Goal: Task Accomplishment & Management: Use online tool/utility

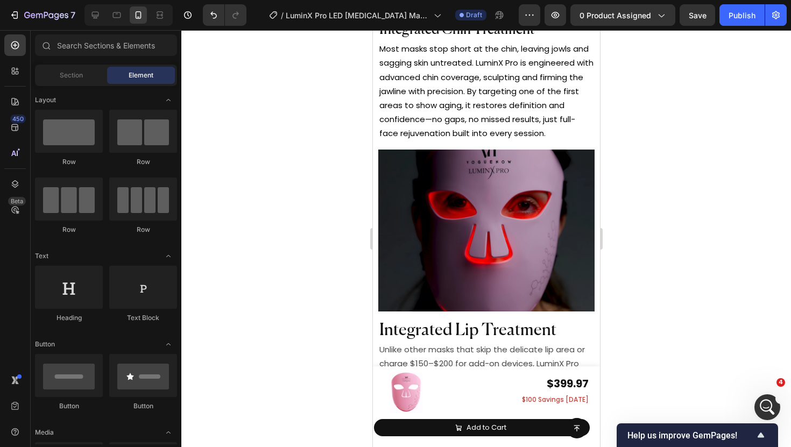
scroll to position [4808, 0]
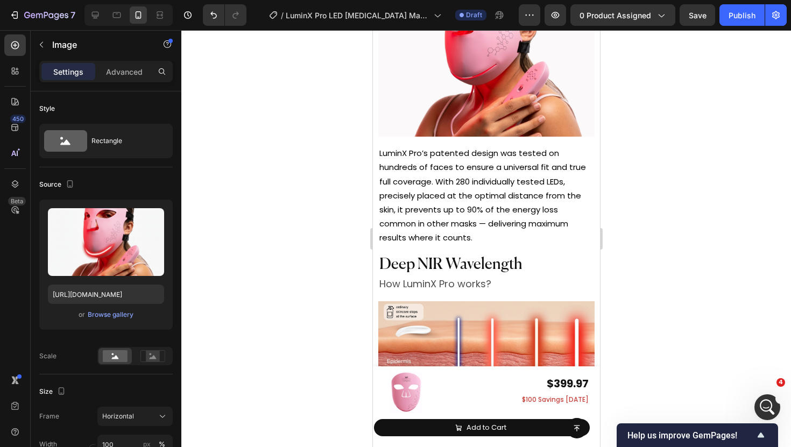
scroll to position [4232, 0]
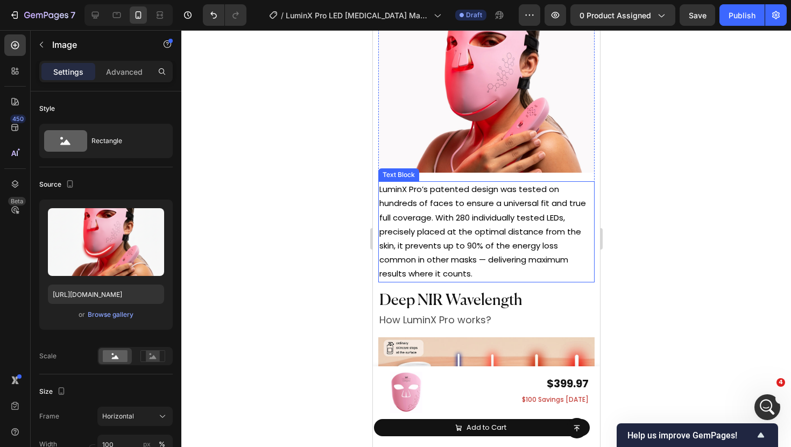
click at [477, 185] on span "LuminX Pro’s patented design was tested on hundreds of faces to ensure a univer…" at bounding box center [482, 231] width 207 height 96
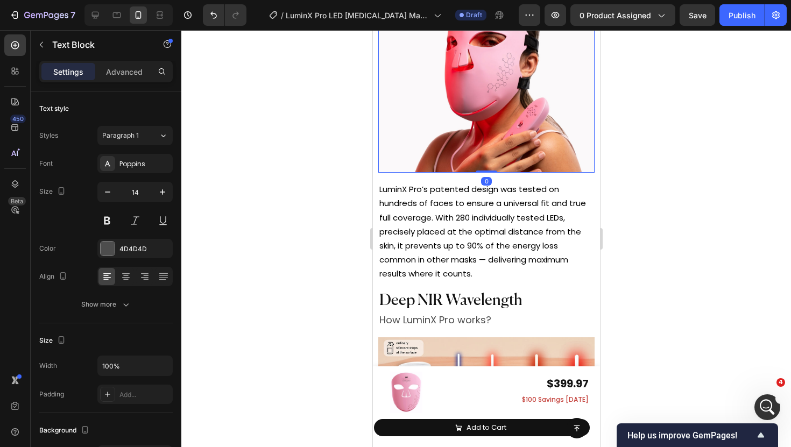
click at [480, 142] on img at bounding box center [486, 92] width 216 height 163
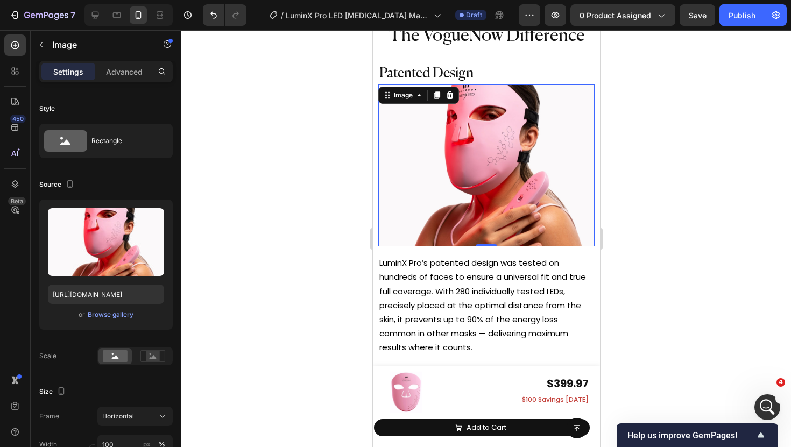
scroll to position [4159, 0]
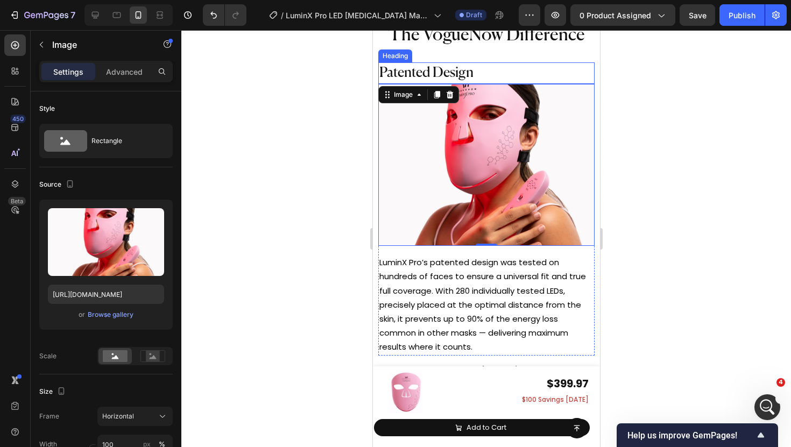
click at [478, 68] on h2 "Patented Design" at bounding box center [486, 73] width 216 height 22
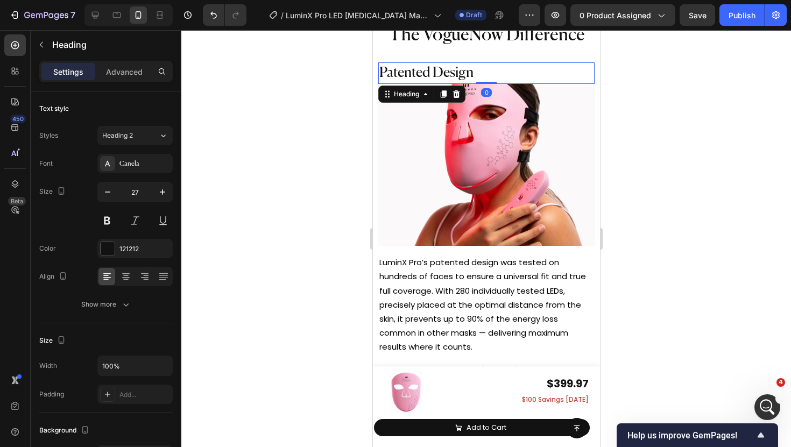
click at [363, 168] on div at bounding box center [486, 238] width 610 height 417
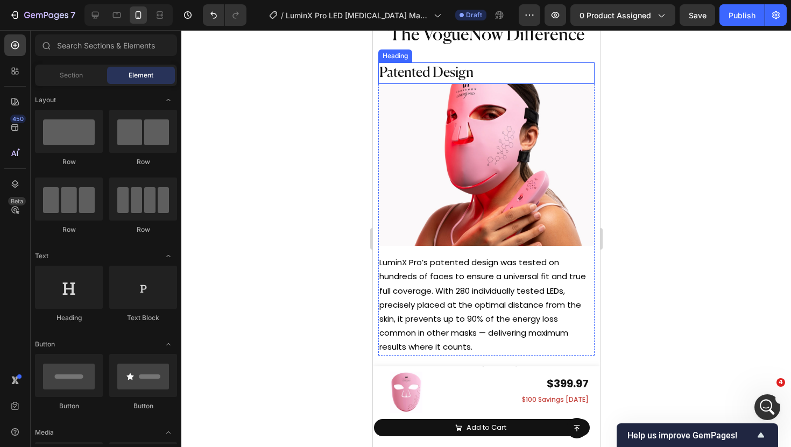
click at [483, 72] on h2 "Patented Design" at bounding box center [486, 73] width 216 height 22
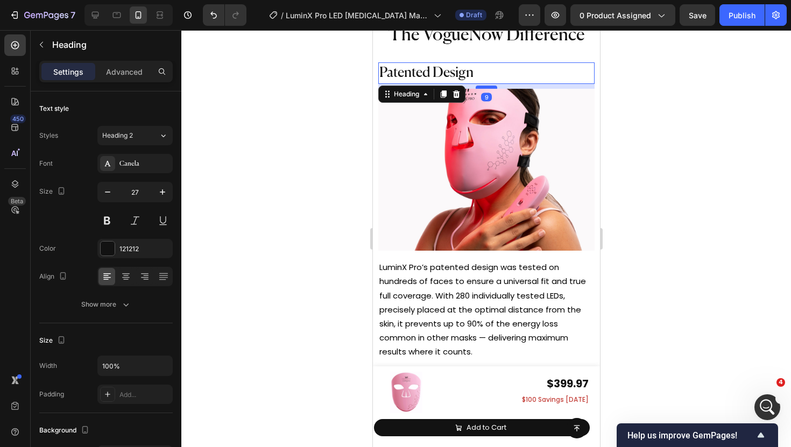
click at [485, 87] on div at bounding box center [486, 87] width 22 height 3
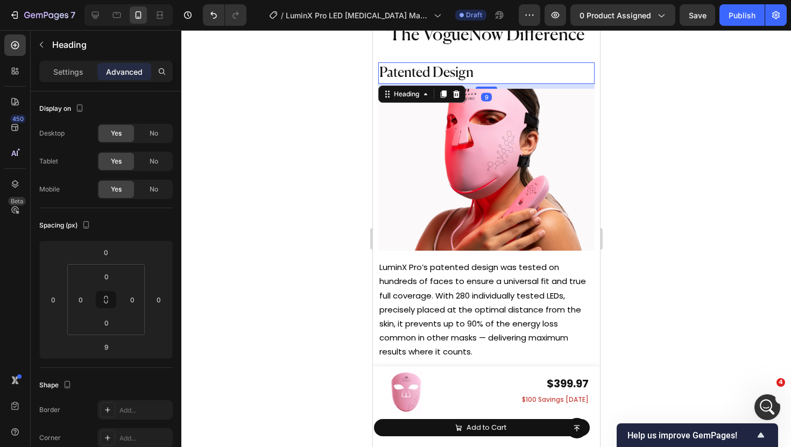
click at [290, 179] on div at bounding box center [486, 238] width 610 height 417
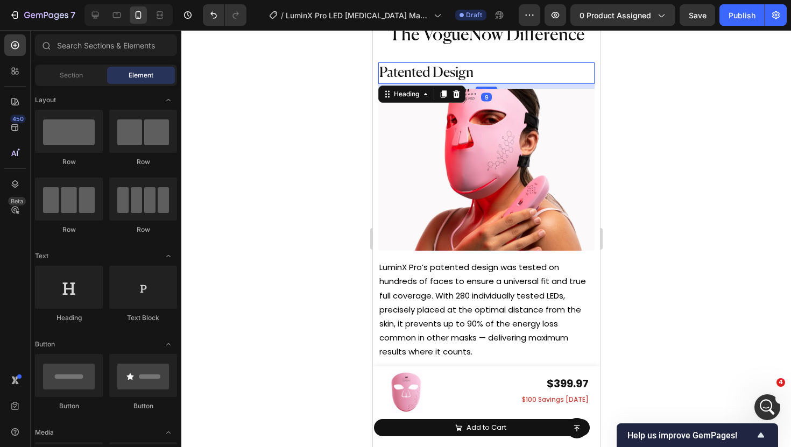
click at [463, 76] on span "Patented Design" at bounding box center [426, 73] width 94 height 14
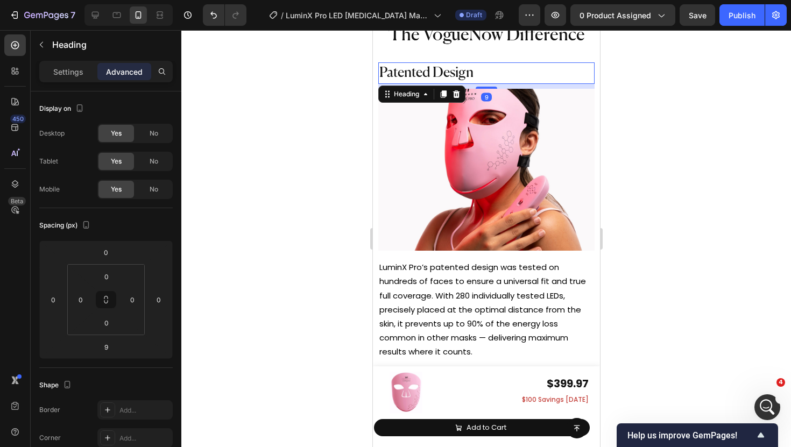
scroll to position [4420, 0]
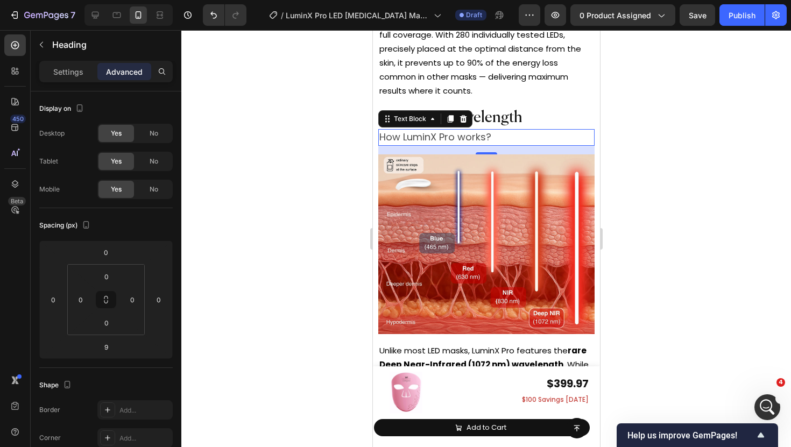
click at [449, 133] on span "How LuminX Pro works?" at bounding box center [435, 136] width 112 height 13
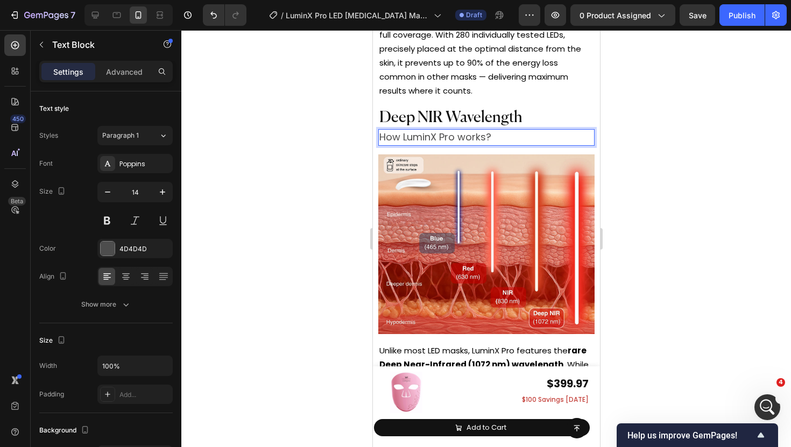
click at [471, 134] on span "How LuminX Pro works?" at bounding box center [435, 136] width 112 height 13
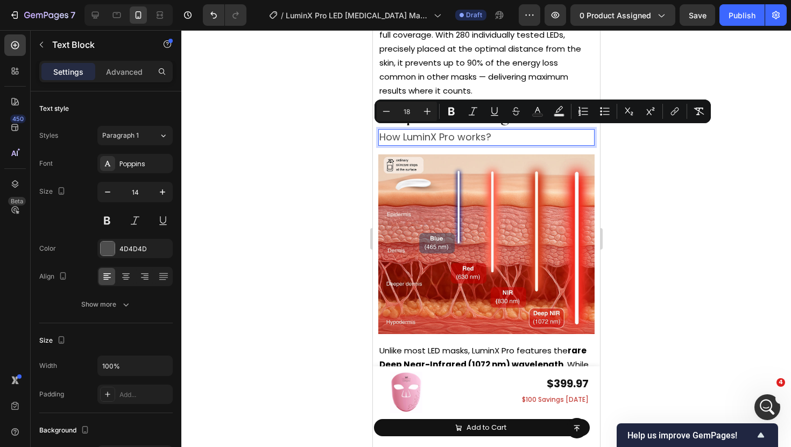
click at [449, 136] on span "How LuminX Pro works?" at bounding box center [435, 136] width 112 height 13
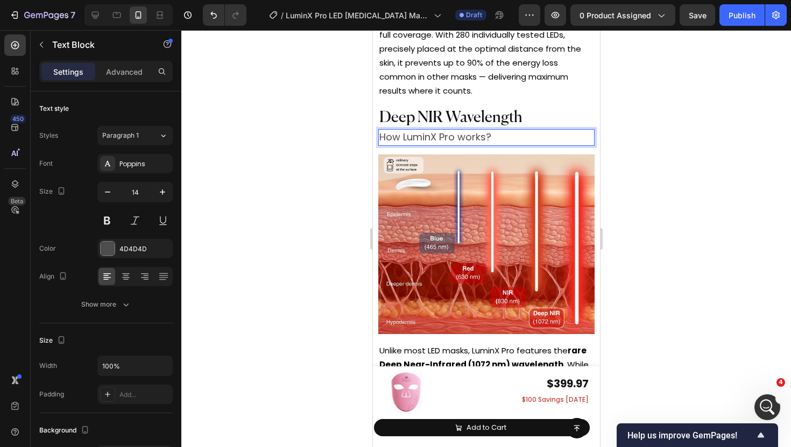
click at [518, 136] on p "How LuminX Pro works?" at bounding box center [486, 137] width 214 height 15
click at [502, 136] on p "How LuminX Pro works?" at bounding box center [486, 137] width 214 height 15
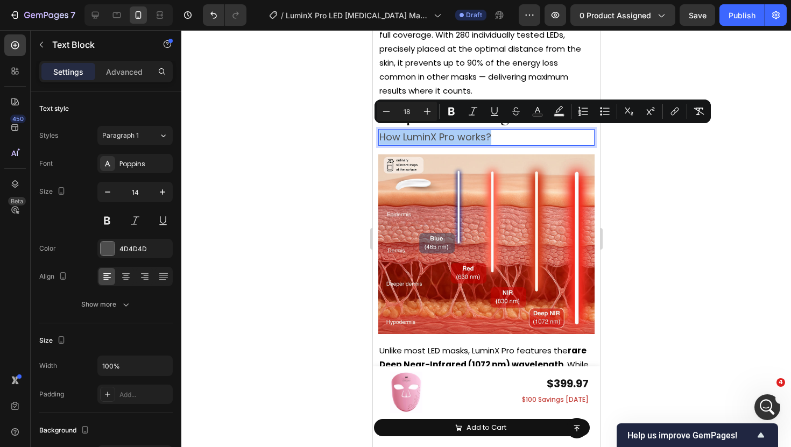
click at [303, 187] on div at bounding box center [486, 238] width 610 height 417
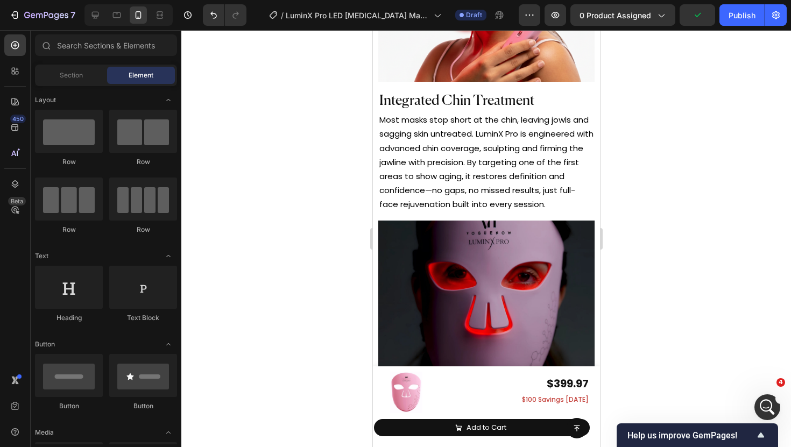
scroll to position [4922, 0]
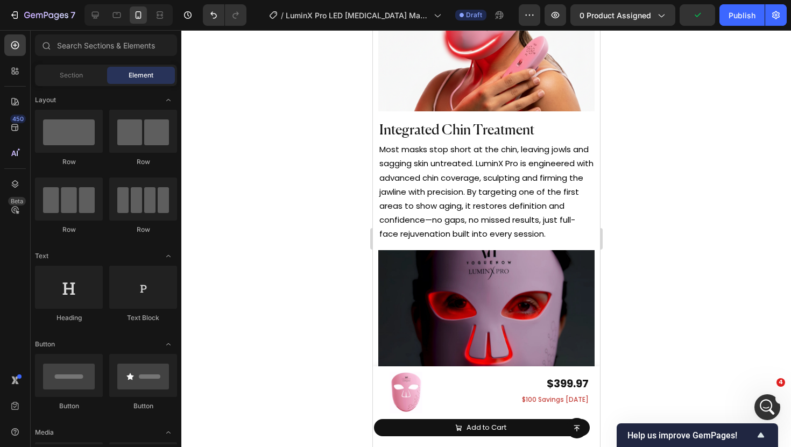
click at [457, 167] on span "Most masks stop short at the chin, leaving jowls and sagging skin untreated. Lu…" at bounding box center [486, 192] width 214 height 96
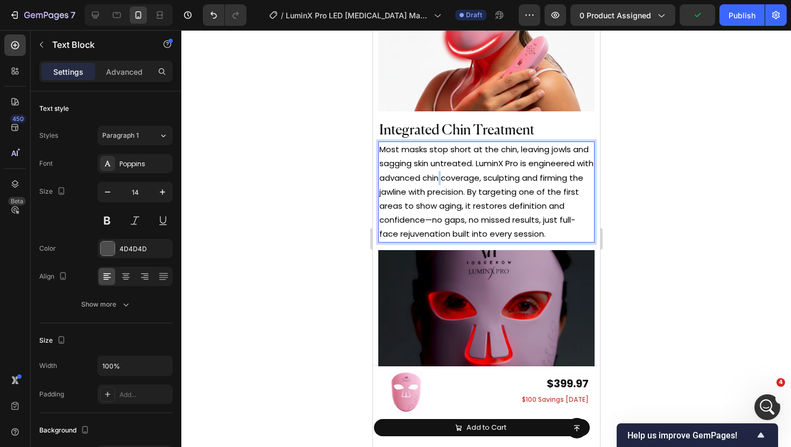
click at [457, 167] on span "Most masks stop short at the chin, leaving jowls and sagging skin untreated. Lu…" at bounding box center [486, 192] width 214 height 96
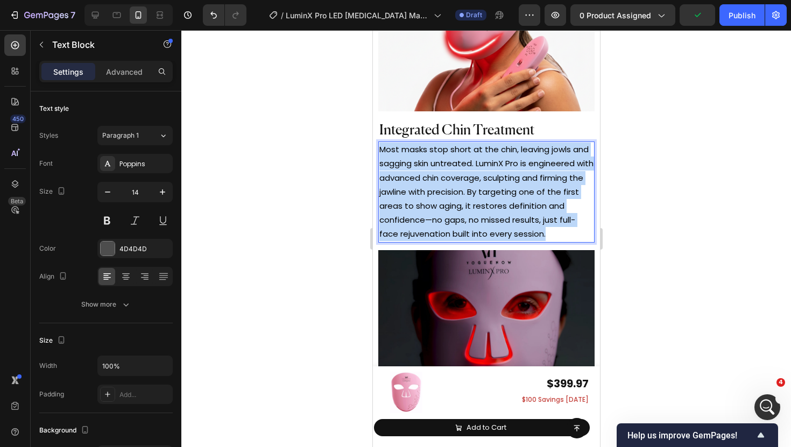
click at [457, 167] on span "Most masks stop short at the chin, leaving jowls and sagging skin untreated. Lu…" at bounding box center [486, 192] width 214 height 96
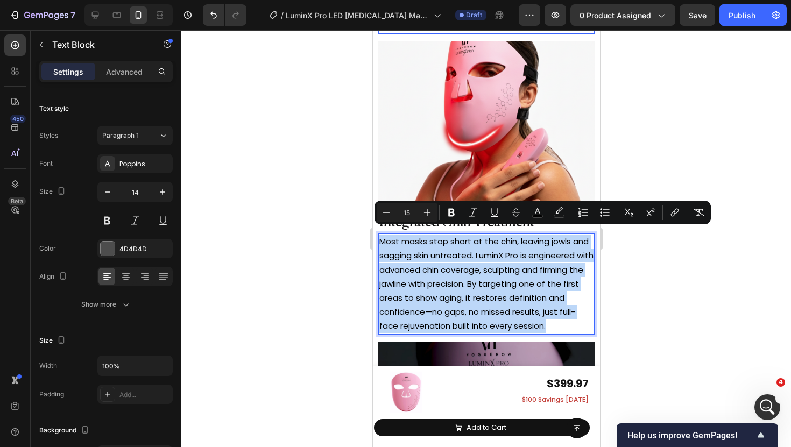
scroll to position [4832, 0]
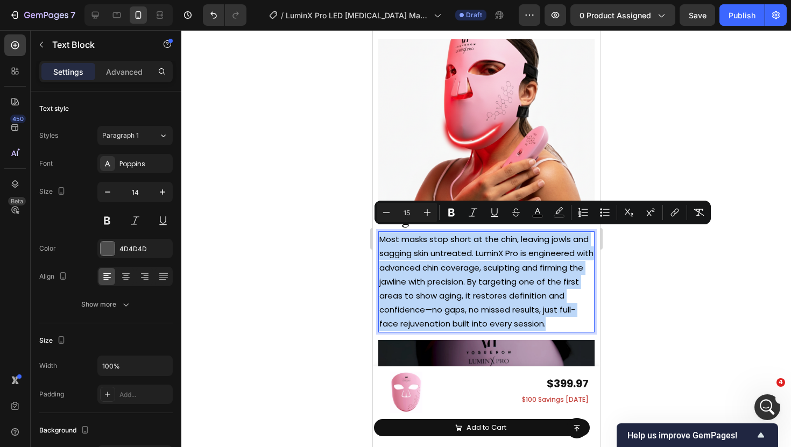
copy span "Most masks stop short at the chin, leaving jowls and sagging skin untreated. Lu…"
click at [439, 255] on p "Most masks stop short at the chin, leaving jowls and sagging skin untreated. Lu…" at bounding box center [486, 281] width 214 height 98
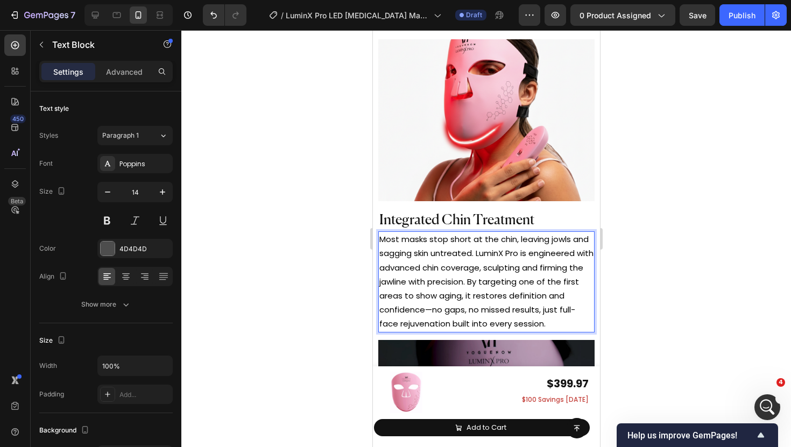
click at [439, 255] on p "Most masks stop short at the chin, leaving jowls and sagging skin untreated. Lu…" at bounding box center [486, 281] width 214 height 98
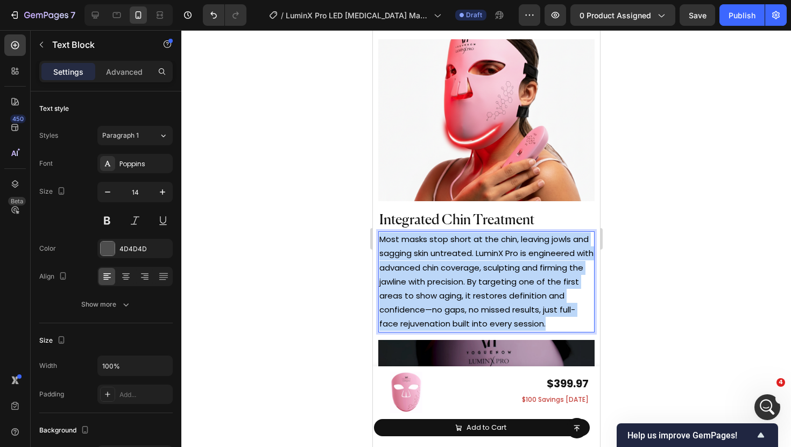
click at [439, 255] on p "Most masks stop short at the chin, leaving jowls and sagging skin untreated. Lu…" at bounding box center [486, 281] width 214 height 98
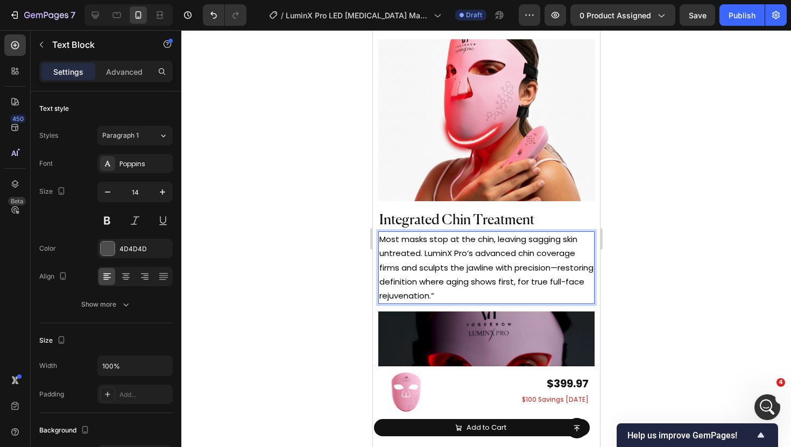
click at [444, 234] on span "Most masks stop at the chin, leaving sagging skin untreated. LuminX Pro’s advan…" at bounding box center [486, 268] width 214 height 68
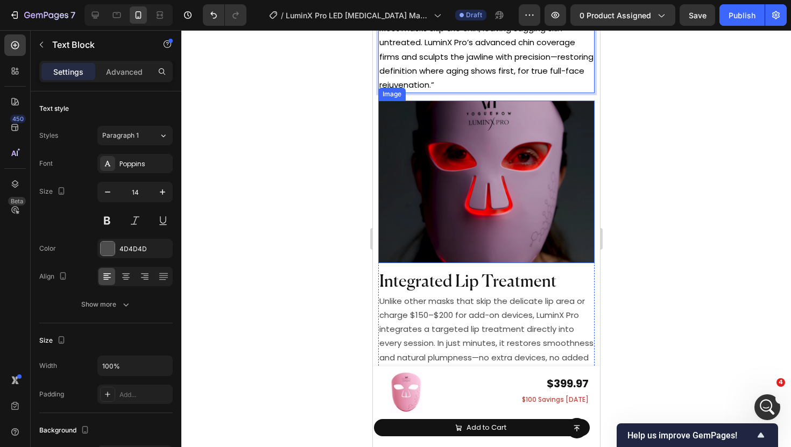
scroll to position [5110, 0]
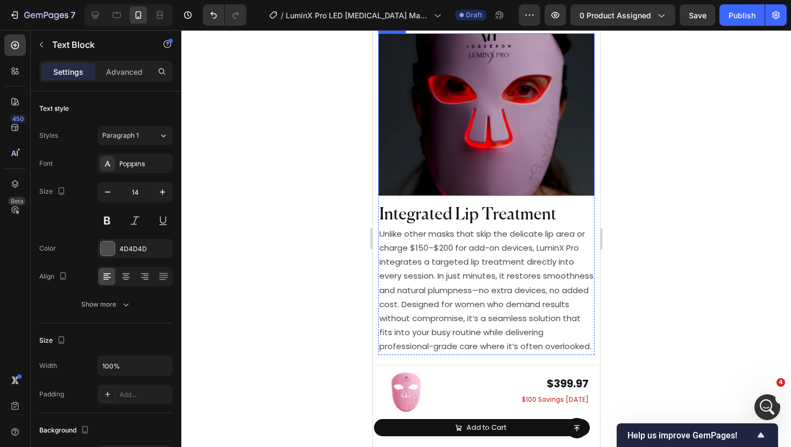
click at [450, 115] on img at bounding box center [486, 114] width 216 height 163
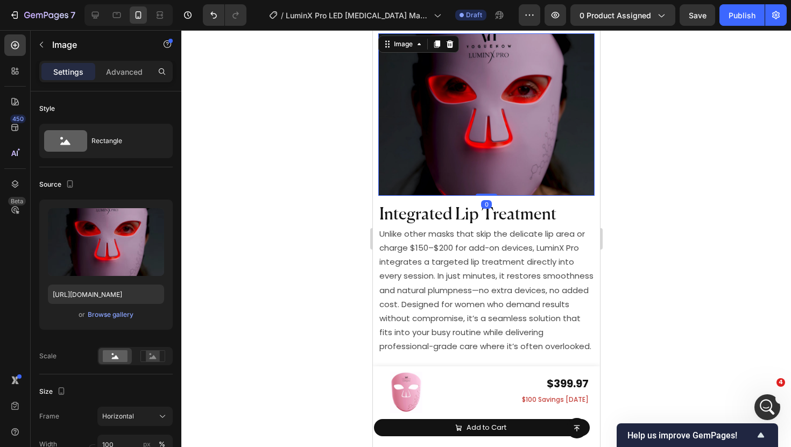
click at [407, 98] on img at bounding box center [486, 114] width 216 height 163
click at [119, 310] on div "Browse gallery" at bounding box center [111, 315] width 46 height 10
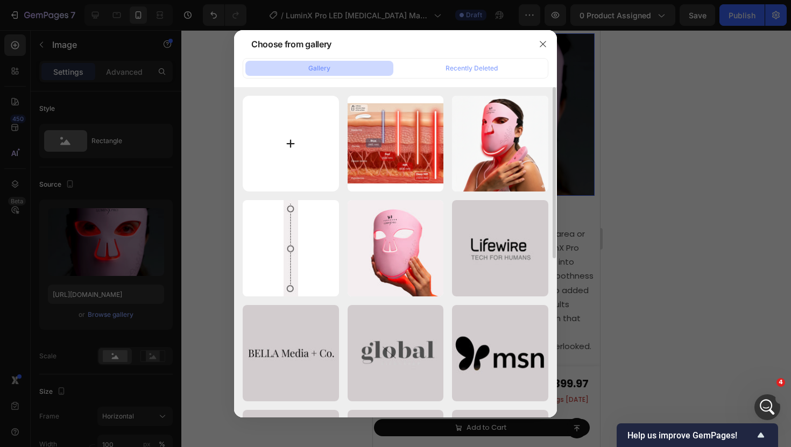
click at [292, 155] on input "file" at bounding box center [291, 144] width 96 height 96
type input "C:\fakepath\LuminX Pro (4).jpg"
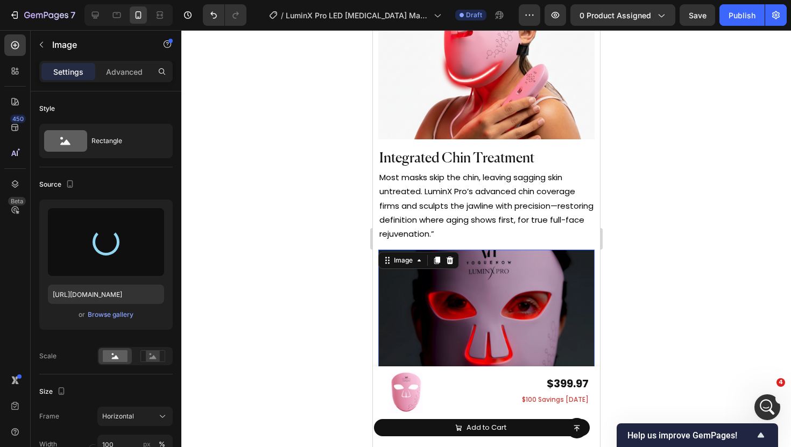
scroll to position [4833, 0]
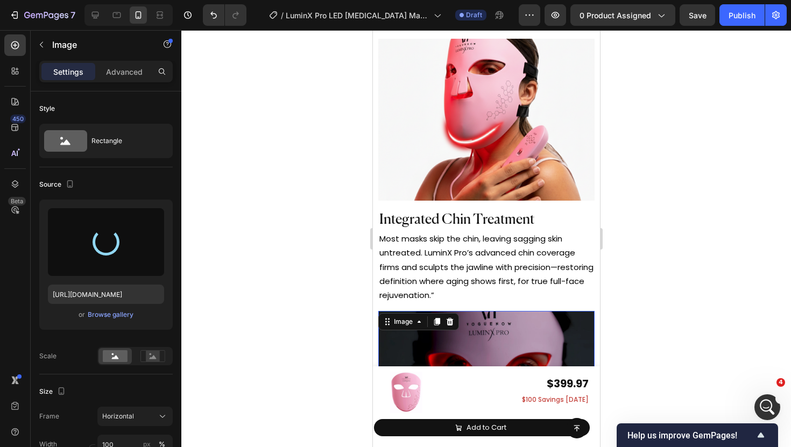
type input "[URL][DOMAIN_NAME]"
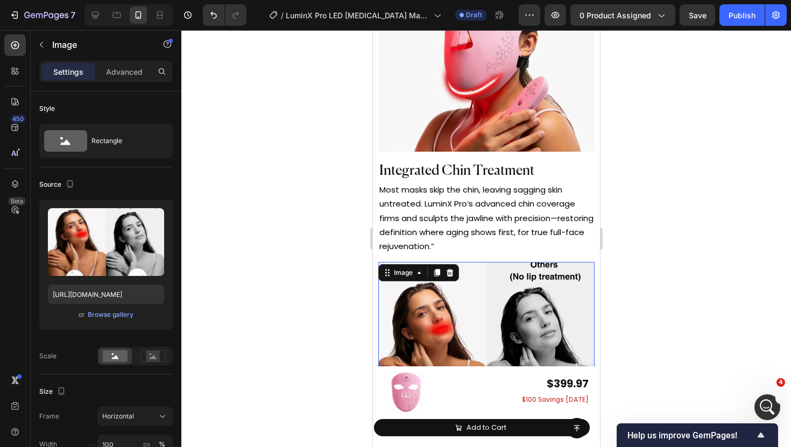
scroll to position [4891, 0]
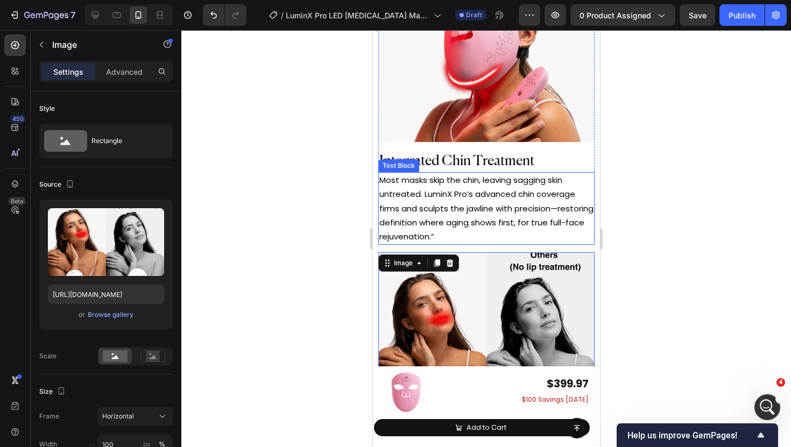
click at [471, 225] on p "Most masks skip the chin, leaving sagging skin untreated. LuminX Pro’s advanced…" at bounding box center [486, 208] width 214 height 70
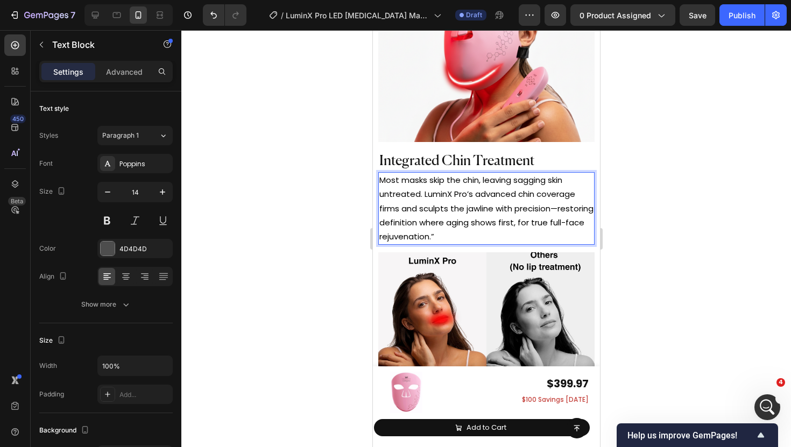
click at [472, 230] on p "Most masks skip the chin, leaving sagging skin untreated. LuminX Pro’s advanced…" at bounding box center [486, 208] width 214 height 70
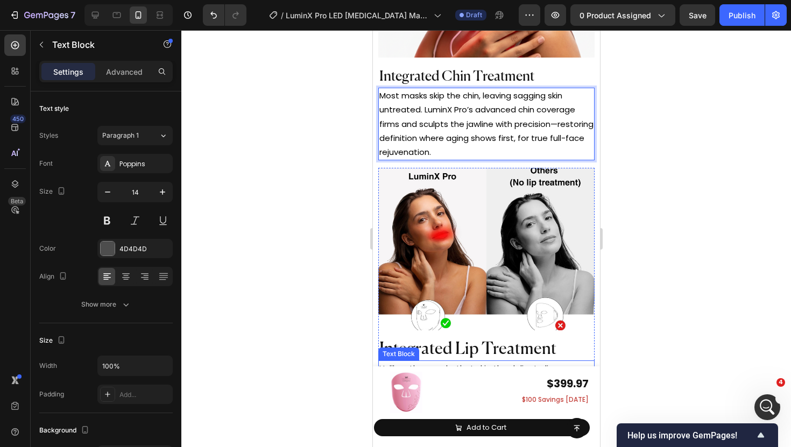
scroll to position [4934, 0]
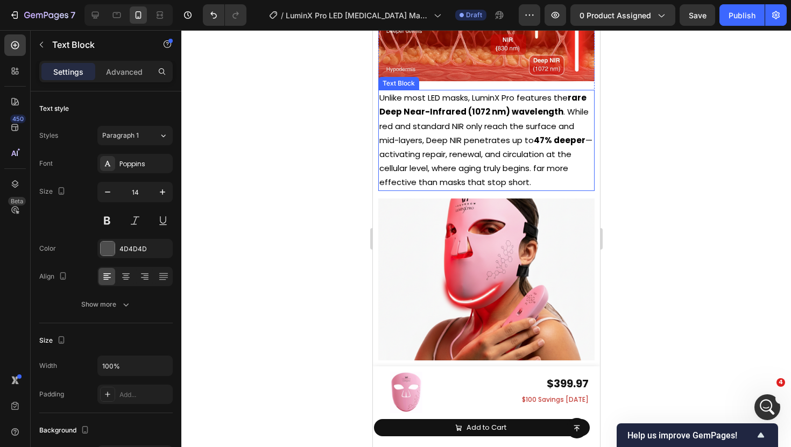
click at [458, 249] on img at bounding box center [486, 280] width 216 height 163
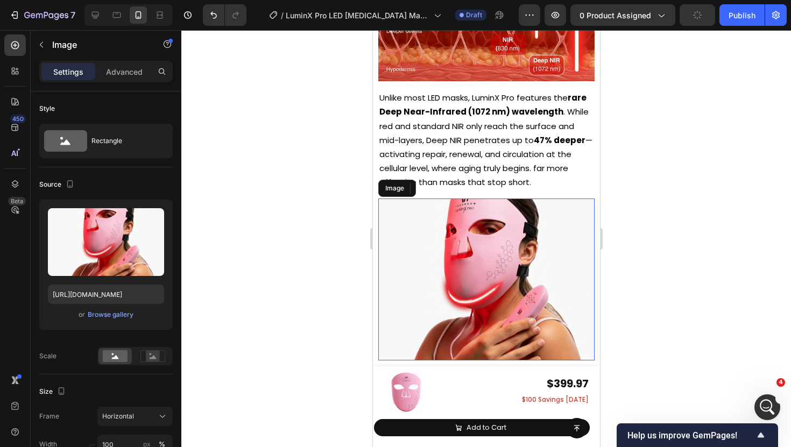
scroll to position [4703, 0]
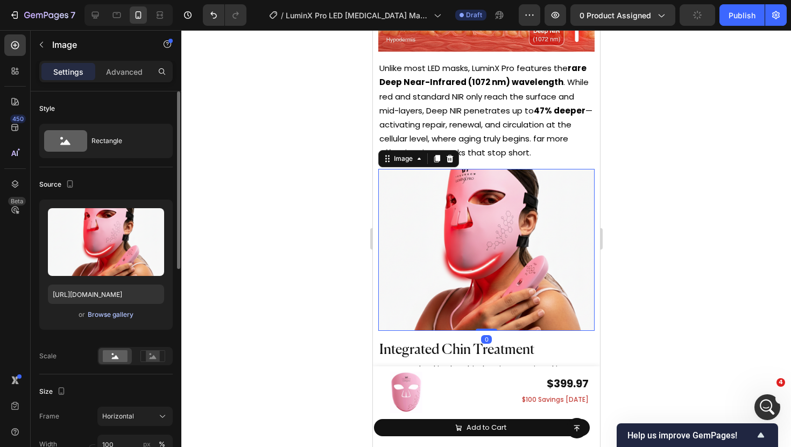
click at [110, 317] on div "Browse gallery" at bounding box center [111, 315] width 46 height 10
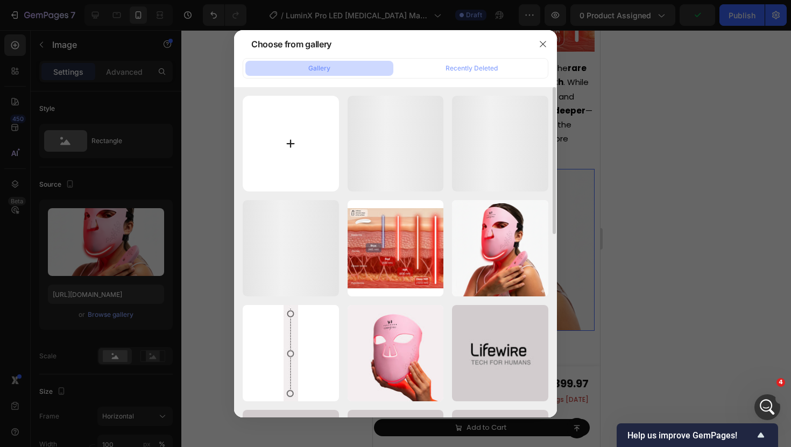
click at [305, 140] on input "file" at bounding box center [291, 144] width 96 height 96
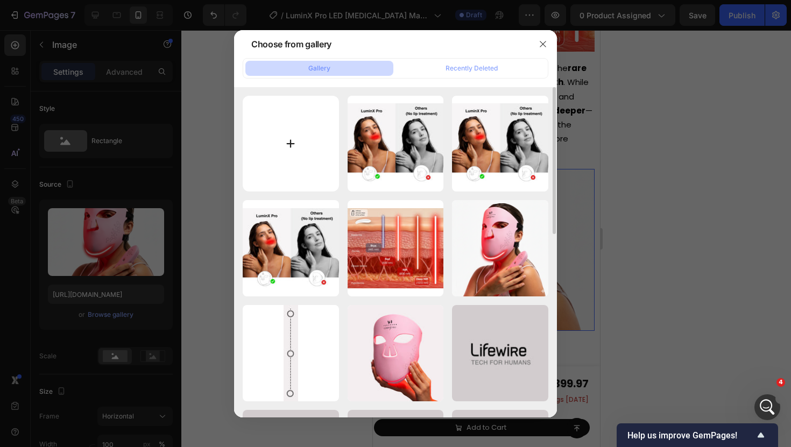
click at [293, 144] on input "file" at bounding box center [291, 144] width 96 height 96
type input "C:\fakepath\LuminX Pro (5).jpg"
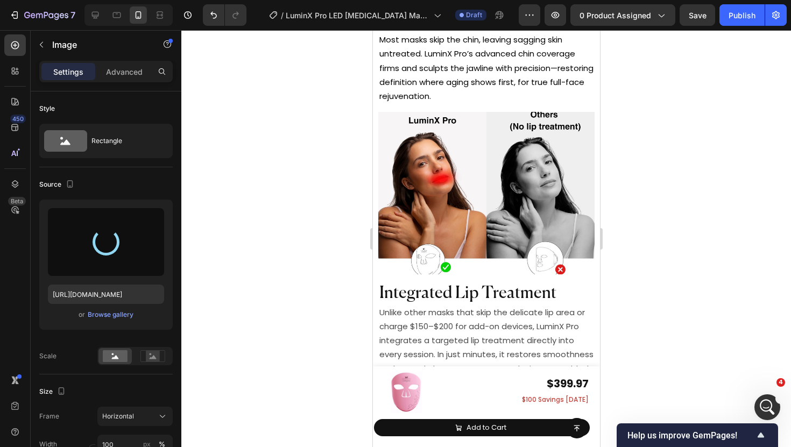
scroll to position [5033, 0]
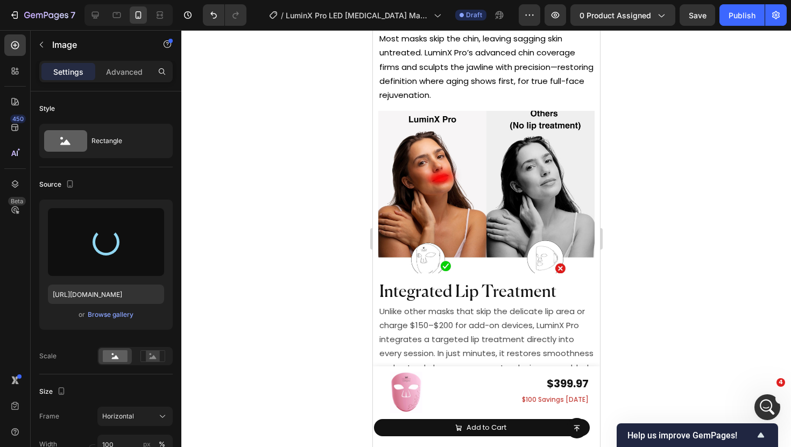
type input "[URL][DOMAIN_NAME]"
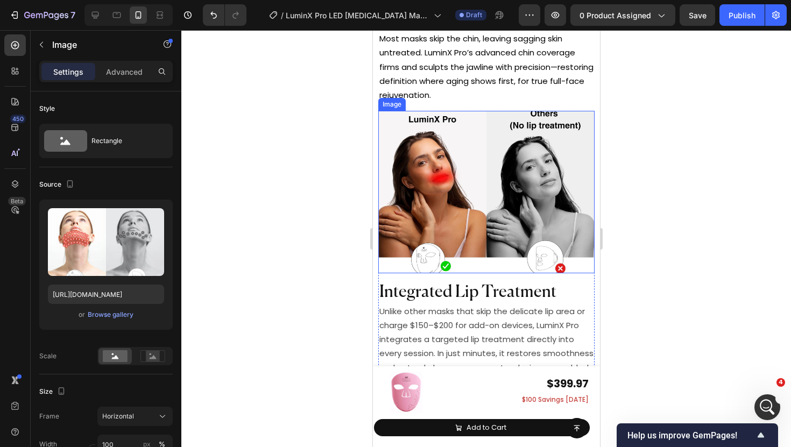
scroll to position [5065, 0]
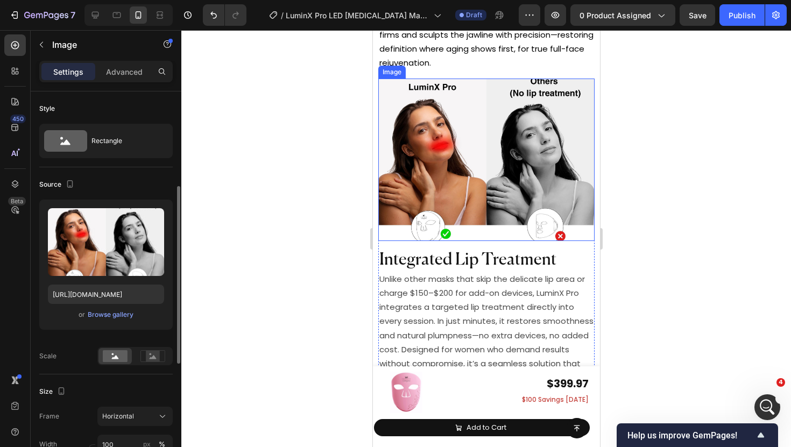
click at [492, 119] on img at bounding box center [486, 160] width 216 height 163
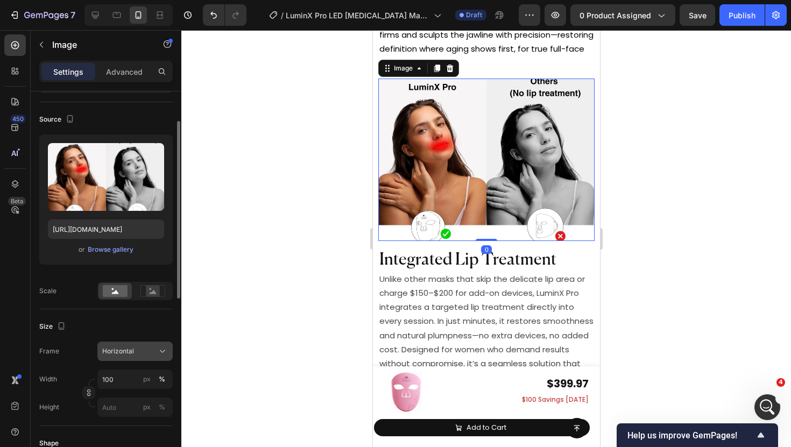
click at [126, 349] on span "Horizontal" at bounding box center [118, 352] width 32 height 10
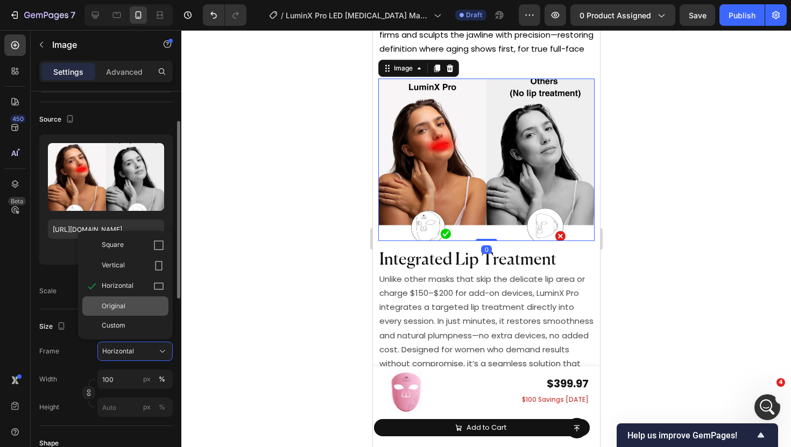
click at [137, 310] on div "Original" at bounding box center [133, 306] width 62 height 10
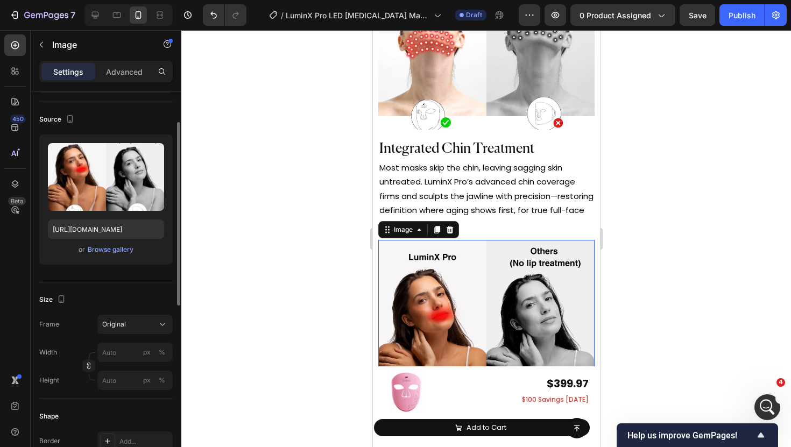
scroll to position [4858, 0]
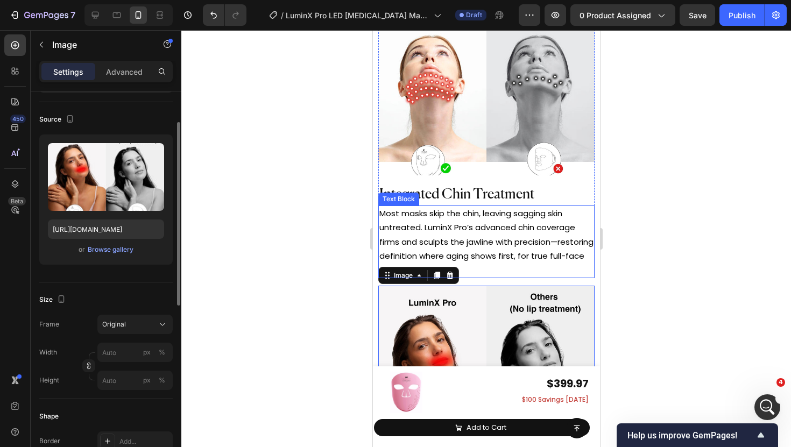
click at [437, 163] on img at bounding box center [486, 94] width 216 height 163
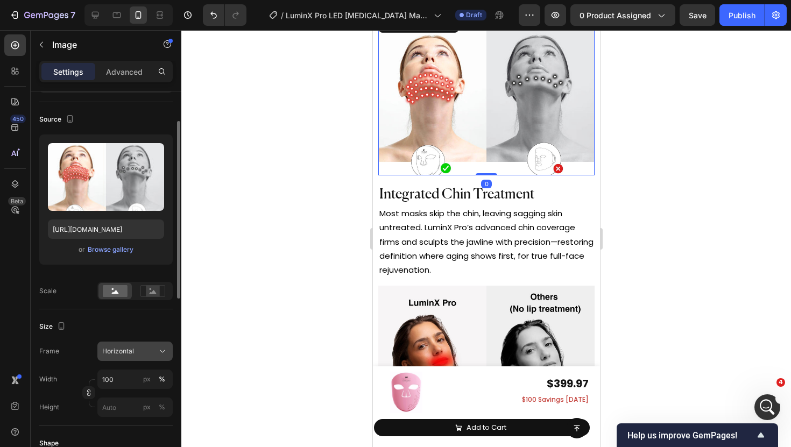
click at [130, 355] on span "Horizontal" at bounding box center [118, 352] width 32 height 10
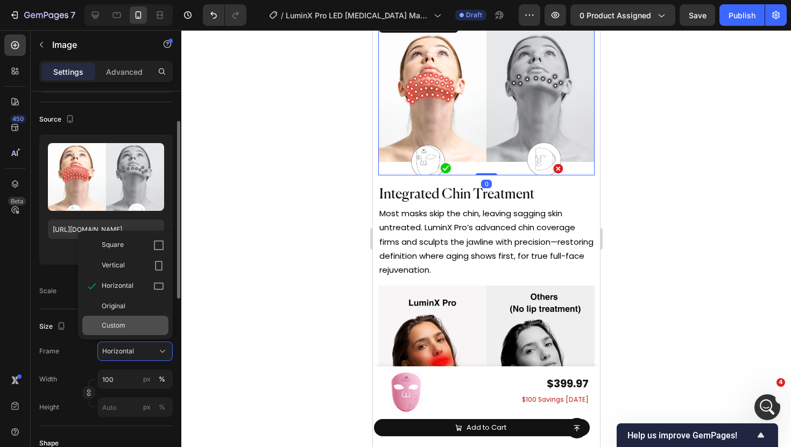
click at [146, 323] on div "Custom" at bounding box center [133, 326] width 62 height 10
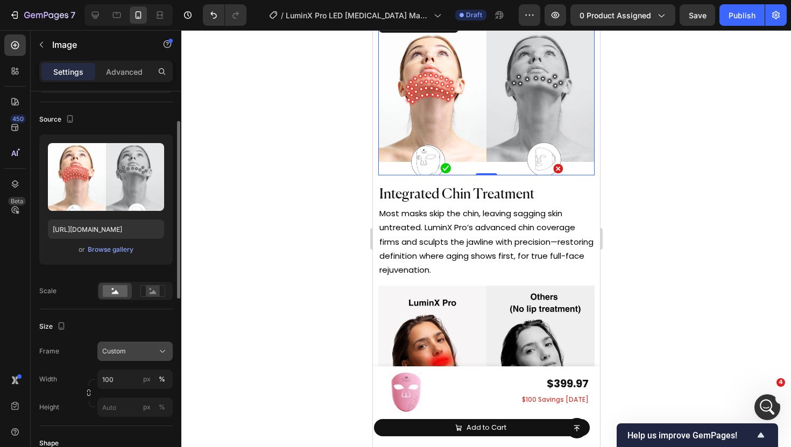
click at [132, 350] on div "Custom" at bounding box center [128, 352] width 53 height 10
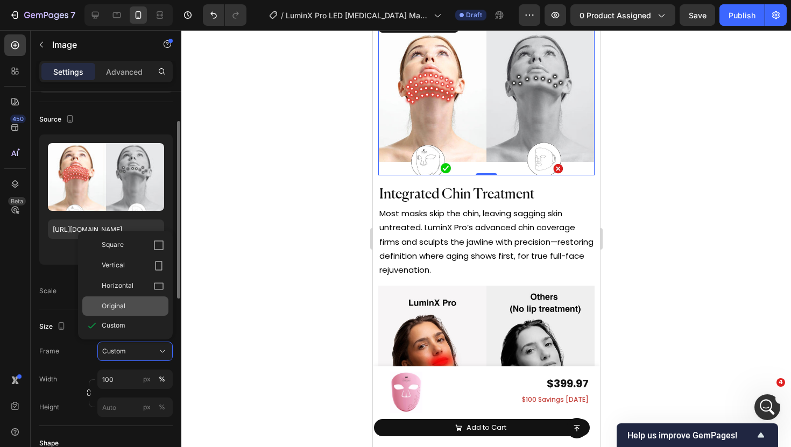
click at [130, 311] on div "Original" at bounding box center [133, 306] width 62 height 10
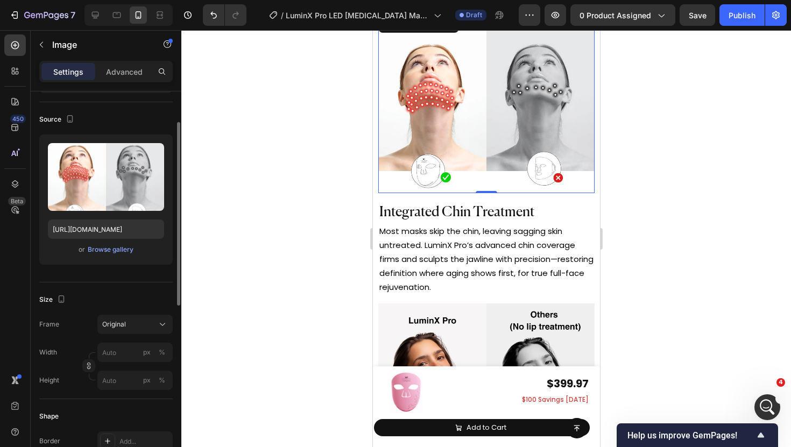
click at [288, 251] on div at bounding box center [486, 238] width 610 height 417
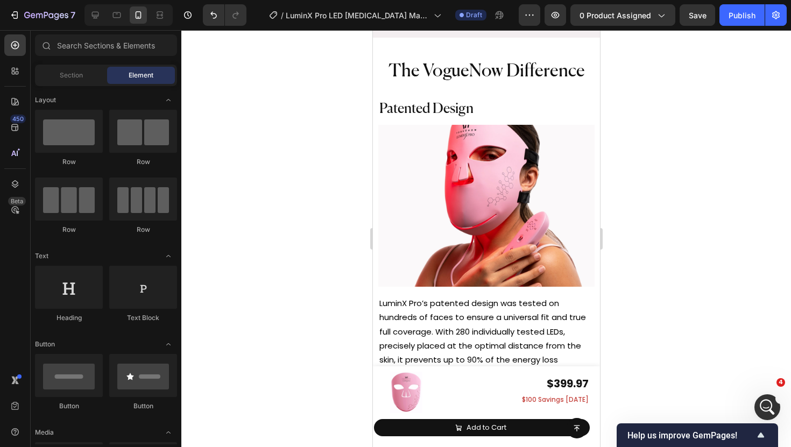
scroll to position [4094, 0]
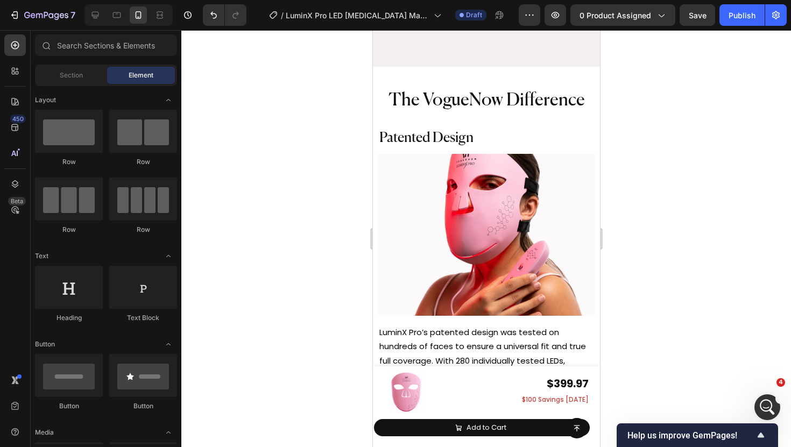
click at [455, 211] on img at bounding box center [486, 235] width 216 height 163
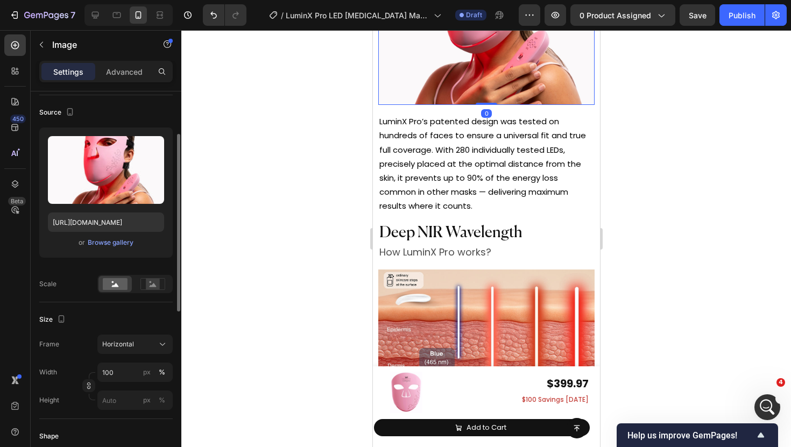
scroll to position [79, 0]
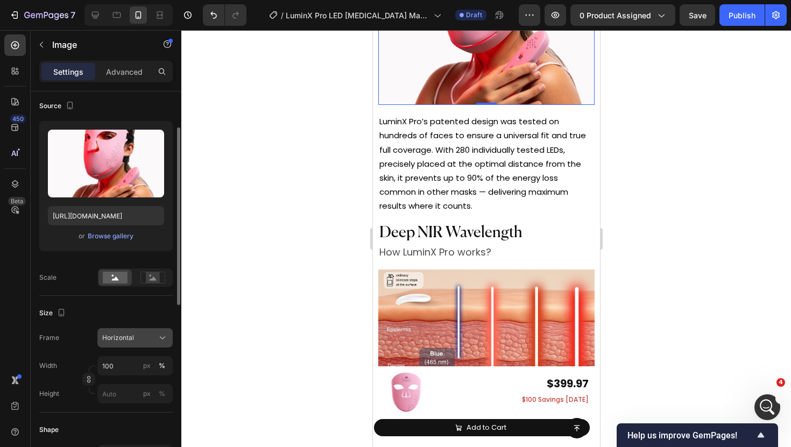
click at [123, 340] on span "Horizontal" at bounding box center [118, 338] width 32 height 10
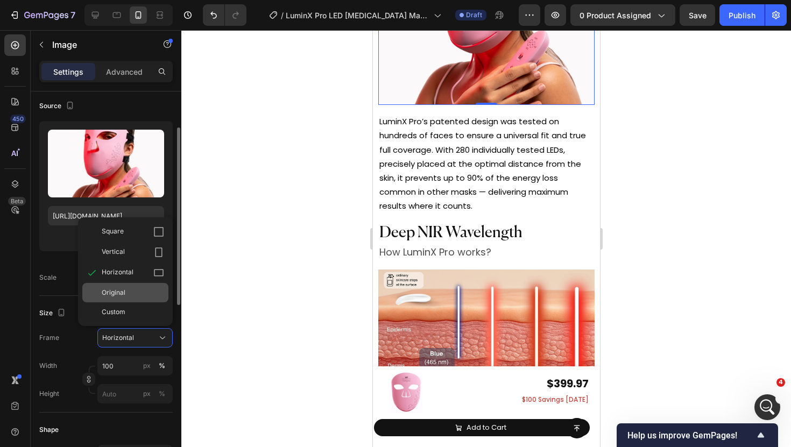
click at [129, 294] on div "Original" at bounding box center [133, 293] width 62 height 10
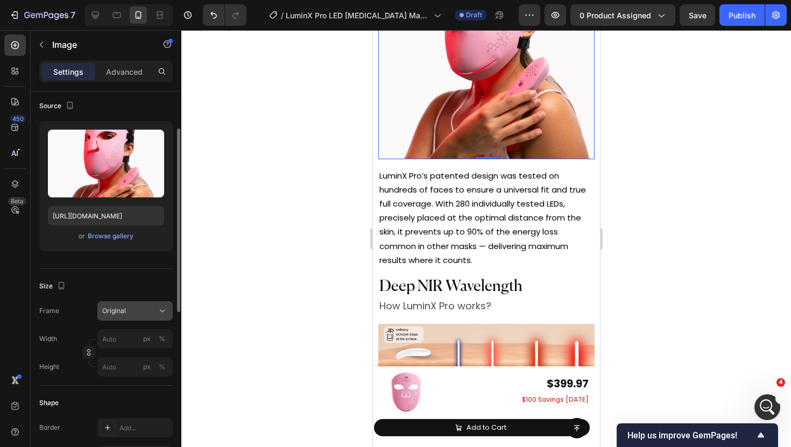
click at [133, 314] on div "Original" at bounding box center [128, 311] width 53 height 10
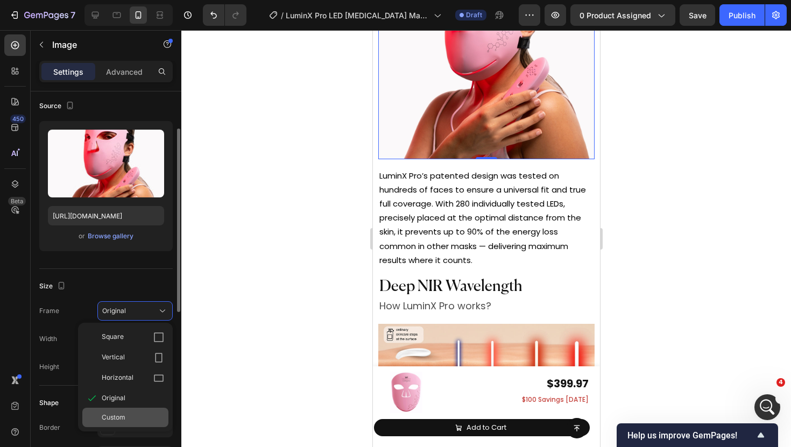
click at [136, 419] on div "Custom" at bounding box center [133, 418] width 62 height 10
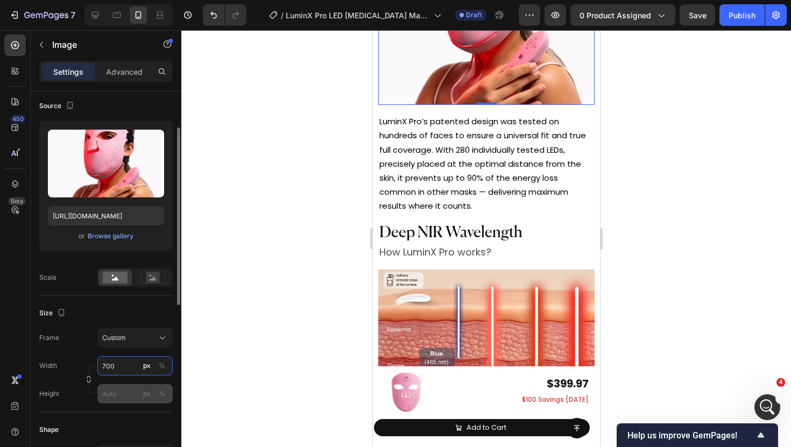
type input "700"
click at [118, 396] on input "px %" at bounding box center [134, 393] width 75 height 19
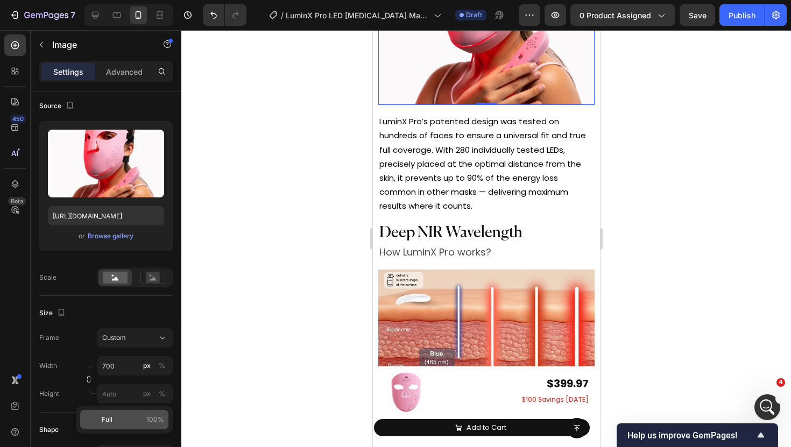
click at [122, 417] on p "Full 100%" at bounding box center [133, 420] width 62 height 10
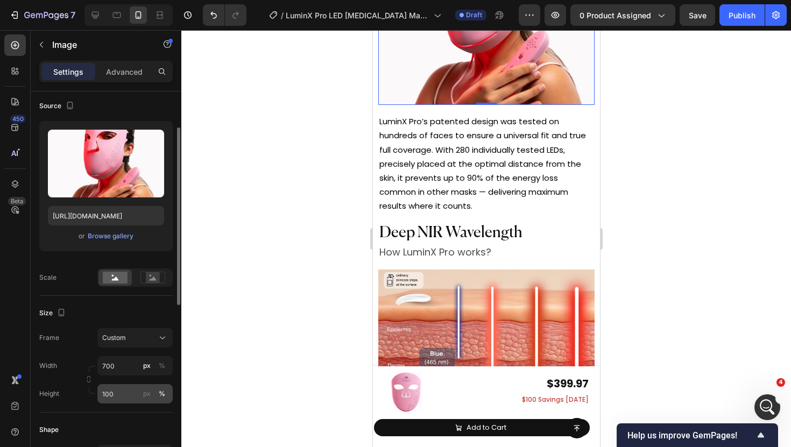
click at [153, 393] on div "px %" at bounding box center [154, 393] width 28 height 19
click at [153, 393] on input "100" at bounding box center [134, 393] width 75 height 19
click at [147, 395] on div "px" at bounding box center [147, 394] width 8 height 10
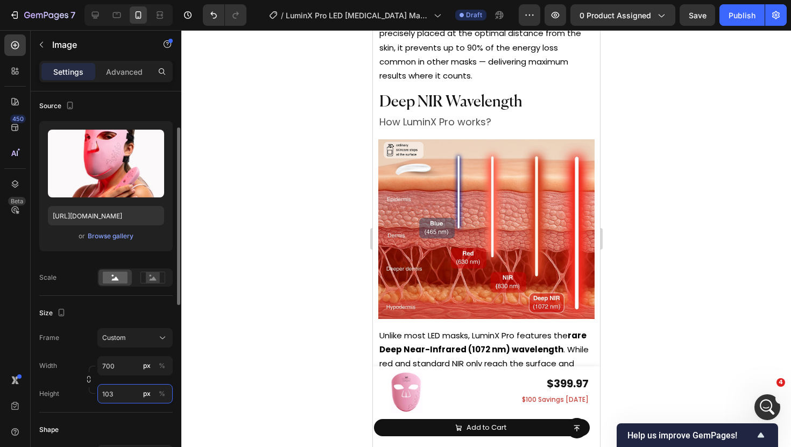
click at [131, 394] on input "103" at bounding box center [134, 393] width 75 height 19
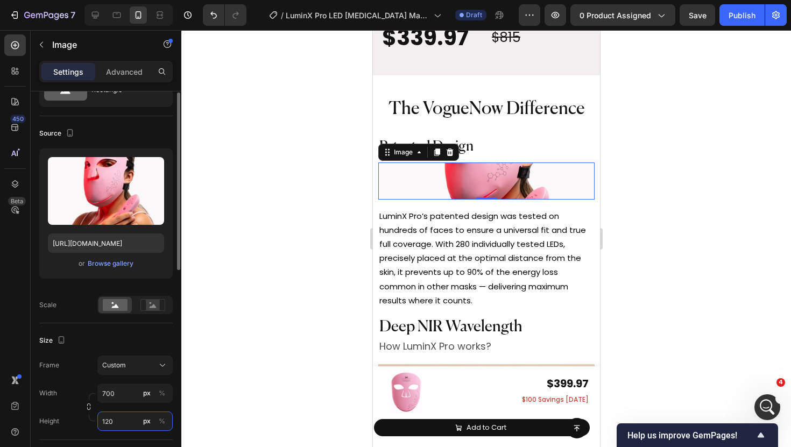
scroll to position [74, 0]
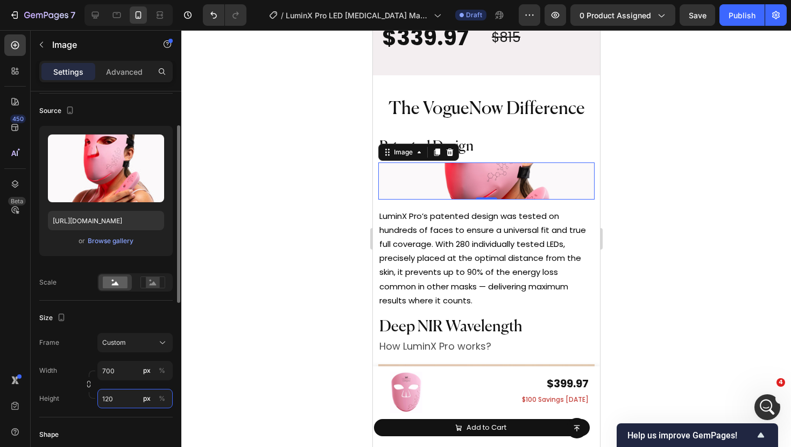
click at [117, 402] on input "120" at bounding box center [134, 398] width 75 height 19
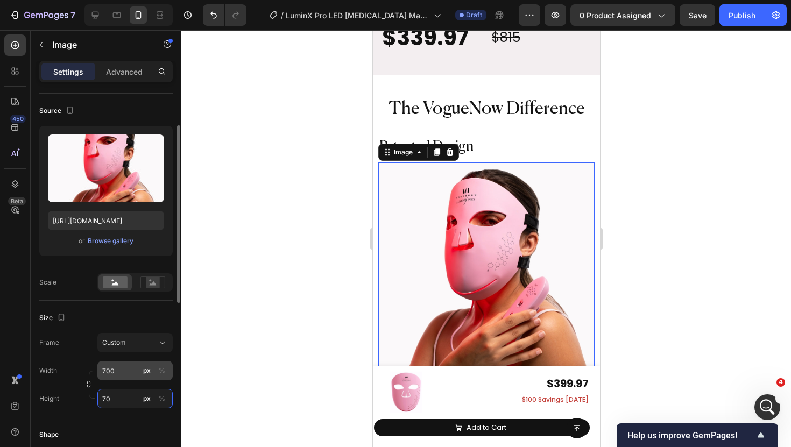
type input "7"
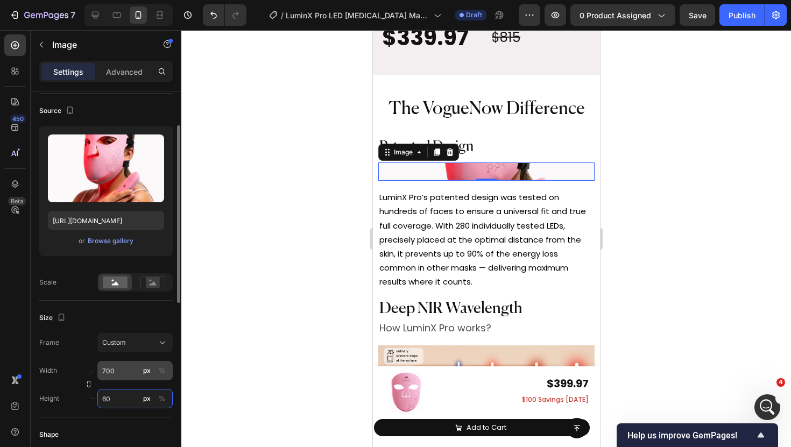
type input "600"
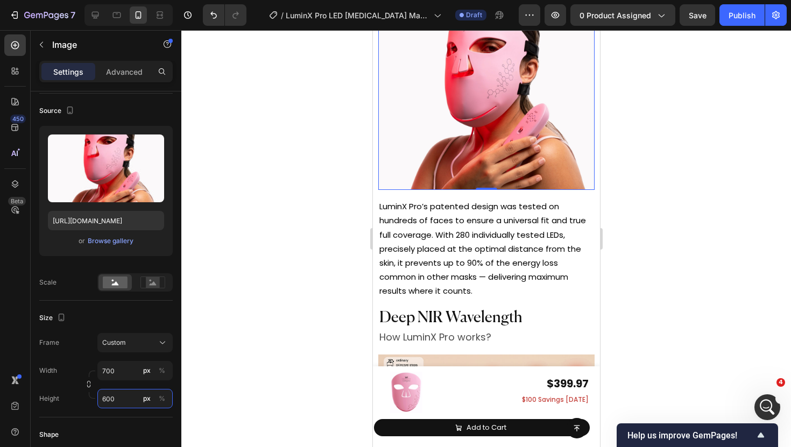
scroll to position [4255, 0]
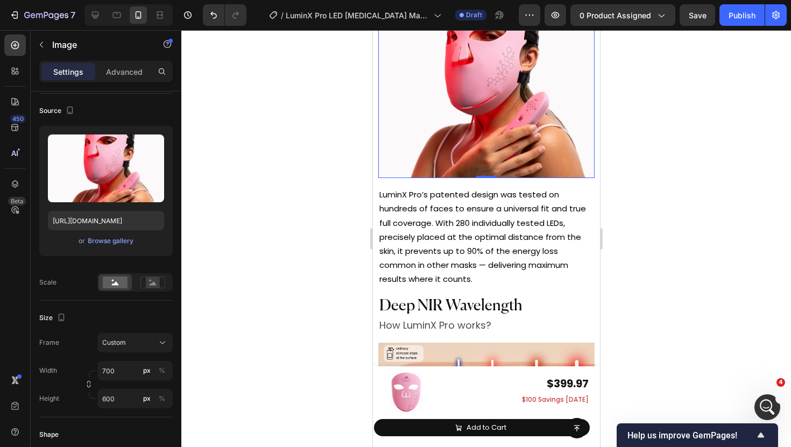
click at [613, 309] on div at bounding box center [486, 238] width 610 height 417
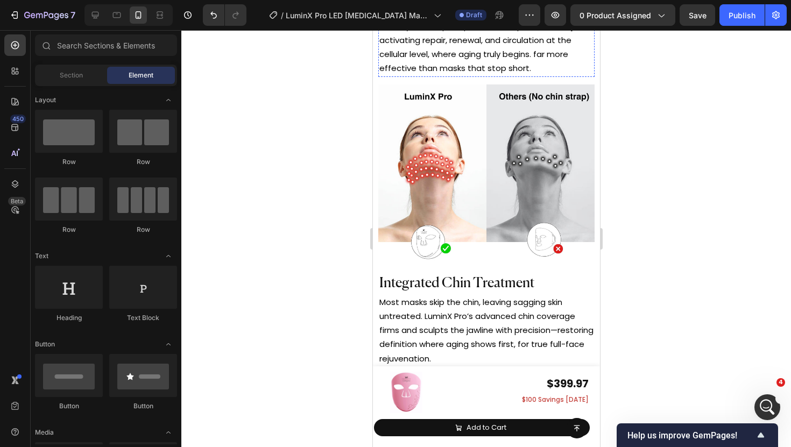
scroll to position [4780, 0]
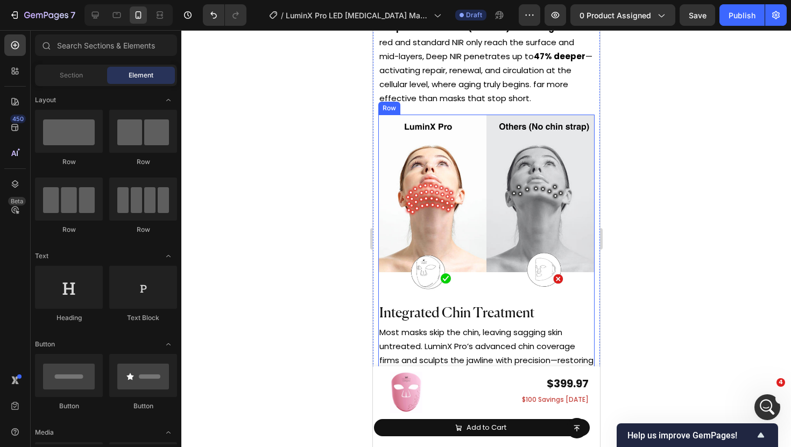
click at [469, 307] on span "Integrated Chin Treatment" at bounding box center [456, 314] width 155 height 14
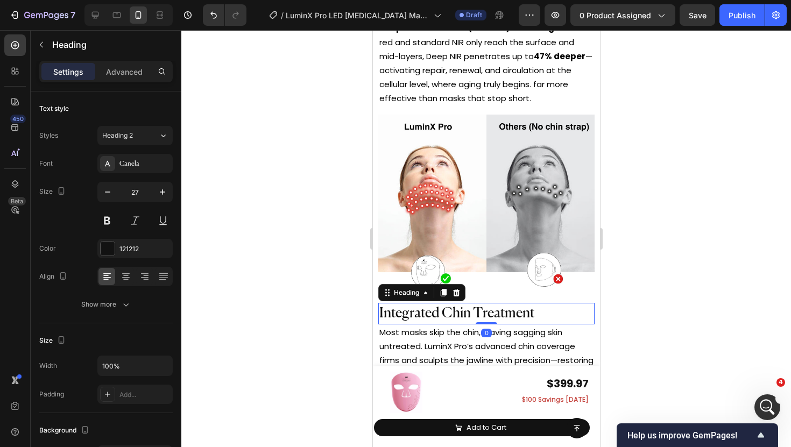
click at [326, 297] on div at bounding box center [486, 238] width 610 height 417
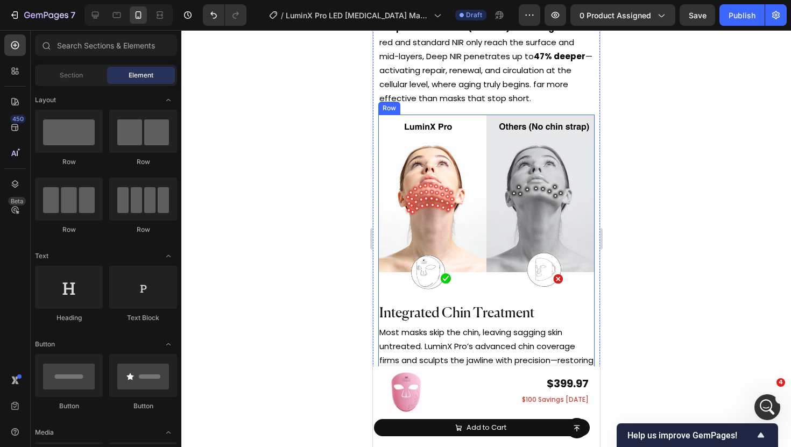
click at [409, 297] on div "Image ⁠⁠⁠⁠⁠⁠⁠ Integrated Chin Treatment Heading Most masks skip the chin, leavi…" at bounding box center [486, 256] width 216 height 283
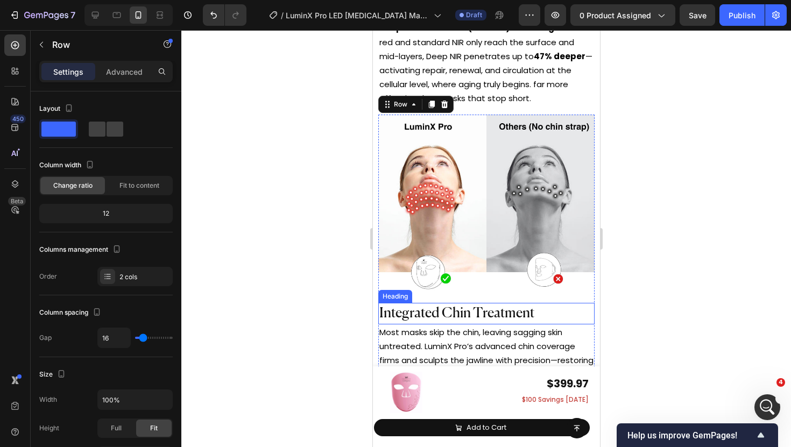
click at [407, 310] on span "Integrated Chin Treatment" at bounding box center [456, 314] width 155 height 14
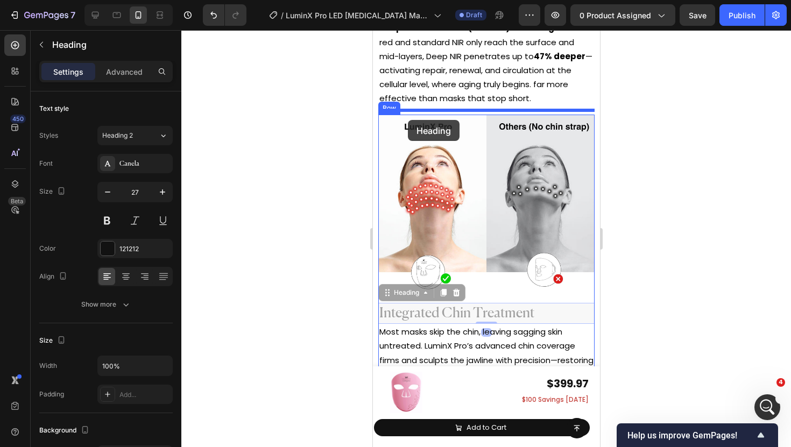
drag, startPoint x: 406, startPoint y: 287, endPoint x: 407, endPoint y: 120, distance: 167.4
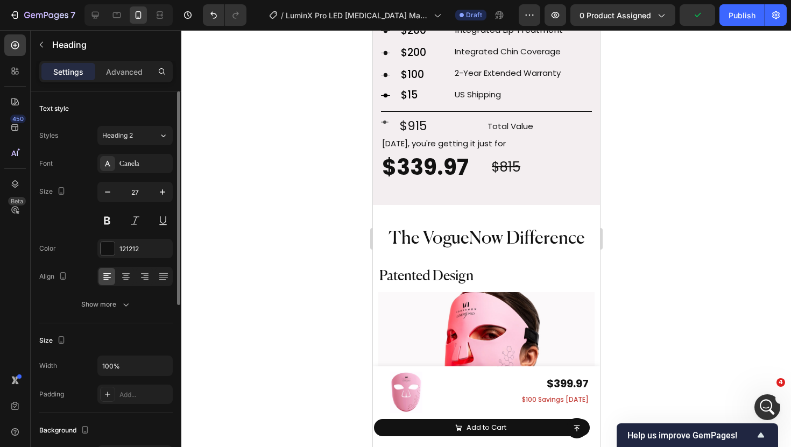
scroll to position [3944, 0]
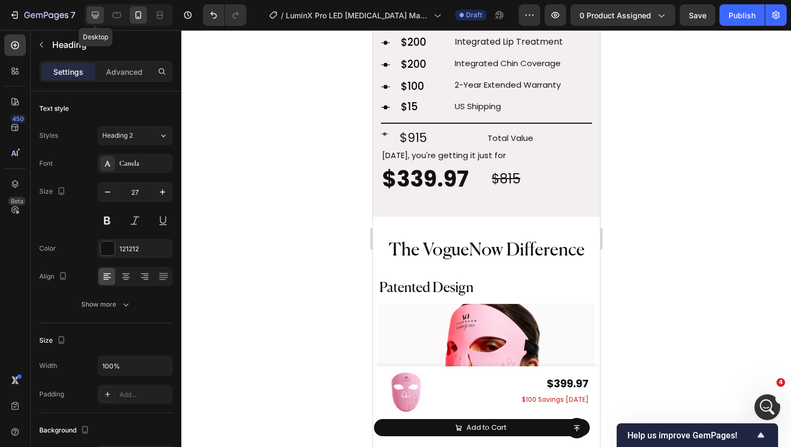
click at [96, 17] on icon at bounding box center [95, 15] width 11 height 11
type input "46"
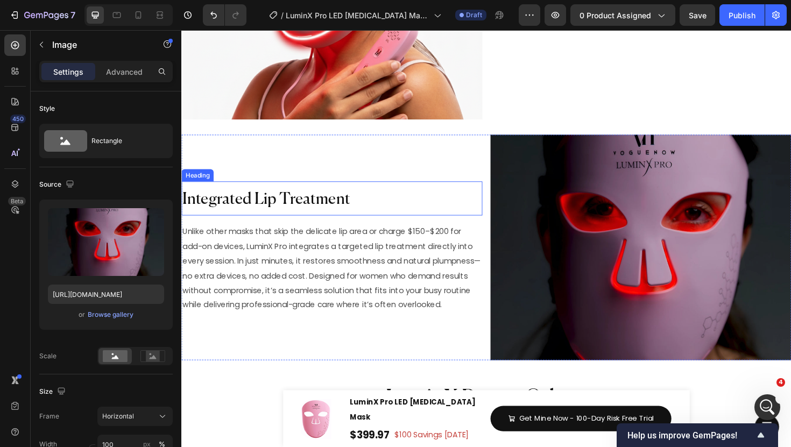
click at [610, 221] on img at bounding box center [668, 260] width 319 height 239
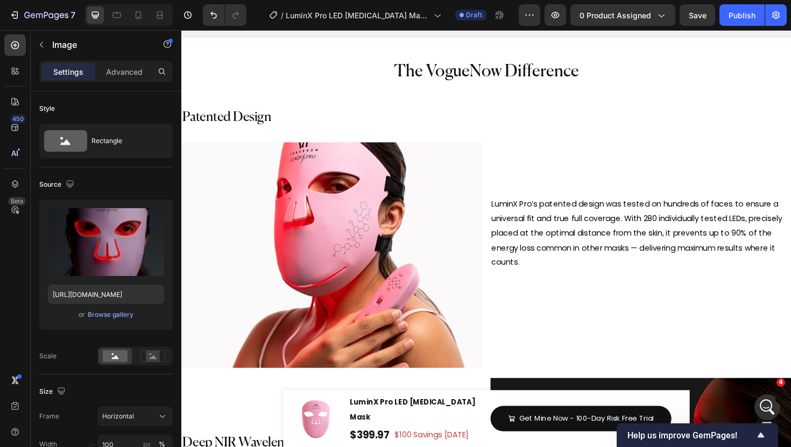
scroll to position [3442, 0]
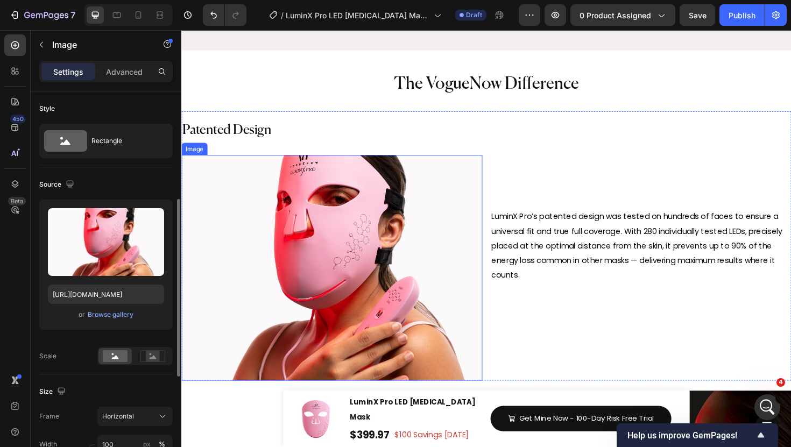
click at [290, 276] on img at bounding box center [340, 282] width 319 height 239
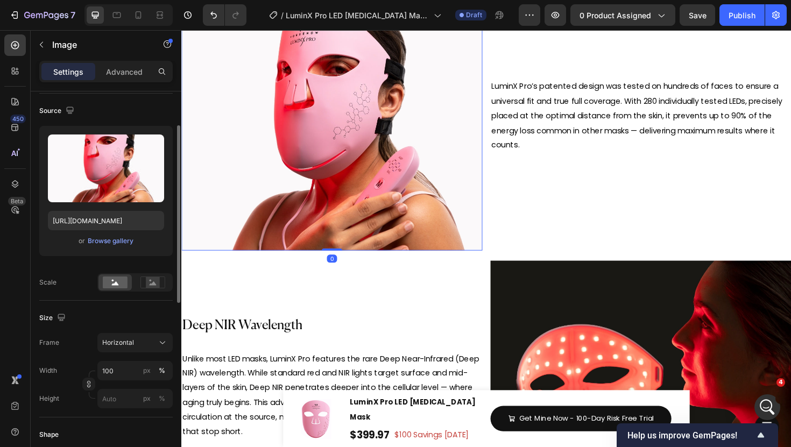
scroll to position [3684, 0]
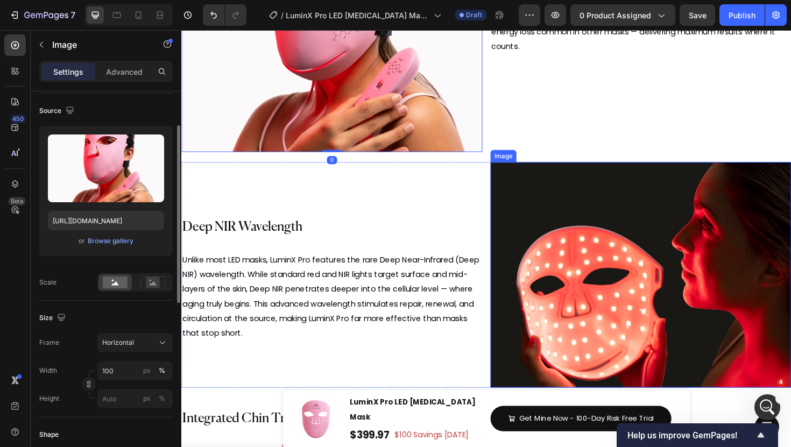
click at [624, 258] on img at bounding box center [668, 289] width 319 height 239
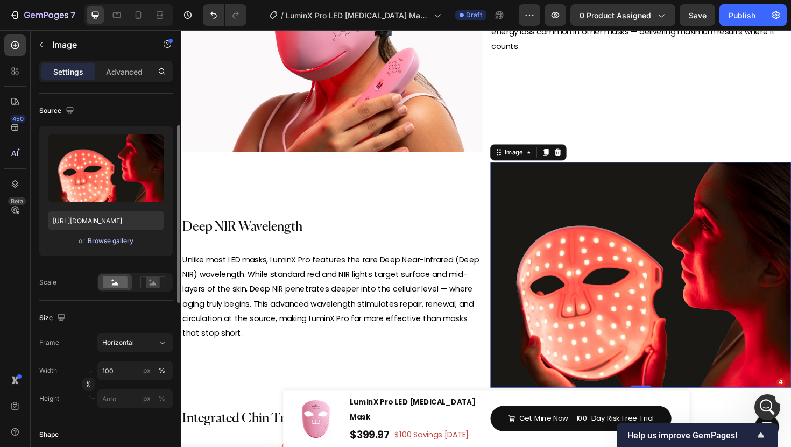
click at [111, 245] on div "Browse gallery" at bounding box center [111, 241] width 46 height 10
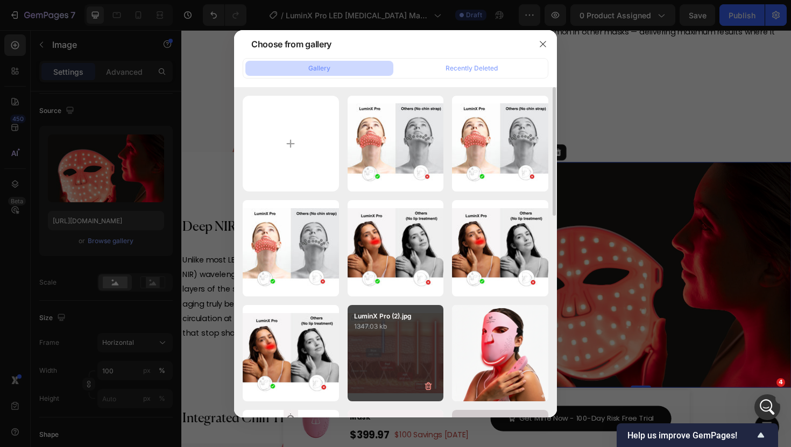
click at [395, 337] on div "LuminX Pro (2).jpg 1347.03 kb" at bounding box center [396, 353] width 96 height 96
type input "[URL][DOMAIN_NAME]"
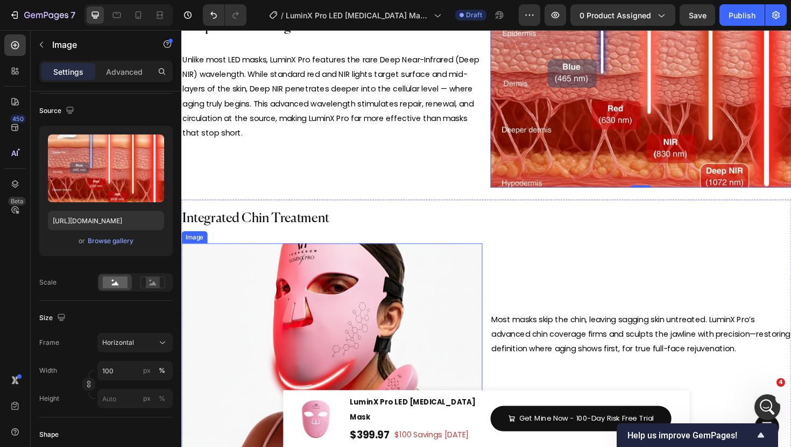
scroll to position [3900, 0]
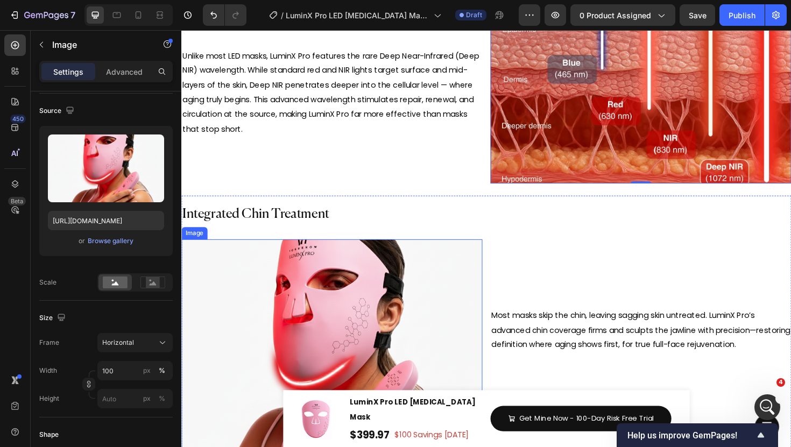
click at [351, 346] on img at bounding box center [340, 371] width 319 height 239
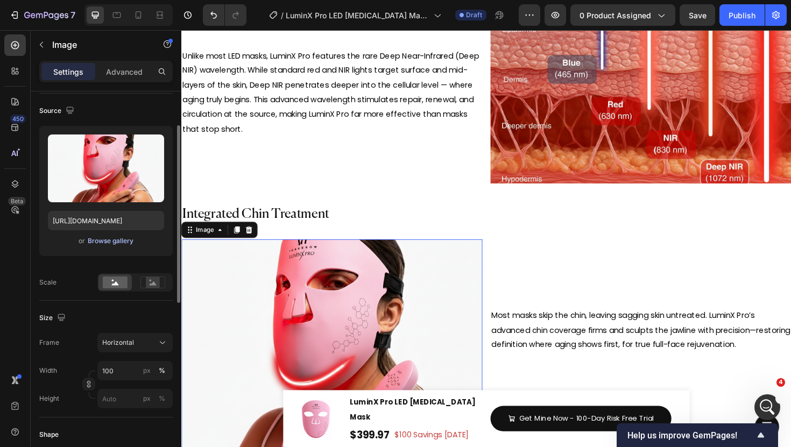
click at [96, 239] on div "Browse gallery" at bounding box center [111, 241] width 46 height 10
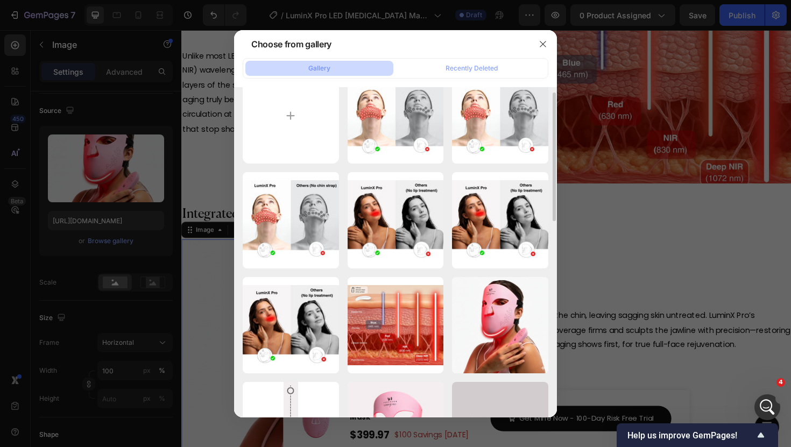
scroll to position [0, 0]
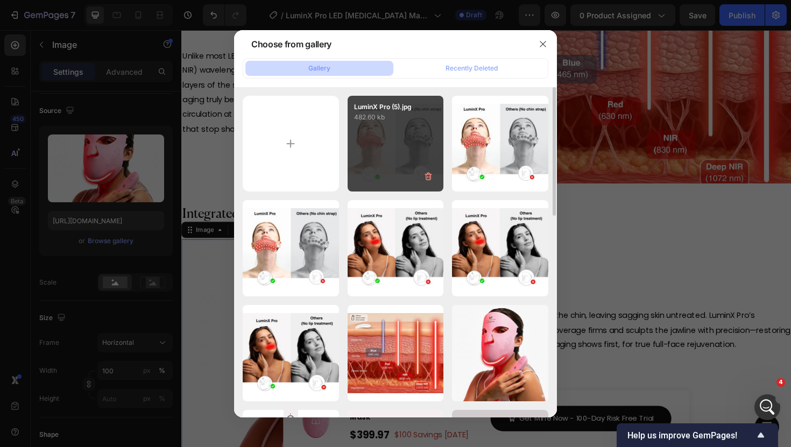
click at [379, 133] on div "LuminX Pro (5).jpg 482.60 kb" at bounding box center [396, 144] width 96 height 96
type input "[URL][DOMAIN_NAME]"
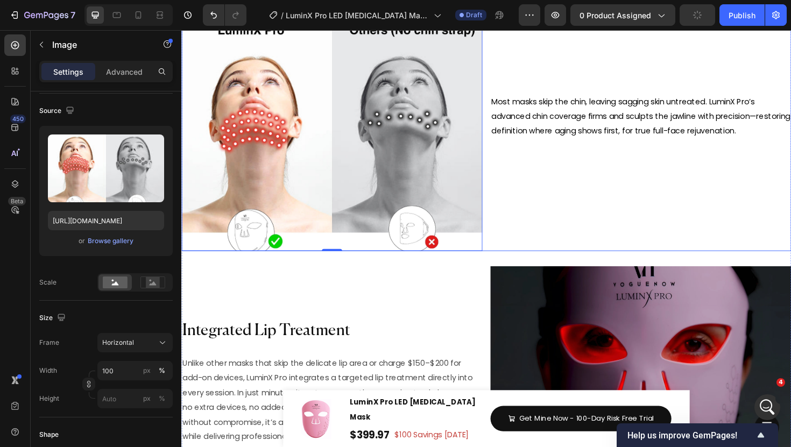
scroll to position [4138, 0]
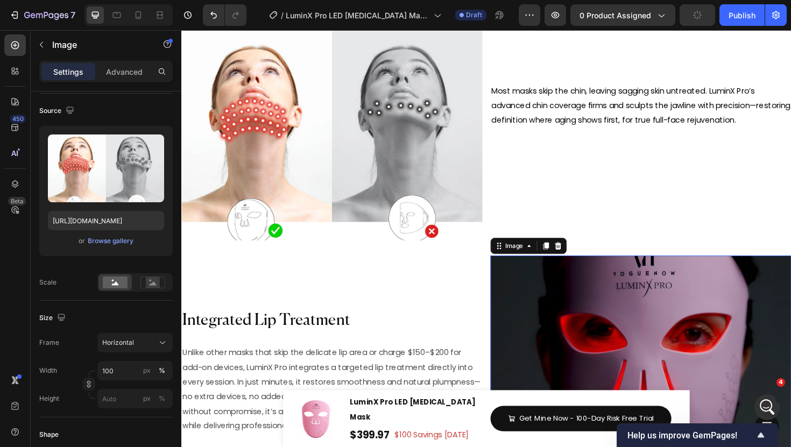
click at [663, 308] on img at bounding box center [668, 388] width 319 height 239
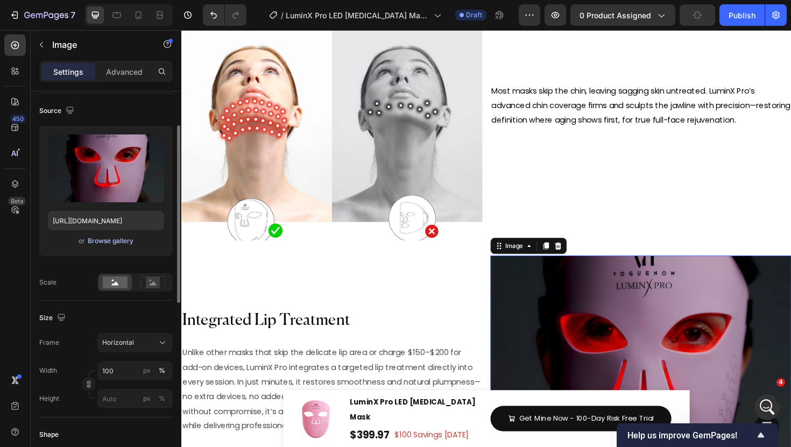
click at [111, 243] on div "Browse gallery" at bounding box center [111, 241] width 46 height 10
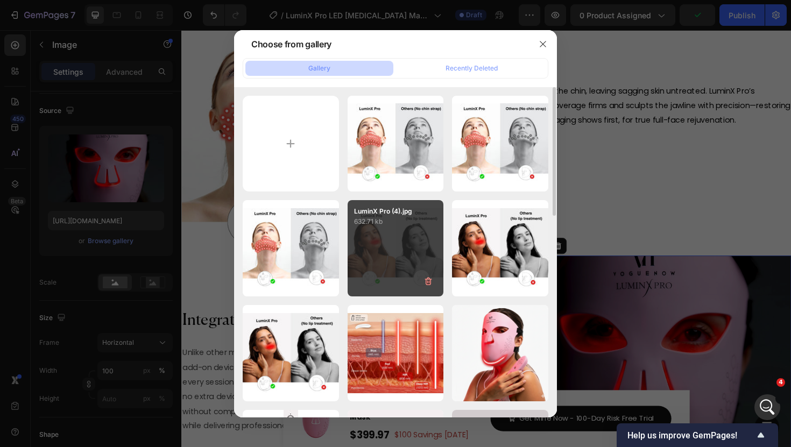
click at [385, 246] on div "LuminX Pro (4).jpg 632.71 kb" at bounding box center [396, 248] width 96 height 96
type input "[URL][DOMAIN_NAME]"
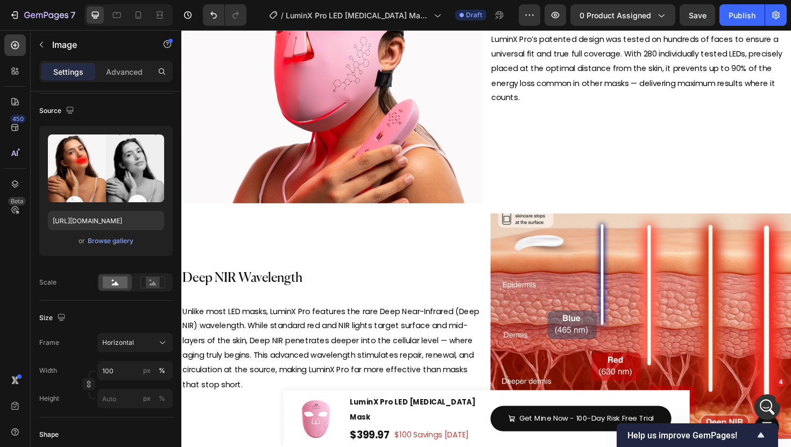
scroll to position [3675, 0]
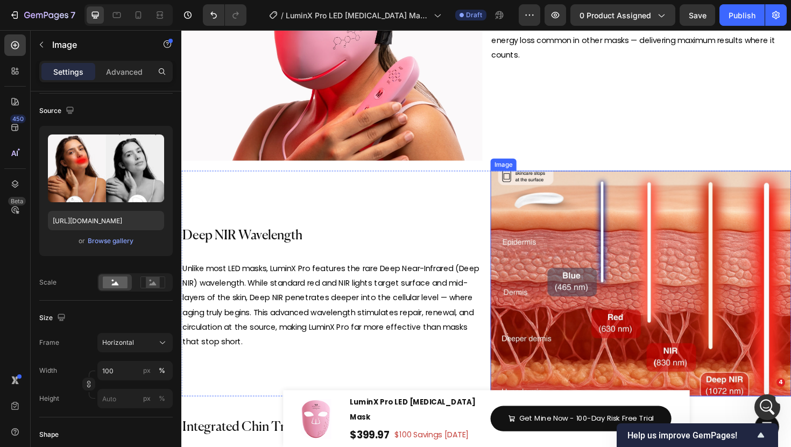
click at [637, 265] on img at bounding box center [668, 298] width 319 height 239
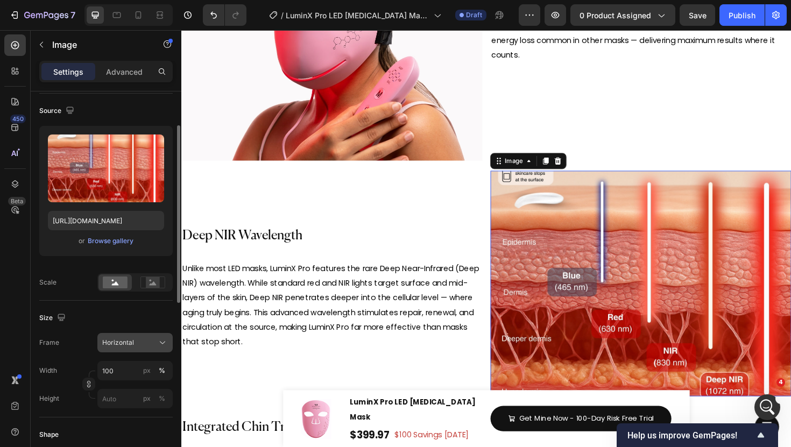
click at [116, 339] on span "Horizontal" at bounding box center [118, 343] width 32 height 10
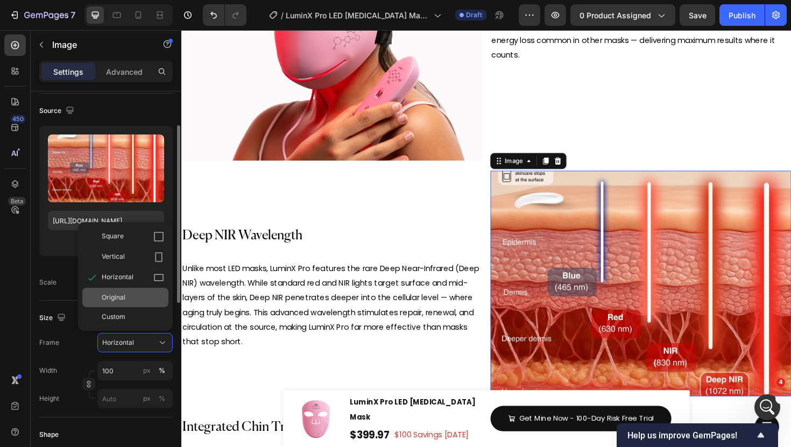
click at [133, 299] on div "Original" at bounding box center [133, 298] width 62 height 10
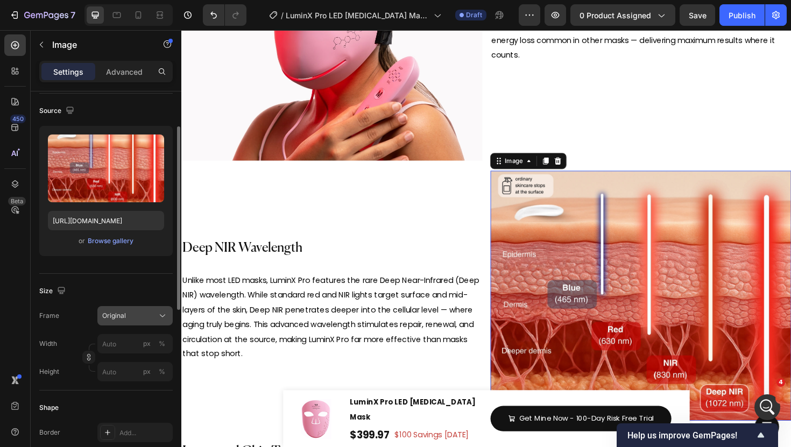
click at [132, 320] on div "Original" at bounding box center [128, 316] width 53 height 10
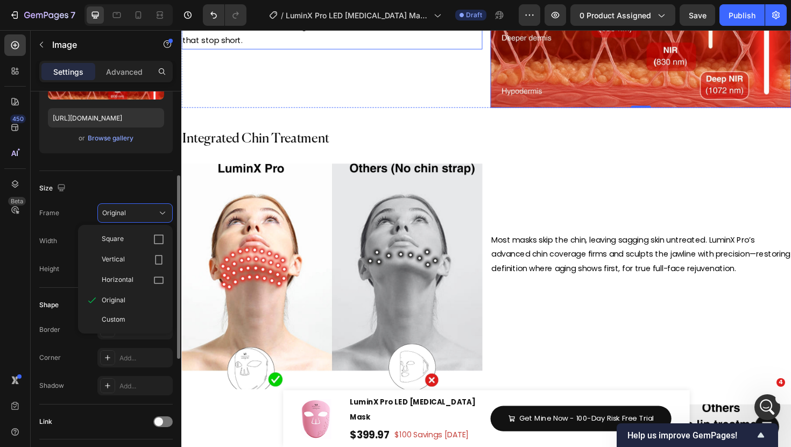
scroll to position [4021, 0]
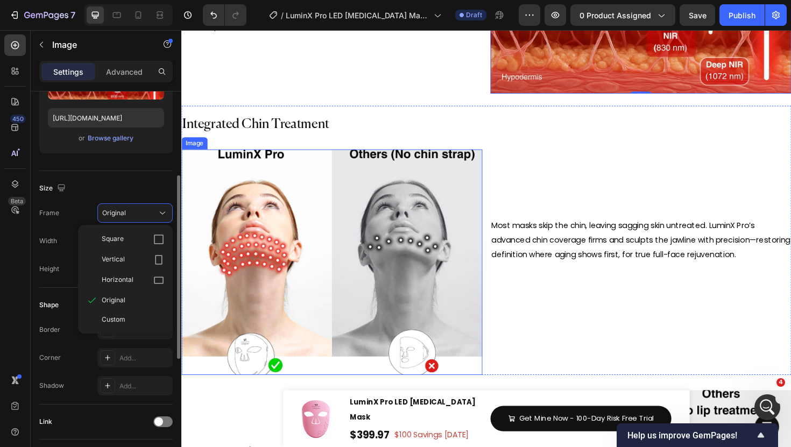
click at [372, 285] on img at bounding box center [340, 276] width 319 height 239
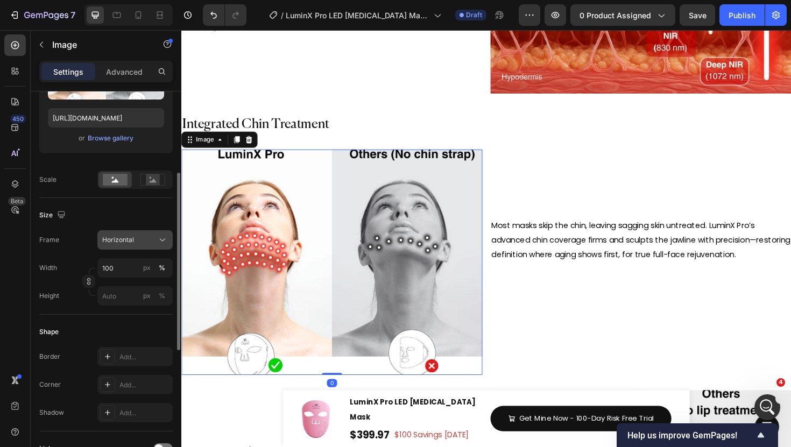
click at [128, 235] on span "Horizontal" at bounding box center [118, 240] width 32 height 10
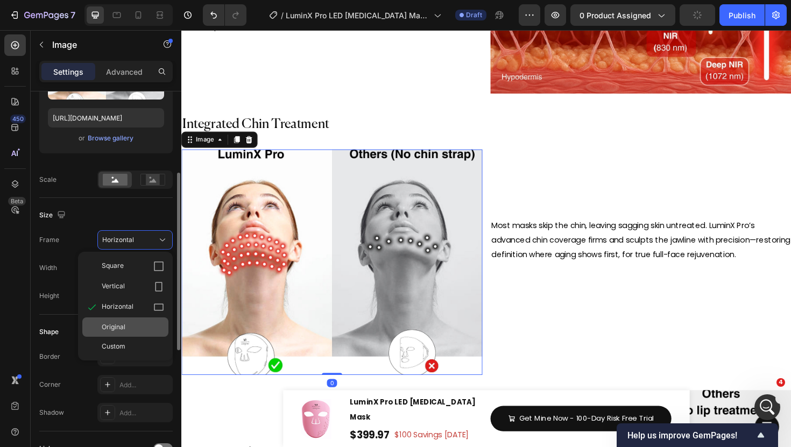
click at [127, 323] on div "Original" at bounding box center [133, 327] width 62 height 10
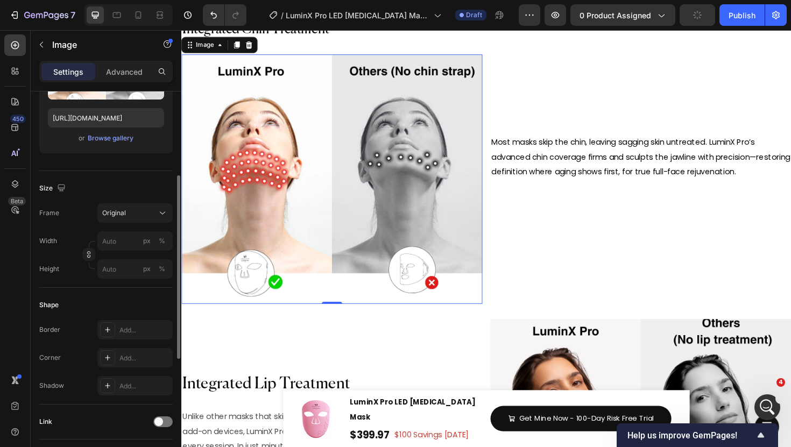
scroll to position [4238, 0]
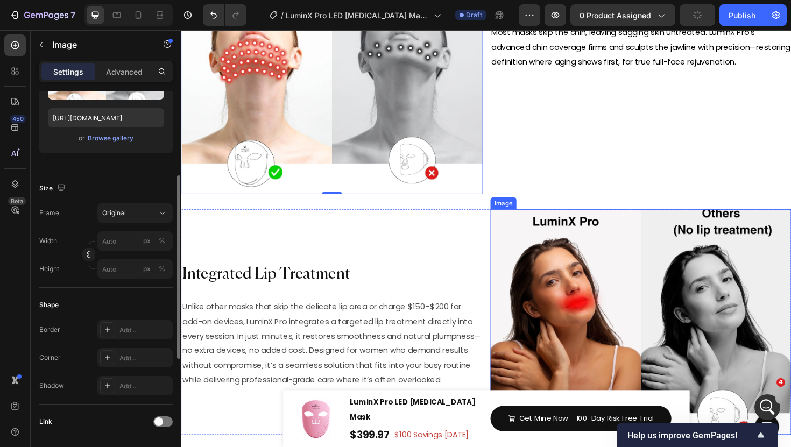
click at [640, 280] on img at bounding box center [668, 339] width 319 height 239
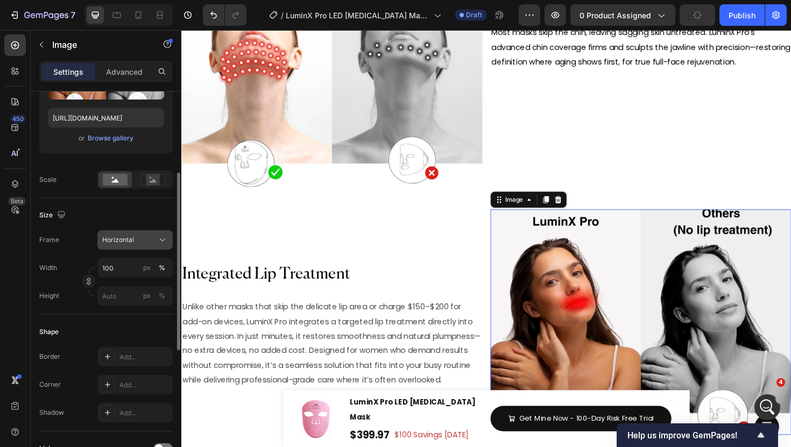
click at [131, 241] on span "Horizontal" at bounding box center [118, 240] width 32 height 10
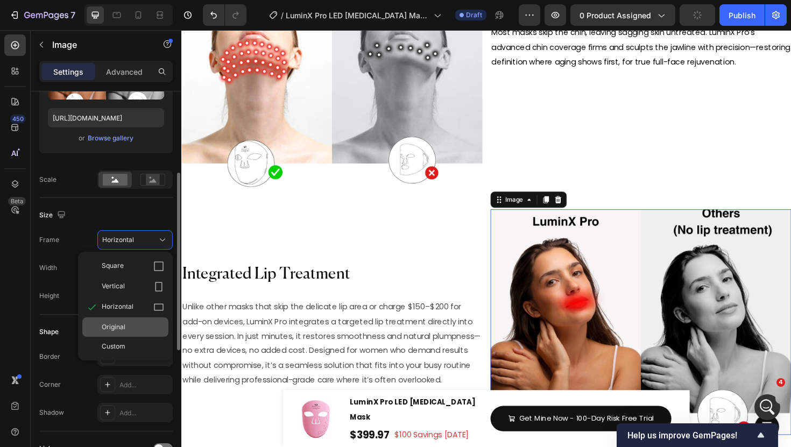
click at [126, 325] on div "Original" at bounding box center [133, 327] width 62 height 10
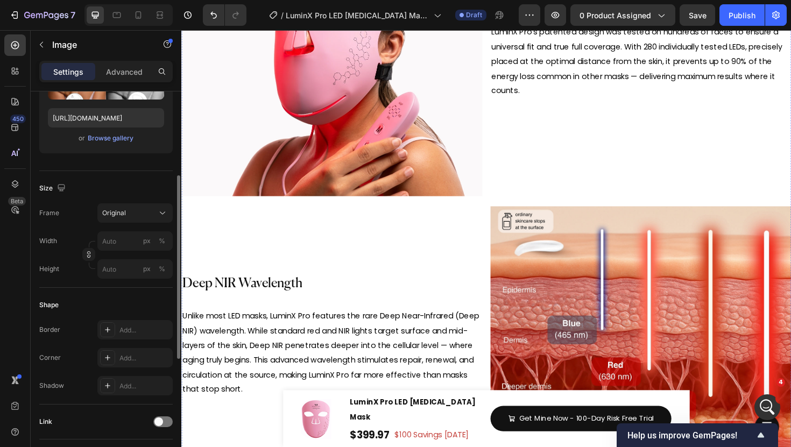
scroll to position [3546, 0]
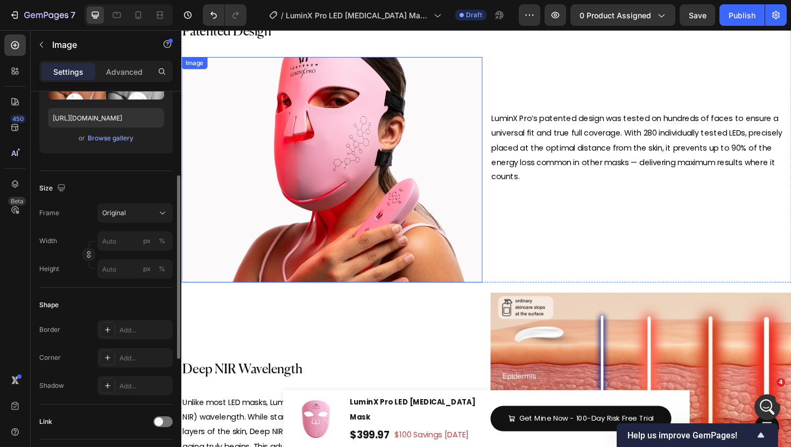
click at [342, 133] on img at bounding box center [340, 178] width 319 height 239
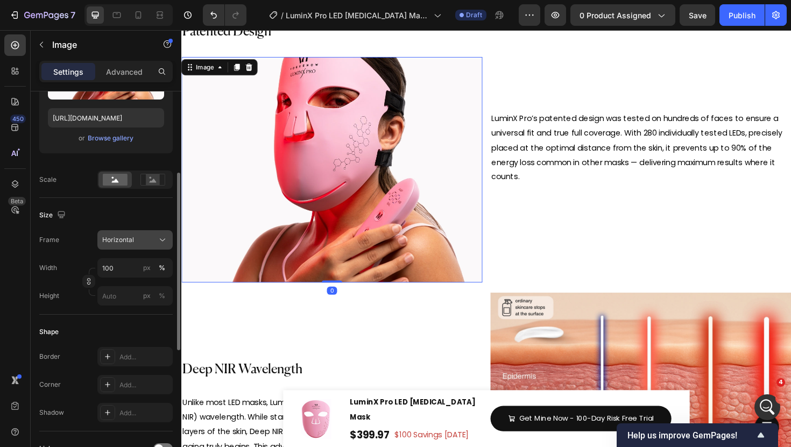
click at [126, 239] on span "Horizontal" at bounding box center [118, 240] width 32 height 10
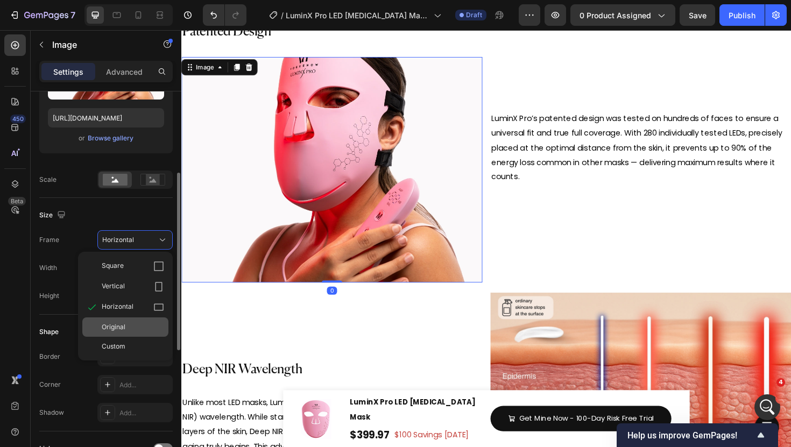
click at [121, 322] on span "Original" at bounding box center [114, 327] width 24 height 10
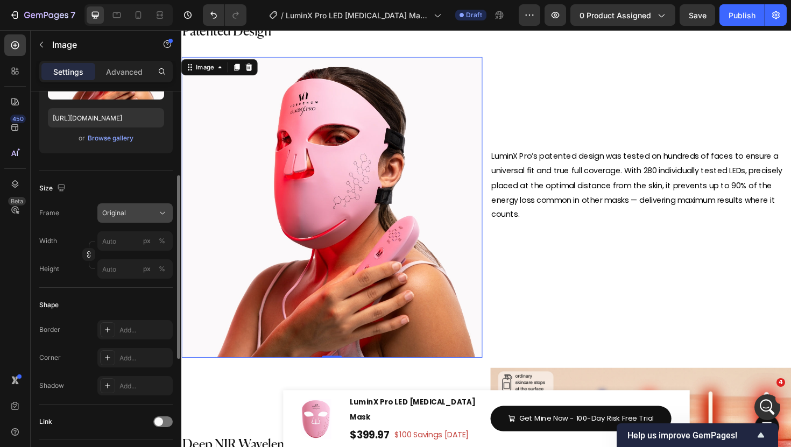
click at [137, 218] on button "Original" at bounding box center [134, 212] width 75 height 19
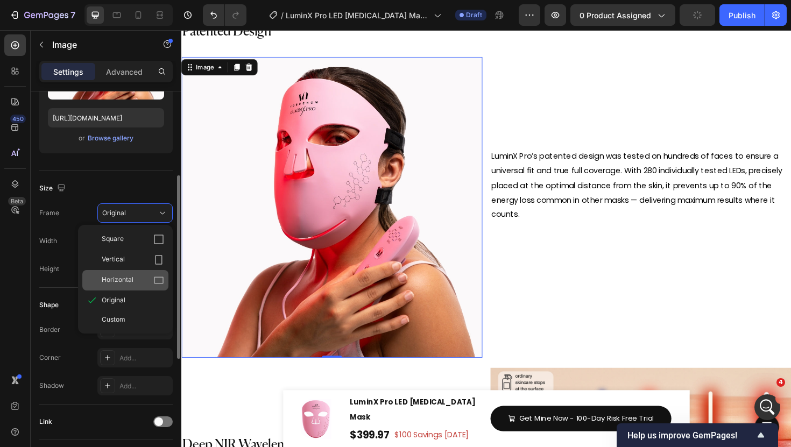
click at [122, 288] on div "Horizontal" at bounding box center [125, 280] width 86 height 20
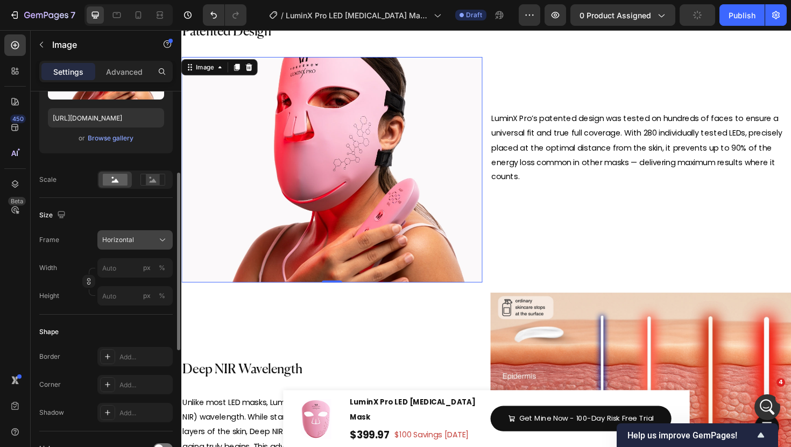
click at [152, 232] on button "Horizontal" at bounding box center [134, 239] width 75 height 19
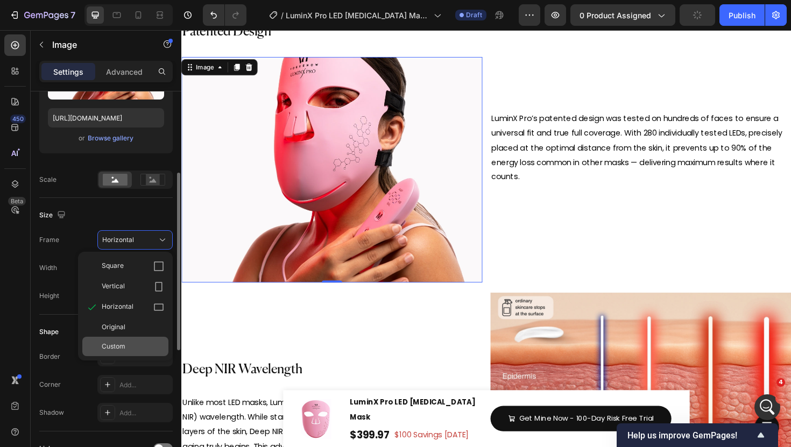
click at [125, 345] on div "Custom" at bounding box center [133, 347] width 62 height 10
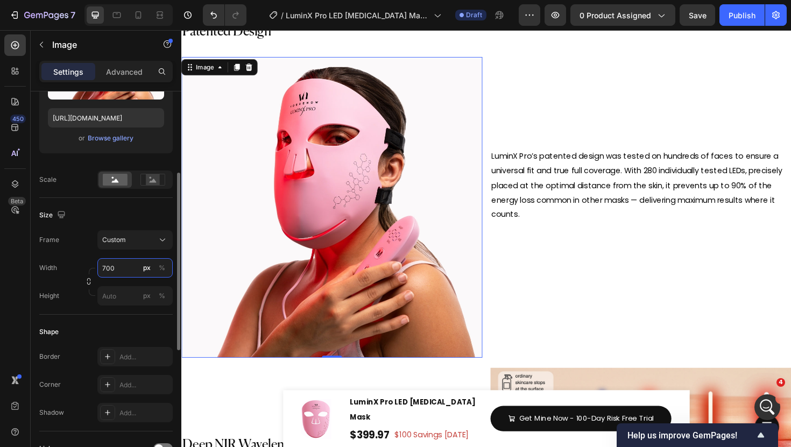
type input "700"
click at [126, 285] on div "Width 700 px % Height px %" at bounding box center [105, 281] width 133 height 47
click at [126, 298] on input "px %" at bounding box center [134, 295] width 75 height 19
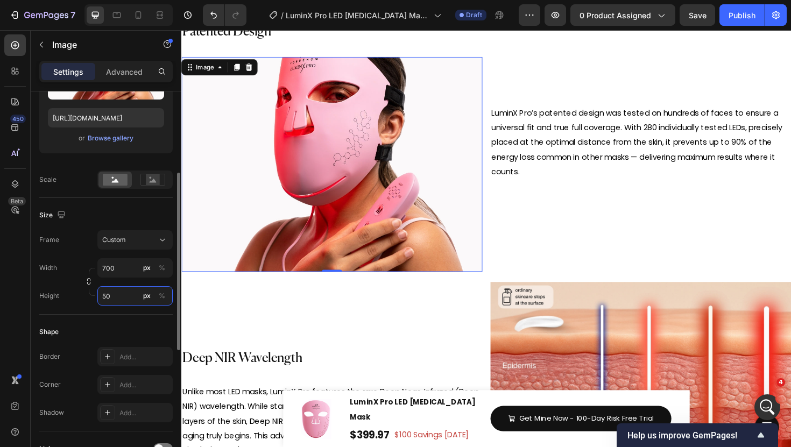
type input "5"
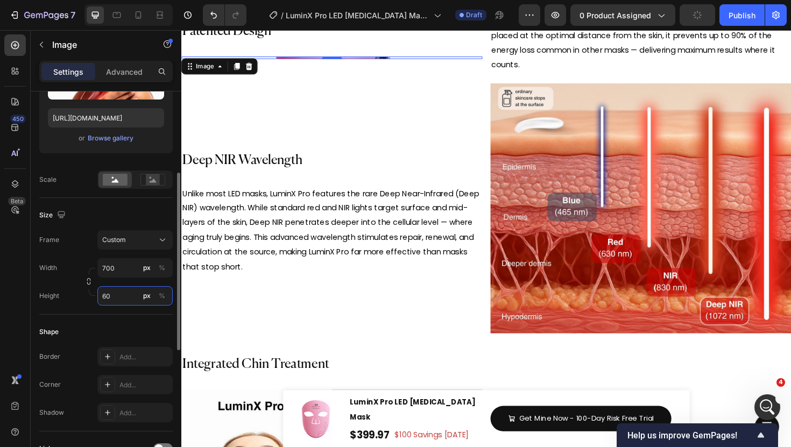
type input "600"
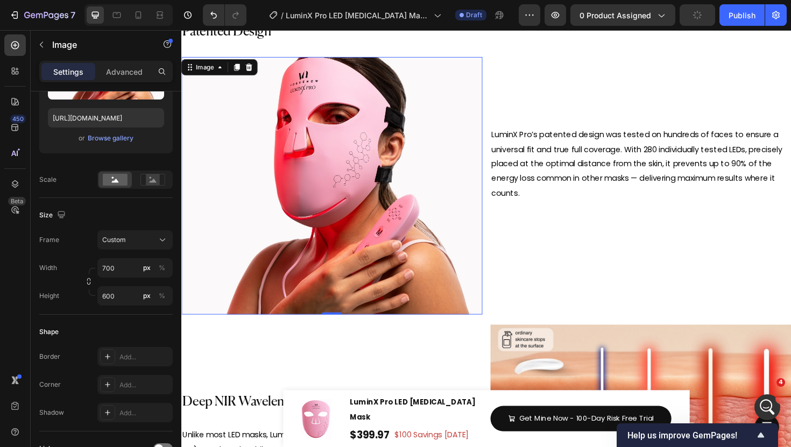
click at [606, 271] on div "LuminX Pro’s patented design was tested on hundreds of faces to ensure a univer…" at bounding box center [668, 171] width 319 height 319
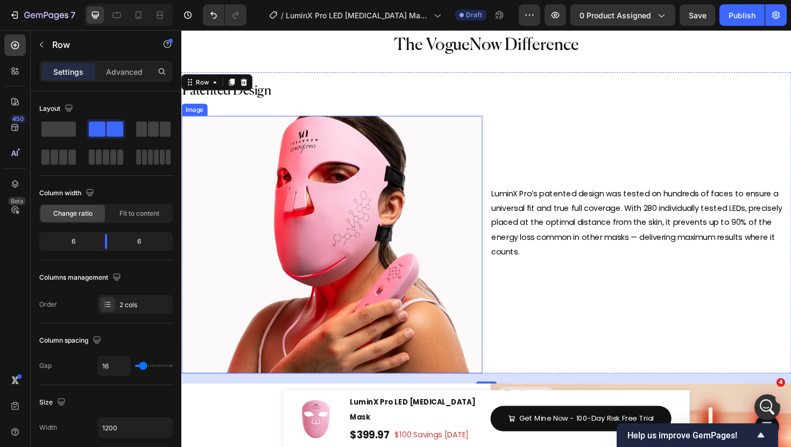
scroll to position [3471, 0]
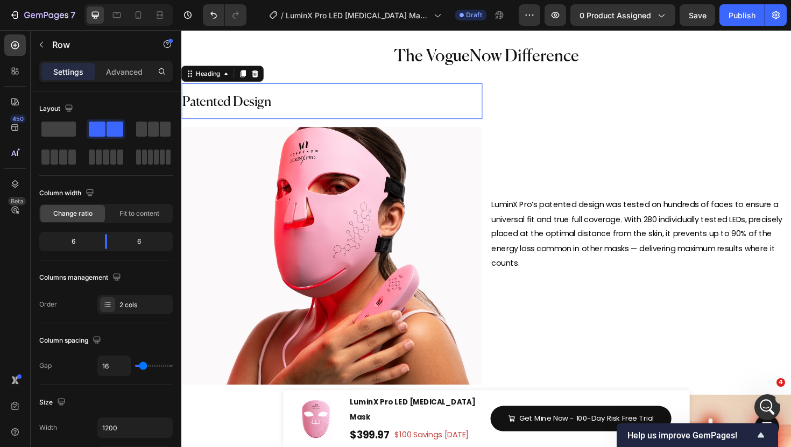
click at [280, 103] on h2 "Patented Design" at bounding box center [340, 106] width 319 height 38
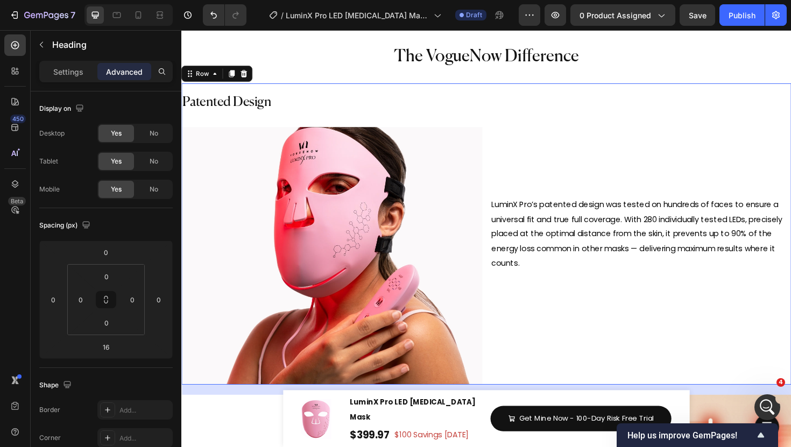
click at [511, 130] on div "LuminX Pro’s patented design was tested on hundreds of faces to ensure a univer…" at bounding box center [668, 246] width 319 height 319
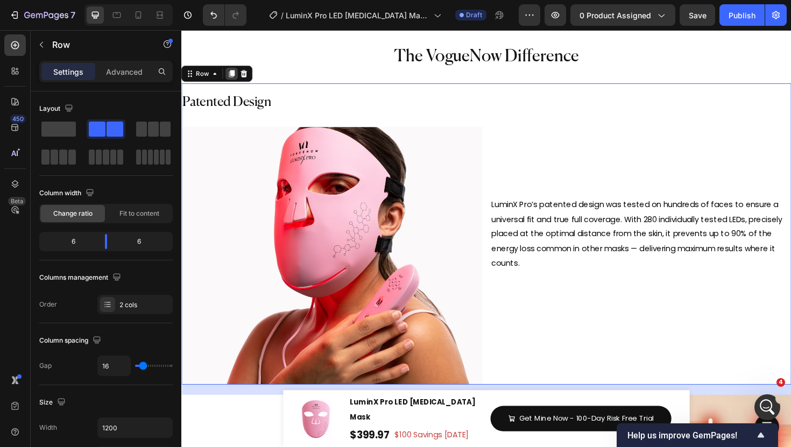
click at [236, 77] on icon at bounding box center [235, 77] width 6 height 8
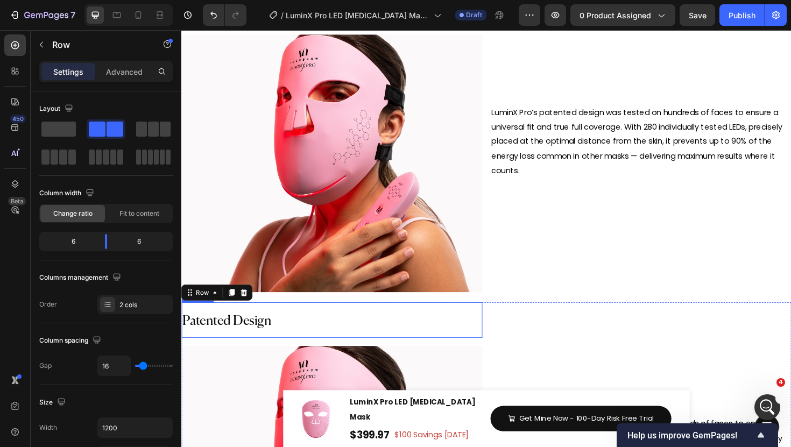
scroll to position [3524, 0]
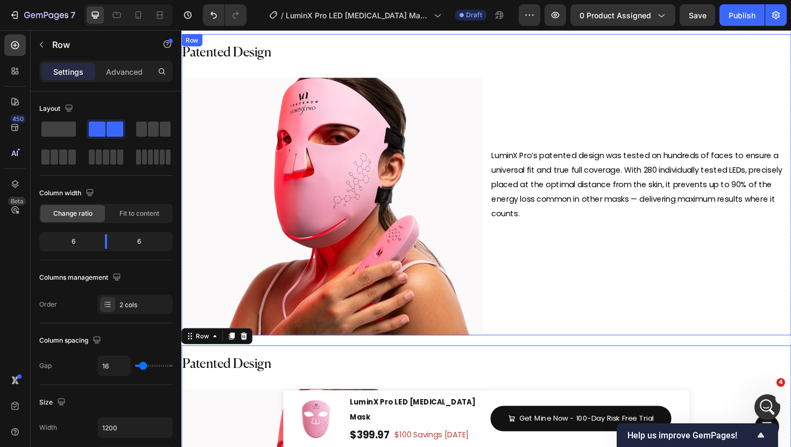
click at [511, 97] on div "LuminX Pro’s patented design was tested on hundreds of faces to ensure a univer…" at bounding box center [668, 193] width 319 height 319
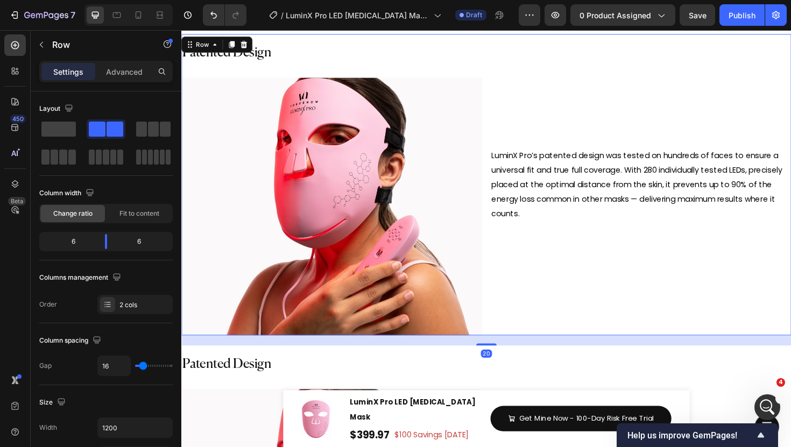
click at [143, 82] on div "Settings Advanced" at bounding box center [106, 76] width 151 height 31
click at [140, 75] on p "Advanced" at bounding box center [124, 71] width 37 height 11
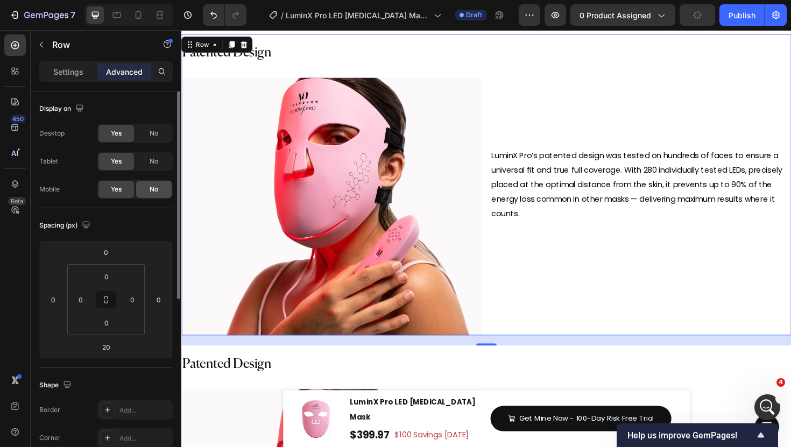
click at [151, 185] on span "No" at bounding box center [154, 190] width 9 height 10
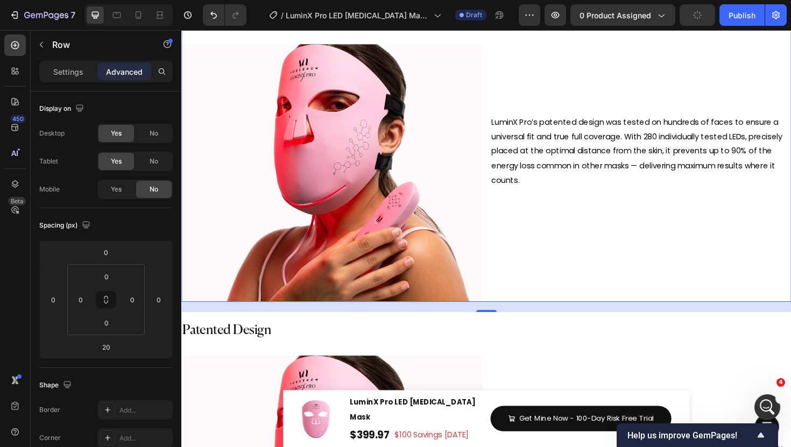
scroll to position [3626, 0]
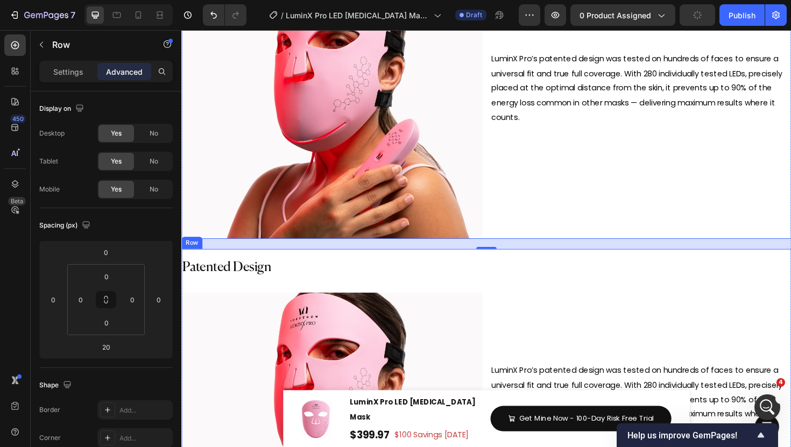
click at [546, 289] on div "LuminX Pro’s patented design was tested on hundreds of faces to ensure a univer…" at bounding box center [668, 421] width 319 height 319
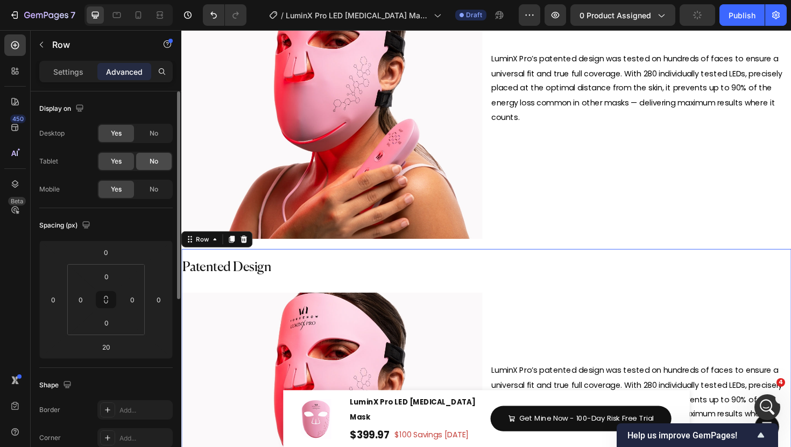
click at [153, 163] on span "No" at bounding box center [154, 162] width 9 height 10
click at [151, 142] on div "No" at bounding box center [154, 133] width 36 height 17
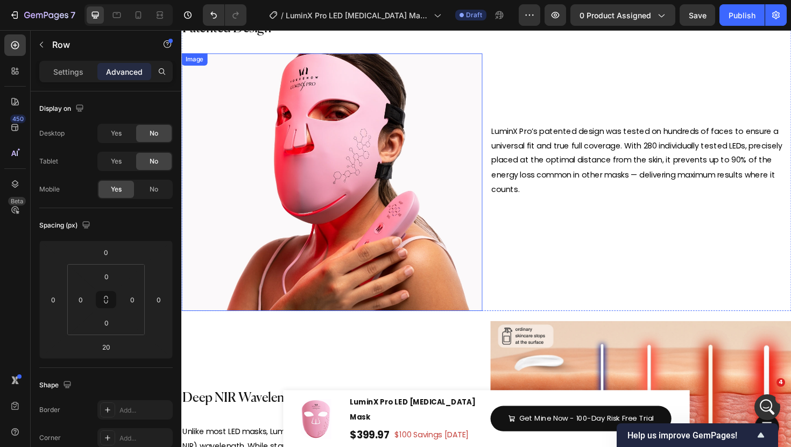
scroll to position [3508, 0]
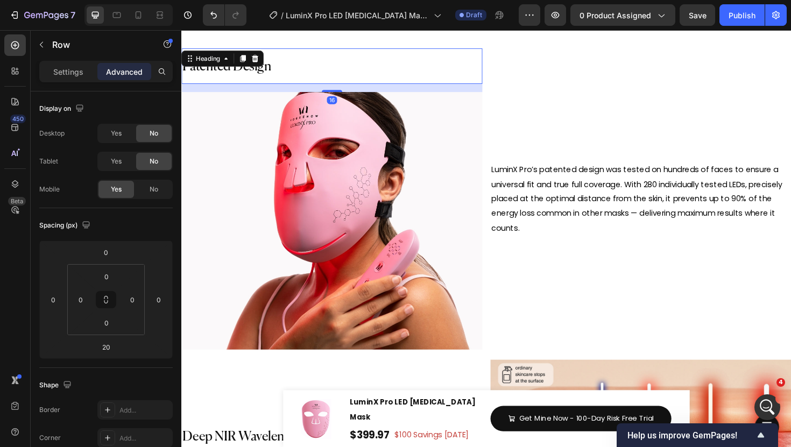
click at [283, 69] on h2 "Patented Design" at bounding box center [340, 69] width 319 height 38
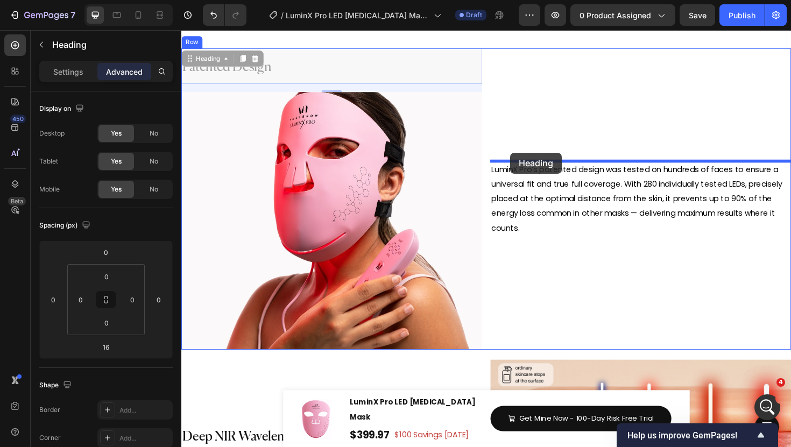
drag, startPoint x: 201, startPoint y: 59, endPoint x: 530, endPoint y: 160, distance: 344.0
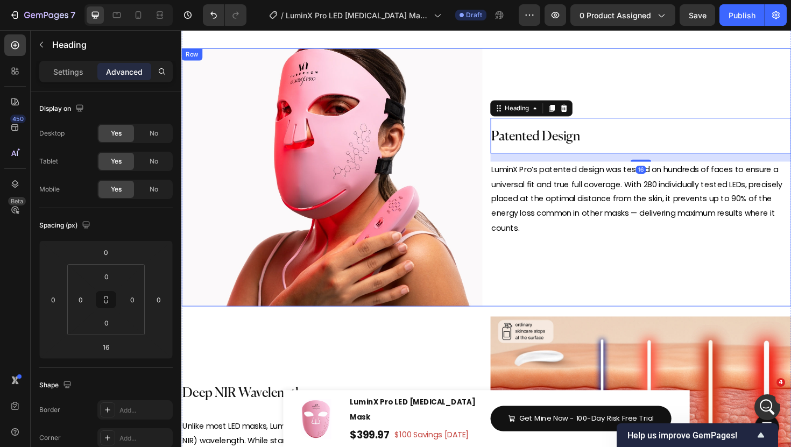
click at [600, 265] on div "Patented Design Heading 16 LuminX Pro’s patented design was tested on hundreds …" at bounding box center [668, 186] width 319 height 273
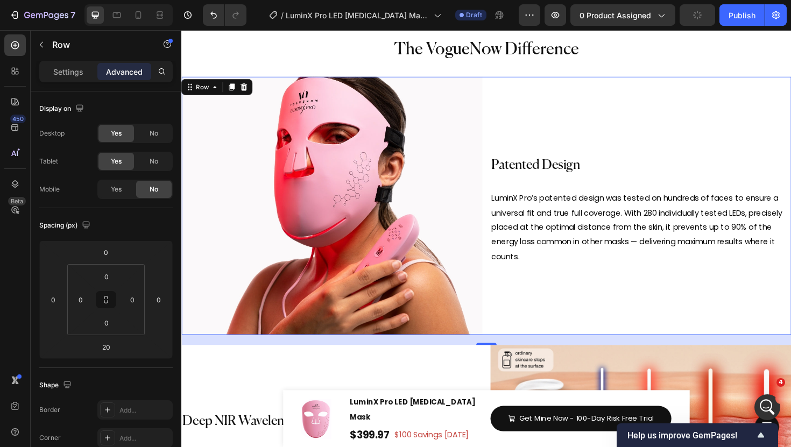
scroll to position [3486, 0]
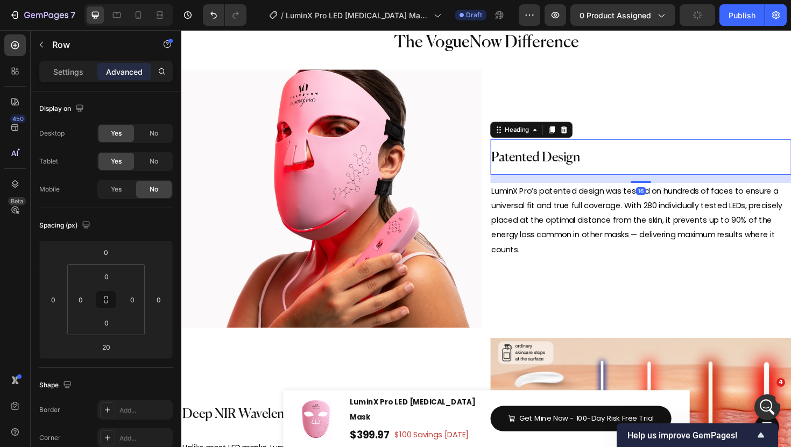
click at [570, 158] on h2 "Patented Design" at bounding box center [668, 165] width 319 height 38
click at [664, 188] on div "16" at bounding box center [668, 187] width 319 height 9
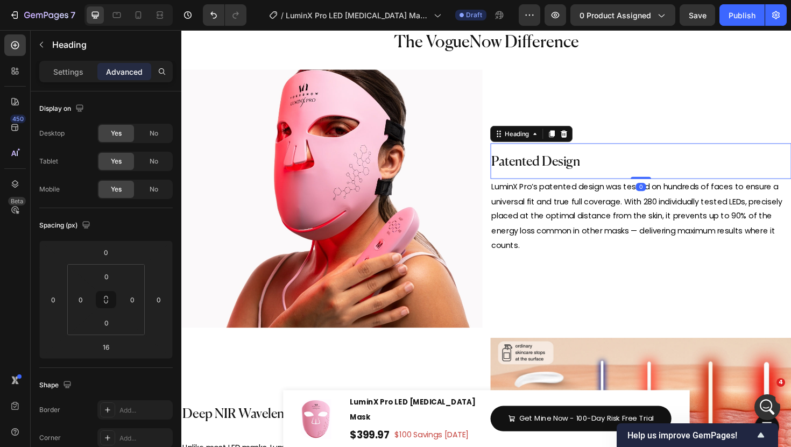
drag, startPoint x: 664, startPoint y: 190, endPoint x: 661, endPoint y: 153, distance: 37.3
click at [661, 153] on div "Patented Design Heading 0" at bounding box center [668, 169] width 319 height 38
type input "0"
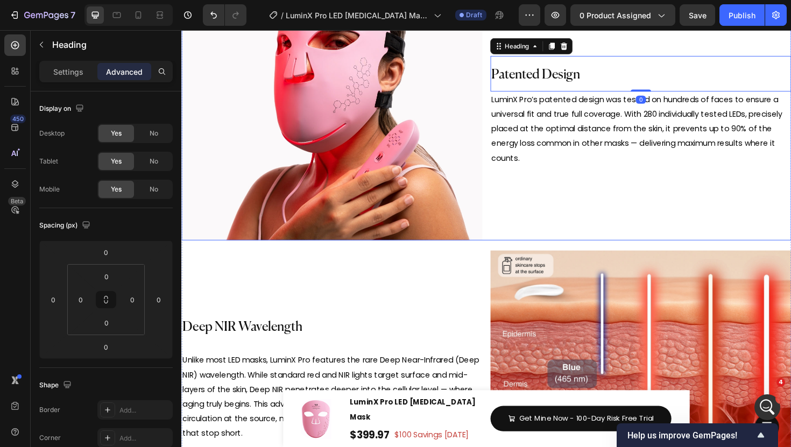
scroll to position [3676, 0]
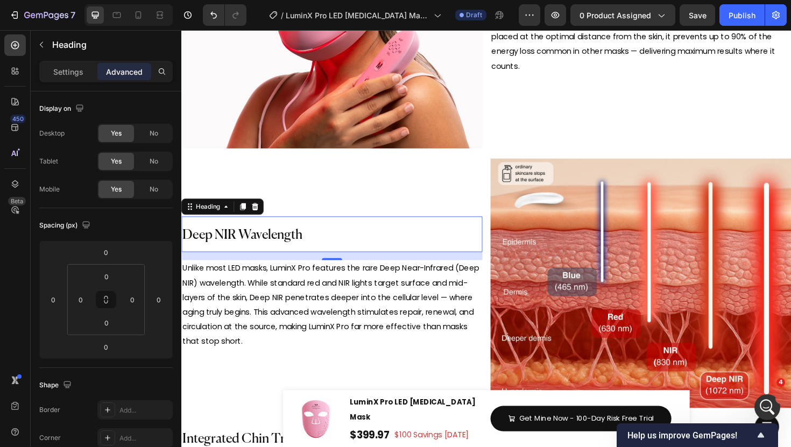
click at [338, 239] on h2 "Deep NIR Wavelength" at bounding box center [340, 247] width 319 height 38
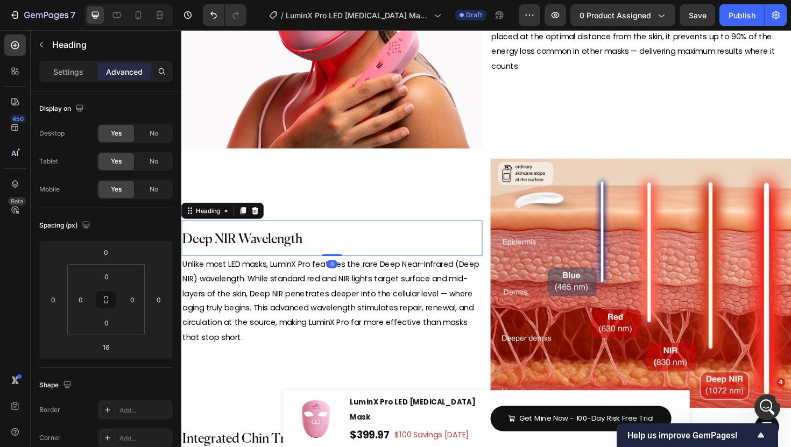
drag, startPoint x: 339, startPoint y: 270, endPoint x: 336, endPoint y: 238, distance: 32.4
click at [337, 239] on div "Deep NIR Wavelength Heading 0" at bounding box center [340, 251] width 319 height 38
type input "0"
click at [565, 312] on img at bounding box center [668, 298] width 319 height 265
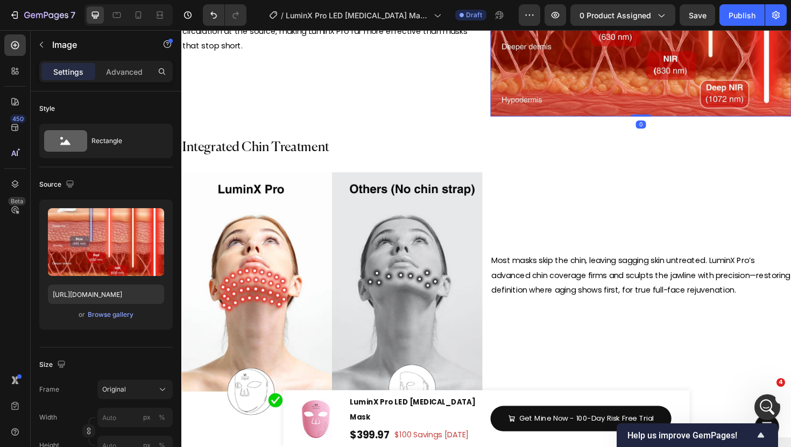
scroll to position [3991, 0]
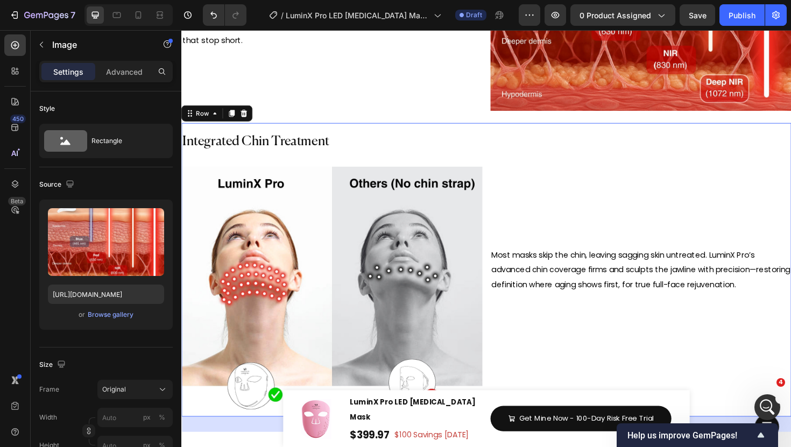
click at [593, 229] on div "Most masks skip the chin, leaving sagging skin untreated. LuminX Pro’s advanced…" at bounding box center [668, 284] width 319 height 311
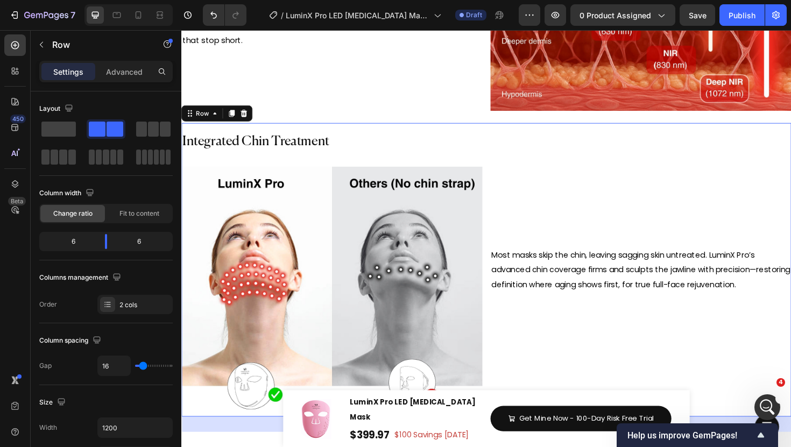
click at [525, 151] on div "Most masks skip the chin, leaving sagging skin untreated. LuminX Pro’s advanced…" at bounding box center [668, 284] width 319 height 311
click at [237, 118] on icon at bounding box center [235, 119] width 6 height 8
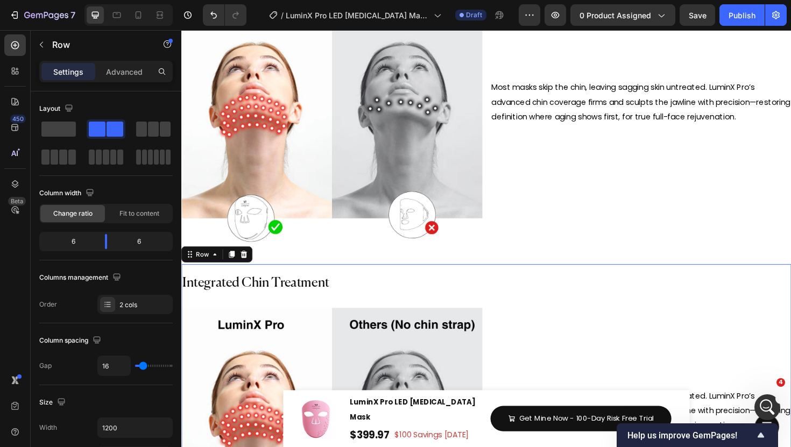
scroll to position [4057, 0]
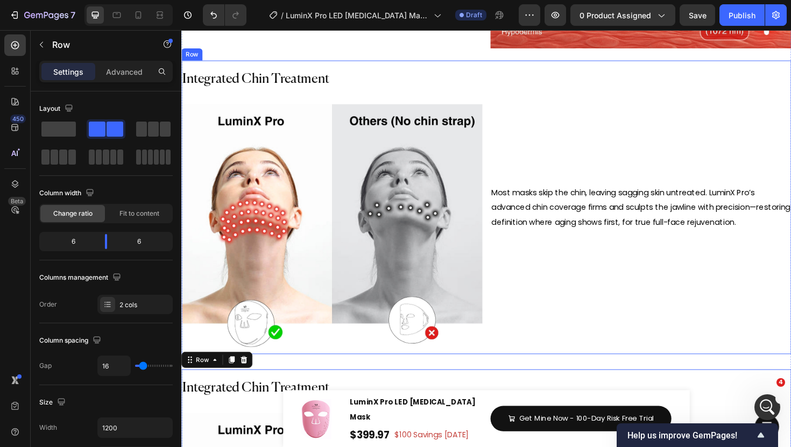
click at [529, 99] on div "Most masks skip the chin, leaving sagging skin untreated. LuminX Pro’s advanced…" at bounding box center [668, 217] width 319 height 311
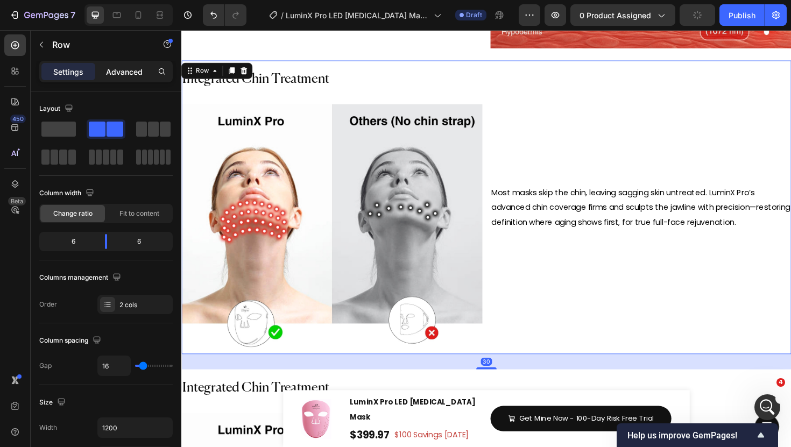
click at [140, 75] on p "Advanced" at bounding box center [124, 71] width 37 height 11
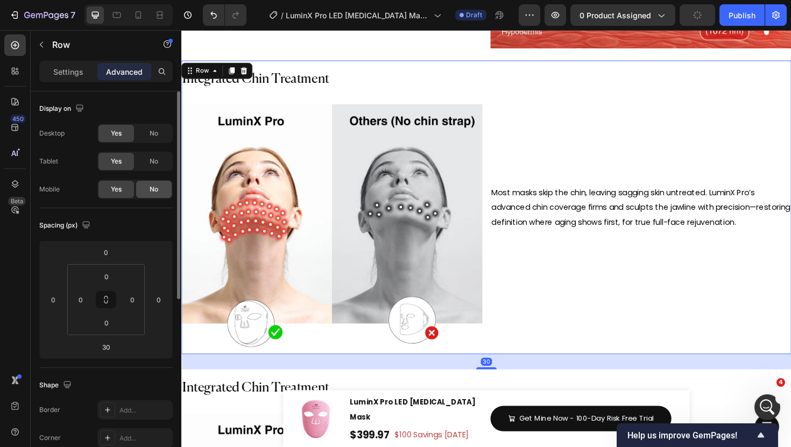
click at [161, 188] on div "No" at bounding box center [154, 189] width 36 height 17
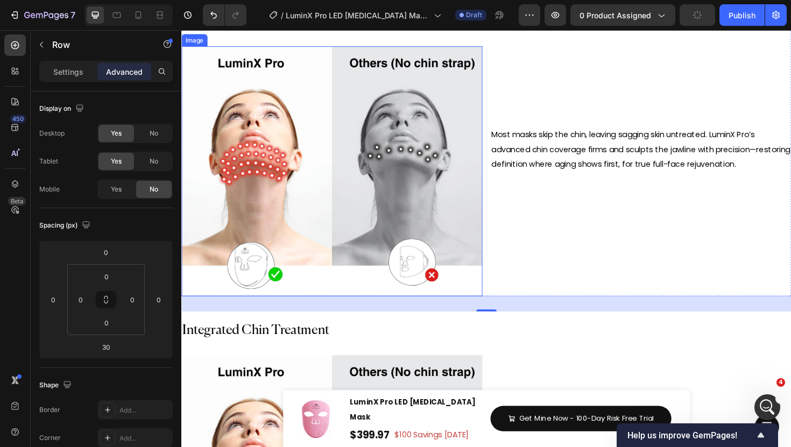
scroll to position [4240, 0]
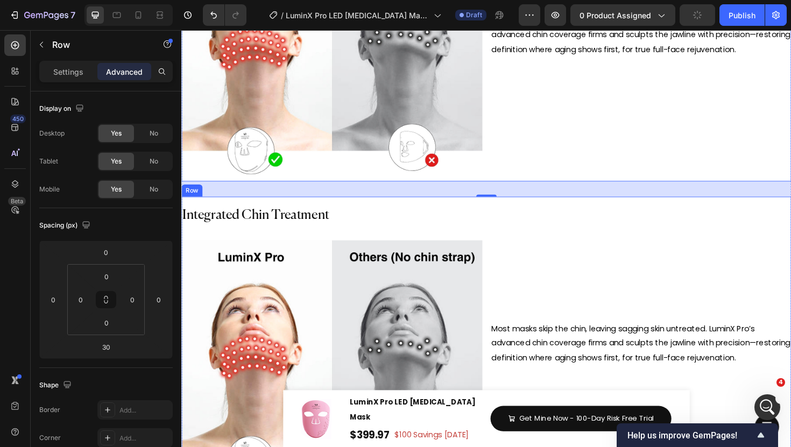
click at [531, 246] on div "Most masks skip the chin, leaving sagging skin untreated. LuminX Pro’s advanced…" at bounding box center [668, 362] width 319 height 311
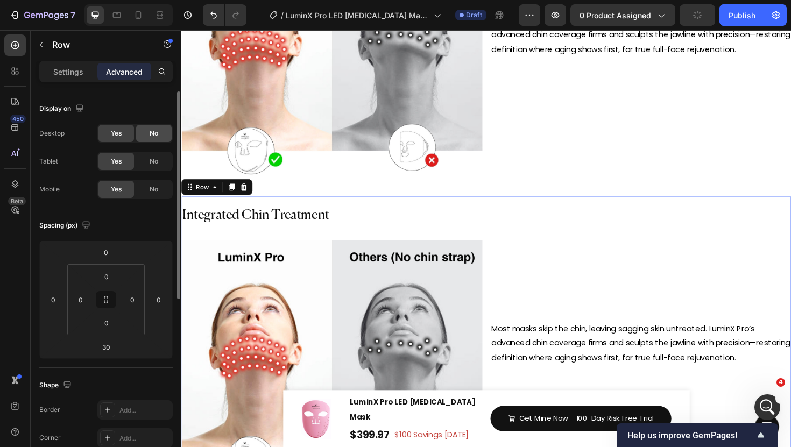
click at [157, 136] on span "No" at bounding box center [154, 134] width 9 height 10
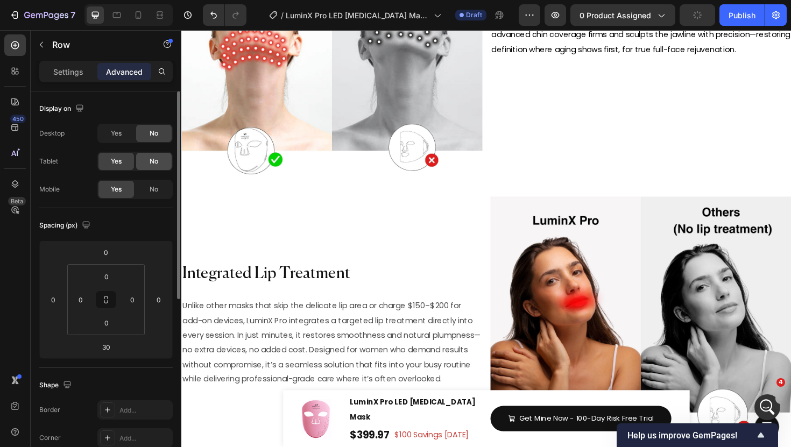
click at [155, 165] on span "No" at bounding box center [154, 162] width 9 height 10
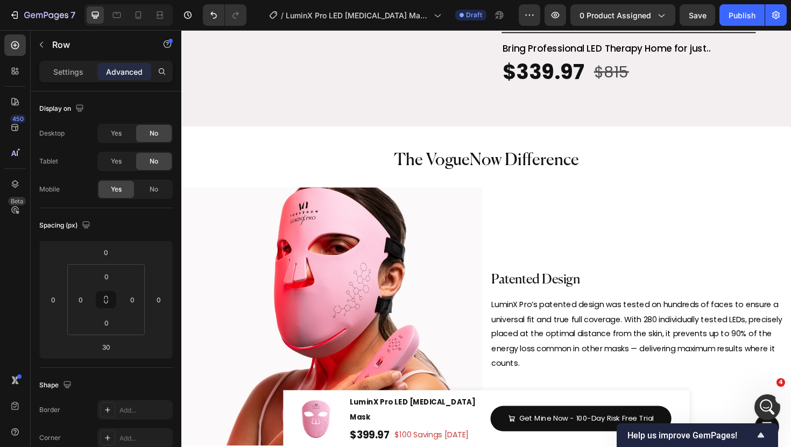
scroll to position [3287, 0]
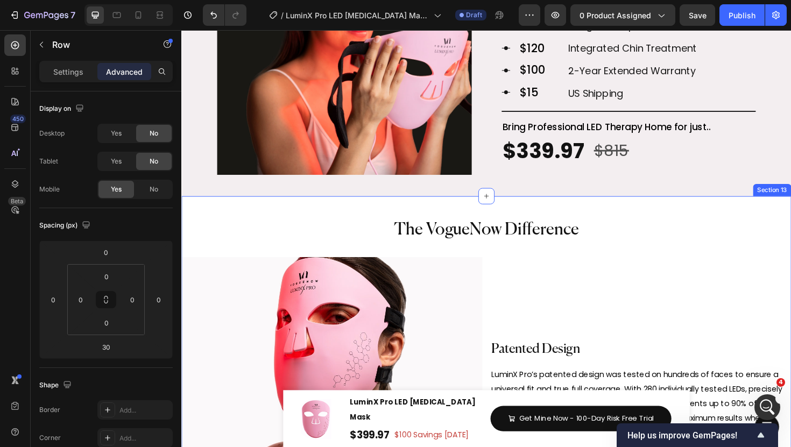
click at [541, 236] on span "The VogueNow Difference" at bounding box center [504, 242] width 196 height 18
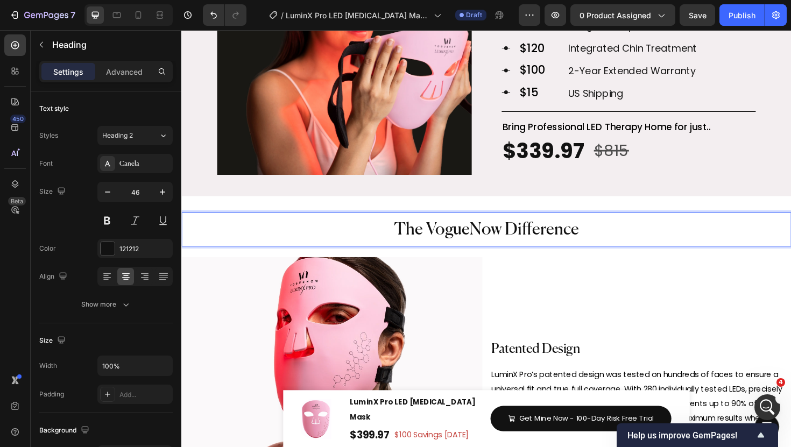
click at [541, 236] on span "The VogueNow Difference" at bounding box center [504, 242] width 196 height 18
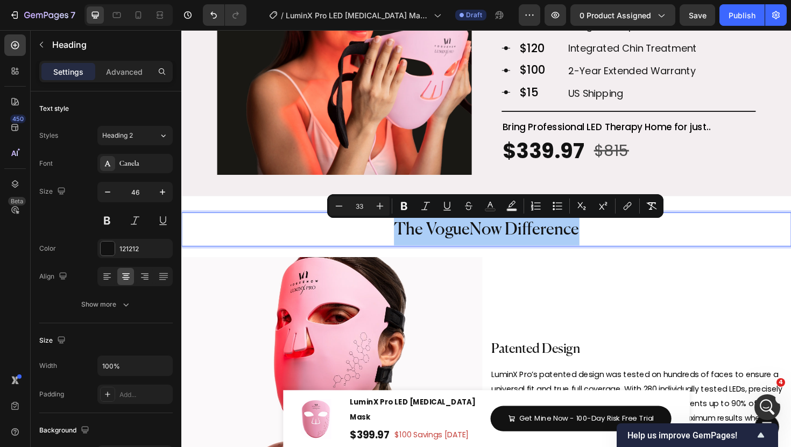
click at [370, 207] on input "33" at bounding box center [360, 206] width 22 height 13
click at [373, 207] on button "Plus" at bounding box center [379, 205] width 19 height 19
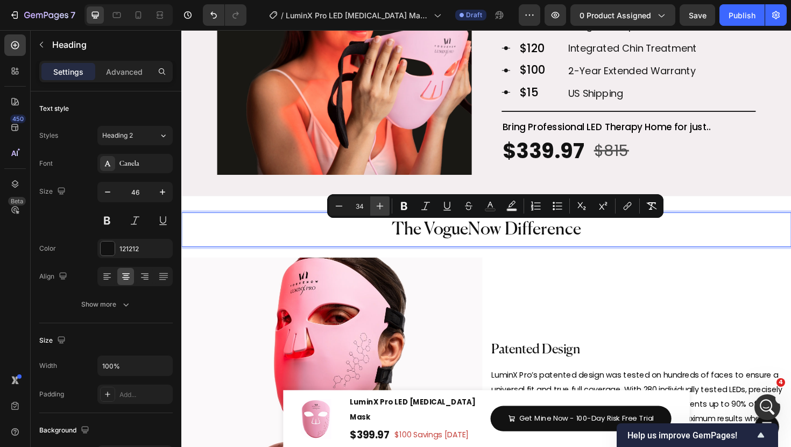
click at [373, 207] on button "Plus" at bounding box center [379, 205] width 19 height 19
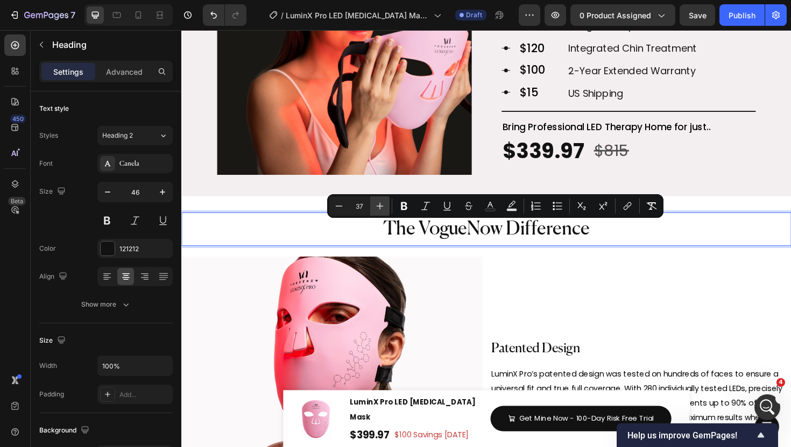
click at [373, 207] on button "Plus" at bounding box center [379, 205] width 19 height 19
type input "38"
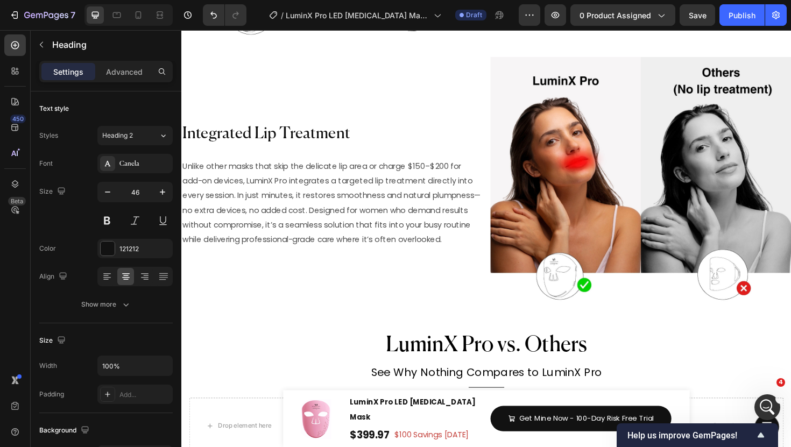
scroll to position [4389, 0]
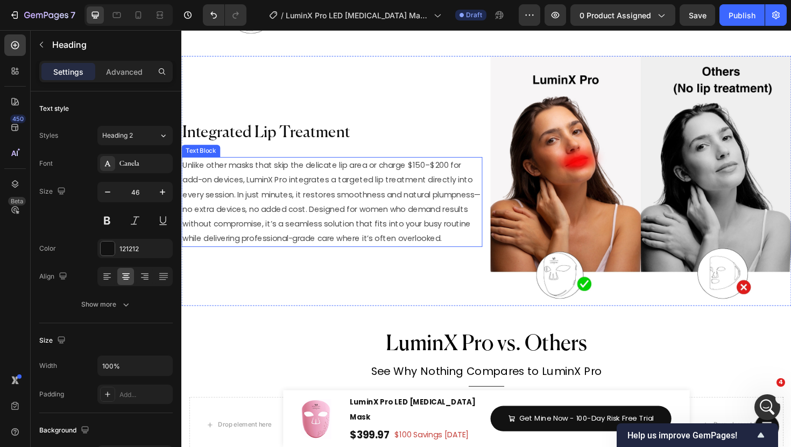
click at [366, 217] on span "Unlike other masks that skip the delicate lip area or charge $150–$200 for add-…" at bounding box center [340, 211] width 316 height 89
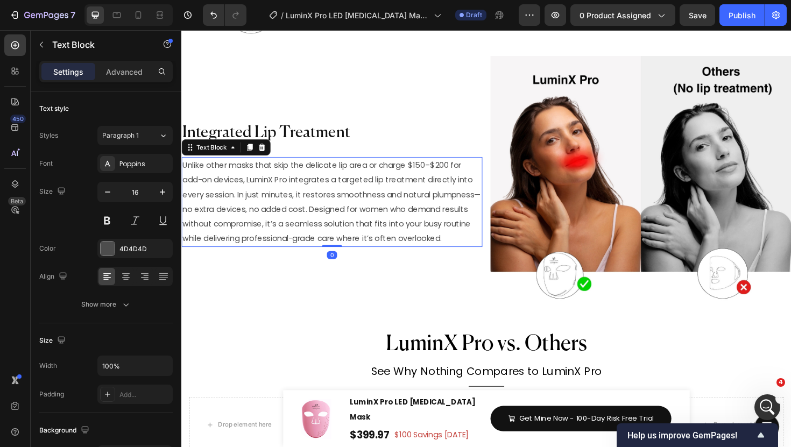
click at [366, 217] on span "Unlike other masks that skip the delicate lip area or charge $150–$200 for add-…" at bounding box center [340, 211] width 316 height 89
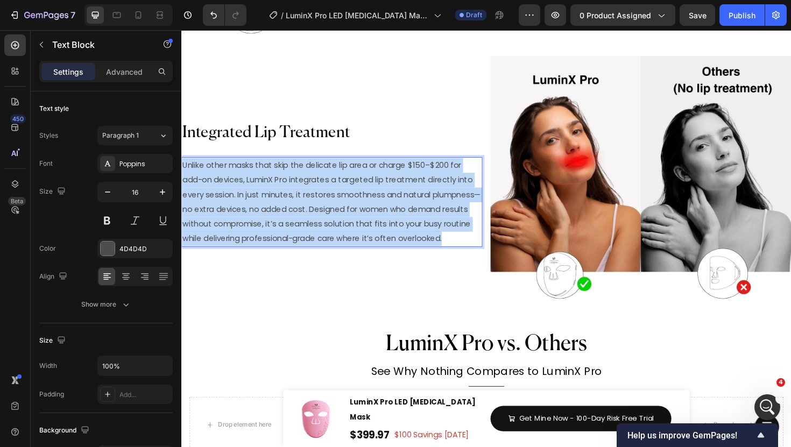
click at [366, 217] on span "Unlike other masks that skip the delicate lip area or charge $150–$200 for add-…" at bounding box center [340, 211] width 316 height 89
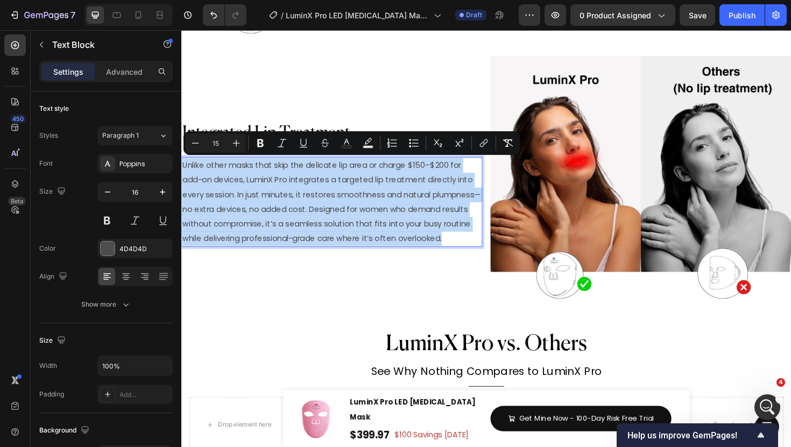
copy span "Unlike other masks that skip the delicate lip area or charge $150–$200 for add-…"
click at [323, 199] on span "Unlike other masks that skip the delicate lip area or charge $150–$200 for add-…" at bounding box center [340, 211] width 316 height 89
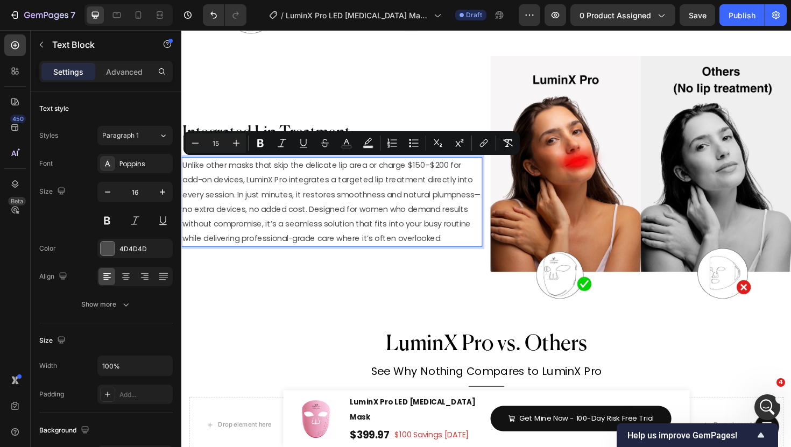
click at [323, 199] on span "Unlike other masks that skip the delicate lip area or charge $150–$200 for add-…" at bounding box center [340, 211] width 316 height 89
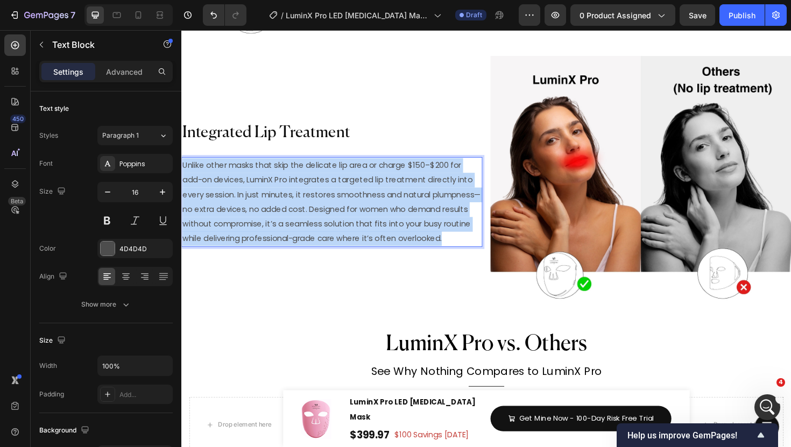
click at [323, 199] on span "Unlike other masks that skip the delicate lip area or charge $150–$200 for add-…" at bounding box center [340, 211] width 316 height 89
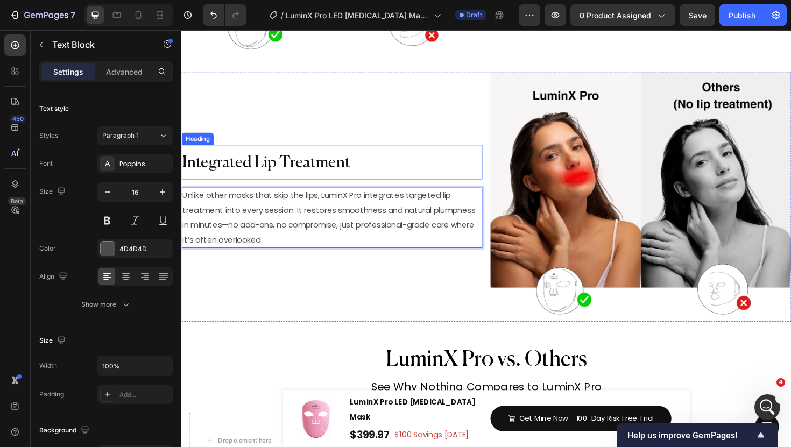
scroll to position [4371, 0]
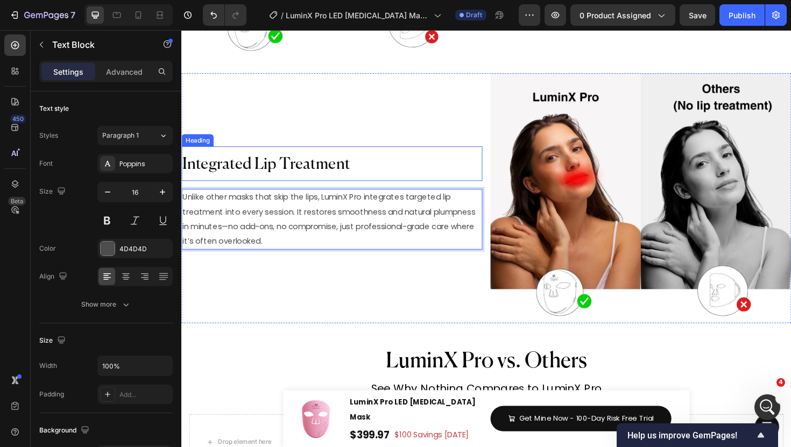
click at [458, 163] on h2 "Integrated Lip Treatment" at bounding box center [340, 171] width 319 height 37
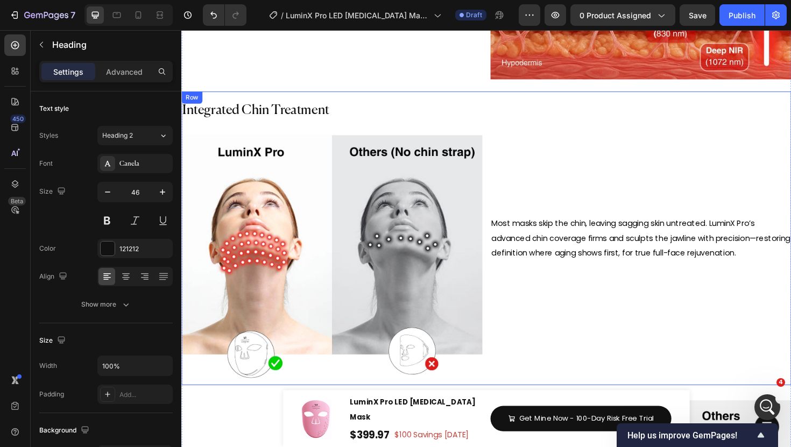
scroll to position [4011, 0]
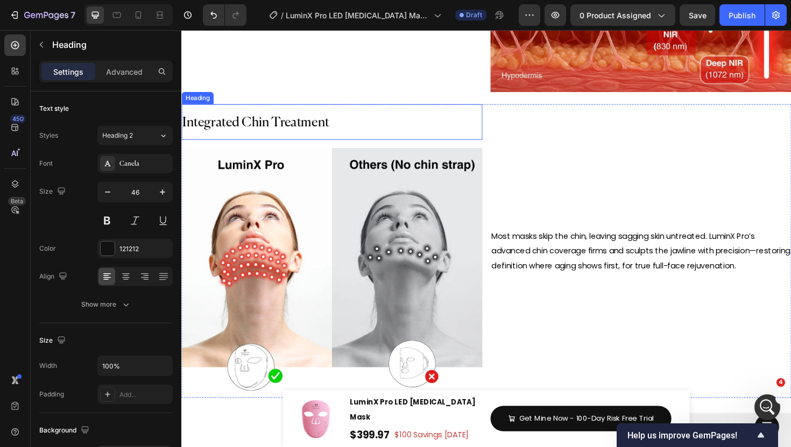
click at [467, 125] on h2 "Integrated Chin Treatment" at bounding box center [340, 128] width 319 height 38
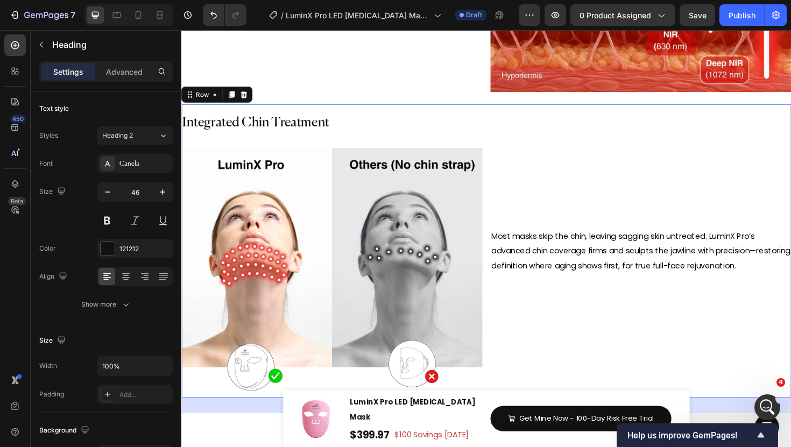
click at [503, 125] on div "Integrated Chin Treatment Heading Image Most masks skip the chin, leaving saggi…" at bounding box center [504, 264] width 646 height 311
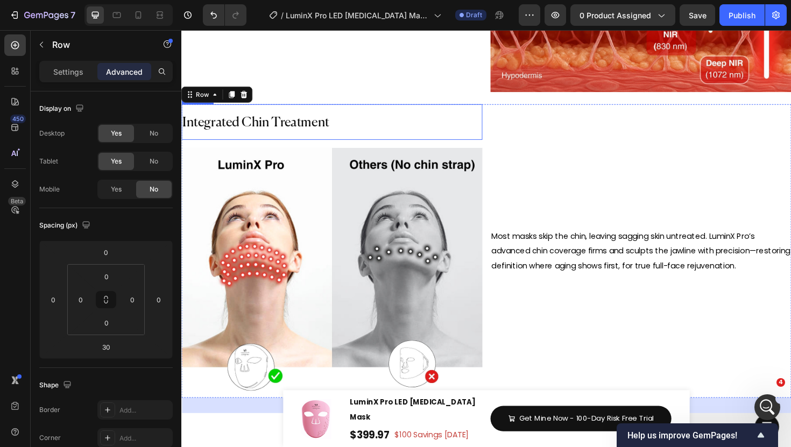
click at [281, 125] on span "Integrated Chin Treatment" at bounding box center [259, 129] width 155 height 14
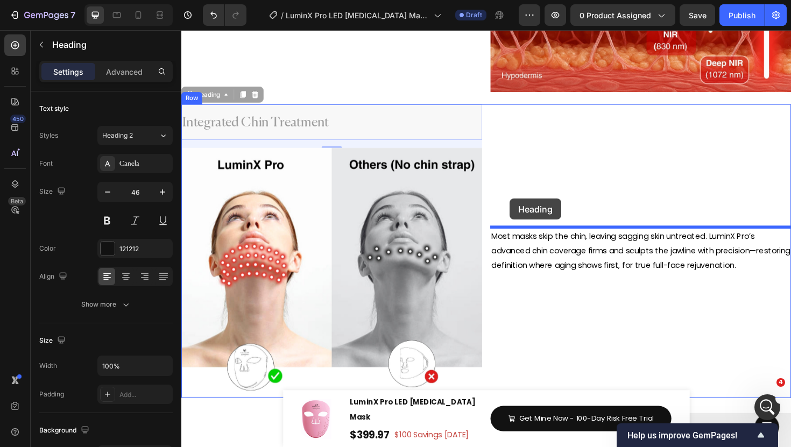
drag, startPoint x: 202, startPoint y: 102, endPoint x: 529, endPoint y: 209, distance: 343.7
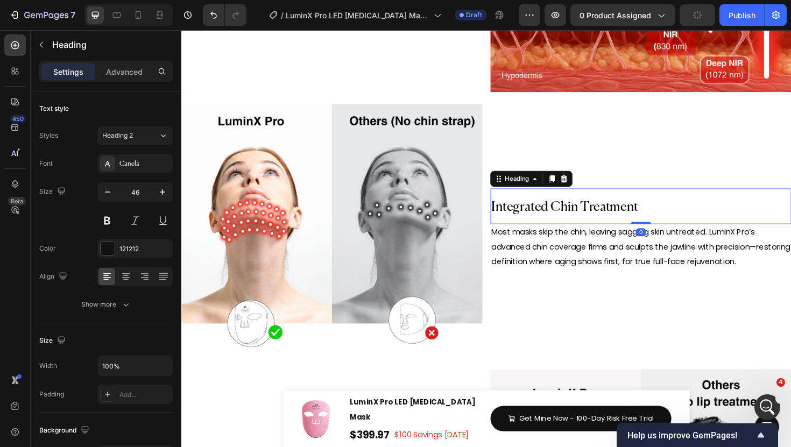
drag, startPoint x: 663, startPoint y: 237, endPoint x: 658, endPoint y: 222, distance: 16.5
click at [663, 209] on div "Integrated Chin Treatment Heading 0" at bounding box center [668, 217] width 319 height 38
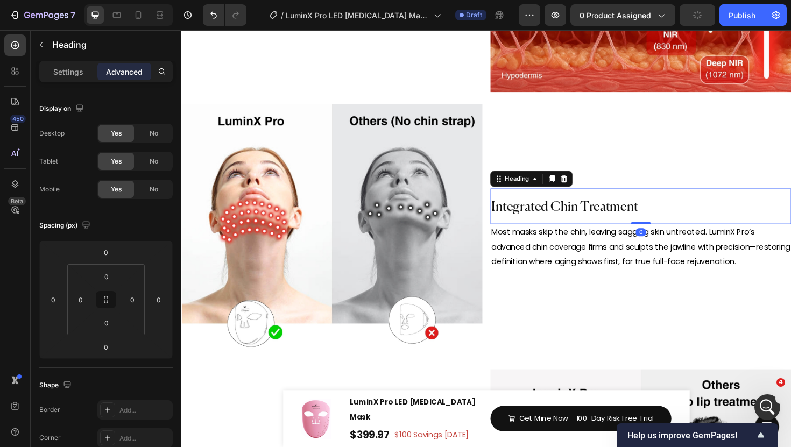
click at [603, 327] on div "Integrated Chin Treatment Heading 0 Most masks skip the chin, leaving sagging s…" at bounding box center [668, 241] width 319 height 265
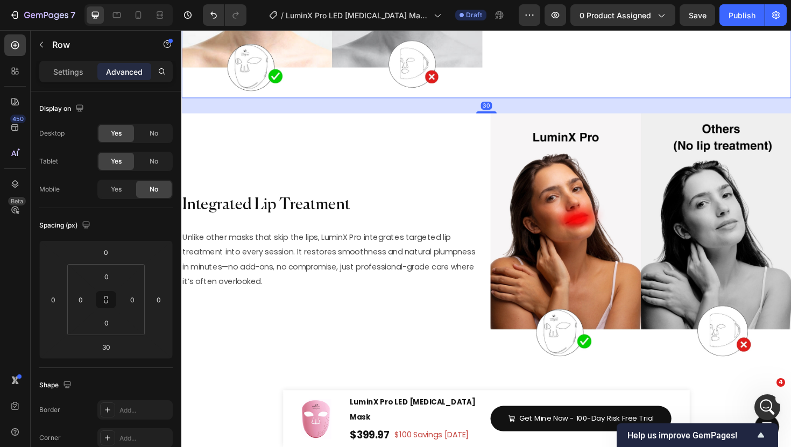
scroll to position [4262, 0]
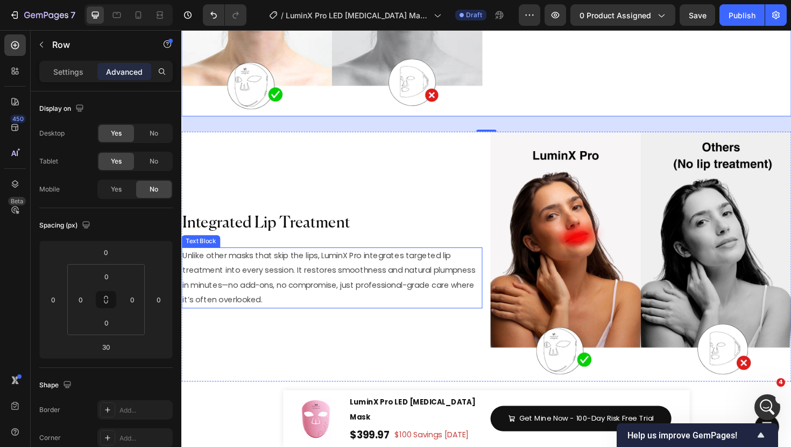
click at [319, 294] on span "Unlike other masks that skip the lips, LuminX Pro integrates targeted lip treat…" at bounding box center [337, 292] width 310 height 58
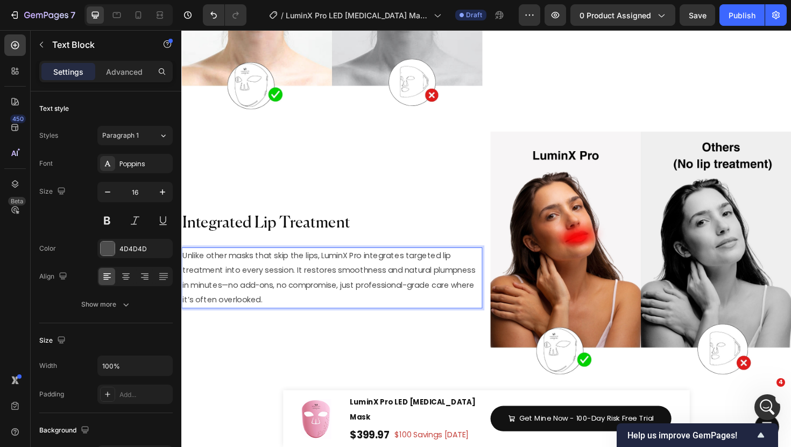
click at [340, 313] on p "Unlike other masks that skip the lips, LuminX Pro integrates targeted lip treat…" at bounding box center [340, 293] width 316 height 62
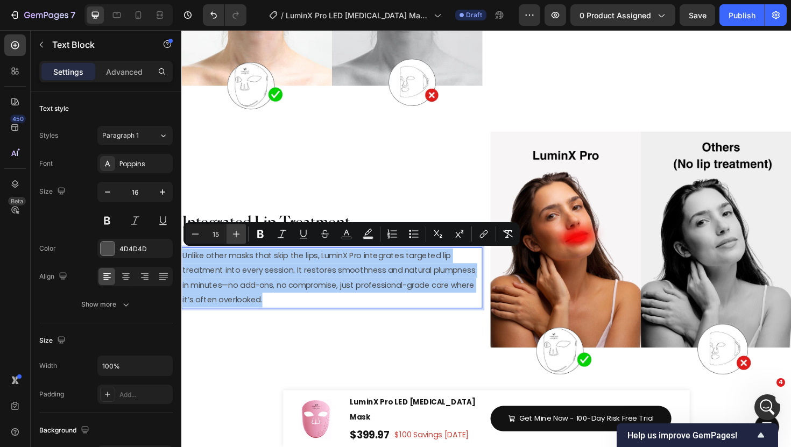
click at [238, 230] on icon "Editor contextual toolbar" at bounding box center [236, 234] width 11 height 11
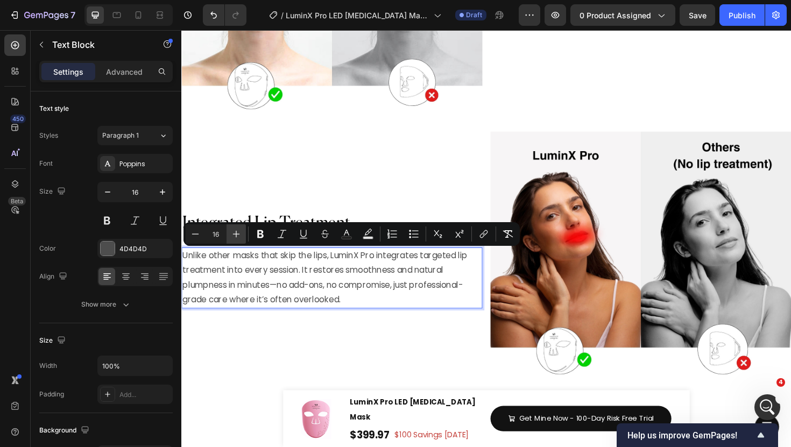
click at [238, 230] on icon "Editor contextual toolbar" at bounding box center [236, 234] width 11 height 11
type input "17"
click at [471, 293] on p "Unlike other masks that skip the lips, LuminX Pro integrates targeted lip treat…" at bounding box center [340, 292] width 316 height 64
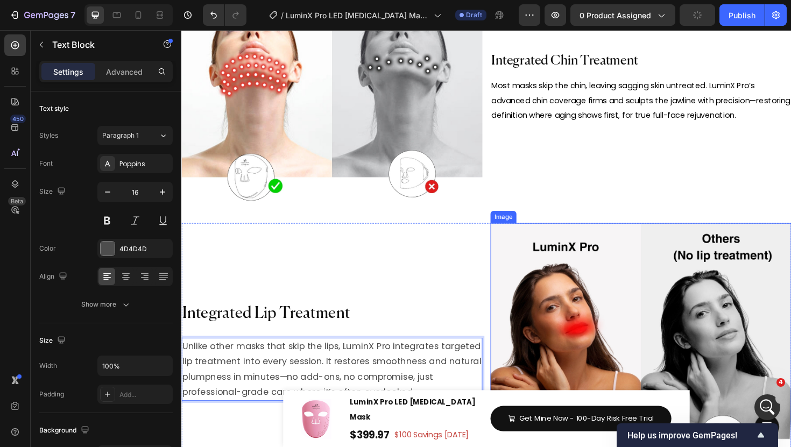
scroll to position [4111, 0]
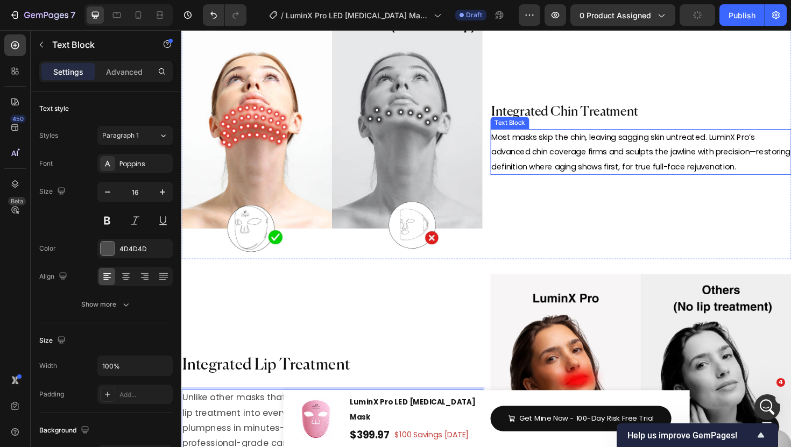
click at [585, 164] on span "Most masks skip the chin, leaving sagging skin untreated. LuminX Pro’s advanced…" at bounding box center [668, 159] width 316 height 43
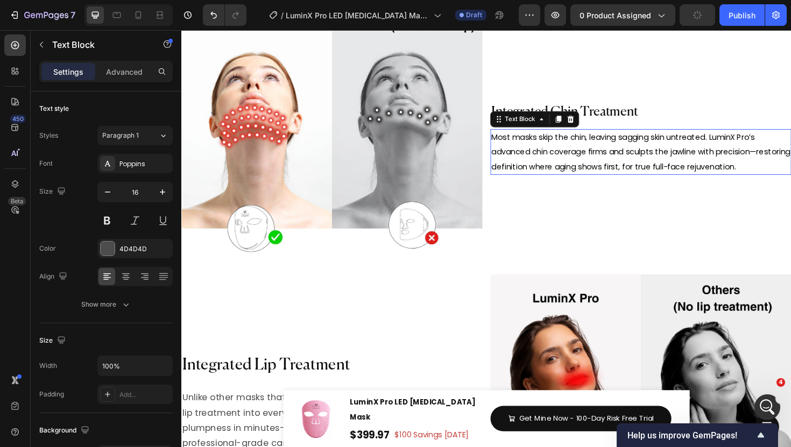
click at [585, 164] on span "Most masks skip the chin, leaving sagging skin untreated. LuminX Pro’s advanced…" at bounding box center [668, 159] width 316 height 43
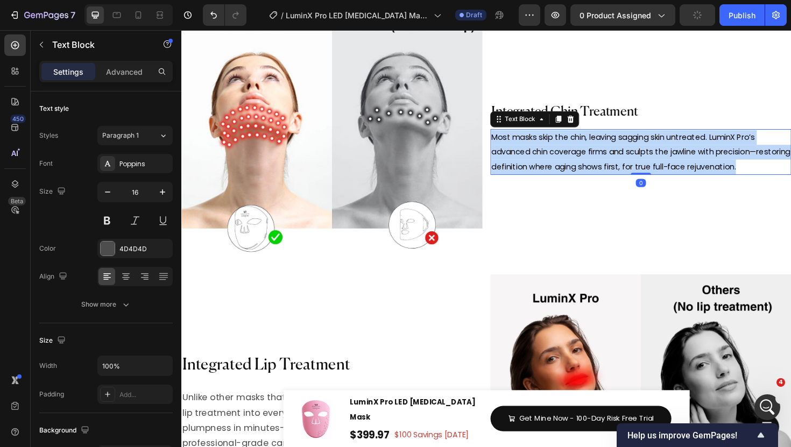
click at [585, 164] on span "Most masks skip the chin, leaving sagging skin untreated. LuminX Pro’s advanced…" at bounding box center [668, 159] width 316 height 43
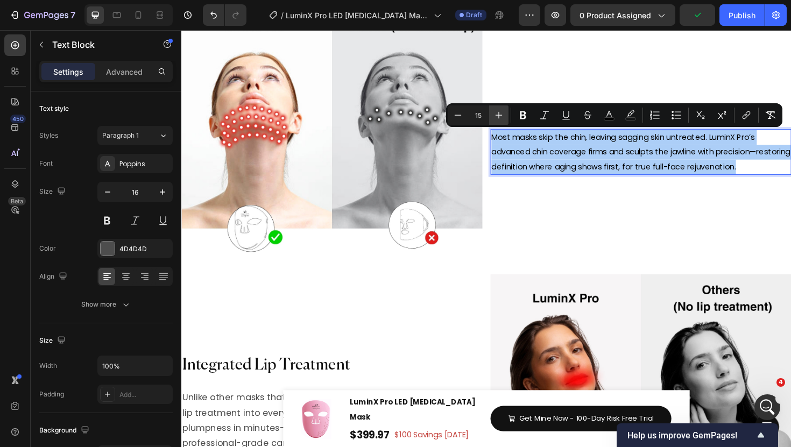
click at [507, 119] on button "Plus" at bounding box center [498, 114] width 19 height 19
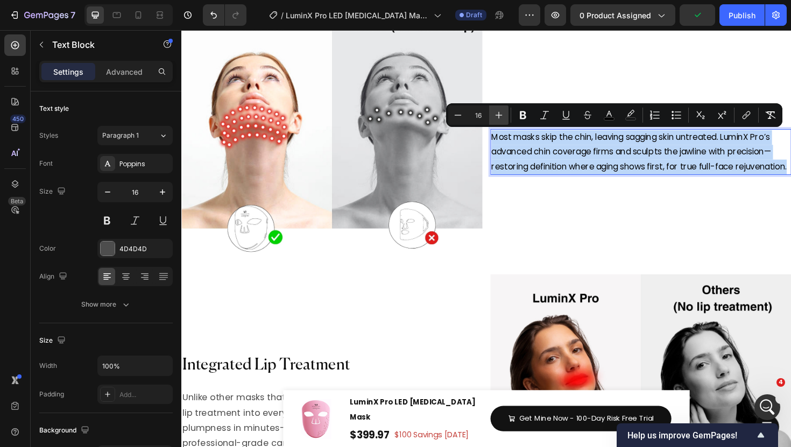
click at [507, 119] on button "Plus" at bounding box center [498, 114] width 19 height 19
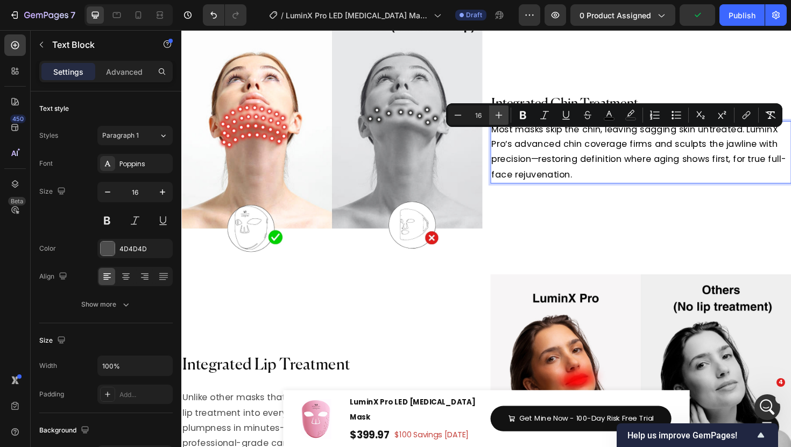
type input "17"
click at [394, 168] on img at bounding box center [340, 140] width 319 height 265
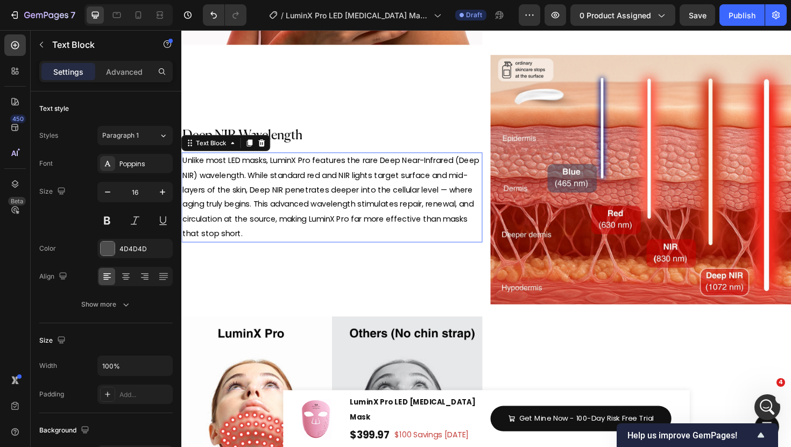
click at [314, 197] on span "Unlike most LED masks, LuminX Pro features the rare Deep Near-Infrared (Deep NI…" at bounding box center [339, 207] width 314 height 89
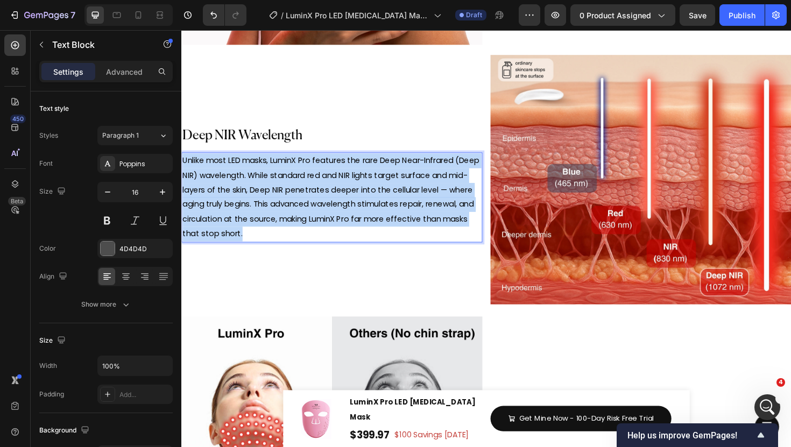
click at [314, 197] on span "Unlike most LED masks, LuminX Pro features the rare Deep Near-Infrared (Deep NI…" at bounding box center [339, 207] width 314 height 89
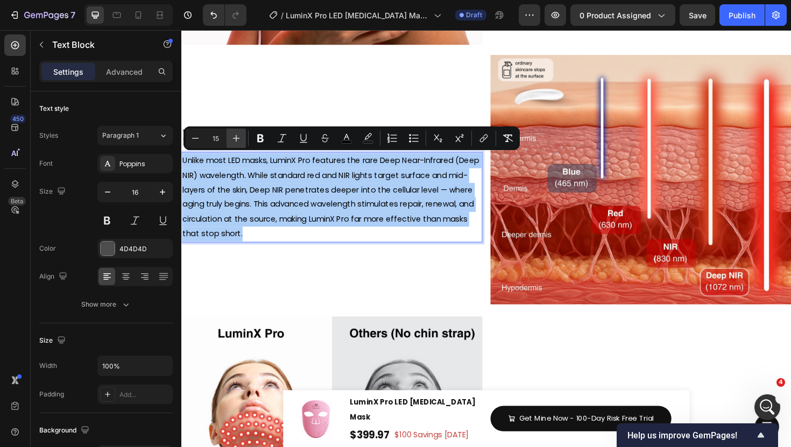
click at [242, 139] on button "Plus" at bounding box center [236, 138] width 19 height 19
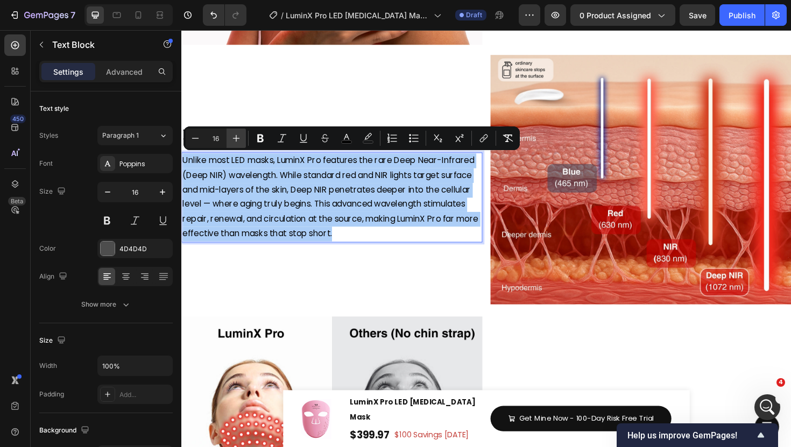
click at [242, 139] on button "Plus" at bounding box center [236, 138] width 19 height 19
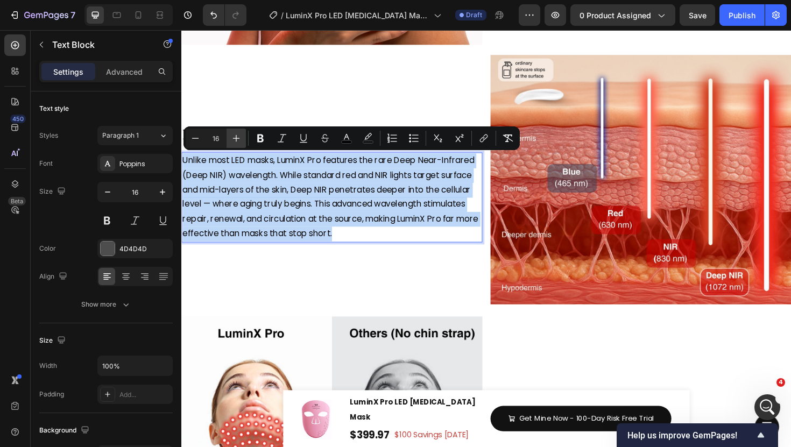
type input "17"
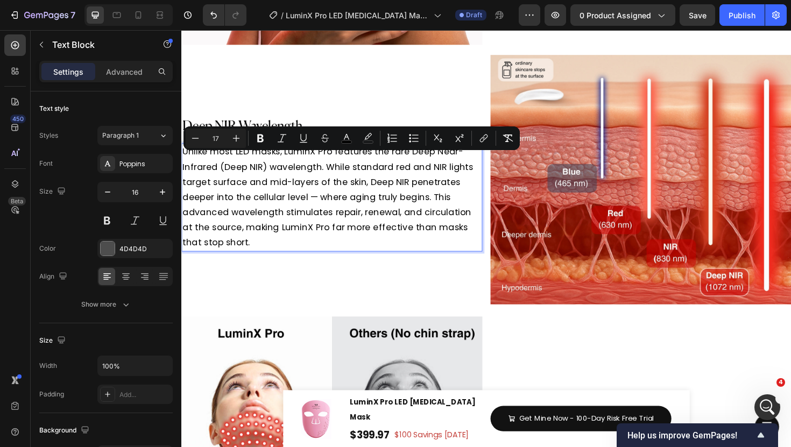
click at [295, 251] on p "Unlike most LED masks, LuminX Pro features the rare Deep Near-Infrared (Deep NI…" at bounding box center [340, 207] width 316 height 112
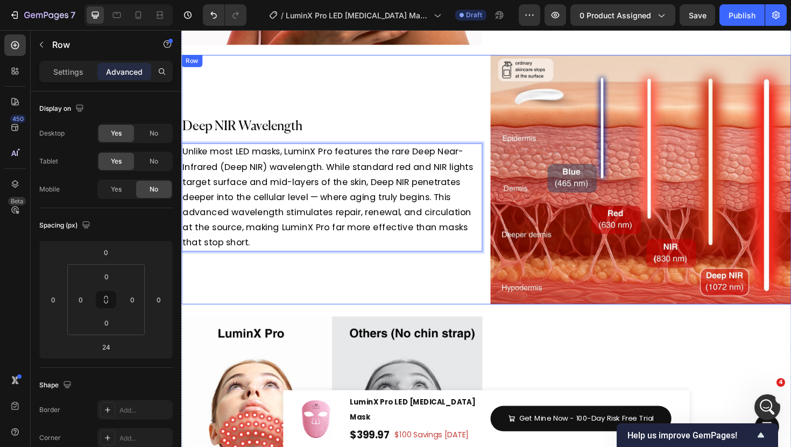
click at [341, 291] on div "Deep NIR Wavelength Heading Unlike most LED masks, LuminX Pro features the rare…" at bounding box center [340, 189] width 319 height 265
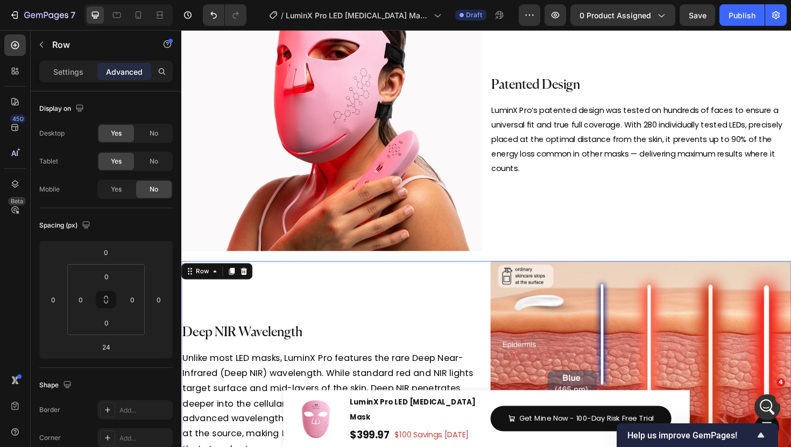
scroll to position [3515, 0]
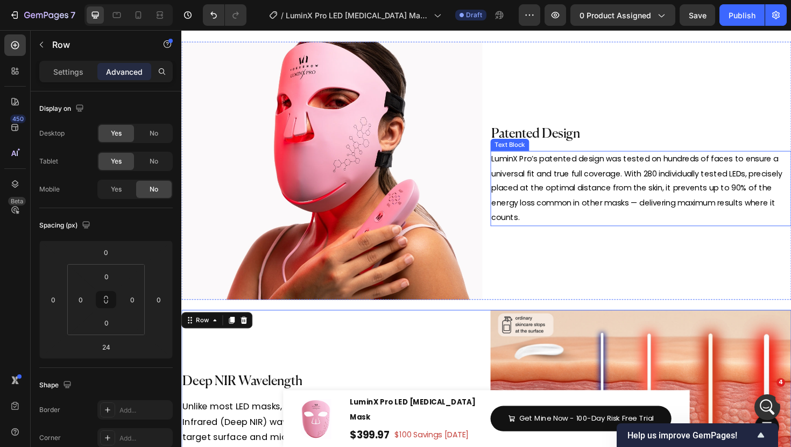
click at [599, 156] on h2 "Patented Design" at bounding box center [668, 140] width 319 height 38
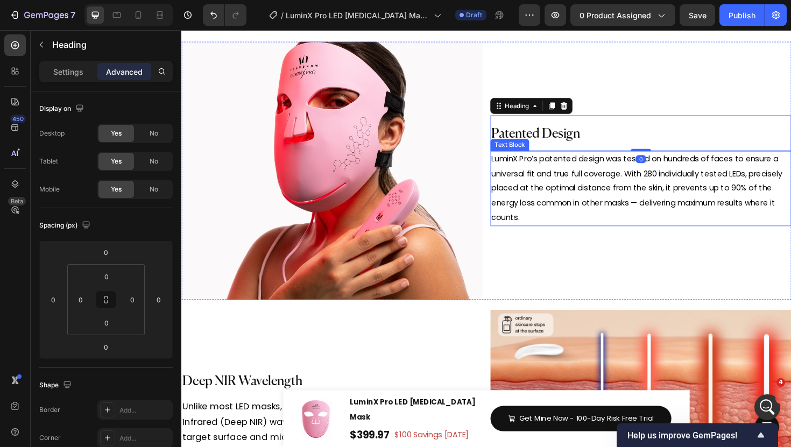
click at [592, 179] on span "LuminX Pro’s patented design was tested on hundreds of faces to ensure a univer…" at bounding box center [664, 197] width 308 height 73
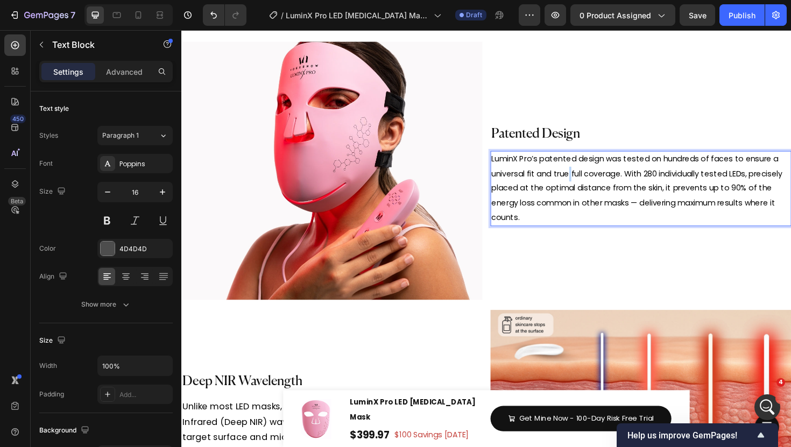
scroll to position [3475, 0]
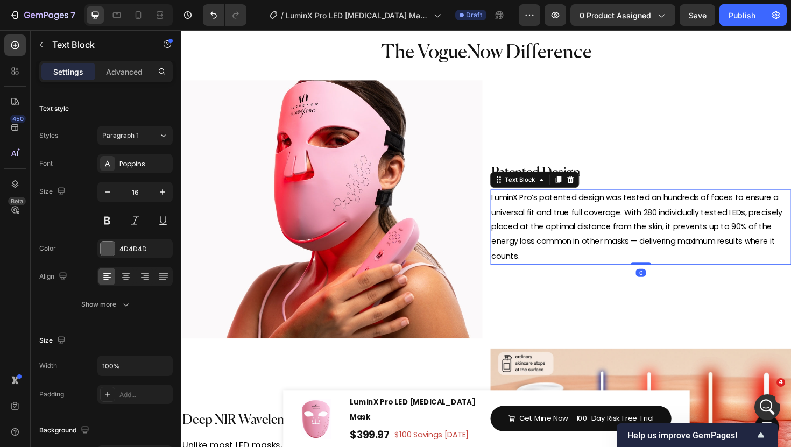
click at [592, 180] on div "Text Block" at bounding box center [556, 188] width 94 height 17
click at [569, 221] on span "LuminX Pro’s patented design was tested on hundreds of faces to ensure a univer…" at bounding box center [664, 238] width 308 height 73
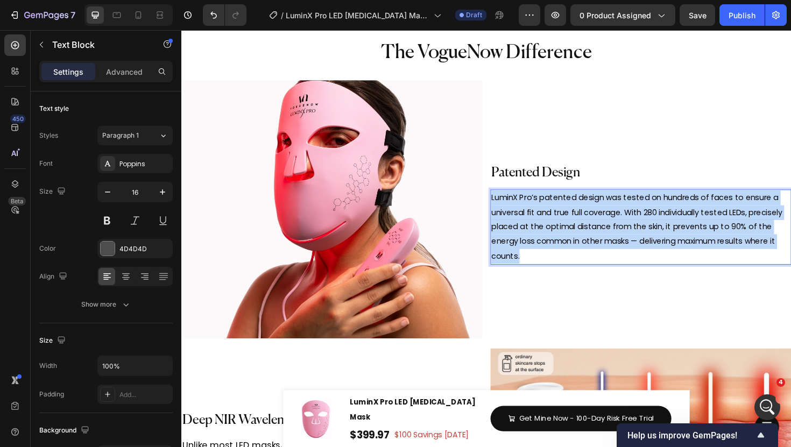
click at [569, 221] on span "LuminX Pro’s patented design was tested on hundreds of faces to ensure a univer…" at bounding box center [664, 238] width 308 height 73
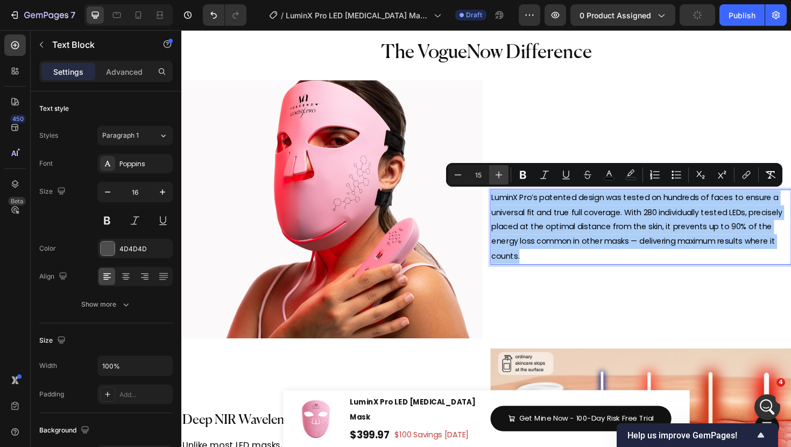
click at [497, 177] on icon "Editor contextual toolbar" at bounding box center [498, 175] width 11 height 11
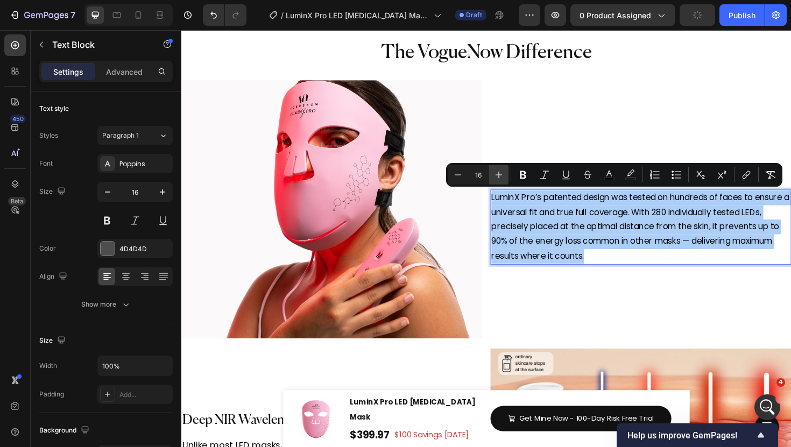
click at [497, 177] on icon "Editor contextual toolbar" at bounding box center [498, 175] width 11 height 11
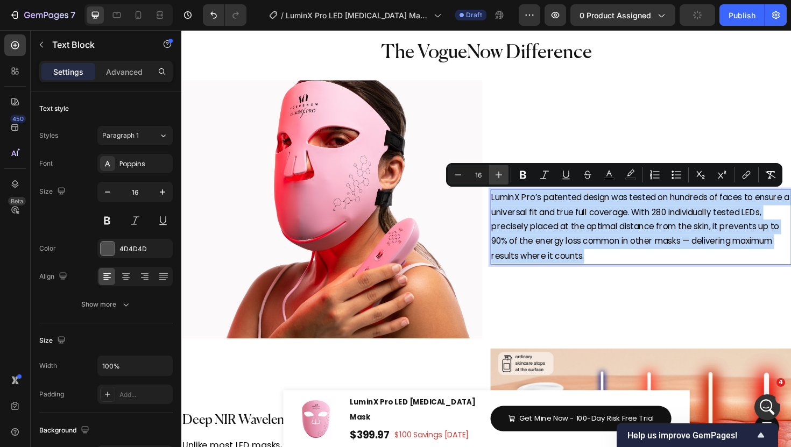
type input "17"
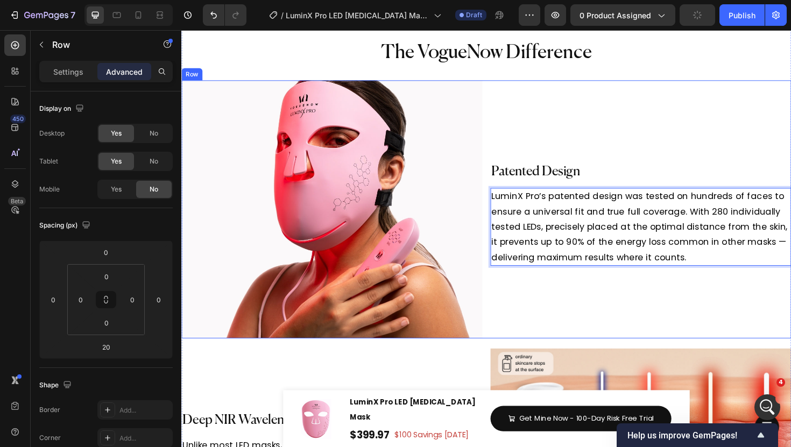
click at [557, 317] on div "Patented Design Heading LuminX Pro’s patented design was tested on hundreds of …" at bounding box center [668, 219] width 319 height 273
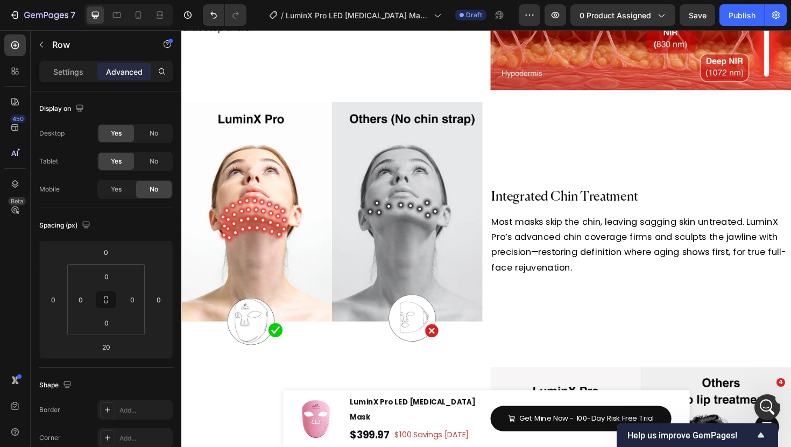
scroll to position [4001, 0]
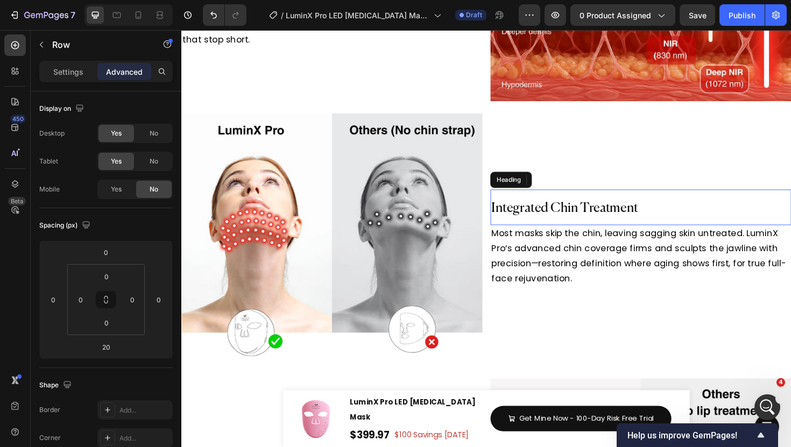
click at [559, 222] on span "Integrated Chin Treatment" at bounding box center [587, 219] width 155 height 14
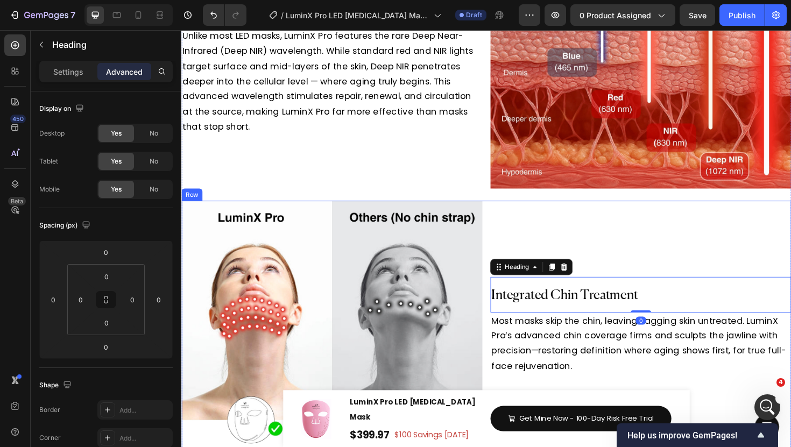
scroll to position [3738, 0]
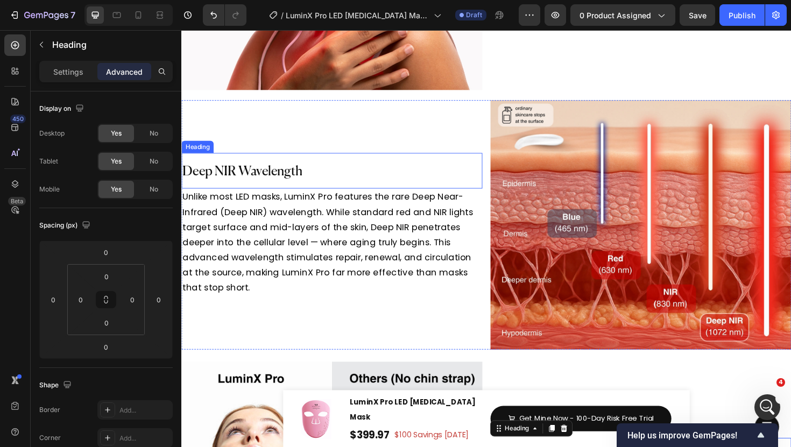
click at [306, 177] on span "Deep NIR Wavelength" at bounding box center [245, 180] width 127 height 14
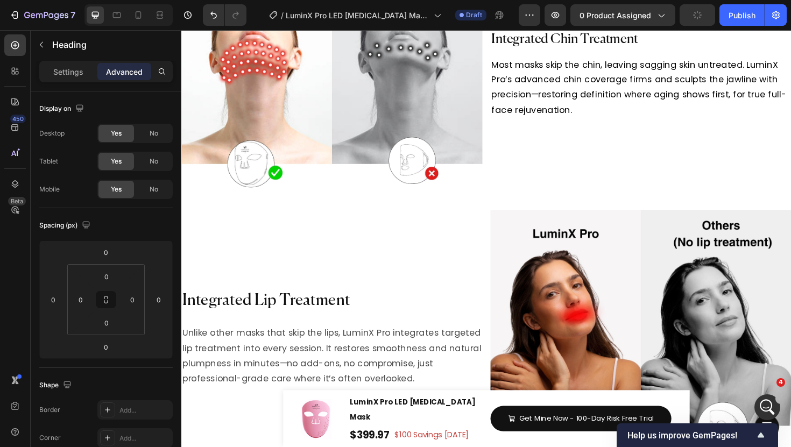
scroll to position [4228, 0]
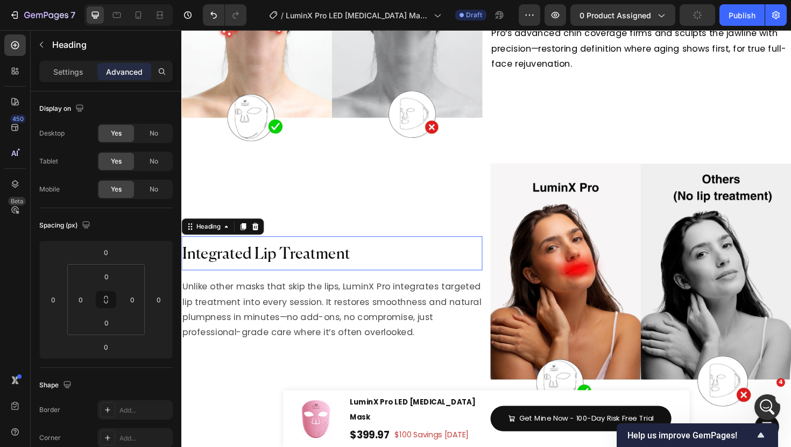
click at [319, 266] on span "Integrated Lip Treatment" at bounding box center [270, 267] width 177 height 17
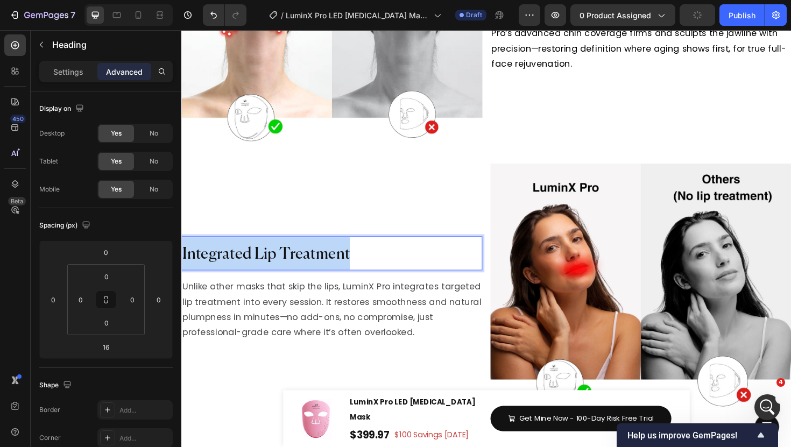
click at [319, 266] on span "Integrated Lip Treatment" at bounding box center [270, 267] width 177 height 17
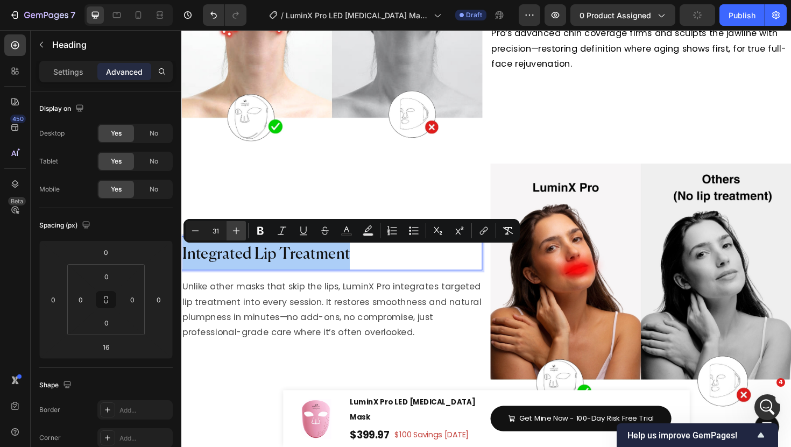
click at [240, 228] on icon "Editor contextual toolbar" at bounding box center [236, 230] width 11 height 11
type input "33"
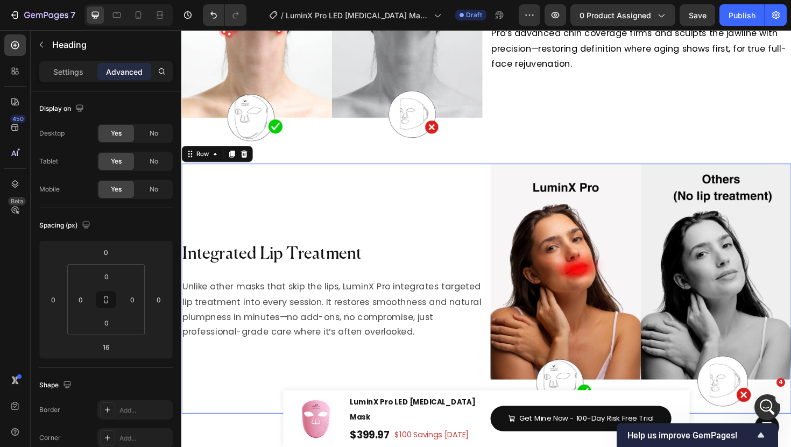
click at [243, 240] on div "⁠⁠⁠⁠⁠⁠⁠ Integrated Lip Treatment Heading Unlike other masks that skip the lips,…" at bounding box center [340, 304] width 319 height 265
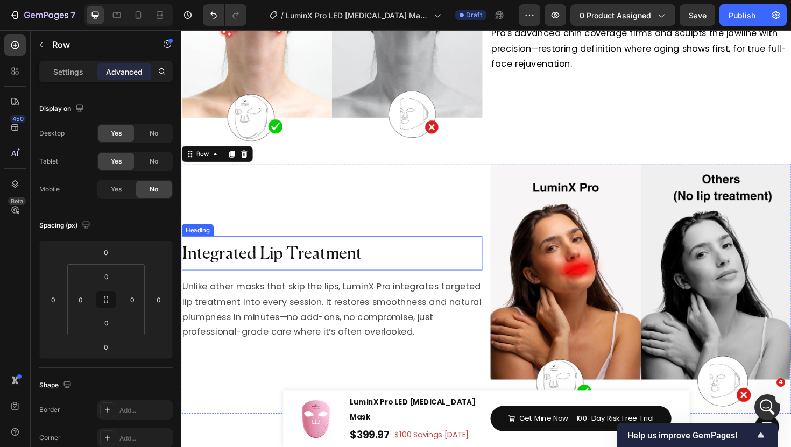
click at [250, 270] on span "Integrated Lip Treatment" at bounding box center [277, 267] width 190 height 18
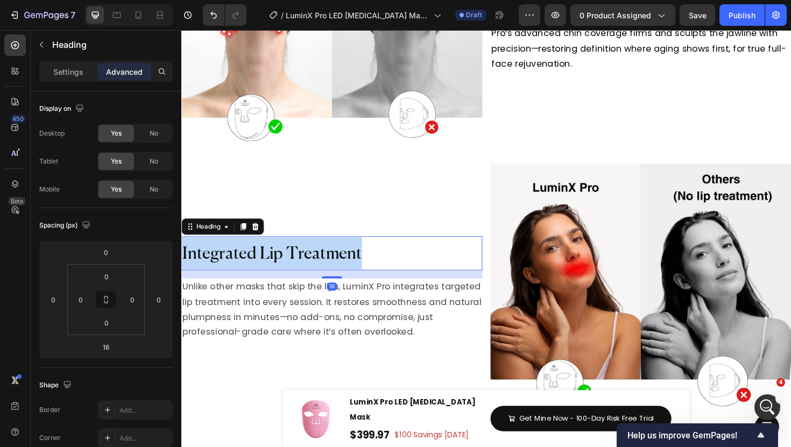
click at [250, 270] on span "Integrated Lip Treatment" at bounding box center [277, 267] width 190 height 18
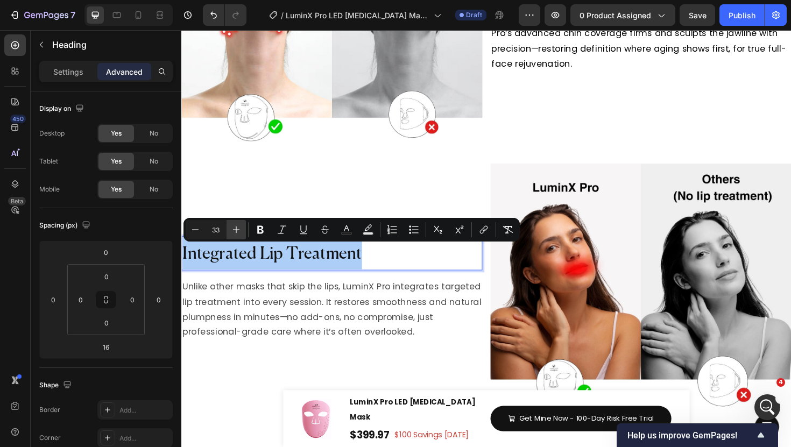
click at [234, 234] on icon "Editor contextual toolbar" at bounding box center [236, 229] width 11 height 11
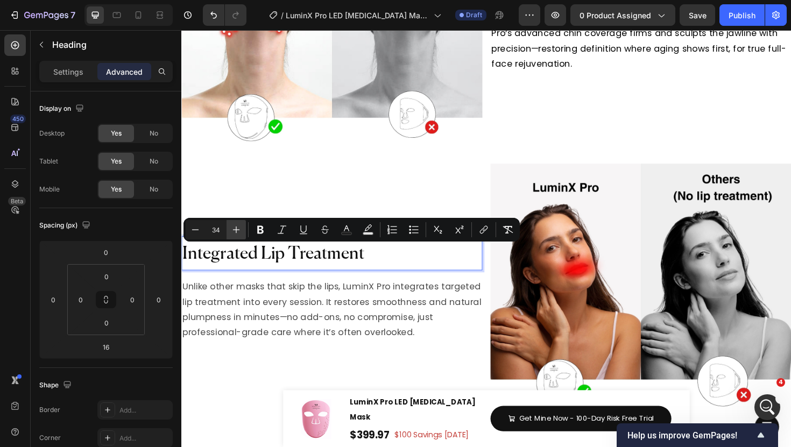
click at [234, 234] on icon "Editor contextual toolbar" at bounding box center [236, 229] width 11 height 11
type input "35"
click at [326, 299] on span "Unlike other masks that skip the lips, LuminX Pro integrates targeted lip treat…" at bounding box center [340, 325] width 316 height 61
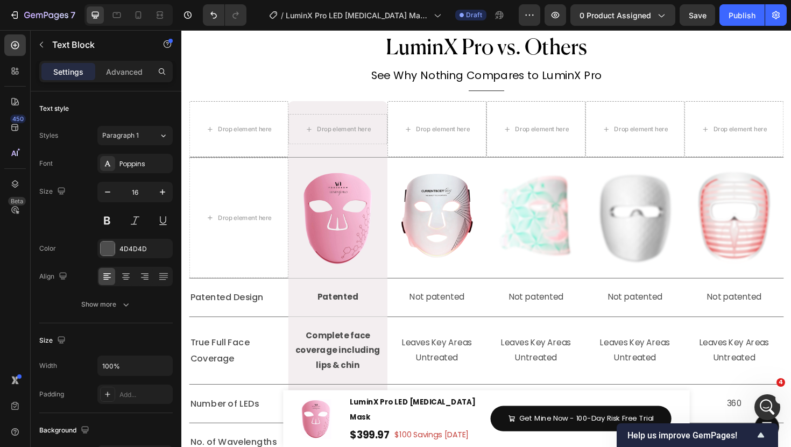
scroll to position [2, 0]
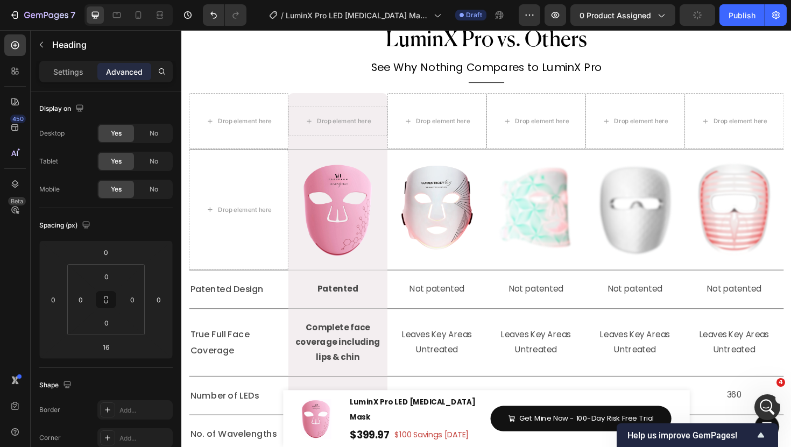
drag, startPoint x: 345, startPoint y: 293, endPoint x: 340, endPoint y: 273, distance: 20.1
type input "0"
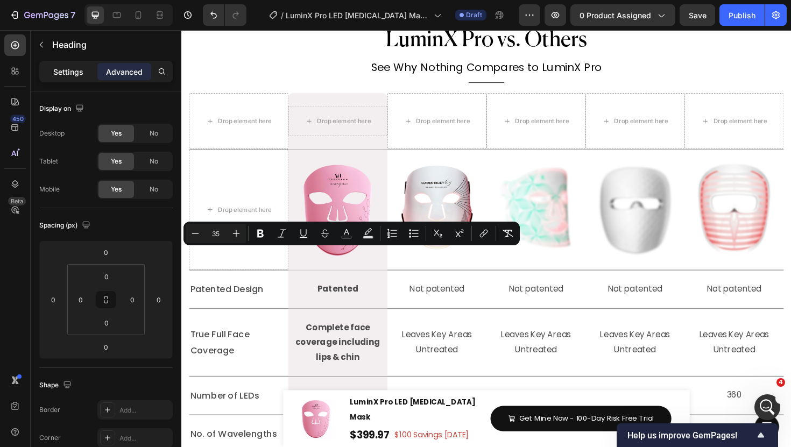
click at [56, 76] on p "Settings" at bounding box center [68, 71] width 30 height 11
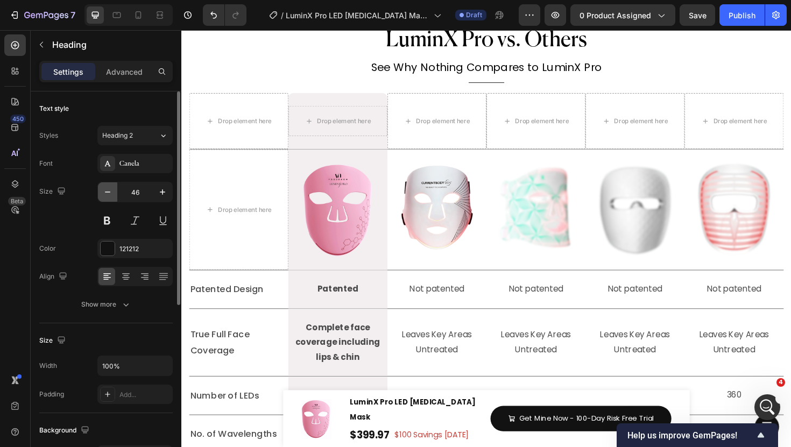
click at [112, 194] on icon "button" at bounding box center [107, 192] width 11 height 11
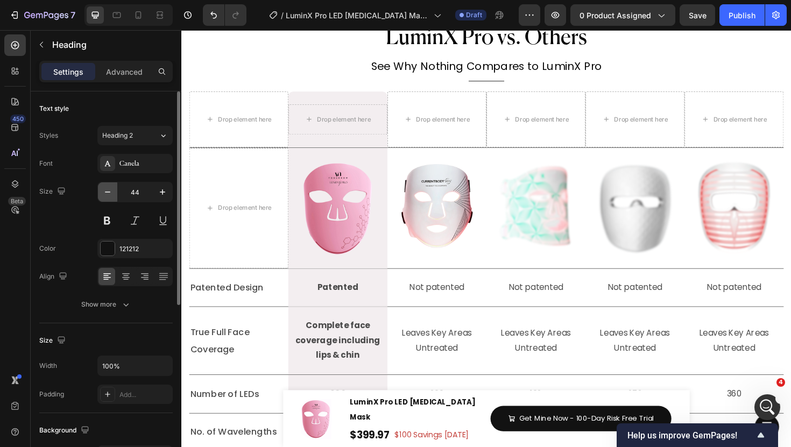
click at [112, 194] on icon "button" at bounding box center [107, 192] width 11 height 11
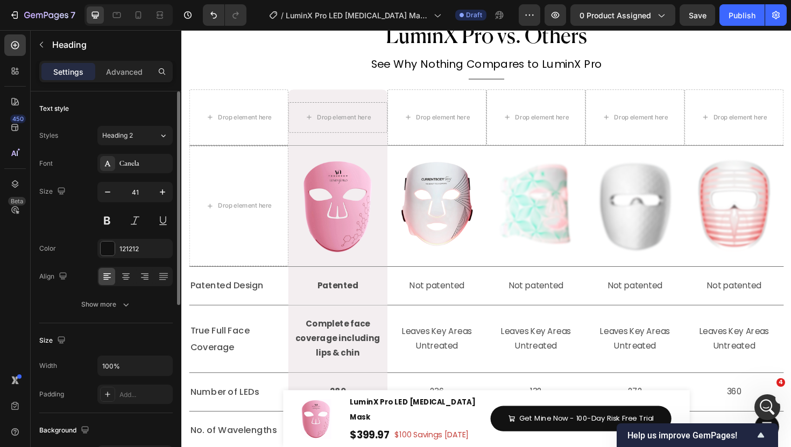
type input "40"
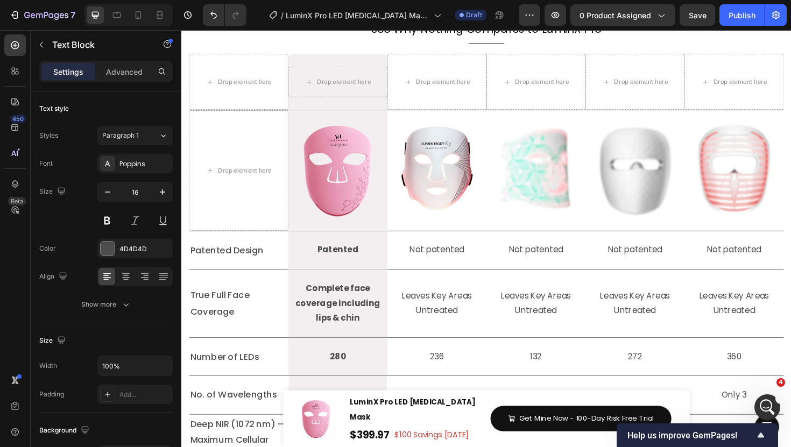
scroll to position [4274, 0]
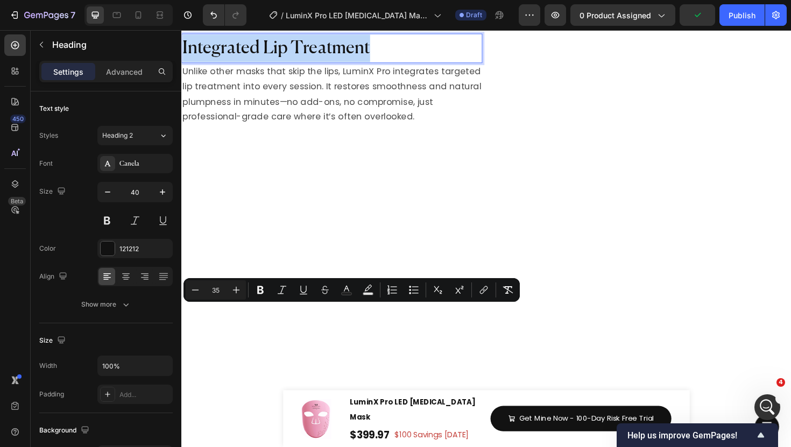
scroll to position [4025, 0]
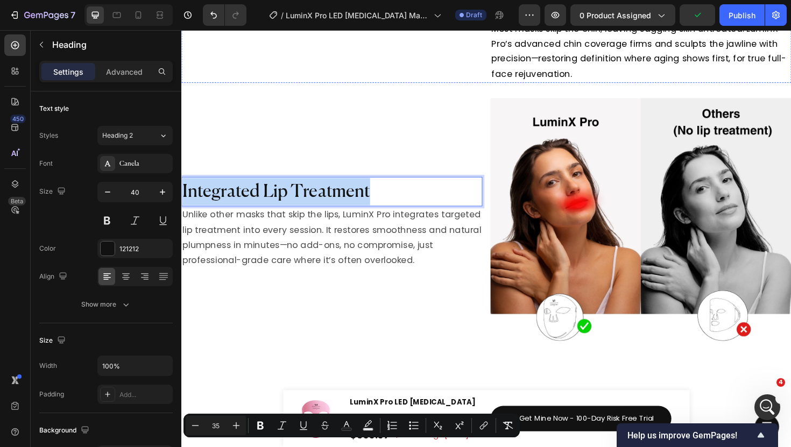
click at [534, 89] on span "Integrated Chin Treatment" at bounding box center [587, 82] width 155 height 14
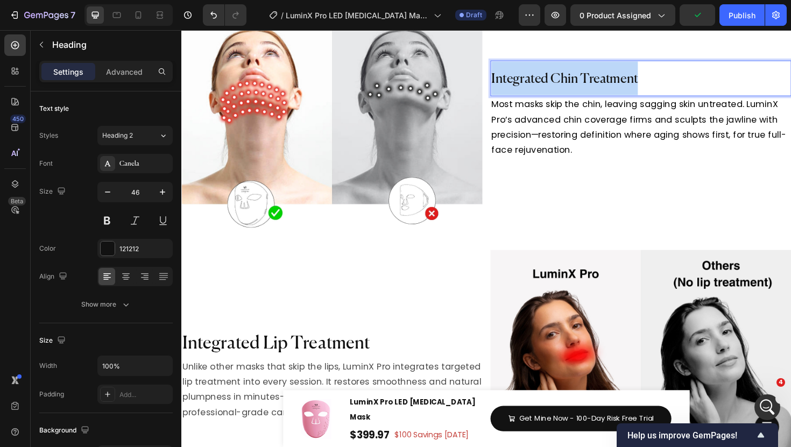
click at [534, 89] on span "Integrated Chin Treatment" at bounding box center [587, 82] width 155 height 14
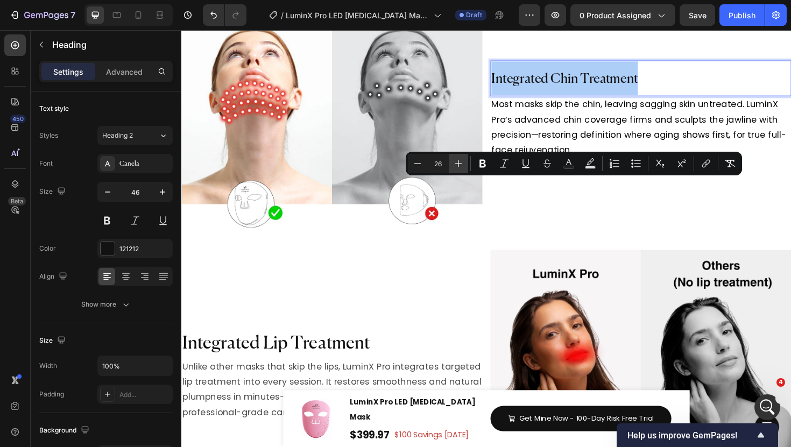
click at [461, 167] on icon "Editor contextual toolbar" at bounding box center [458, 163] width 11 height 11
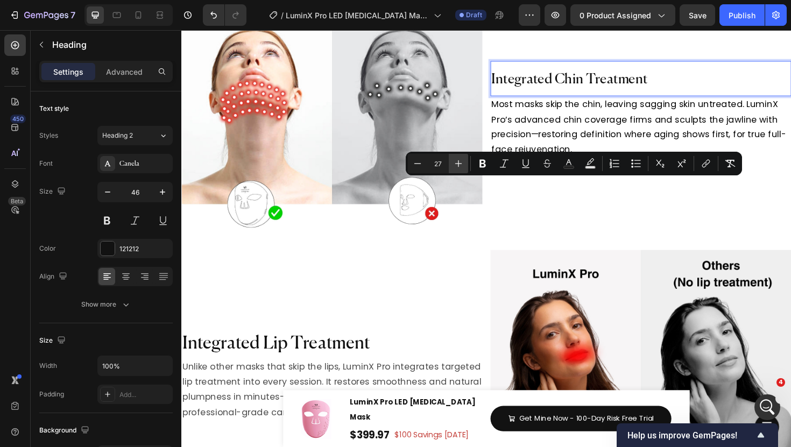
click at [461, 167] on icon "Editor contextual toolbar" at bounding box center [458, 163] width 11 height 11
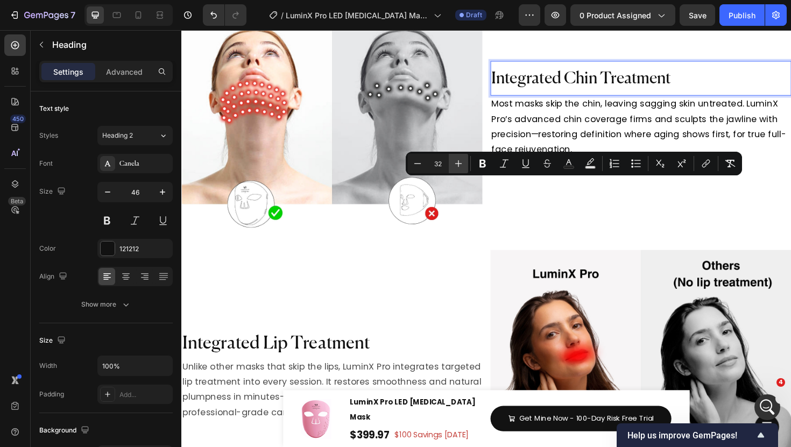
click at [461, 167] on icon "Editor contextual toolbar" at bounding box center [458, 163] width 11 height 11
type input "35"
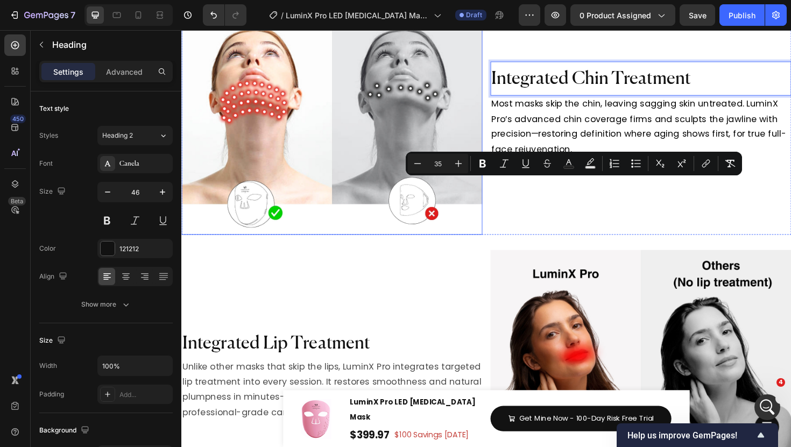
click at [485, 239] on img at bounding box center [340, 114] width 319 height 265
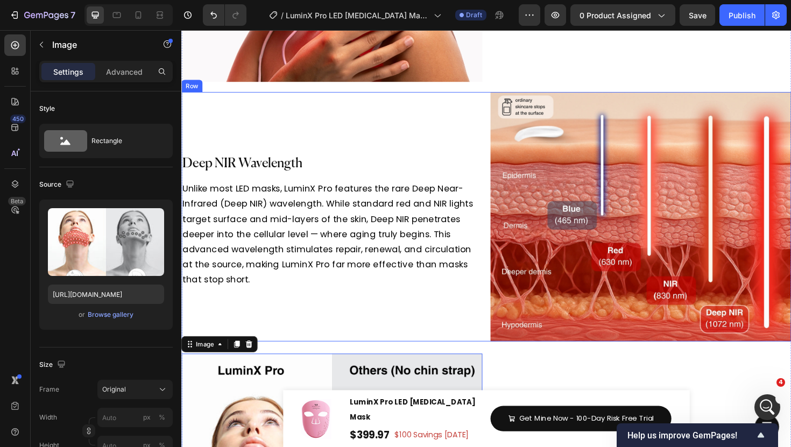
scroll to position [3736, 0]
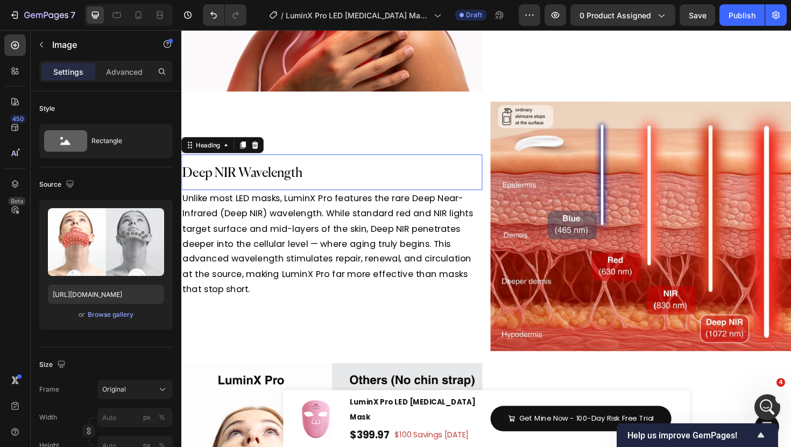
click at [266, 177] on span "Deep NIR Wavelength" at bounding box center [245, 182] width 127 height 14
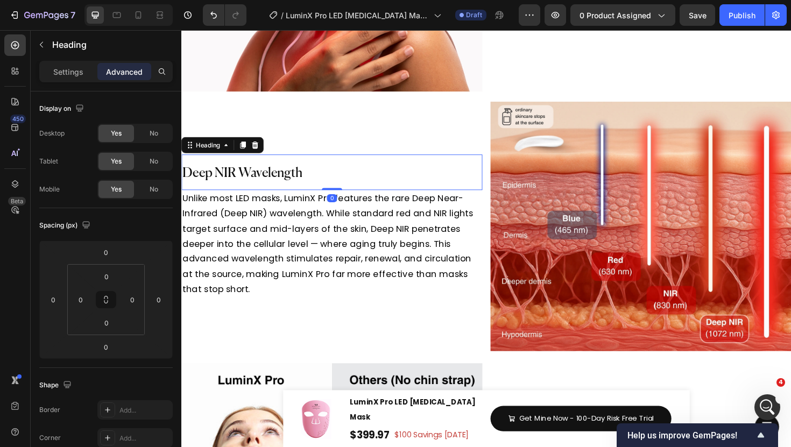
click at [266, 177] on span "Deep NIR Wavelength" at bounding box center [245, 182] width 127 height 14
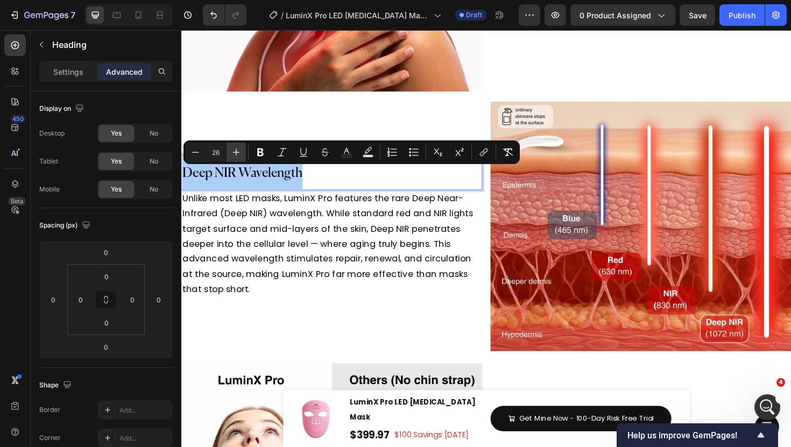
click at [229, 159] on button "Plus" at bounding box center [236, 152] width 19 height 19
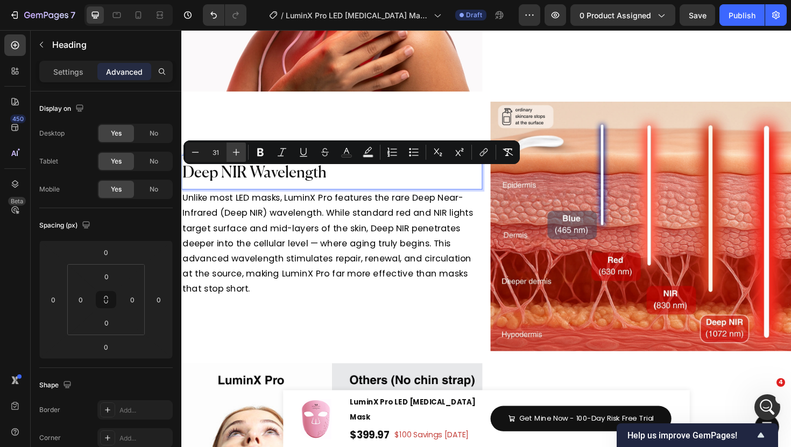
click at [229, 159] on button "Plus" at bounding box center [236, 152] width 19 height 19
type input "35"
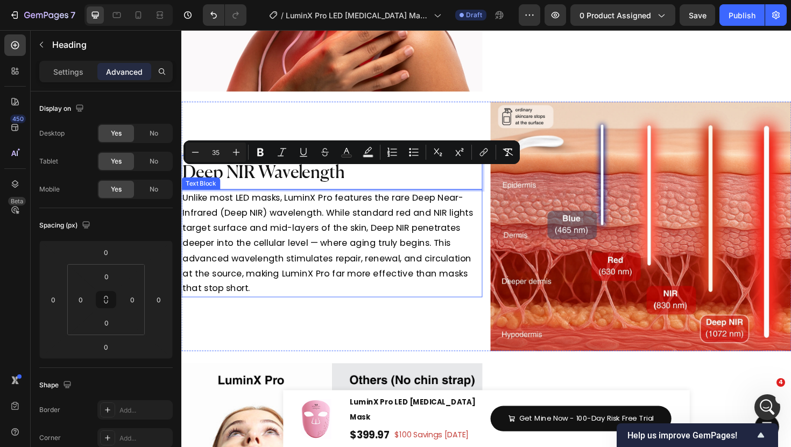
click at [403, 214] on span "Unlike most LED masks, LuminX Pro features the rare Deep Near-Infrared (Deep NI…" at bounding box center [336, 255] width 308 height 109
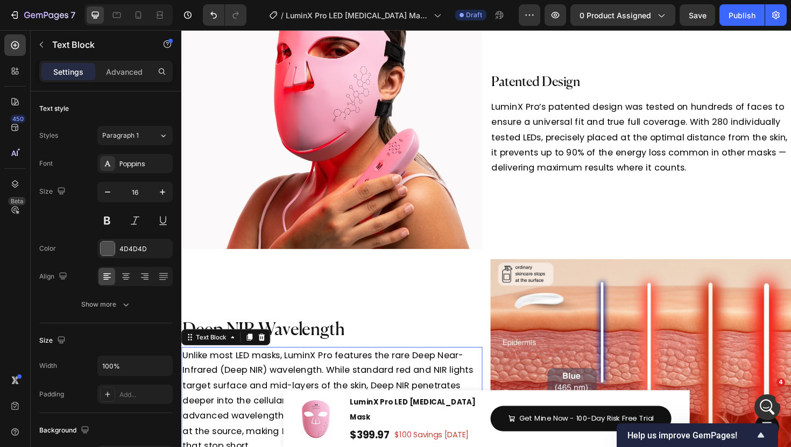
scroll to position [3500, 0]
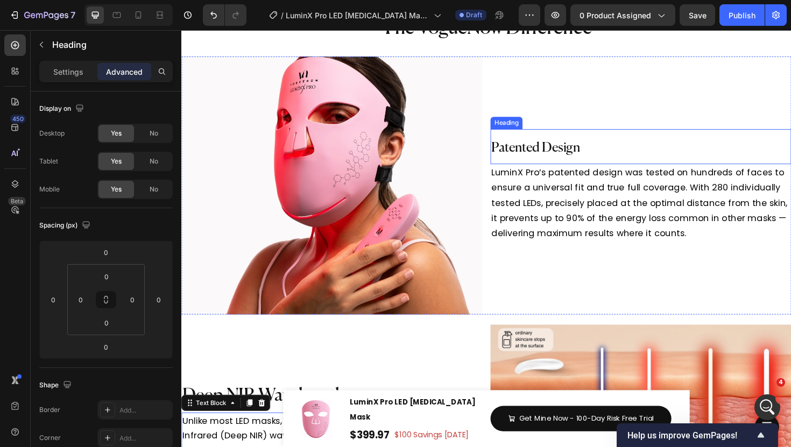
click at [548, 159] on span "Patented Design" at bounding box center [557, 155] width 94 height 14
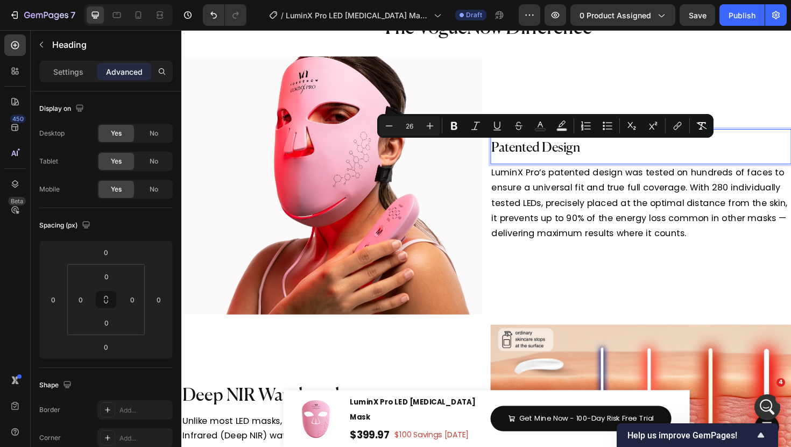
click at [419, 128] on input "26" at bounding box center [410, 125] width 22 height 13
click at [430, 131] on button "Plus" at bounding box center [429, 125] width 19 height 19
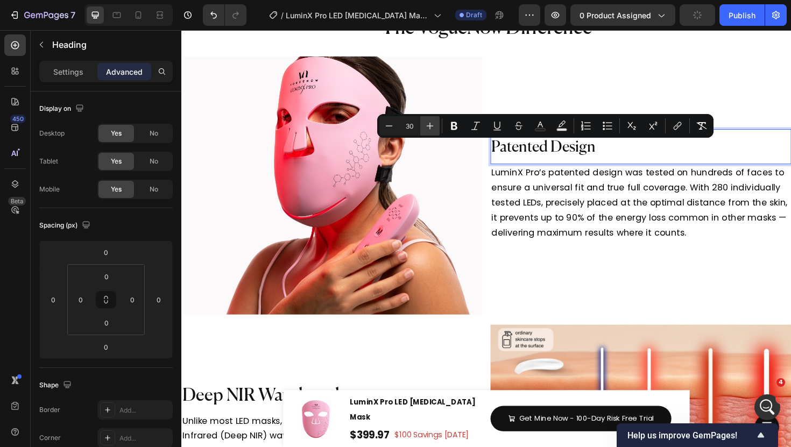
click at [430, 131] on button "Plus" at bounding box center [429, 125] width 19 height 19
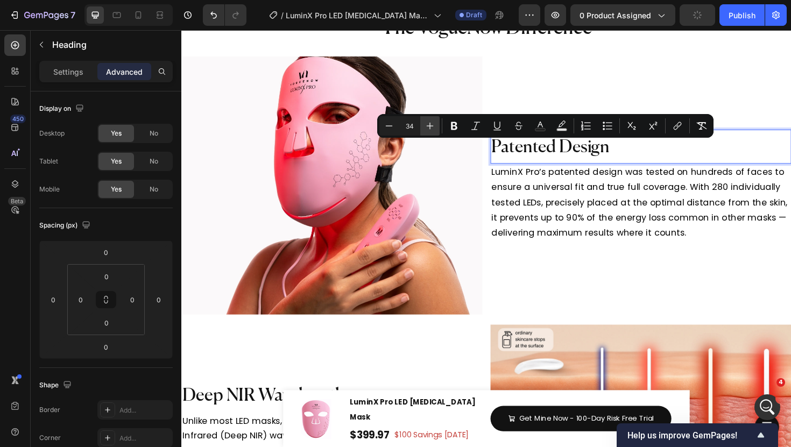
type input "35"
click at [530, 200] on span "LuminX Pro’s patented design was tested on hundreds of faces to ensure a univer…" at bounding box center [666, 212] width 313 height 77
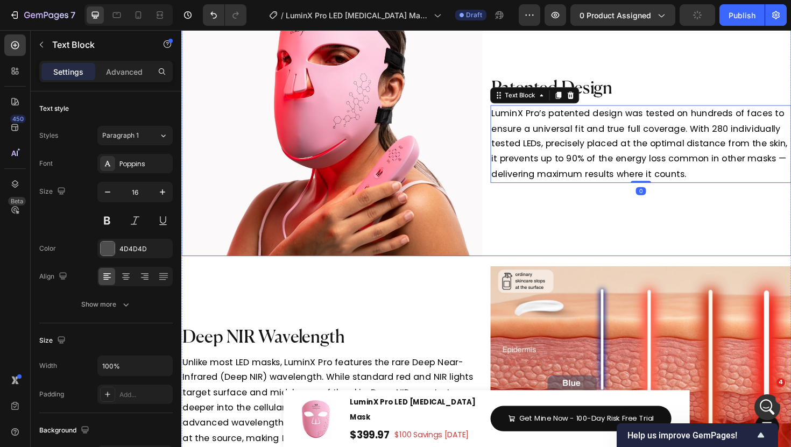
scroll to position [3606, 0]
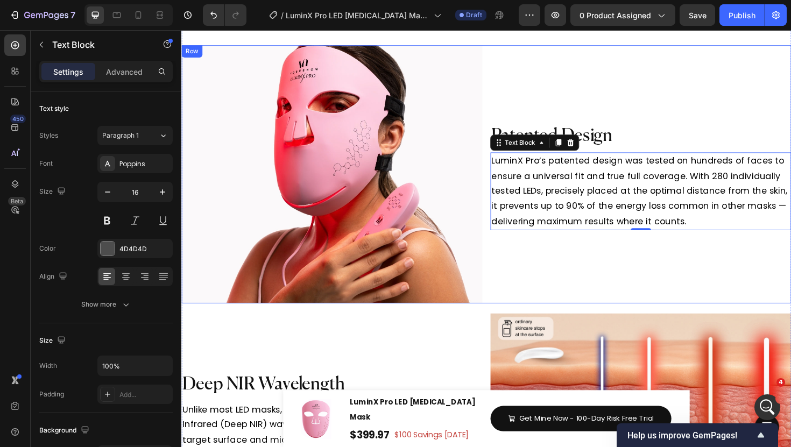
click at [654, 264] on div "⁠⁠⁠⁠⁠⁠⁠ Patented Design Heading LuminX Pro’s patented design was tested on hund…" at bounding box center [668, 182] width 319 height 273
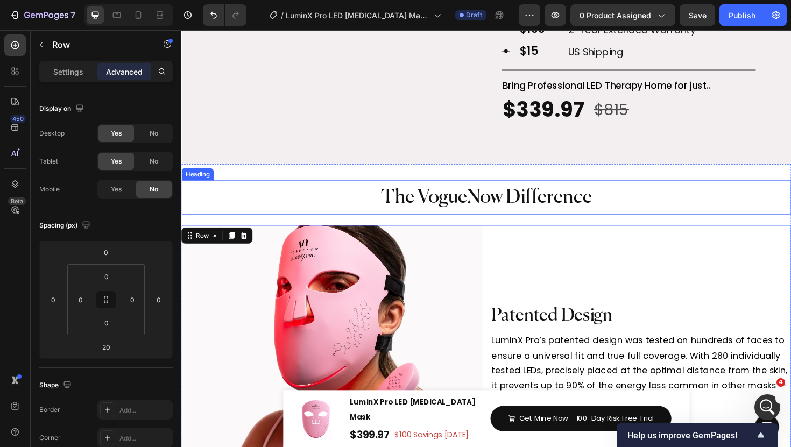
scroll to position [3300, 0]
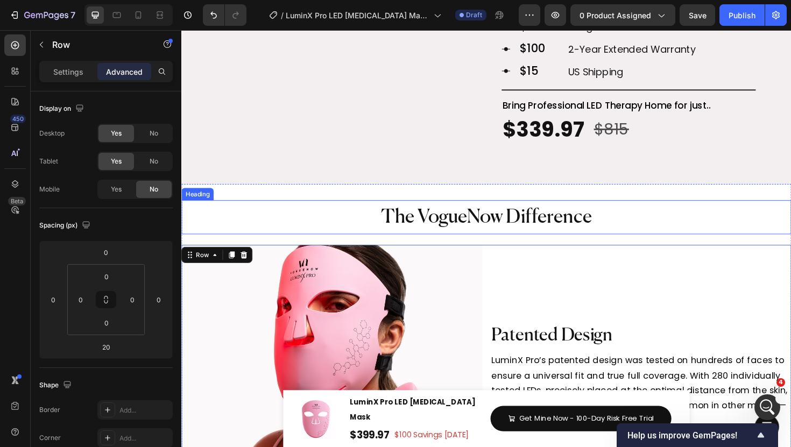
click at [578, 224] on span "The VogueNow Difference" at bounding box center [504, 228] width 223 height 20
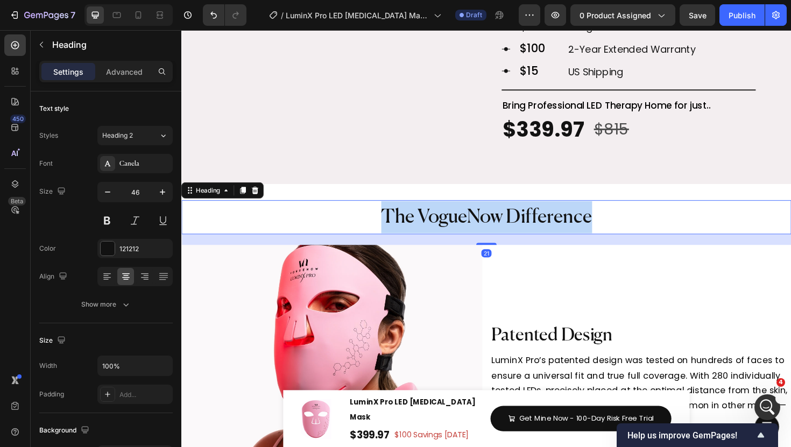
click at [578, 224] on span "The VogueNow Difference" at bounding box center [504, 228] width 223 height 20
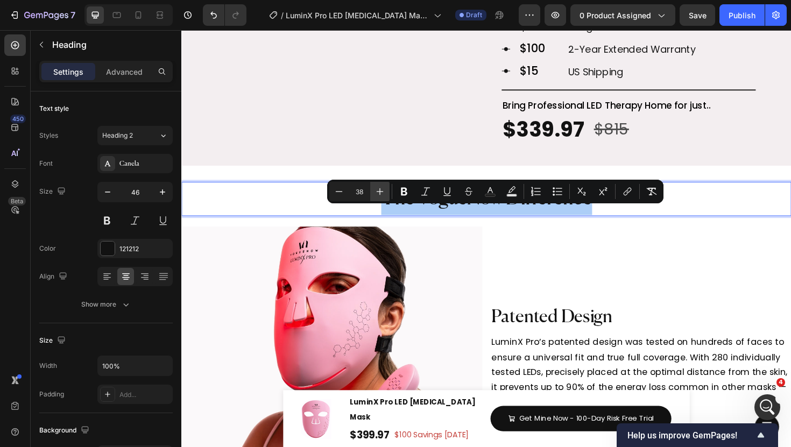
click at [373, 190] on button "Plus" at bounding box center [379, 191] width 19 height 19
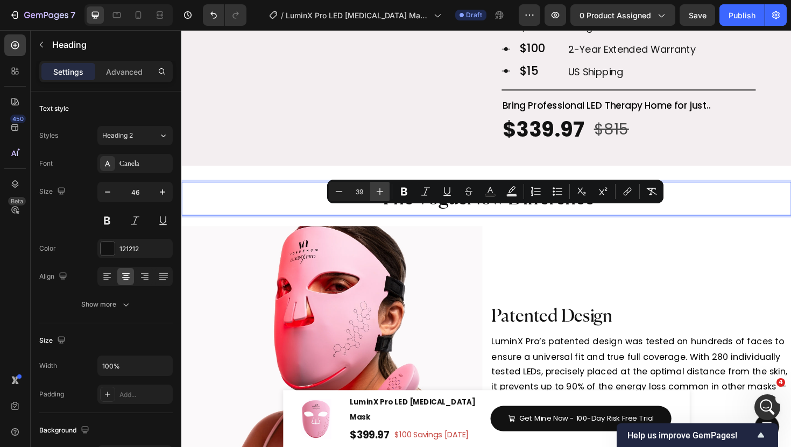
click at [373, 190] on button "Plus" at bounding box center [379, 191] width 19 height 19
type input "42"
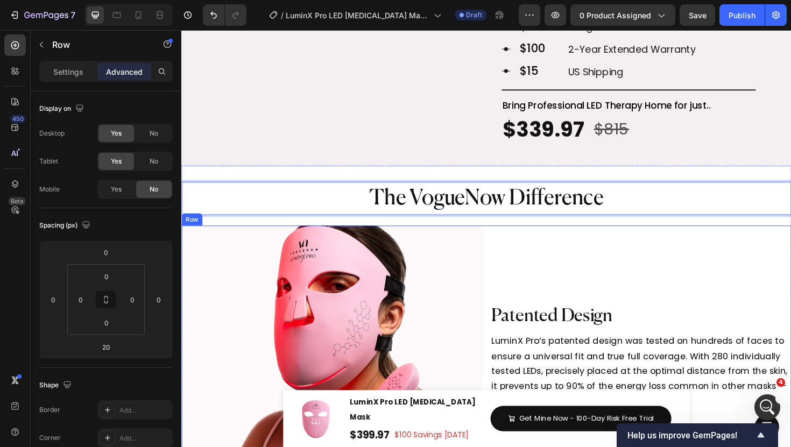
click at [562, 286] on div "⁠⁠⁠⁠⁠⁠⁠ Patented Design Heading LuminX Pro’s patented design was tested on hund…" at bounding box center [668, 373] width 319 height 273
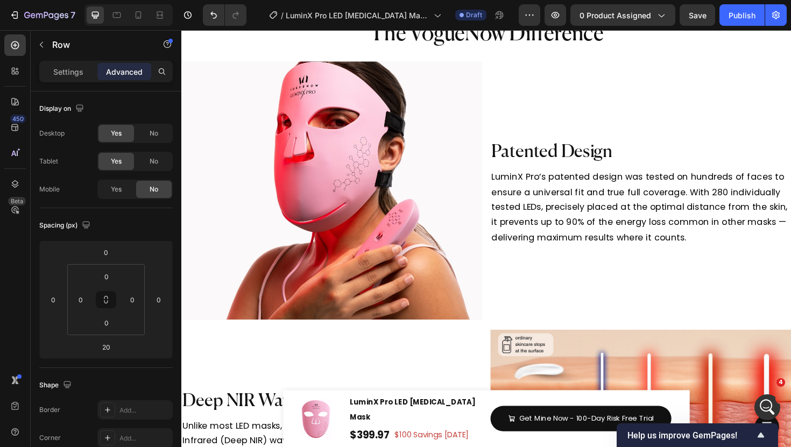
scroll to position [3408, 0]
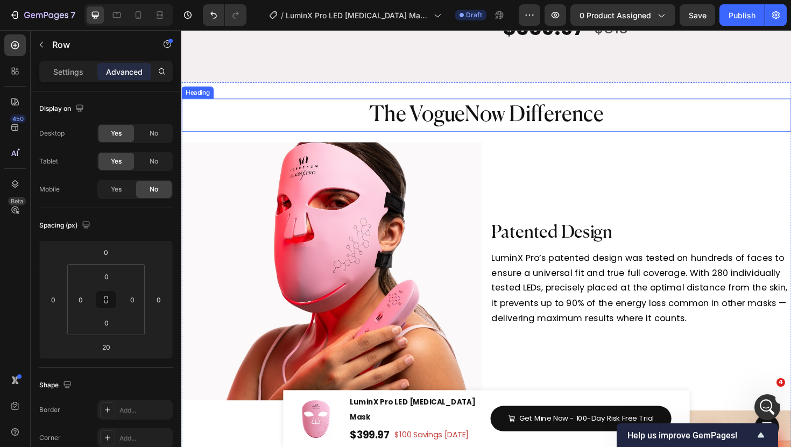
click at [518, 131] on span "The VogueNow Difference" at bounding box center [504, 120] width 249 height 23
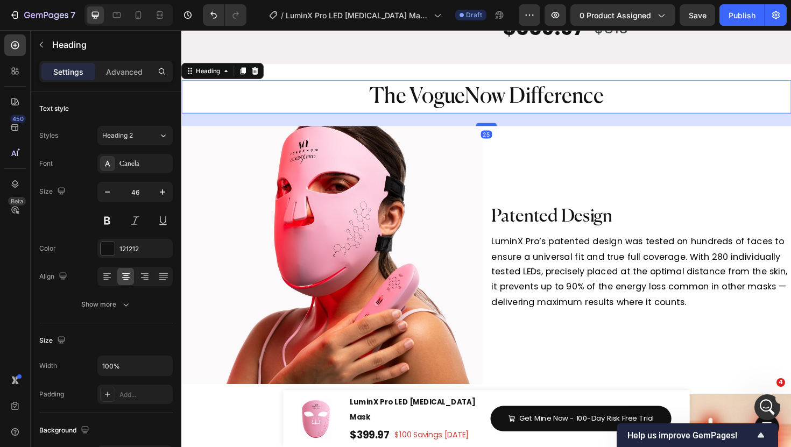
click at [510, 132] on div at bounding box center [504, 130] width 22 height 3
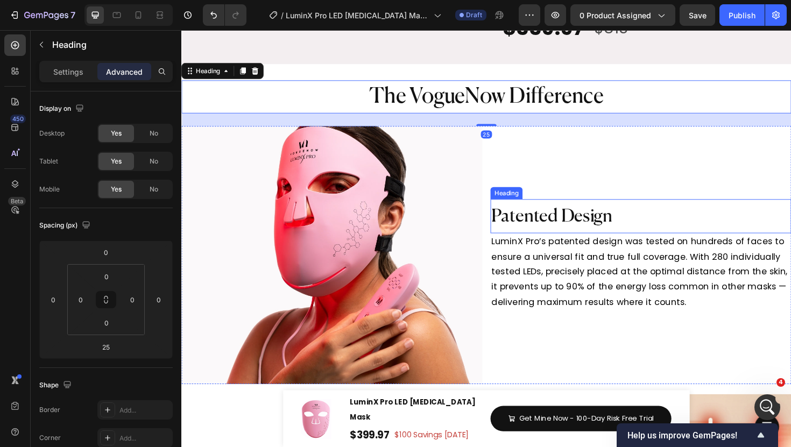
click at [547, 237] on span "Patented Design" at bounding box center [574, 227] width 128 height 19
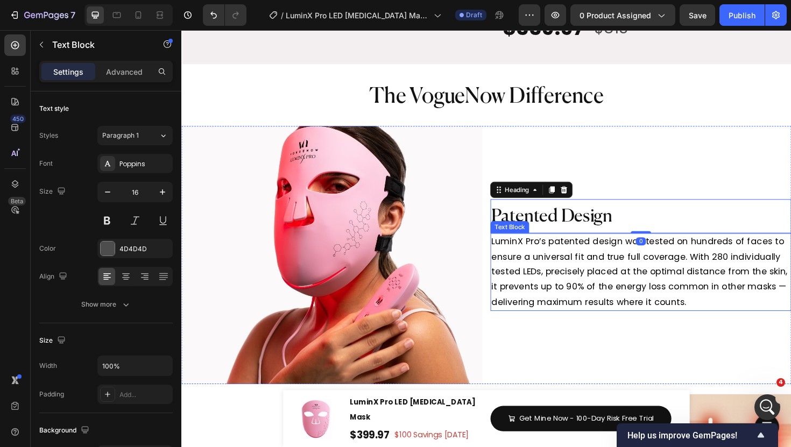
click at [551, 285] on span "LuminX Pro’s patented design was tested on hundreds of faces to ensure a univer…" at bounding box center [666, 286] width 313 height 77
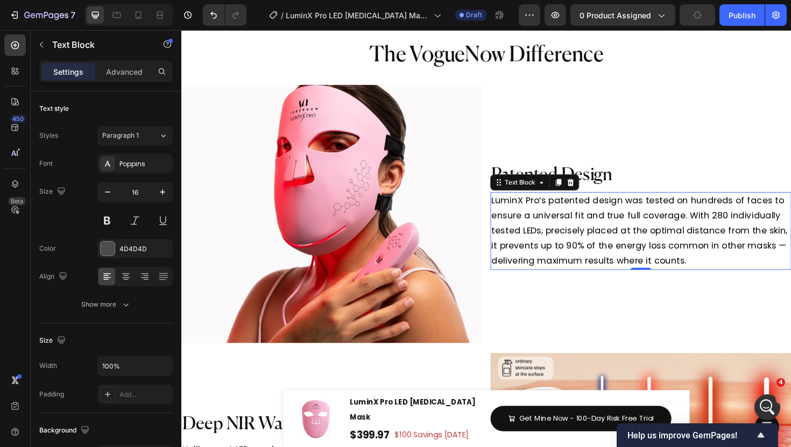
scroll to position [3458, 0]
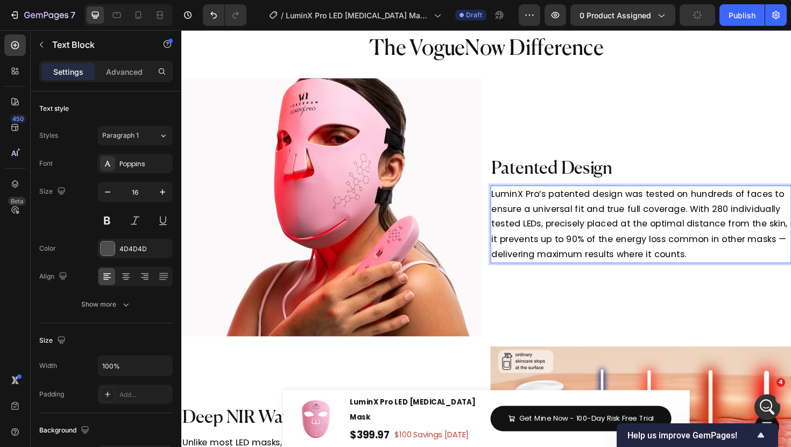
click at [568, 270] on span "LuminX Pro’s patented design was tested on hundreds of faces to ensure a univer…" at bounding box center [666, 235] width 313 height 77
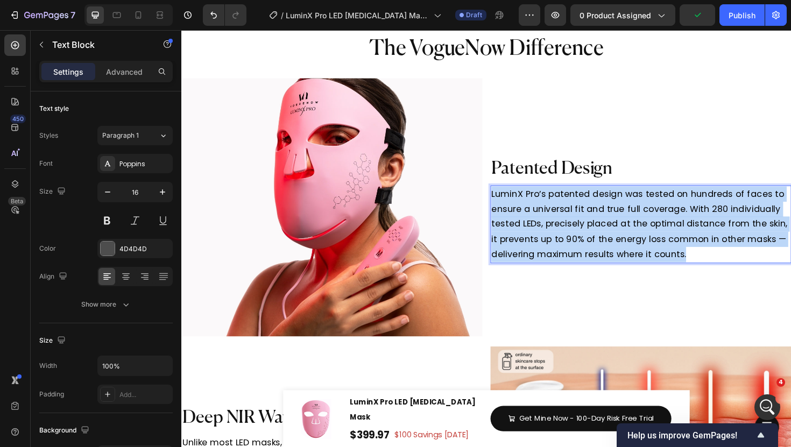
click at [568, 270] on span "LuminX Pro’s patented design was tested on hundreds of faces to ensure a univer…" at bounding box center [666, 235] width 313 height 77
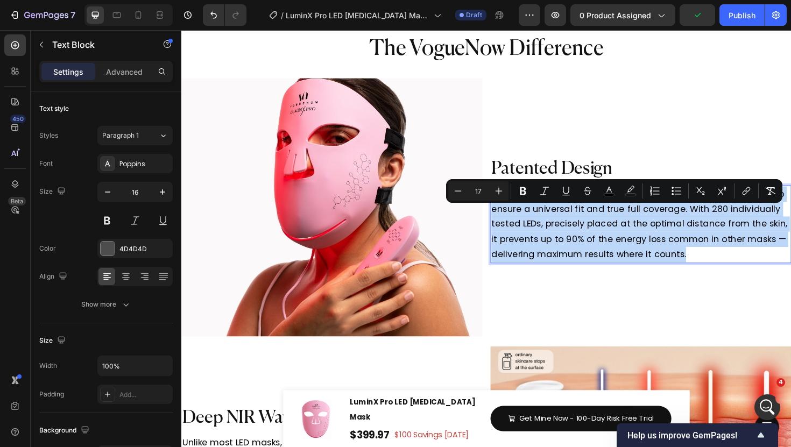
click at [607, 274] on span "LuminX Pro’s patented design was tested on hundreds of faces to ensure a univer…" at bounding box center [666, 235] width 313 height 77
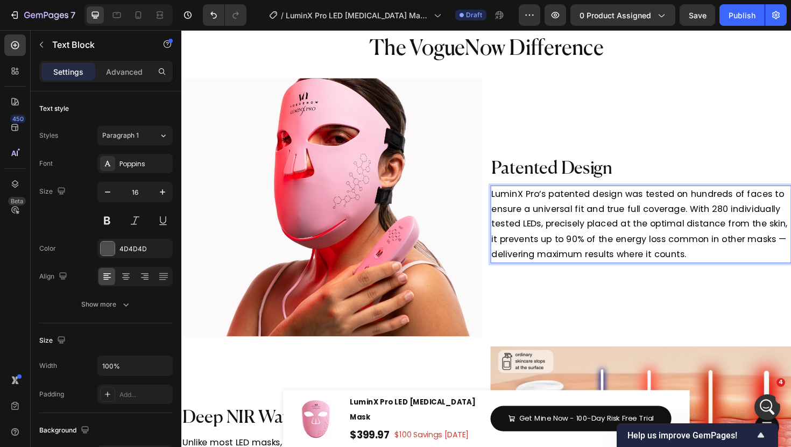
click at [720, 276] on p "LuminX Pro’s patented design was tested on hundreds of faces to ensure a univer…" at bounding box center [668, 236] width 316 height 80
click at [724, 276] on p "LuminX Pro’s patented design was tested on hundreds of faces to ensure a univer…" at bounding box center [668, 236] width 316 height 80
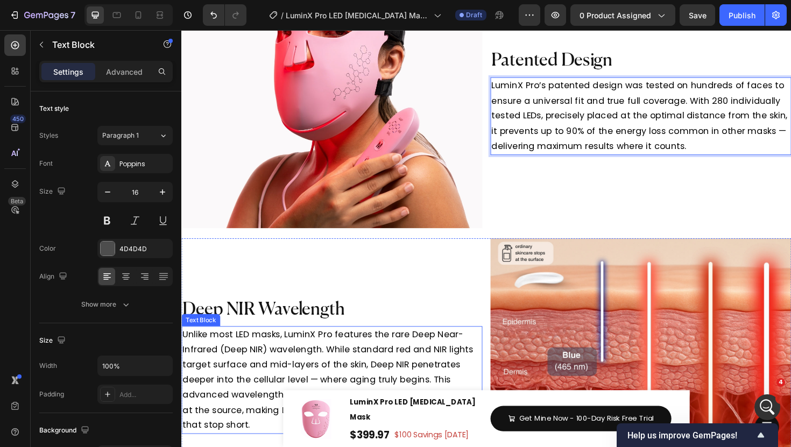
scroll to position [3481, 0]
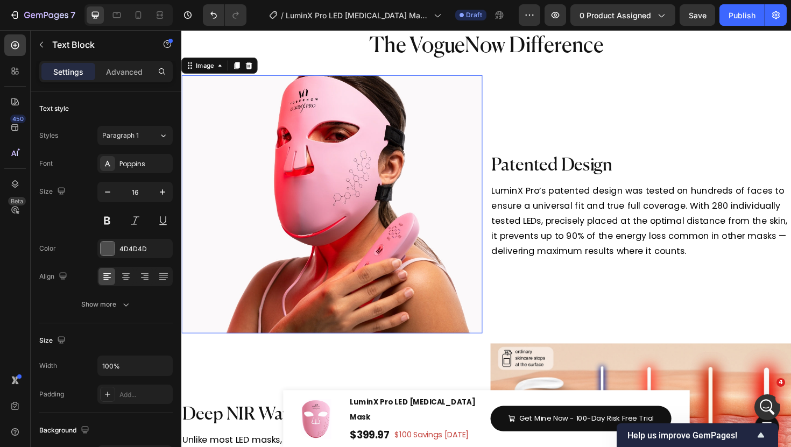
click at [464, 272] on img at bounding box center [340, 214] width 319 height 273
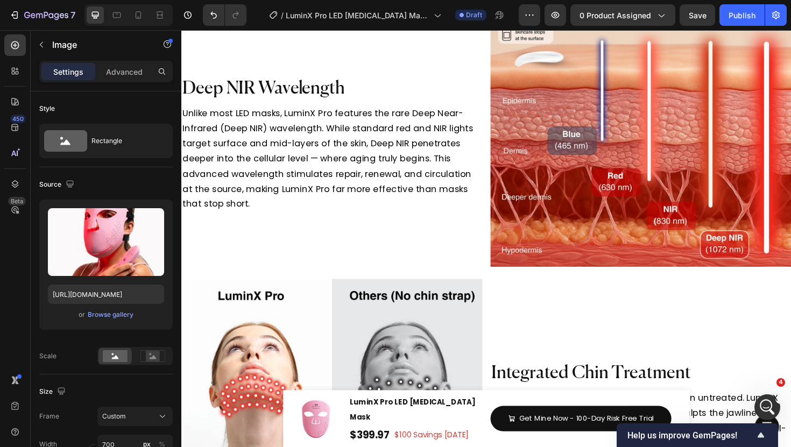
scroll to position [3830, 0]
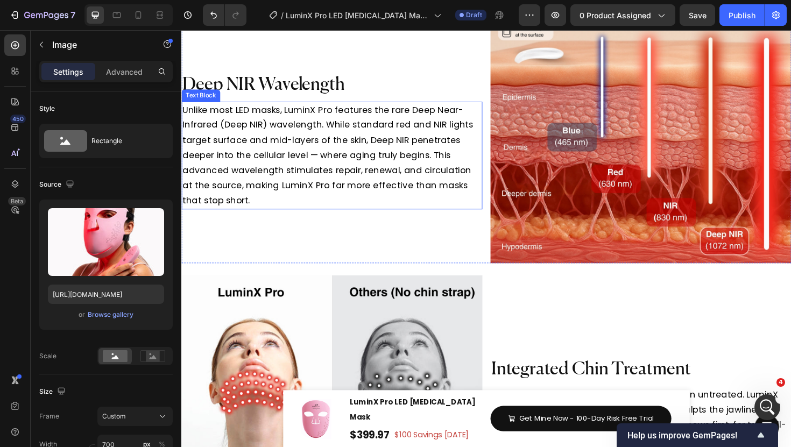
click at [346, 211] on p "Unlike most LED masks, LuminX Pro features the rare Deep Near-Infrared (Deep NI…" at bounding box center [340, 163] width 316 height 112
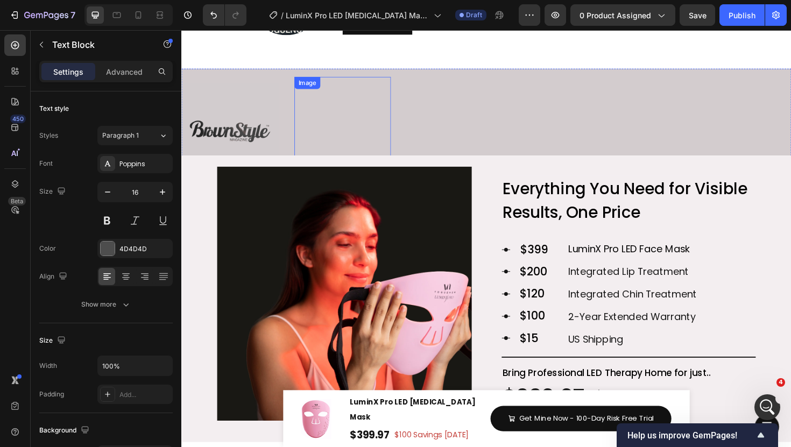
scroll to position [2964, 0]
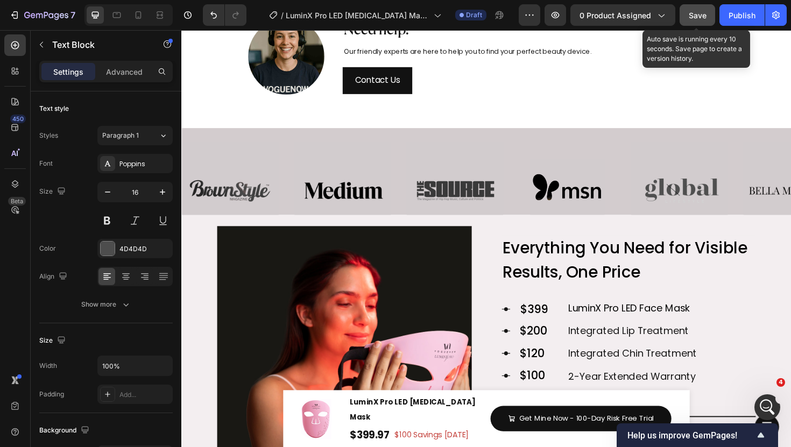
click at [691, 22] on button "Save" at bounding box center [698, 15] width 36 height 22
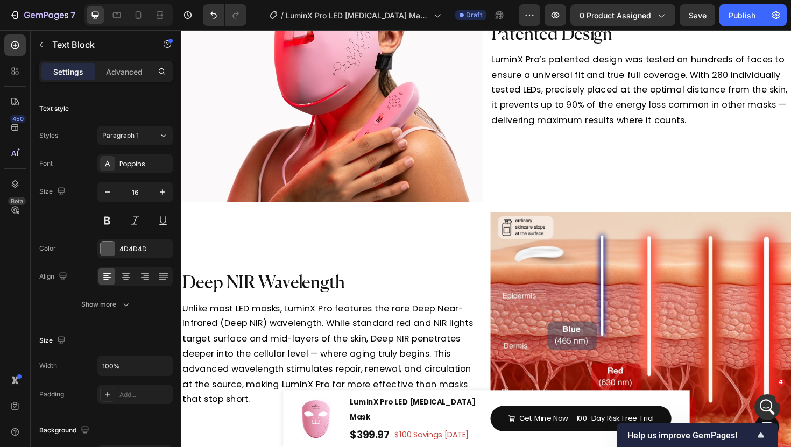
scroll to position [3562, 0]
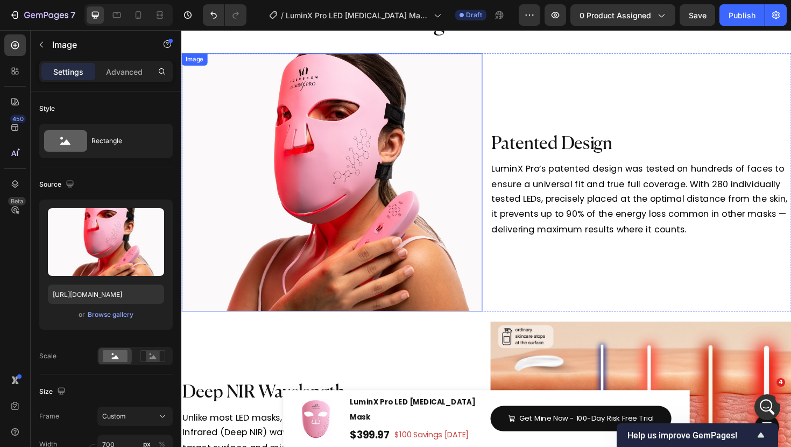
click at [428, 196] on img at bounding box center [340, 191] width 319 height 273
click at [253, 65] on icon at bounding box center [253, 66] width 7 height 8
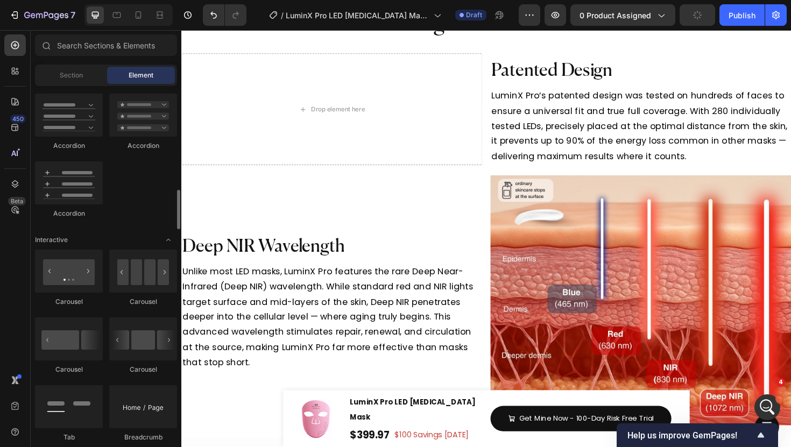
scroll to position [936, 0]
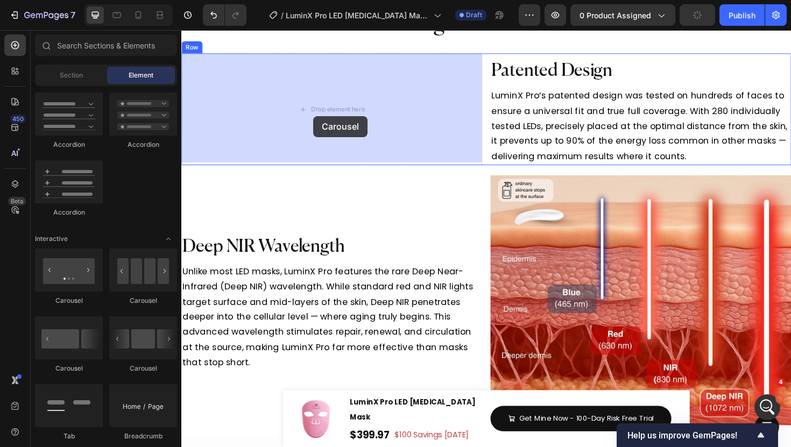
drag, startPoint x: 248, startPoint y: 373, endPoint x: 321, endPoint y: 121, distance: 262.3
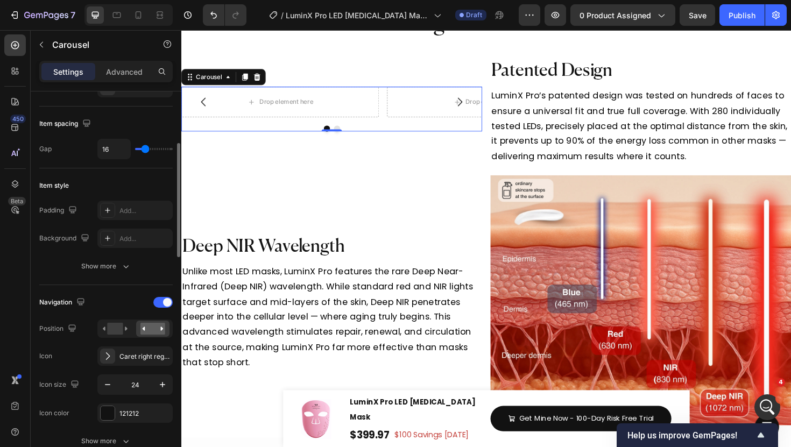
scroll to position [183, 0]
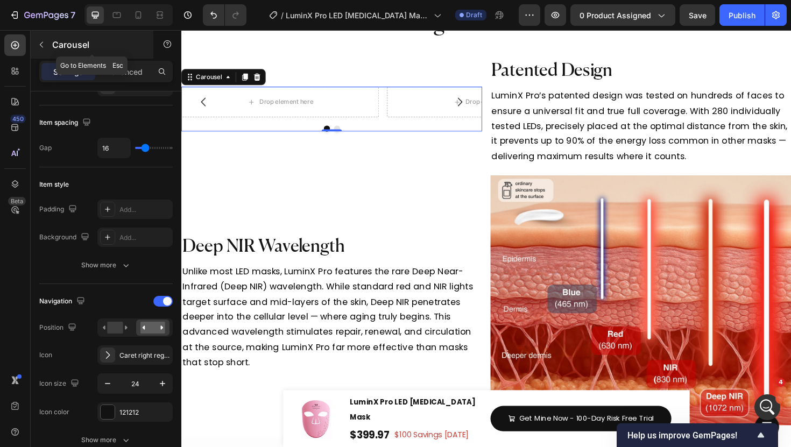
click at [42, 43] on icon "button" at bounding box center [41, 45] width 3 height 6
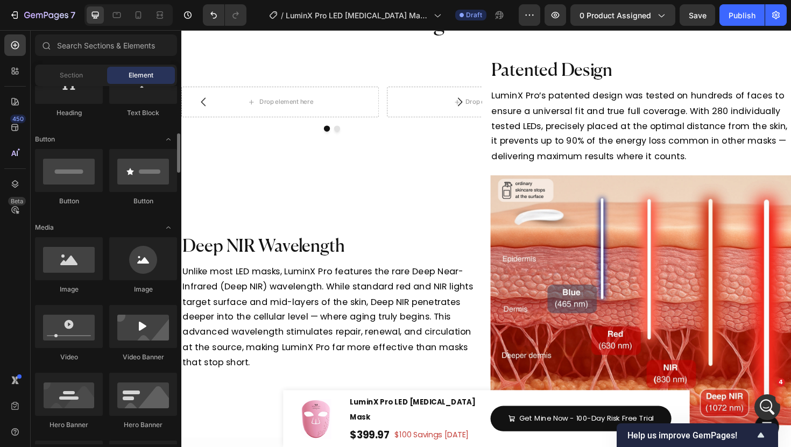
scroll to position [228, 0]
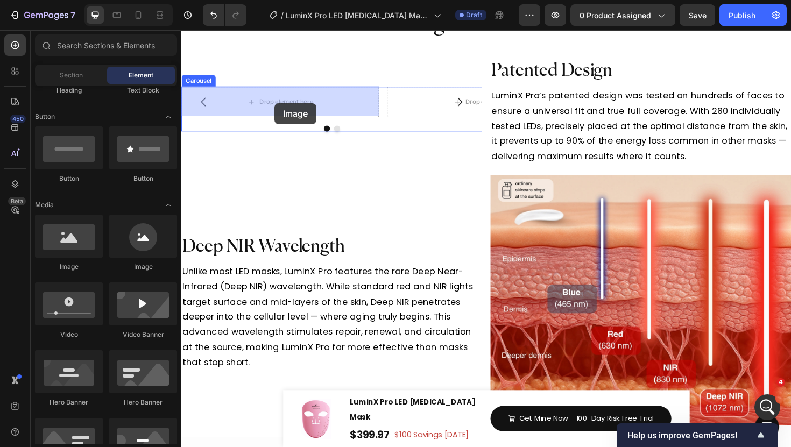
drag, startPoint x: 258, startPoint y: 280, endPoint x: 280, endPoint y: 108, distance: 173.6
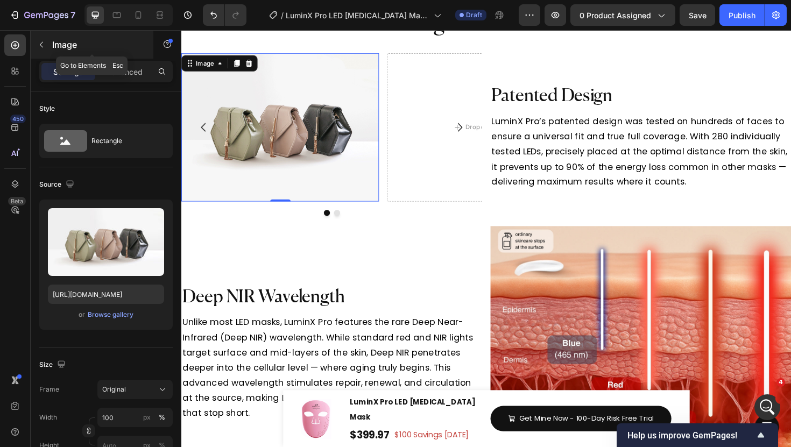
click at [40, 43] on icon "button" at bounding box center [41, 44] width 9 height 9
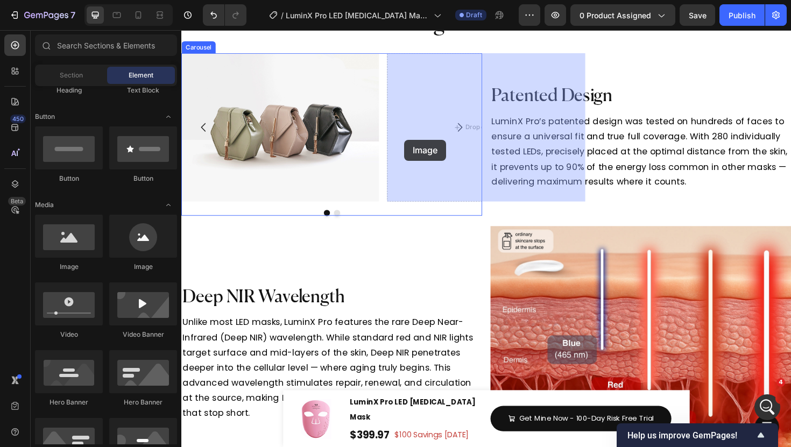
drag, startPoint x: 246, startPoint y: 272, endPoint x: 416, endPoint y: 146, distance: 211.3
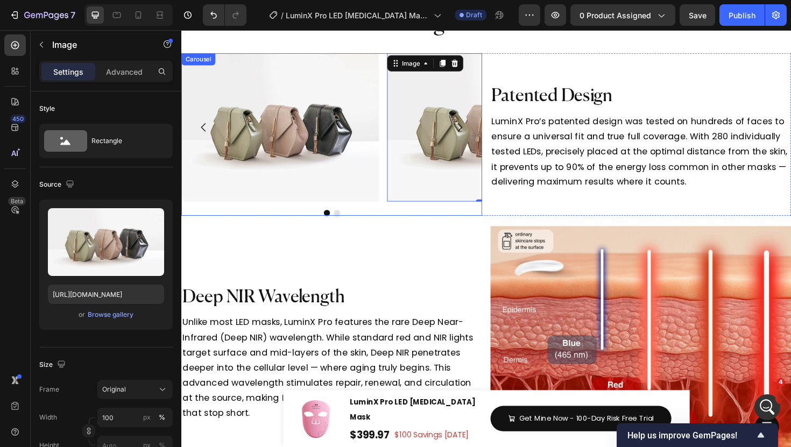
click at [347, 225] on button "Dot" at bounding box center [346, 224] width 6 height 6
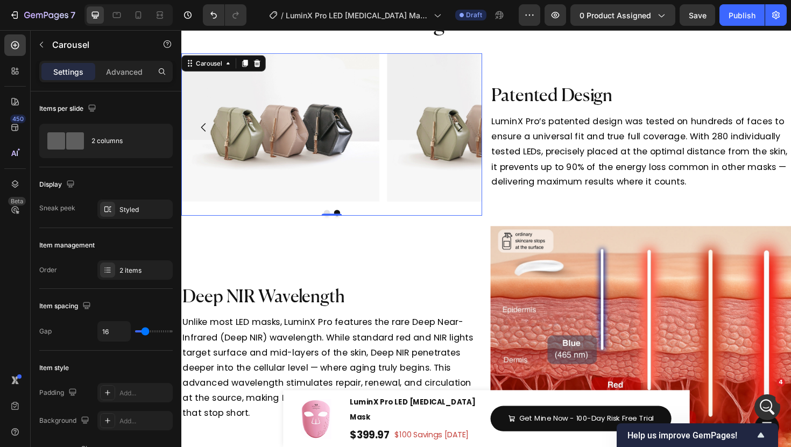
click at [395, 114] on div "Image Image" at bounding box center [340, 133] width 319 height 157
click at [114, 275] on div at bounding box center [107, 270] width 15 height 15
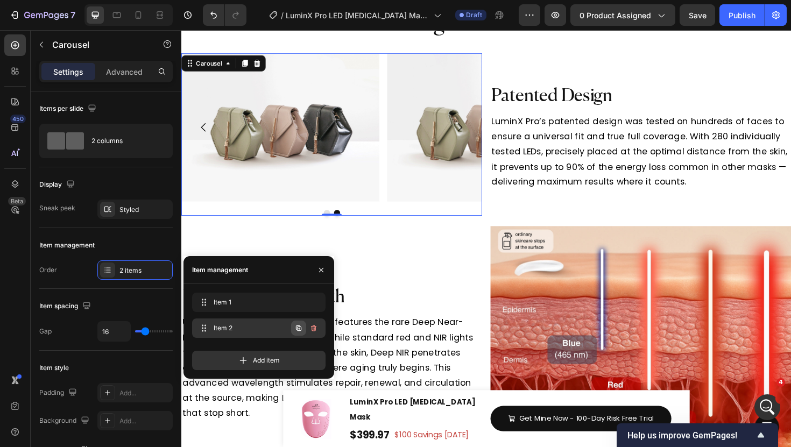
click at [301, 330] on icon "button" at bounding box center [298, 328] width 5 height 5
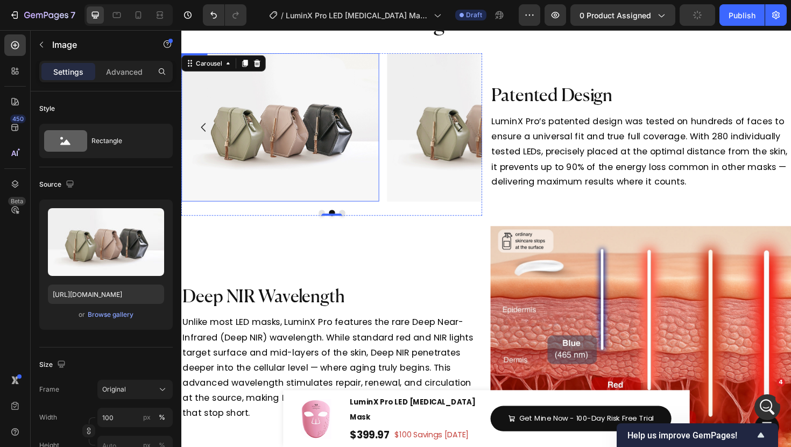
click at [214, 171] on img at bounding box center [285, 133] width 209 height 157
click at [399, 187] on img at bounding box center [503, 133] width 209 height 157
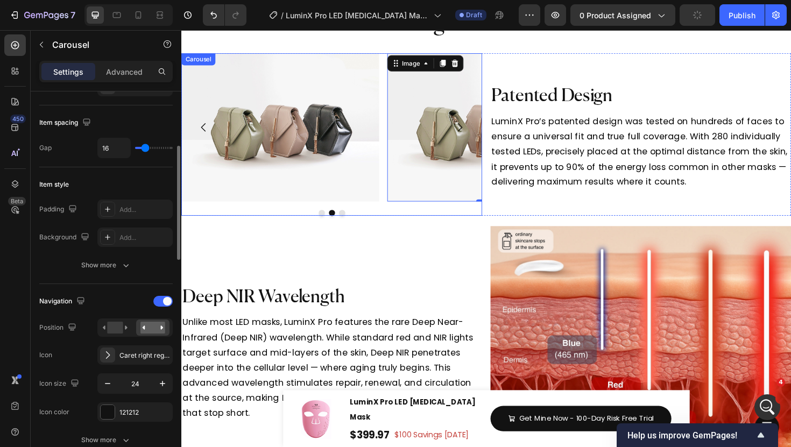
click at [394, 190] on div "Image 0 Image Image" at bounding box center [340, 133] width 319 height 157
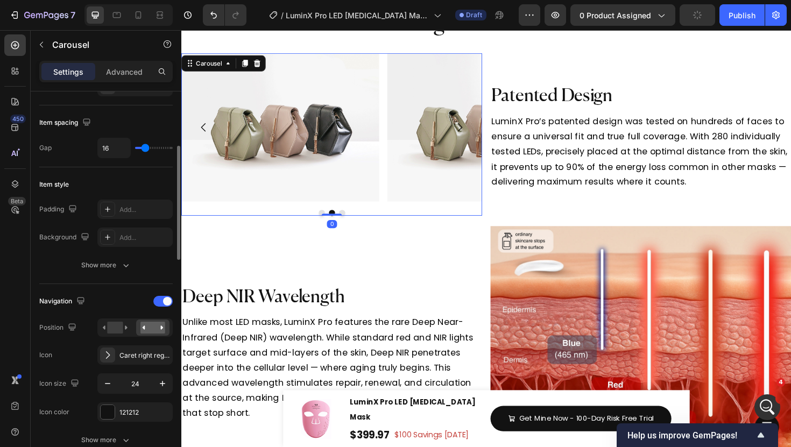
scroll to position [0, 0]
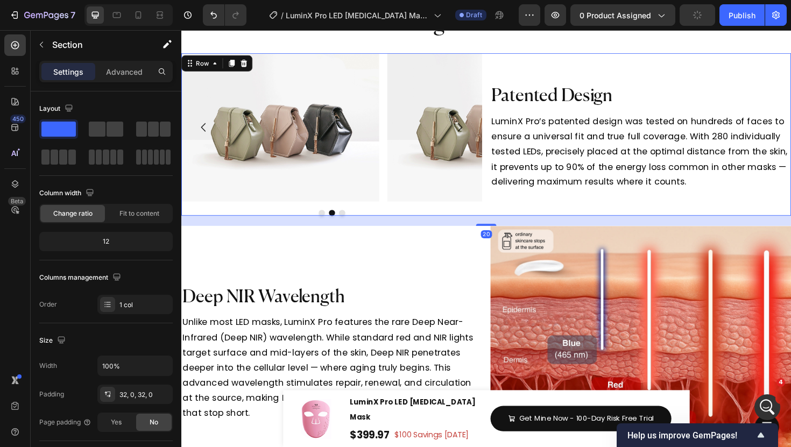
click at [516, 56] on div "Patented Design Heading LuminX Pro’s patented design was tested on hundreds of …" at bounding box center [668, 141] width 319 height 172
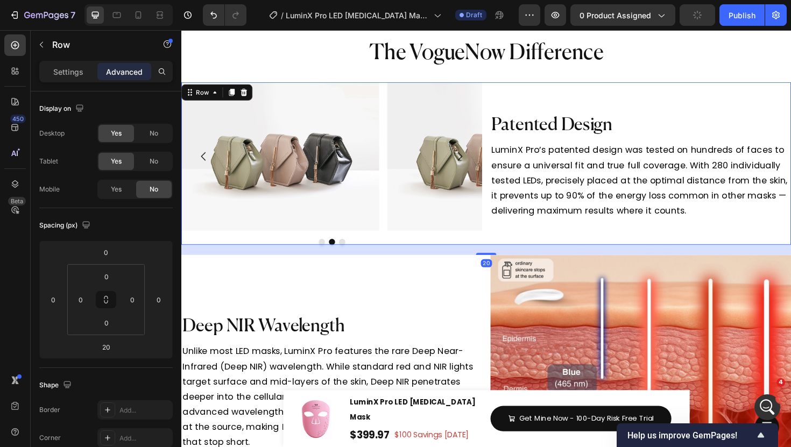
scroll to position [3499, 0]
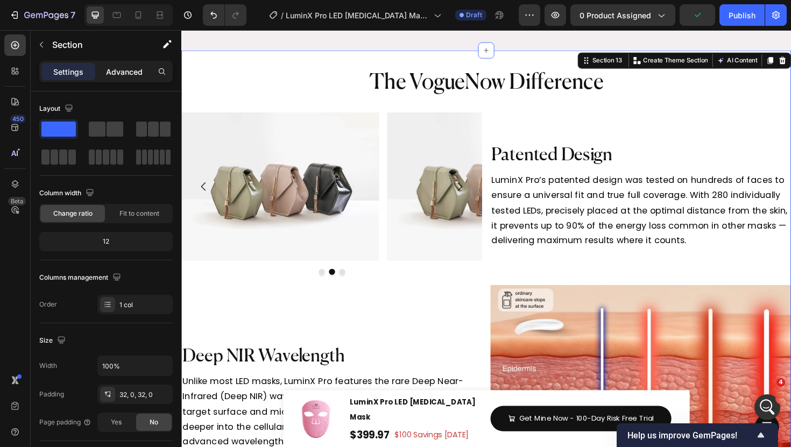
click at [117, 79] on div "Advanced" at bounding box center [124, 71] width 54 height 17
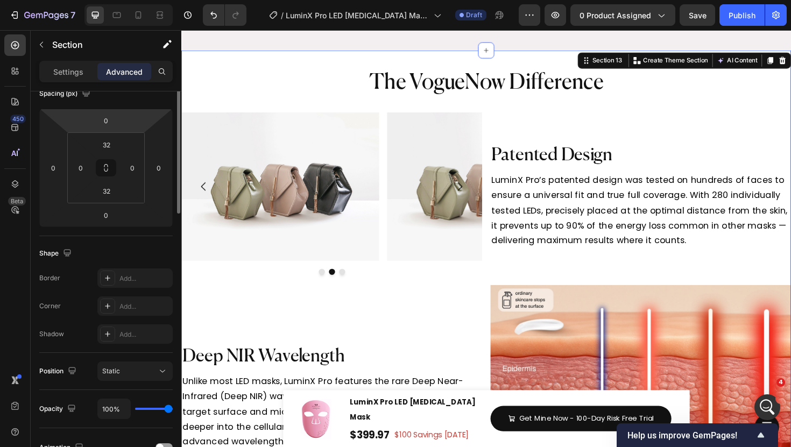
scroll to position [30, 0]
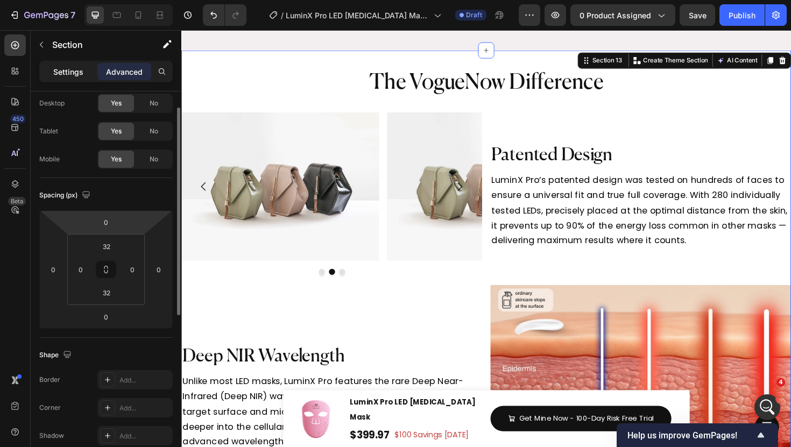
click at [84, 68] on div "Settings" at bounding box center [68, 71] width 54 height 17
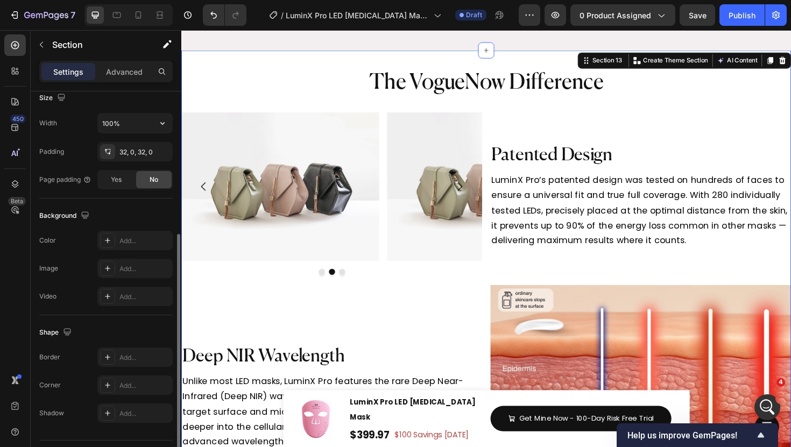
scroll to position [270, 0]
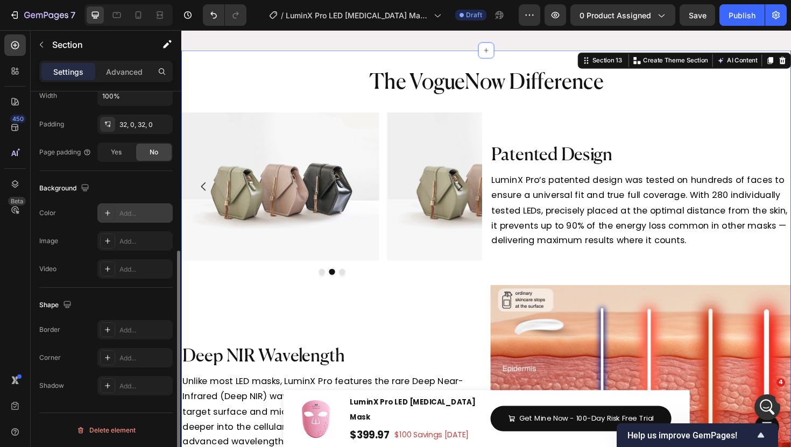
click at [104, 220] on div at bounding box center [107, 213] width 15 height 15
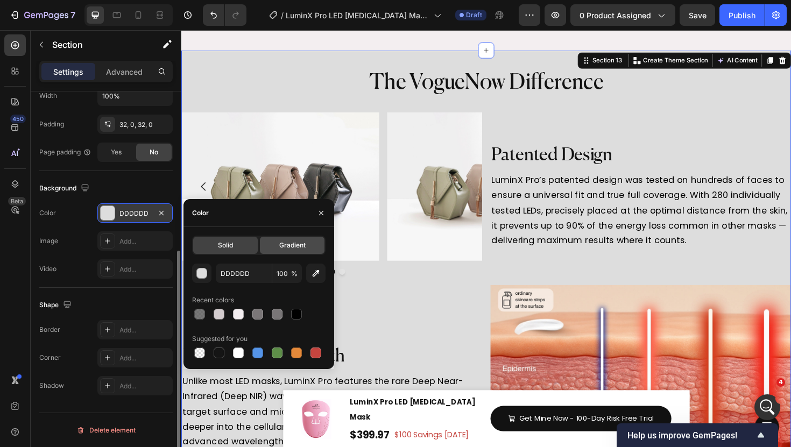
click at [282, 241] on span "Gradient" at bounding box center [292, 246] width 26 height 10
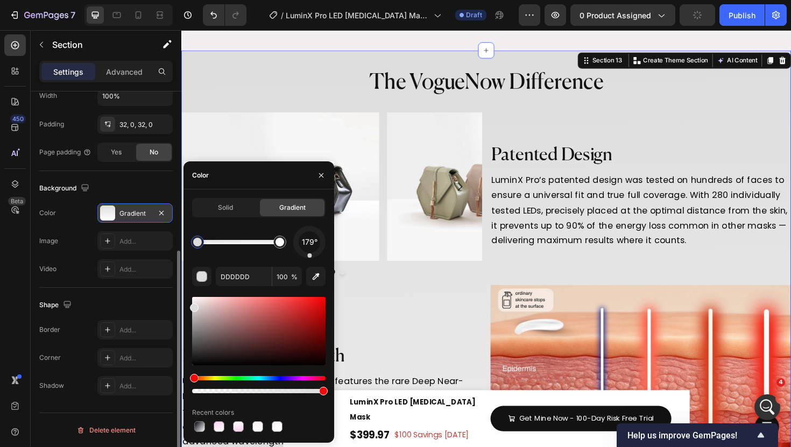
drag, startPoint x: 320, startPoint y: 253, endPoint x: 310, endPoint y: 263, distance: 14.1
click at [310, 263] on div "179° DDDDDD 100 % Recent colors" at bounding box center [258, 330] width 133 height 208
drag, startPoint x: 280, startPoint y: 246, endPoint x: 244, endPoint y: 244, distance: 36.1
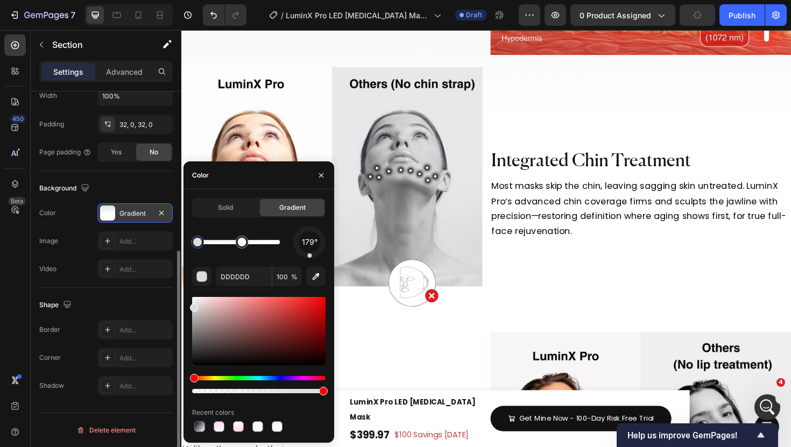
scroll to position [3869, 0]
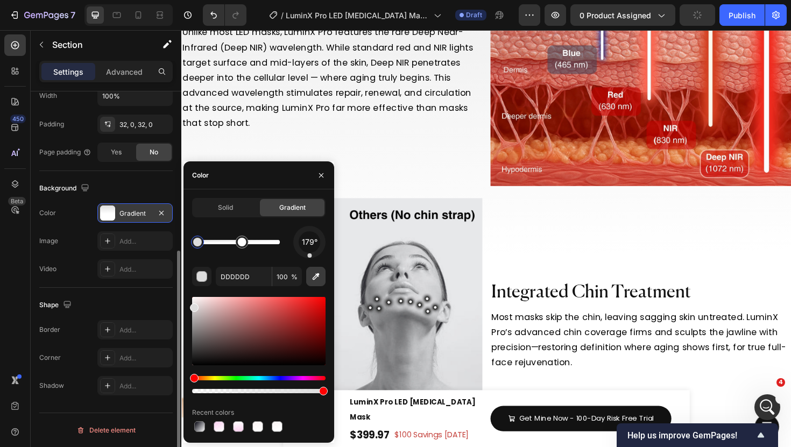
click at [309, 278] on button "button" at bounding box center [315, 276] width 19 height 19
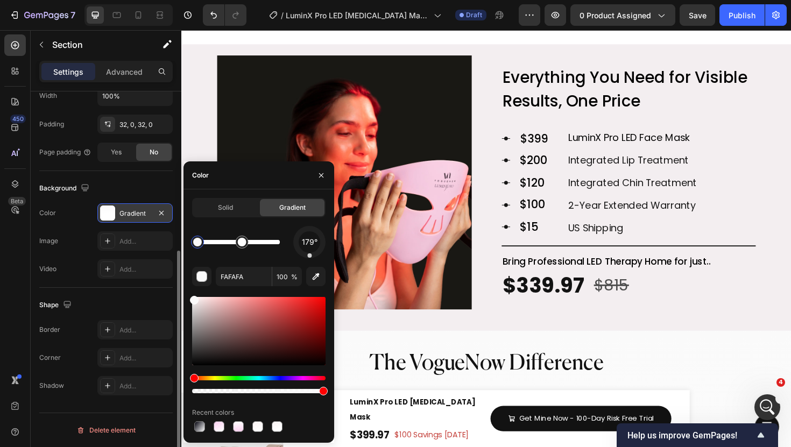
scroll to position [3238, 0]
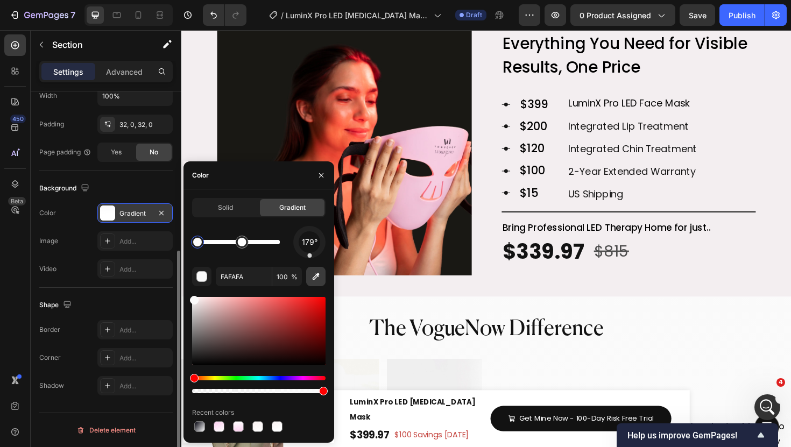
click at [315, 269] on button "button" at bounding box center [315, 276] width 19 height 19
type input "F3EEF0"
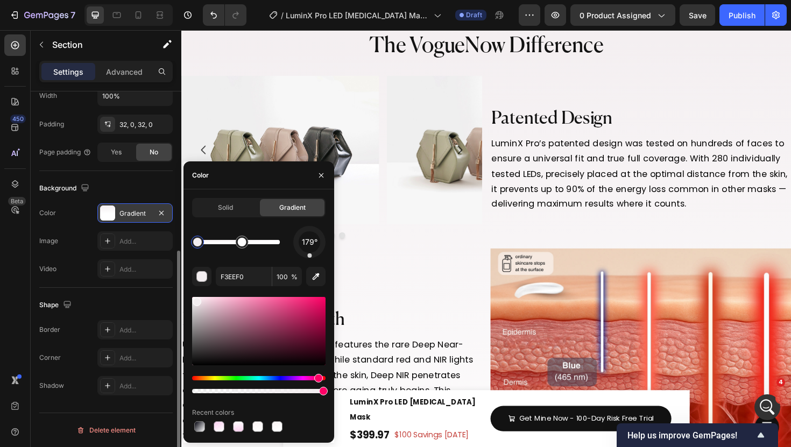
scroll to position [3542, 0]
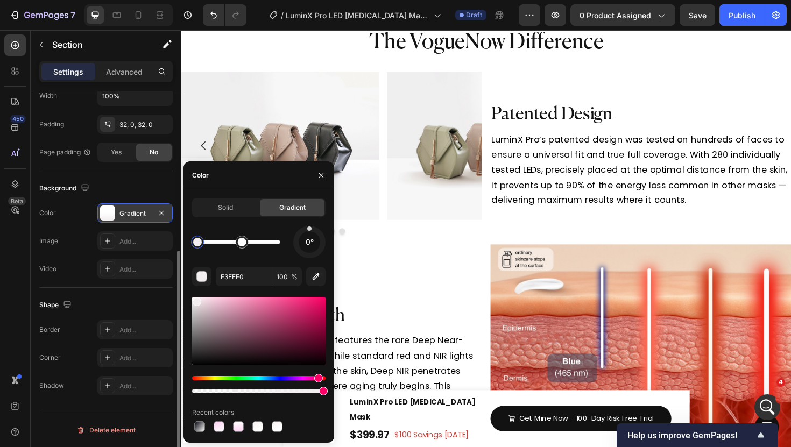
drag, startPoint x: 309, startPoint y: 257, endPoint x: 309, endPoint y: 229, distance: 28.5
click at [309, 229] on div at bounding box center [309, 229] width 4 height 4
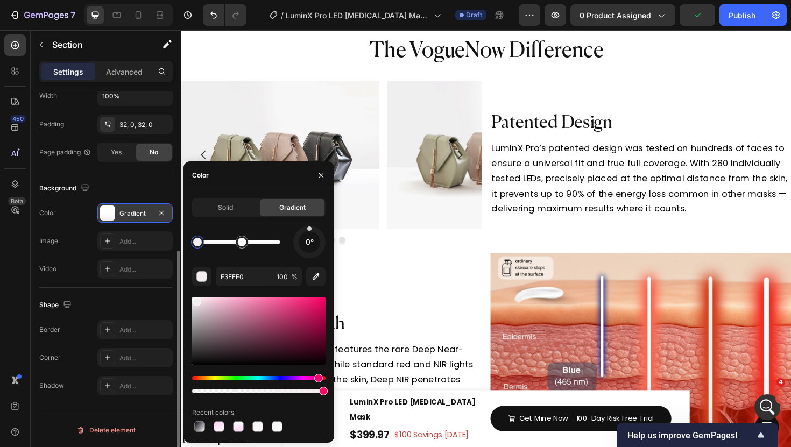
scroll to position [3529, 0]
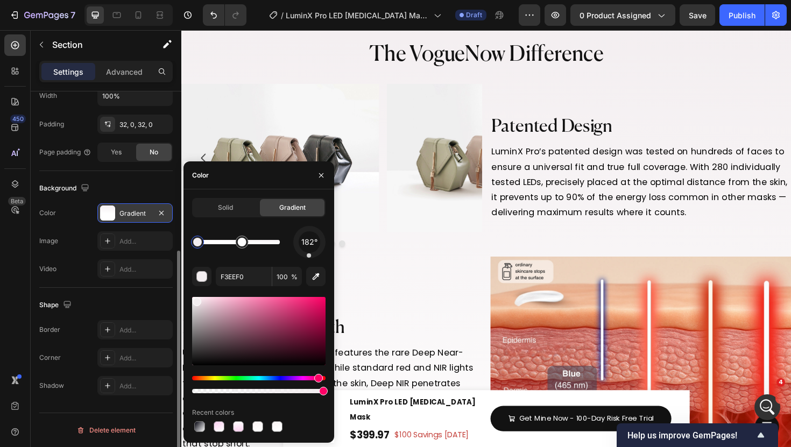
drag, startPoint x: 310, startPoint y: 231, endPoint x: 309, endPoint y: 260, distance: 29.1
click at [309, 260] on div "182° F3EEF0 100 % Recent colors" at bounding box center [258, 330] width 133 height 208
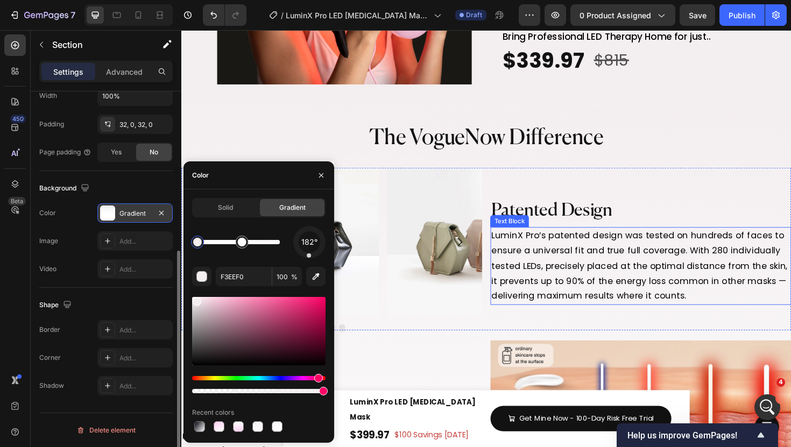
scroll to position [3409, 0]
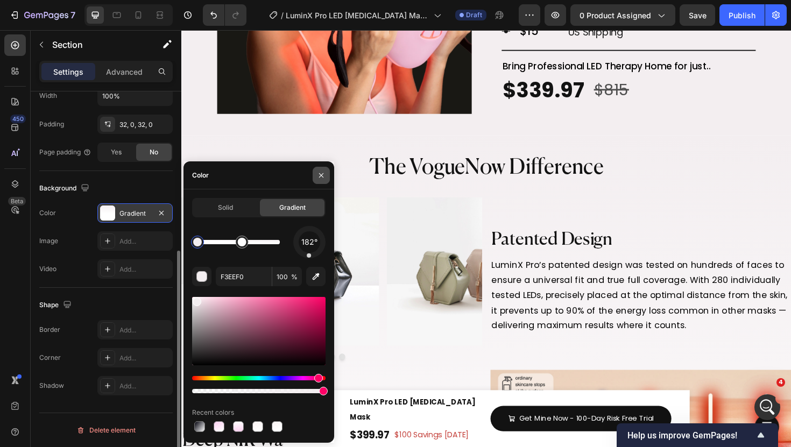
click at [314, 173] on button "button" at bounding box center [321, 175] width 17 height 17
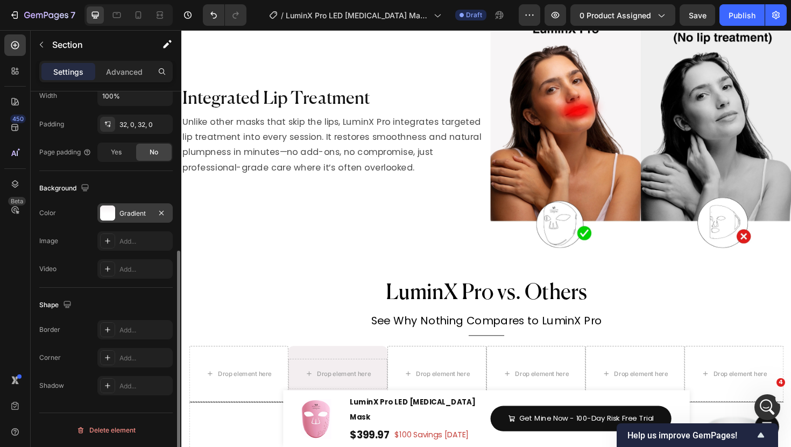
scroll to position [4419, 0]
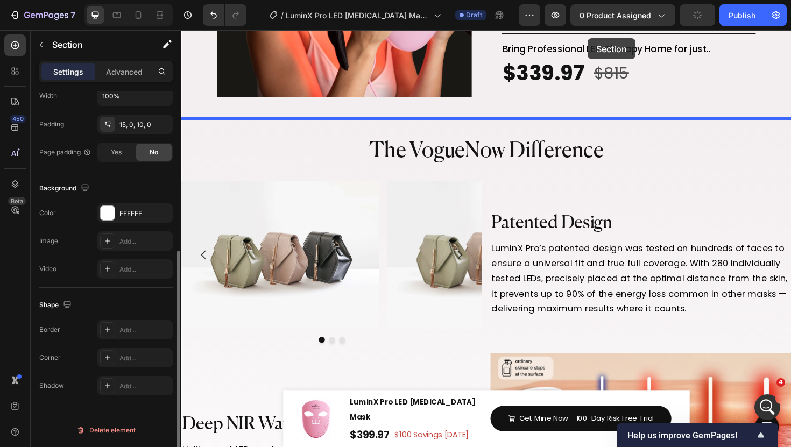
scroll to position [3397, 0]
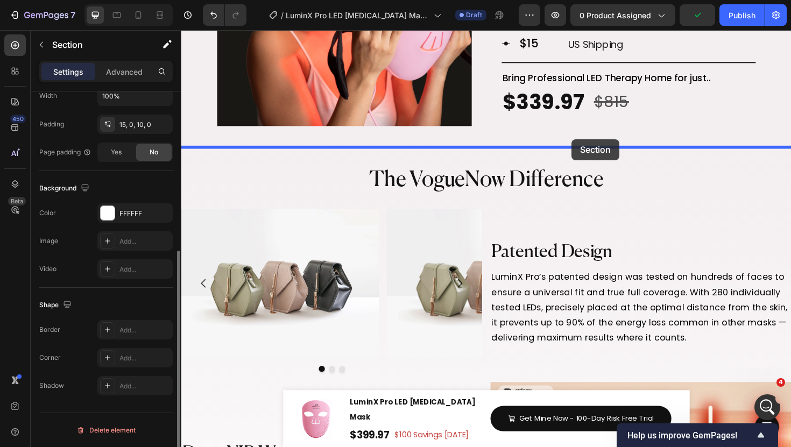
drag, startPoint x: 636, startPoint y: 211, endPoint x: 595, endPoint y: 143, distance: 79.6
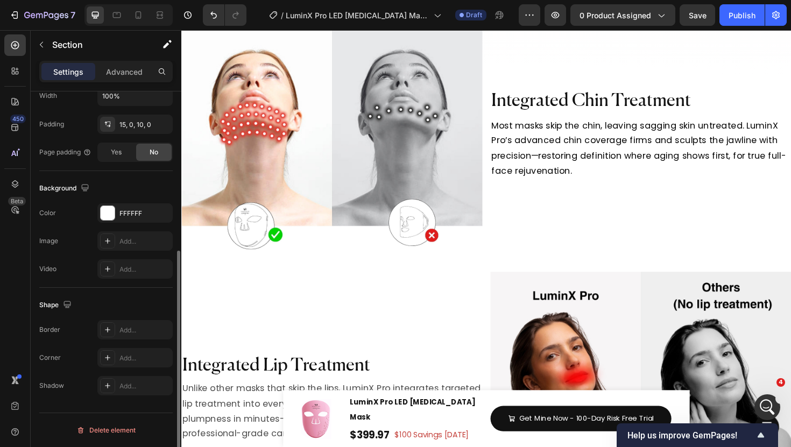
scroll to position [5034, 0]
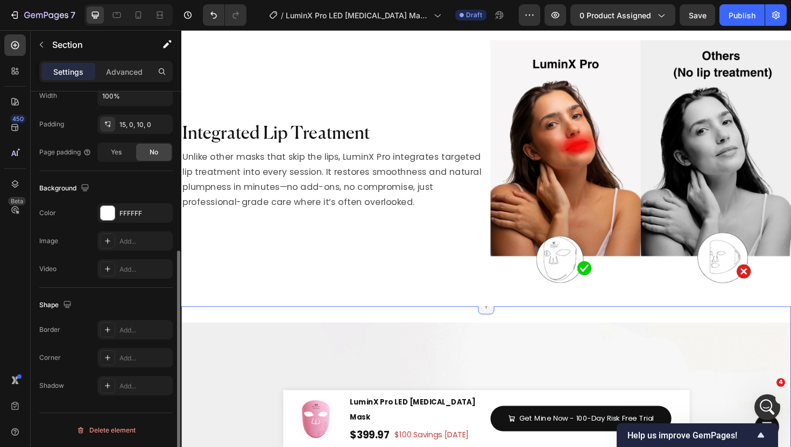
click at [509, 327] on div at bounding box center [504, 322] width 17 height 17
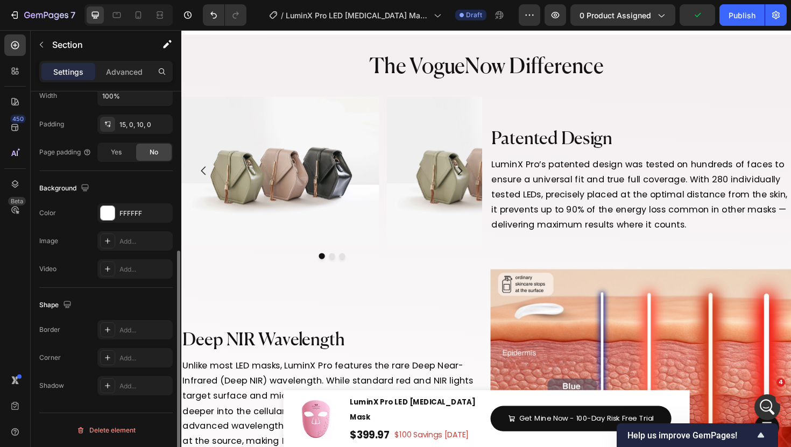
scroll to position [4238, 0]
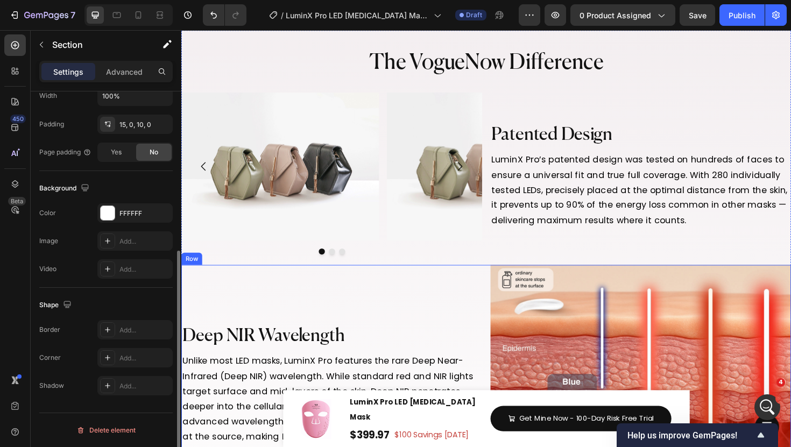
click at [378, 190] on img at bounding box center [285, 174] width 209 height 157
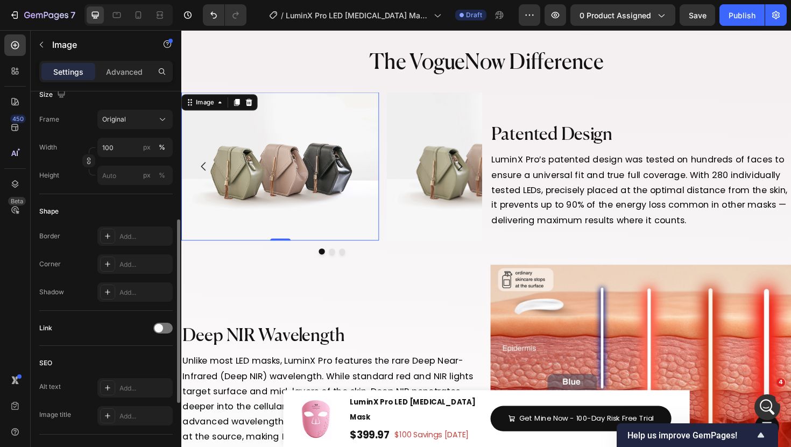
scroll to position [0, 0]
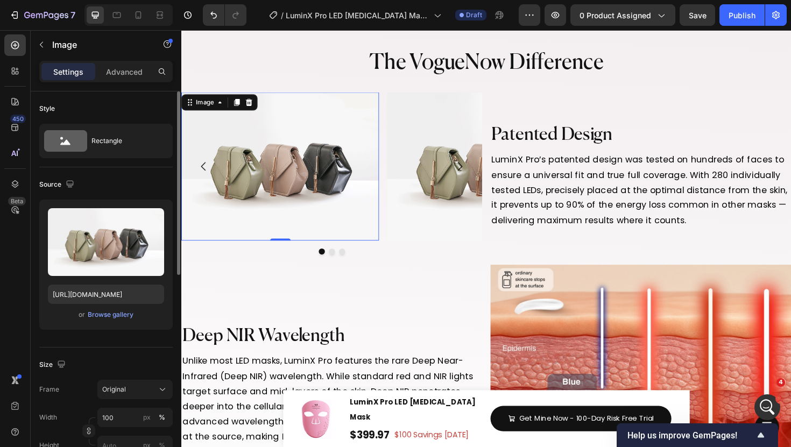
click at [318, 181] on img at bounding box center [285, 174] width 209 height 157
click at [105, 320] on div "or Browse gallery" at bounding box center [106, 314] width 116 height 13
click at [107, 315] on div "Browse gallery" at bounding box center [111, 315] width 46 height 10
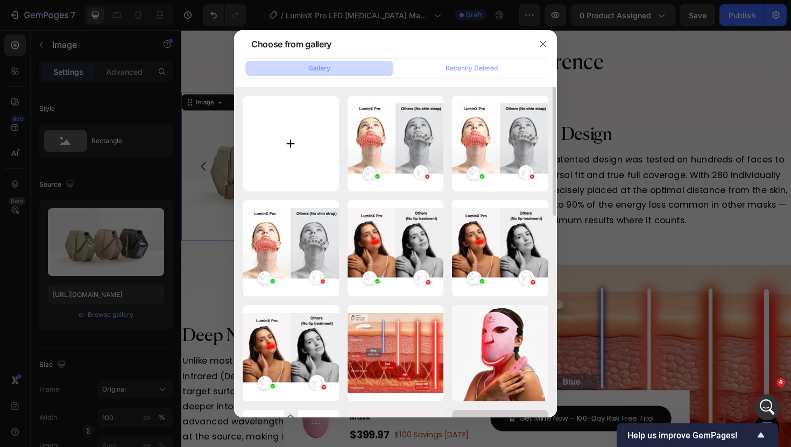
click at [327, 166] on input "file" at bounding box center [291, 144] width 96 height 96
click at [291, 129] on input "file" at bounding box center [291, 144] width 96 height 96
click at [541, 43] on icon "button" at bounding box center [543, 44] width 9 height 9
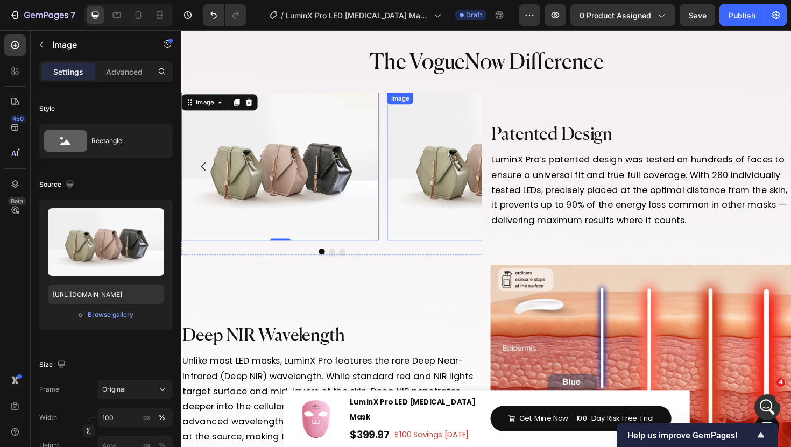
click at [405, 162] on img at bounding box center [503, 174] width 209 height 157
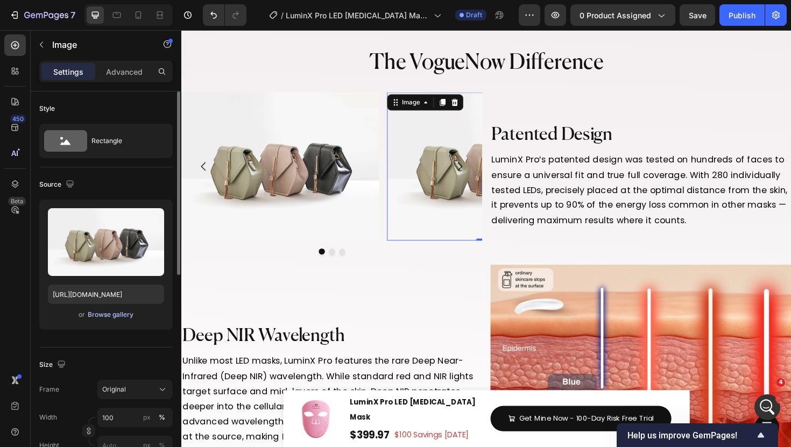
click at [112, 314] on div "Browse gallery" at bounding box center [111, 315] width 46 height 10
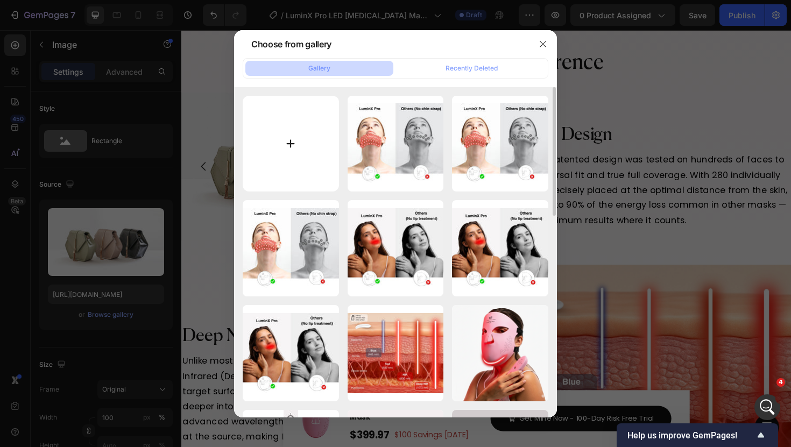
click at [301, 142] on input "file" at bounding box center [291, 144] width 96 height 96
type input "C:\fakepath\LuminX Pro.gif"
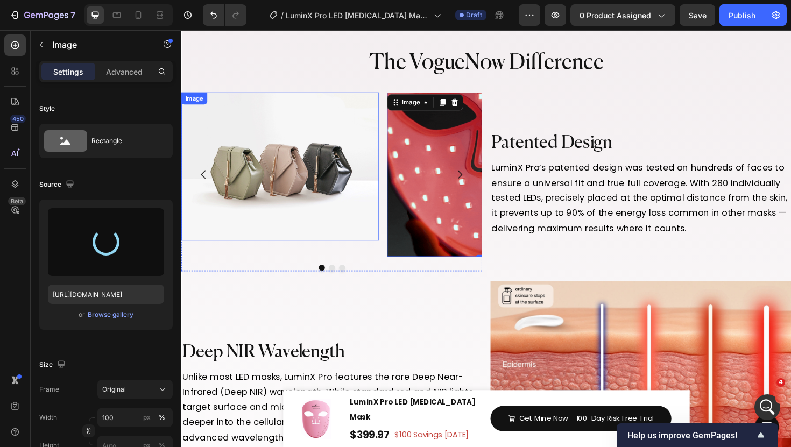
type input "https://cdn.shopify.com/s/files/1/0835/8494/2374/files/gempages_499023076877403…"
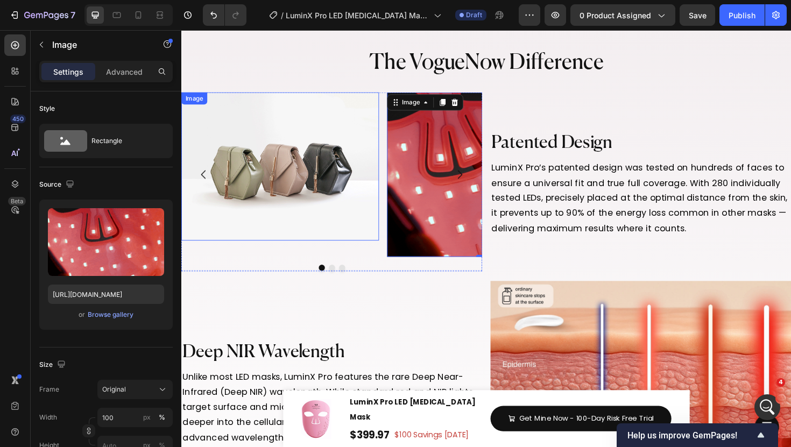
click at [300, 208] on img at bounding box center [285, 174] width 209 height 157
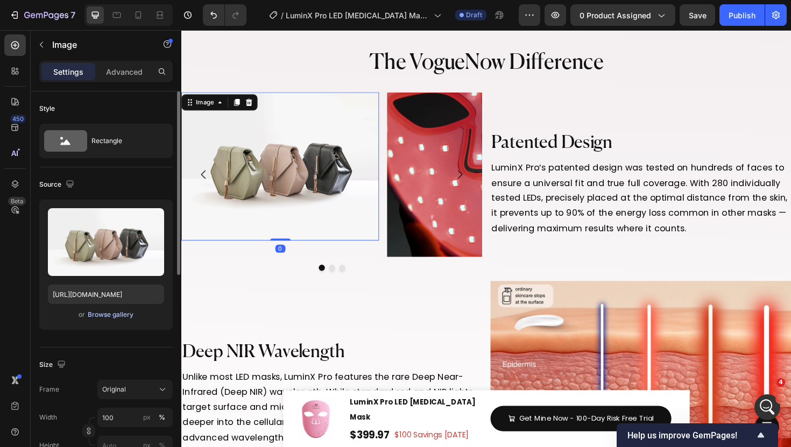
click at [112, 312] on div "Browse gallery" at bounding box center [111, 315] width 46 height 10
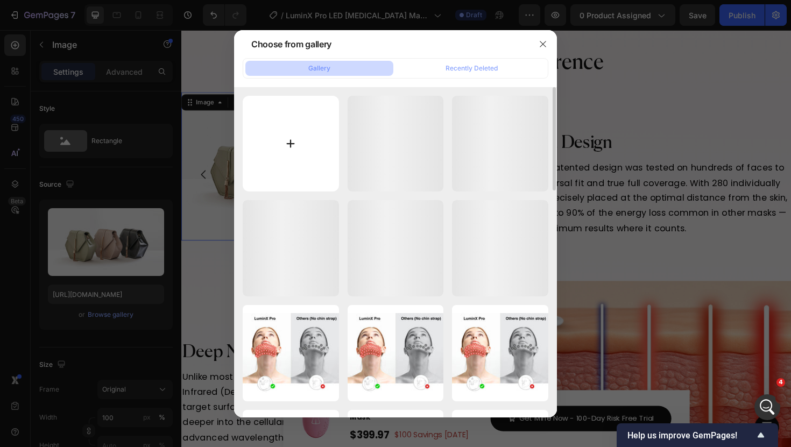
click at [315, 153] on input "file" at bounding box center [291, 144] width 96 height 96
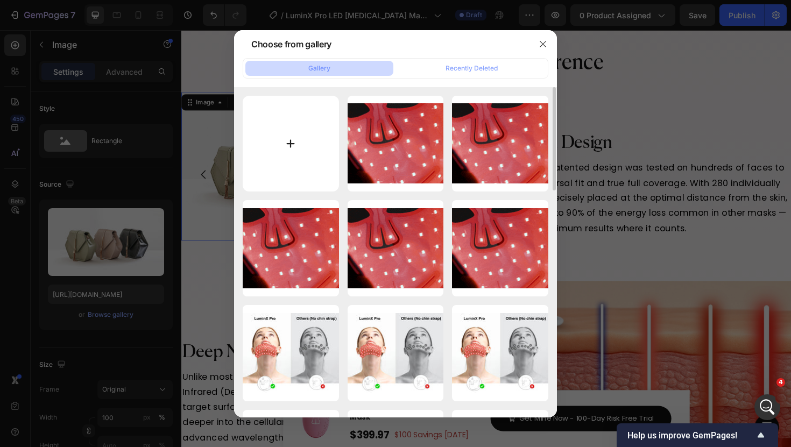
click at [308, 130] on input "file" at bounding box center [291, 144] width 96 height 96
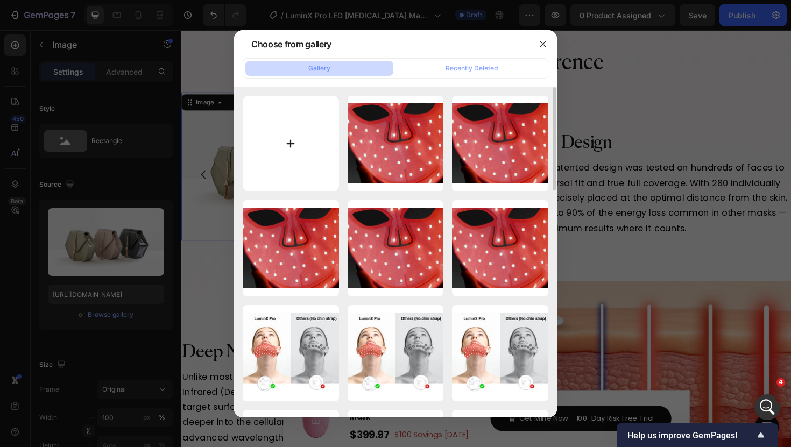
type input "C:\fakepath\8.jpg"
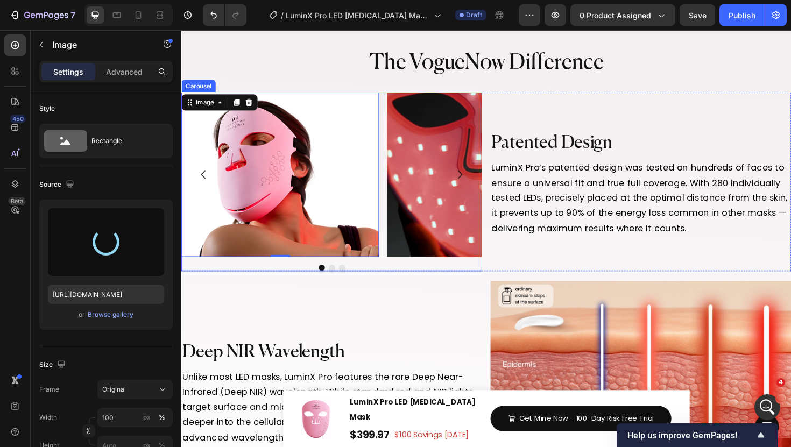
type input "https://cdn.shopify.com/s/files/1/0835/8494/2374/files/gempages_499023076877403…"
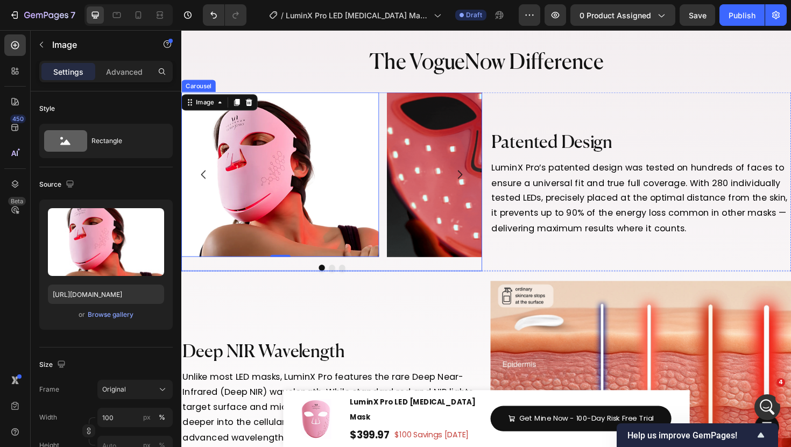
click at [290, 273] on div "Image 0 Image Image Carousel" at bounding box center [340, 190] width 319 height 189
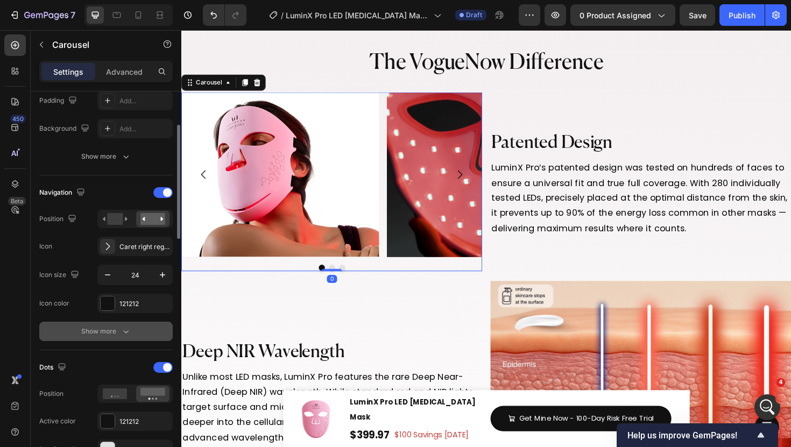
scroll to position [327, 0]
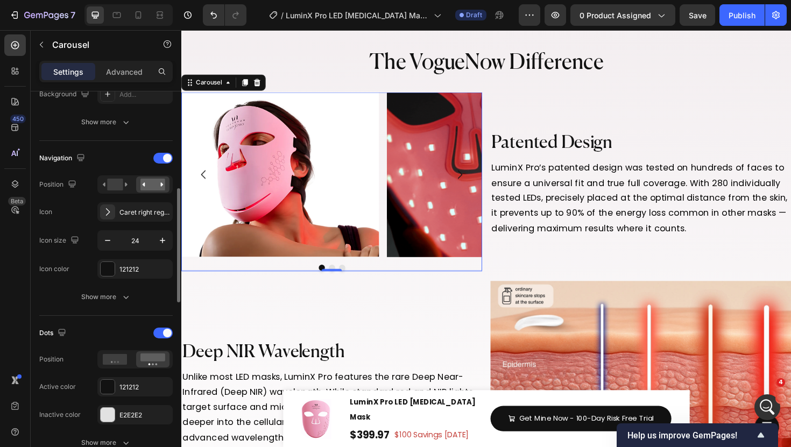
click at [161, 341] on div "Dots" at bounding box center [105, 332] width 133 height 17
click at [162, 330] on div at bounding box center [162, 333] width 19 height 11
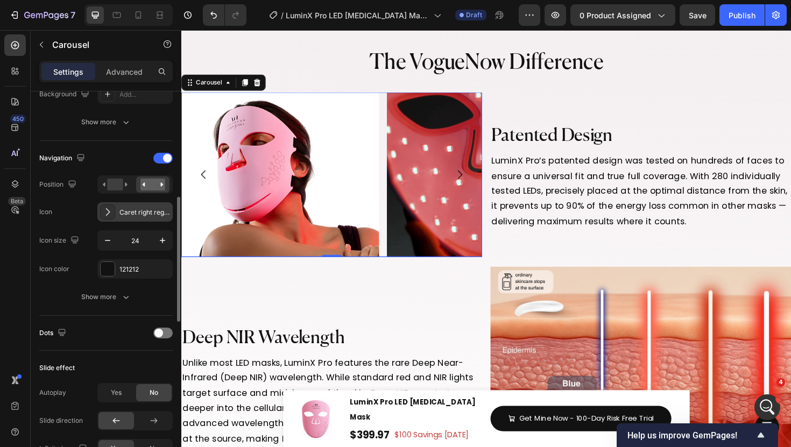
click at [107, 208] on icon at bounding box center [107, 212] width 11 height 11
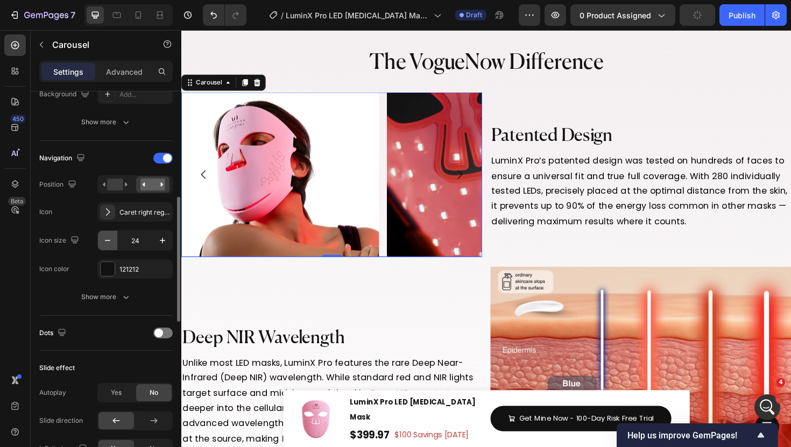
click at [111, 243] on icon "button" at bounding box center [107, 240] width 11 height 11
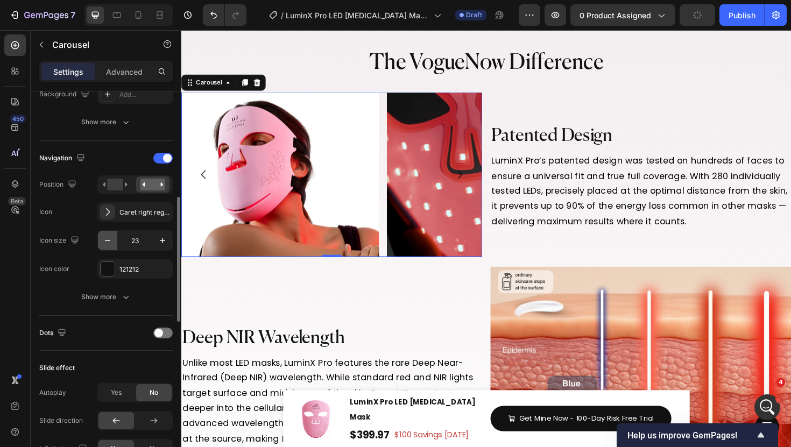
click at [111, 243] on icon "button" at bounding box center [107, 240] width 11 height 11
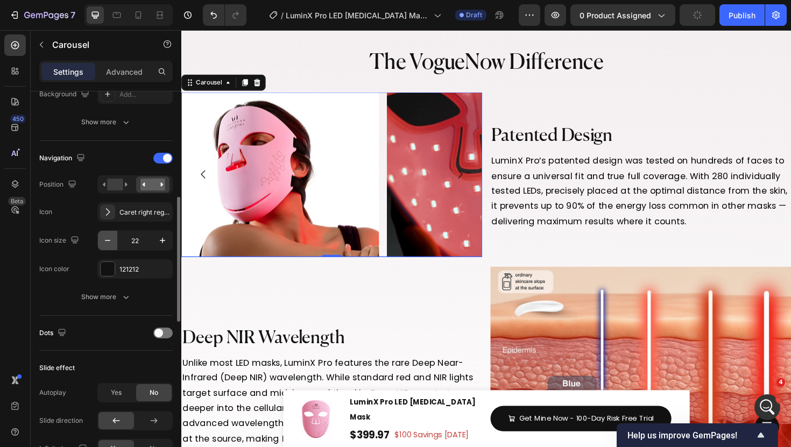
click at [111, 243] on icon "button" at bounding box center [107, 240] width 11 height 11
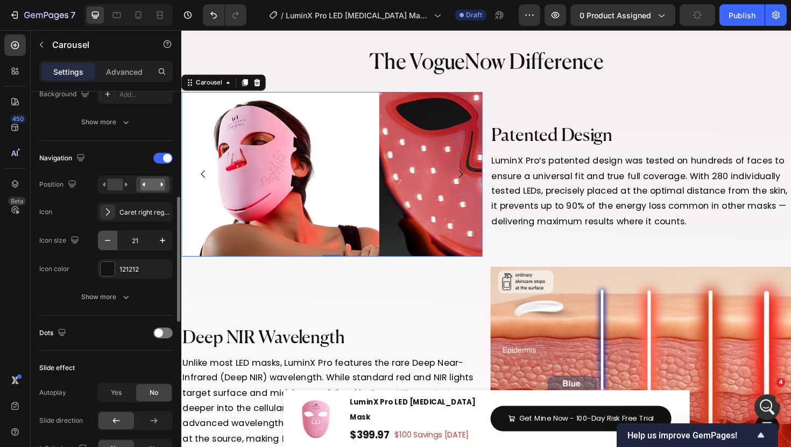
click at [111, 243] on icon "button" at bounding box center [107, 240] width 11 height 11
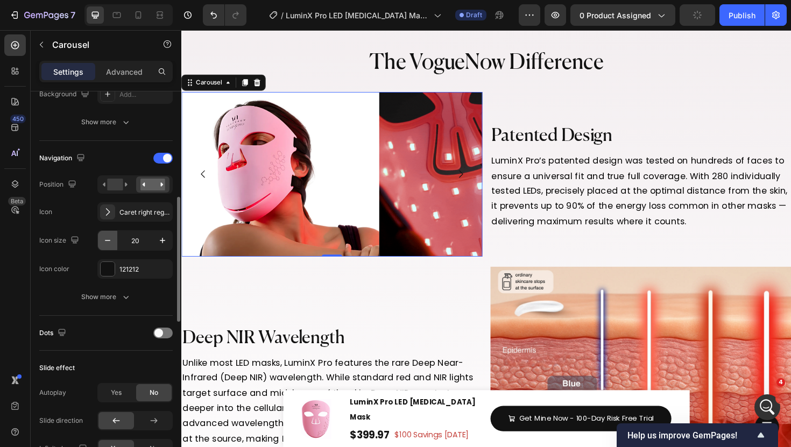
click at [111, 243] on icon "button" at bounding box center [107, 240] width 11 height 11
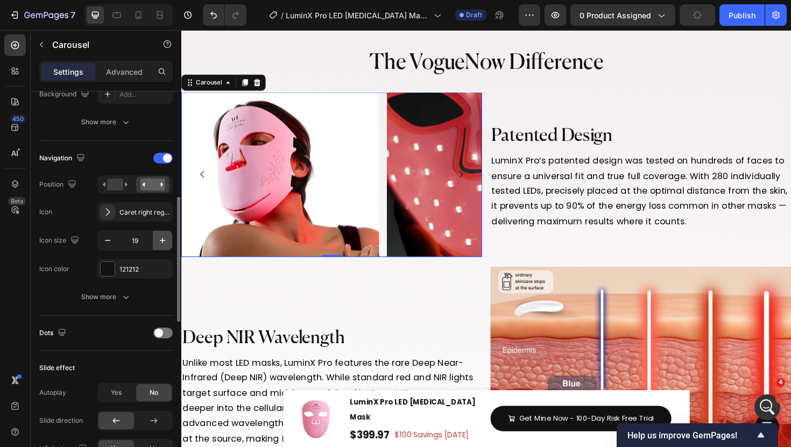
click at [158, 242] on icon "button" at bounding box center [162, 240] width 11 height 11
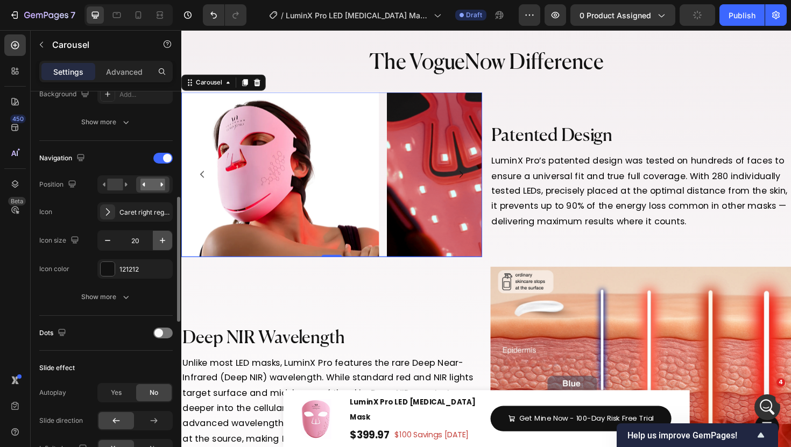
click at [158, 242] on icon "button" at bounding box center [162, 240] width 11 height 11
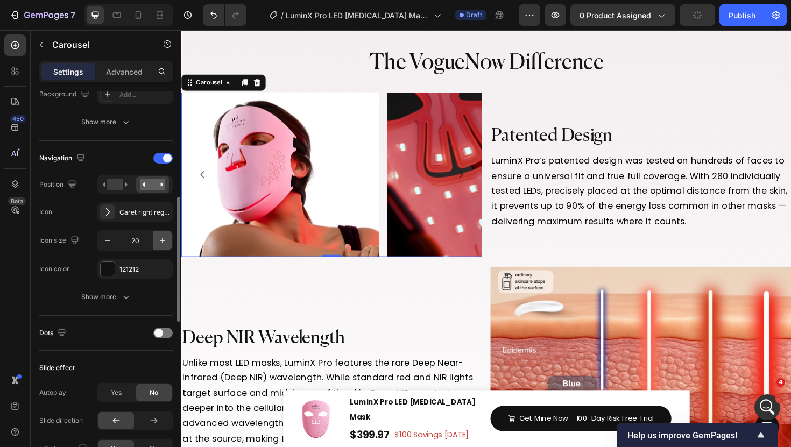
type input "21"
click at [151, 182] on rect at bounding box center [152, 185] width 25 height 12
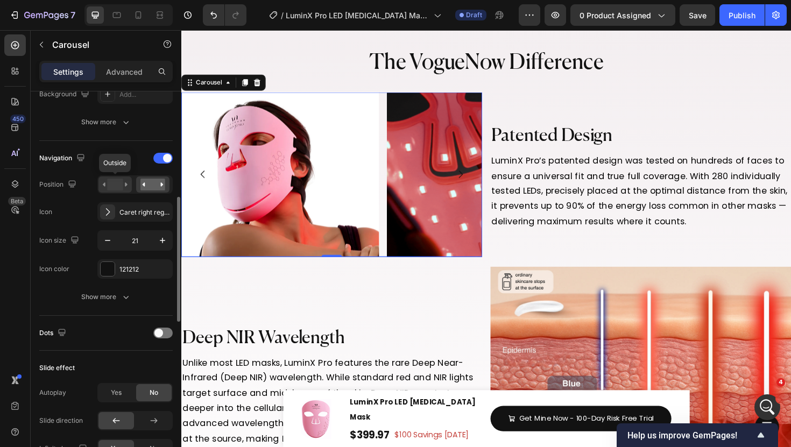
click at [122, 186] on rect at bounding box center [115, 185] width 16 height 12
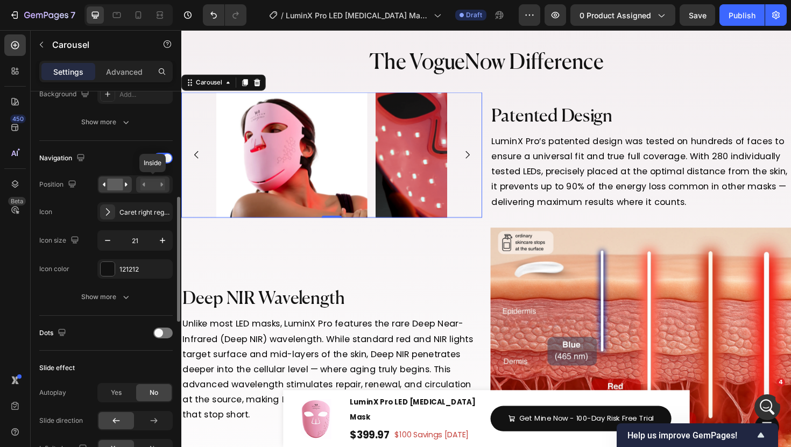
click at [152, 187] on rect at bounding box center [152, 185] width 25 height 12
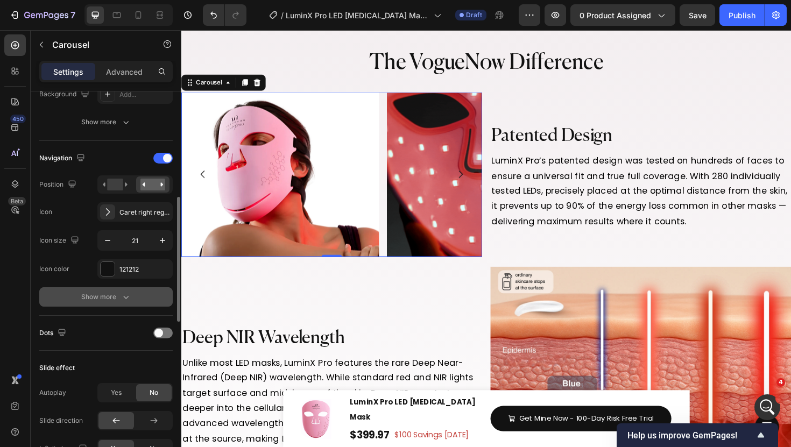
click at [133, 296] on button "Show more" at bounding box center [105, 296] width 133 height 19
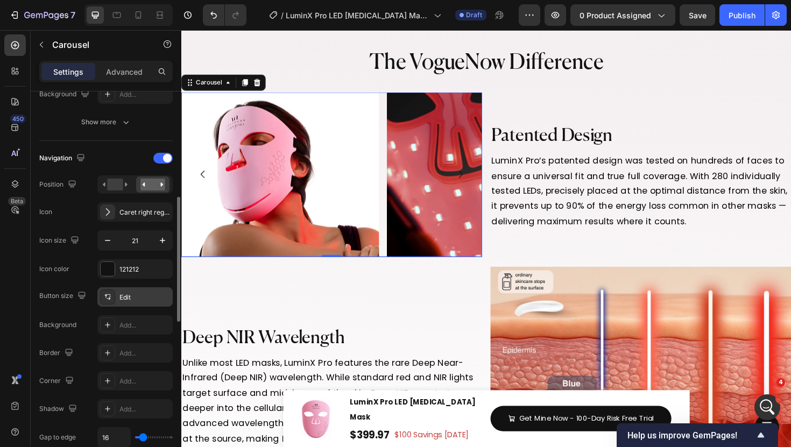
click at [109, 303] on div at bounding box center [107, 297] width 15 height 15
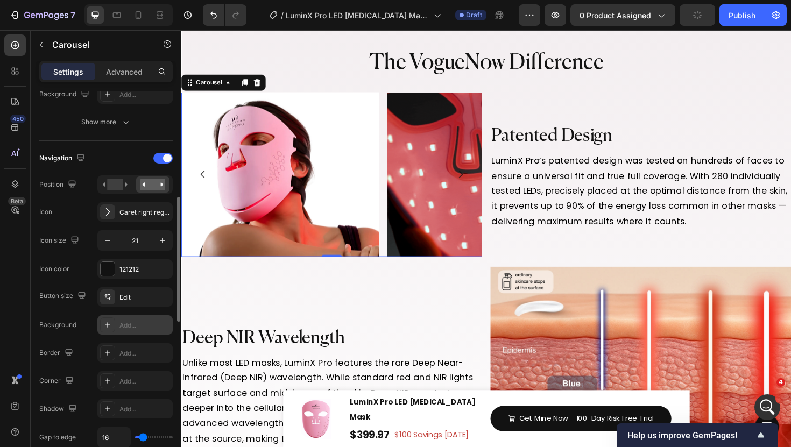
click at [103, 326] on icon at bounding box center [107, 325] width 9 height 9
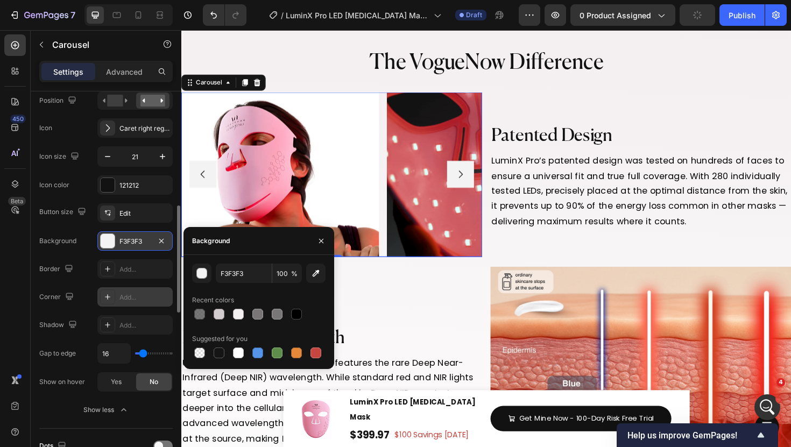
scroll to position [413, 0]
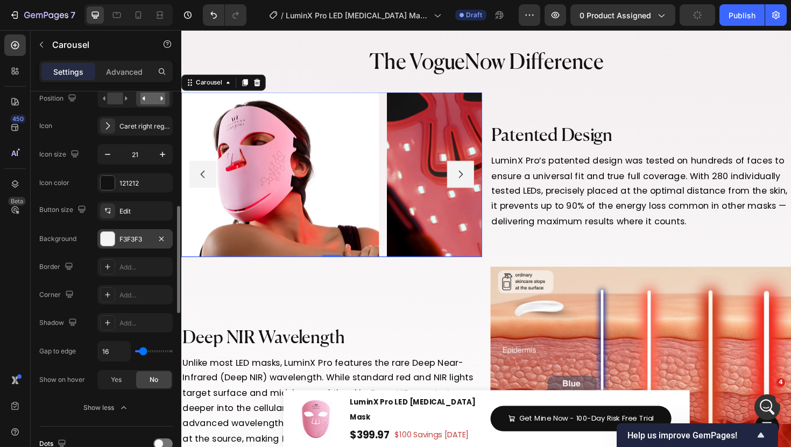
type input "15"
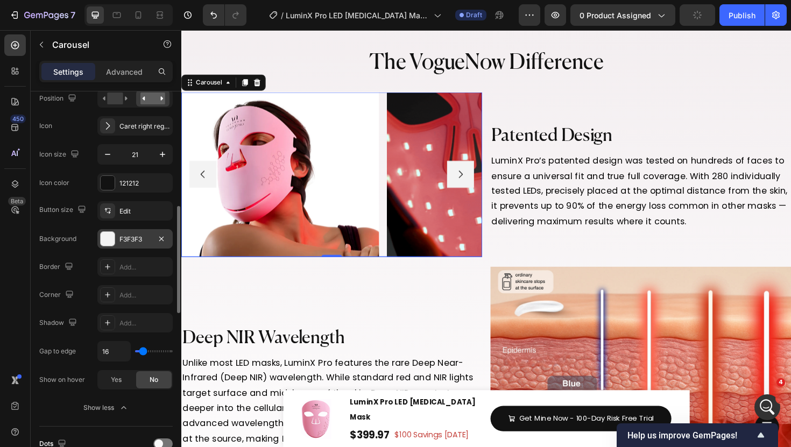
type input "15"
type input "13"
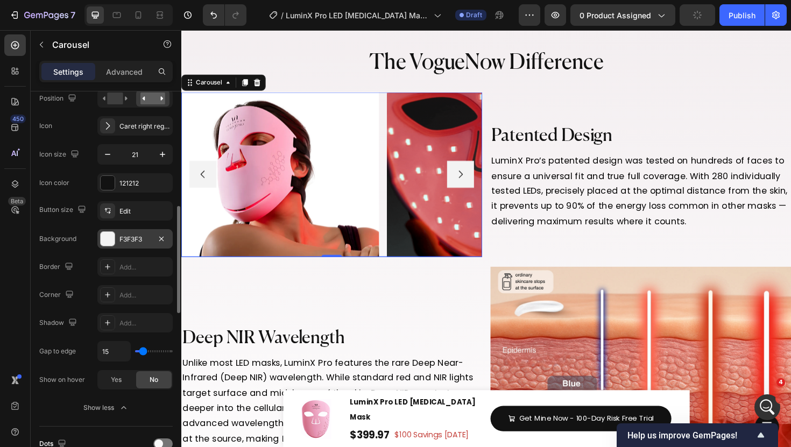
type input "13"
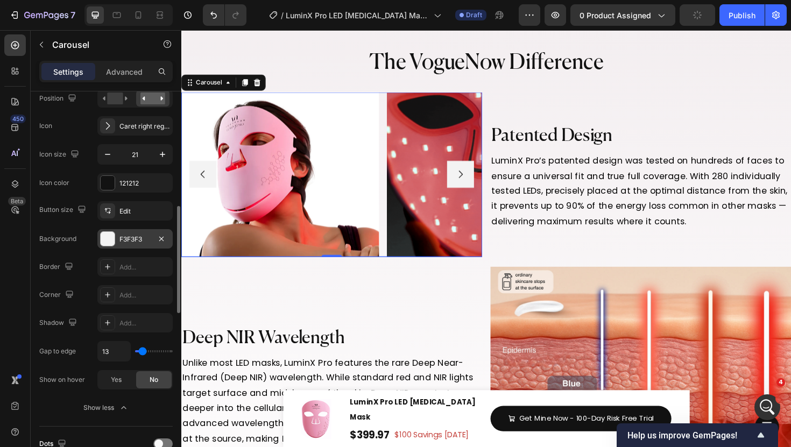
type input "11"
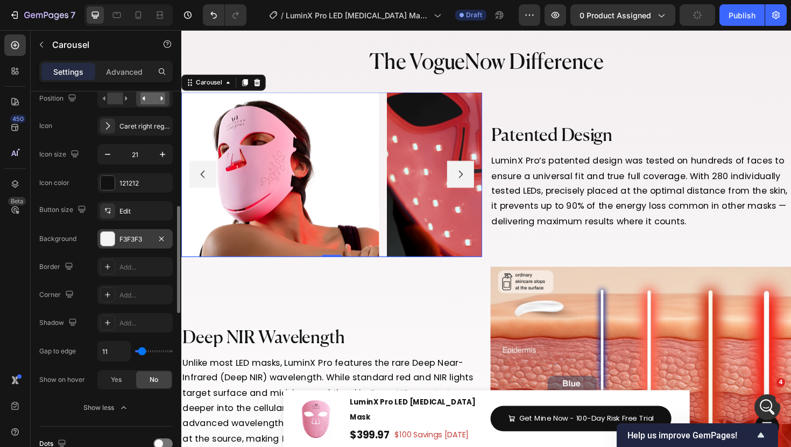
type input "10"
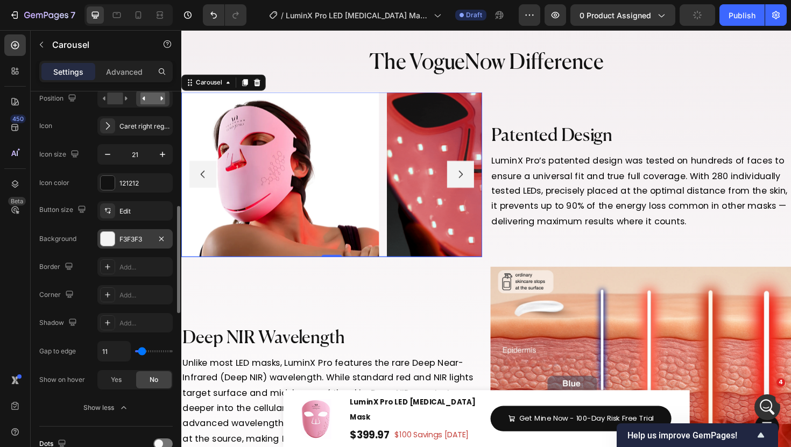
type input "10"
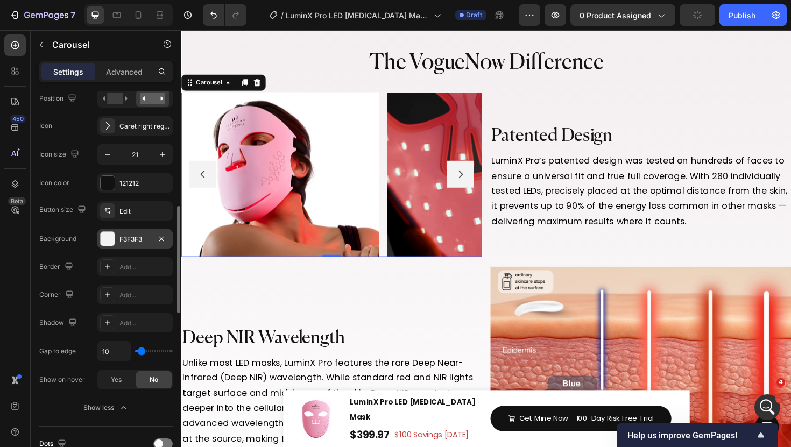
type input "3"
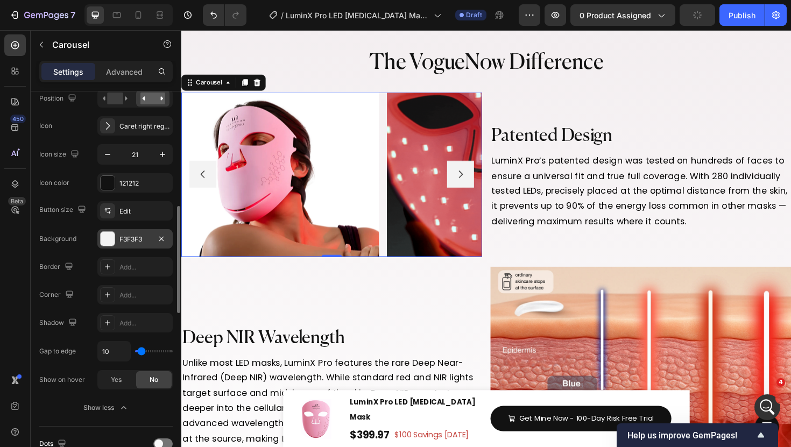
type input "3"
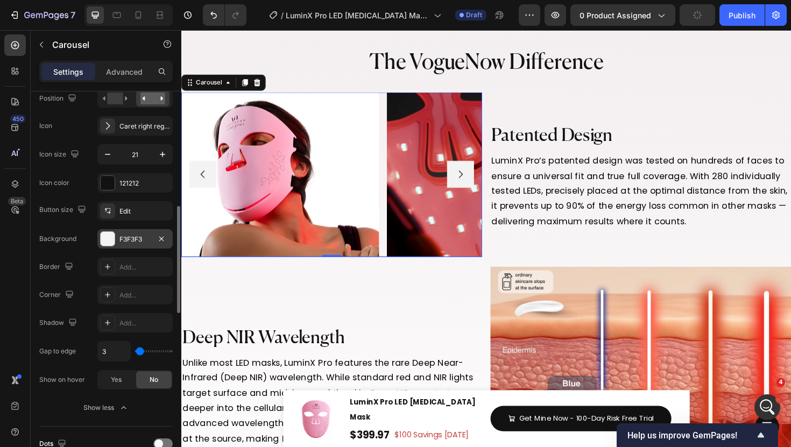
type input "0"
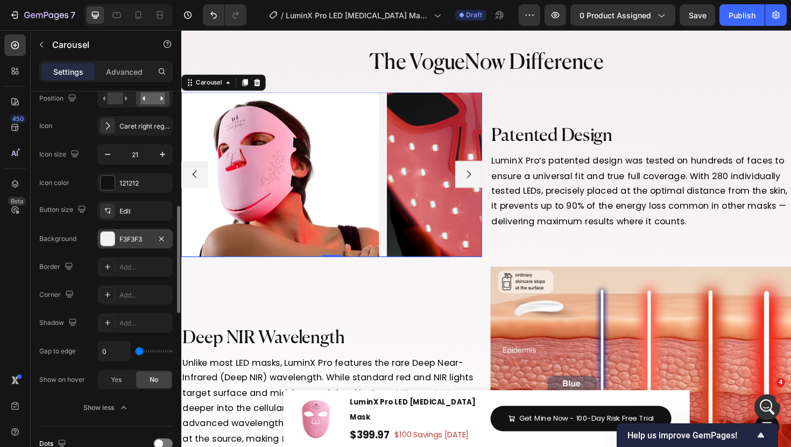
drag, startPoint x: 143, startPoint y: 354, endPoint x: 124, endPoint y: 354, distance: 18.8
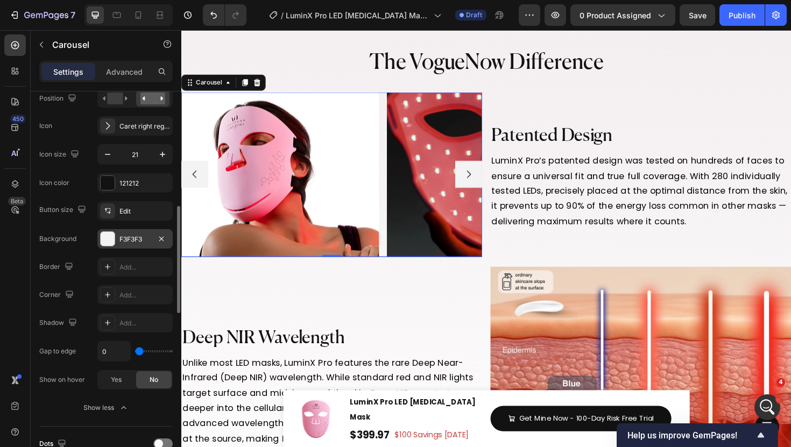
type input "0"
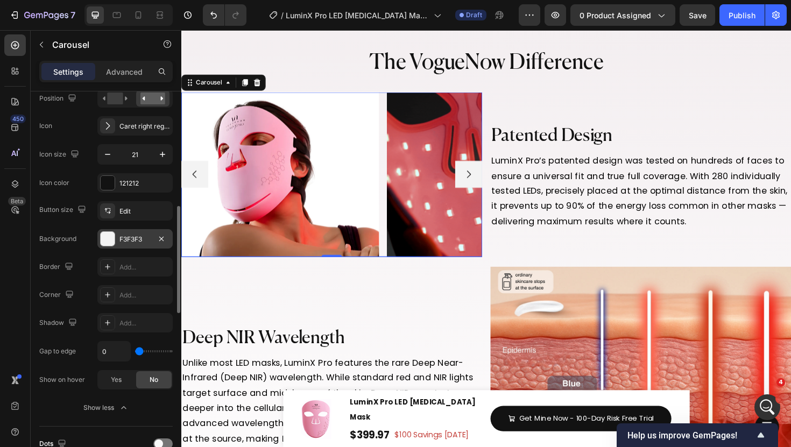
click at [135, 352] on input "range" at bounding box center [154, 351] width 38 height 2
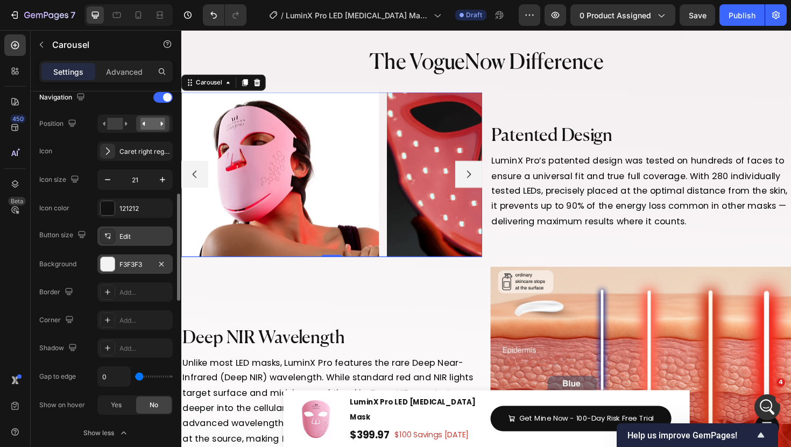
scroll to position [347, 0]
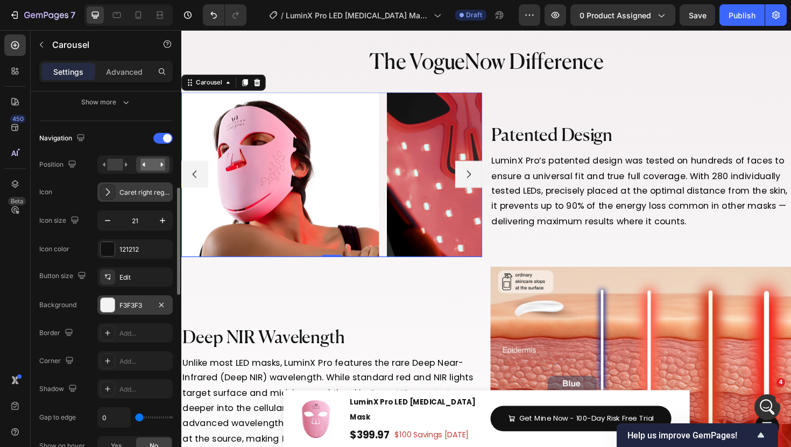
click at [110, 187] on icon at bounding box center [107, 192] width 11 height 11
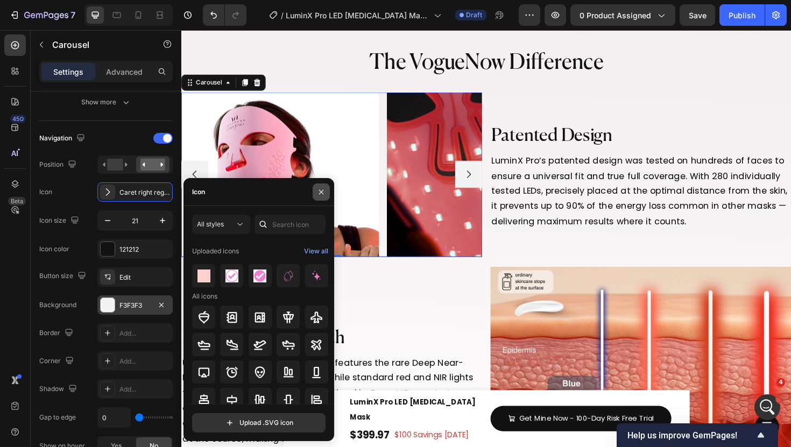
click at [323, 197] on button "button" at bounding box center [321, 191] width 17 height 17
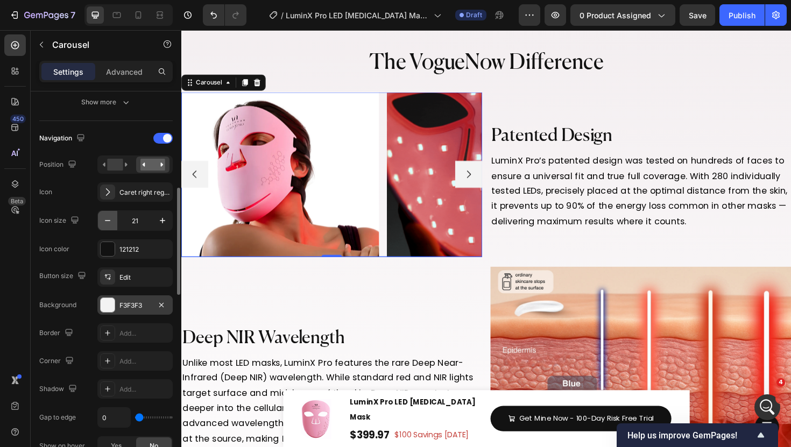
click at [109, 224] on icon "button" at bounding box center [107, 220] width 11 height 11
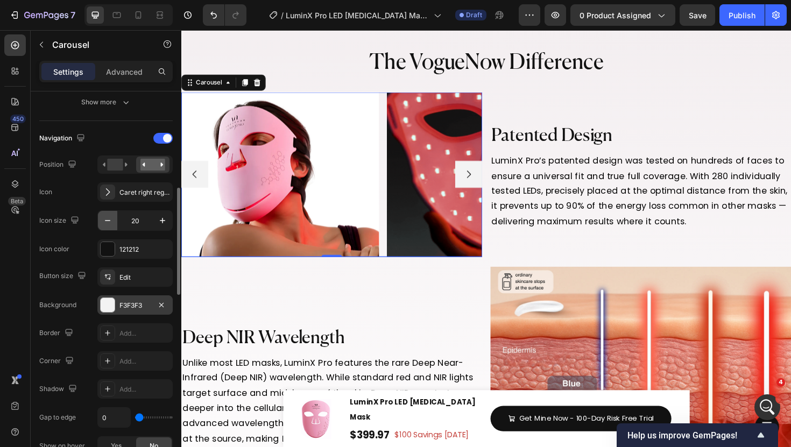
click at [109, 224] on icon "button" at bounding box center [107, 220] width 11 height 11
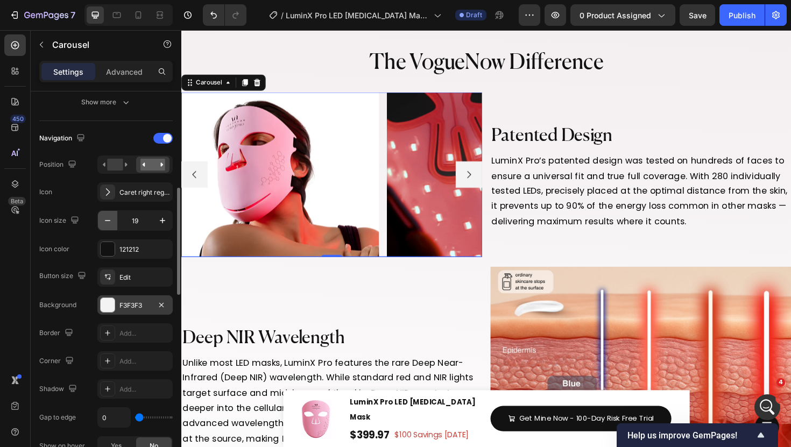
click at [109, 224] on icon "button" at bounding box center [107, 220] width 11 height 11
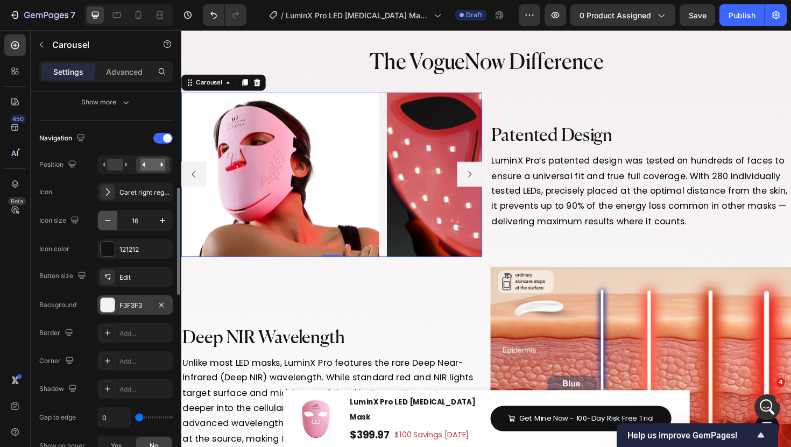
click at [109, 224] on icon "button" at bounding box center [107, 220] width 11 height 11
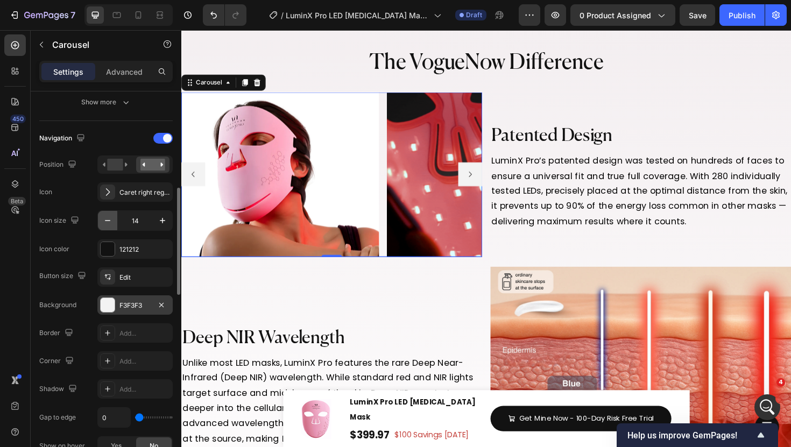
click at [109, 224] on icon "button" at bounding box center [107, 220] width 11 height 11
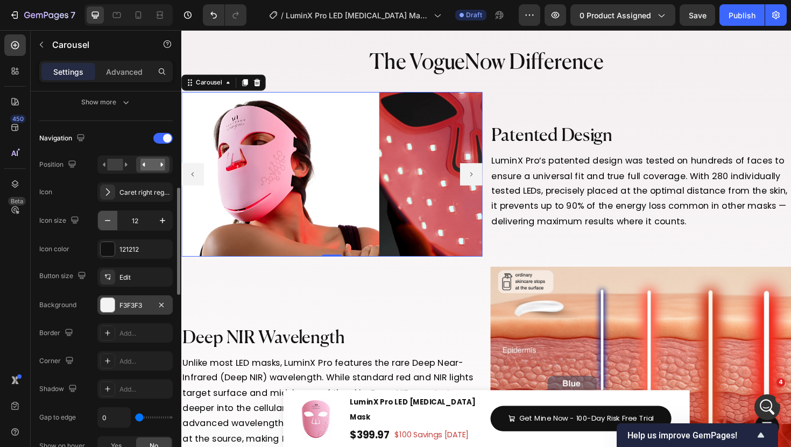
click at [109, 224] on icon "button" at bounding box center [107, 220] width 11 height 11
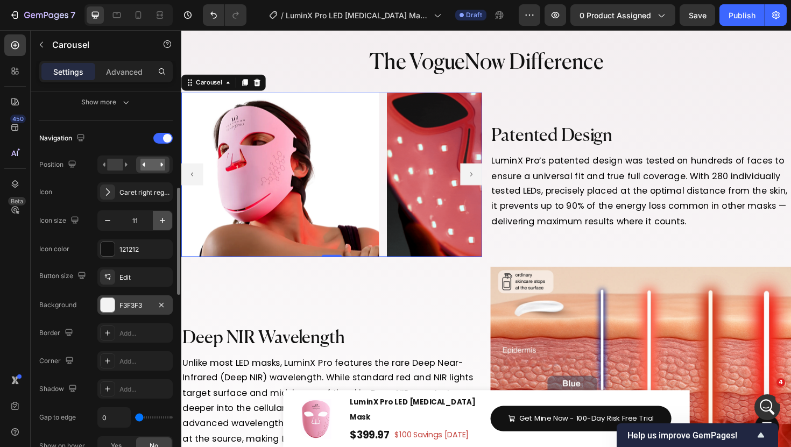
click at [163, 220] on icon "button" at bounding box center [162, 220] width 5 height 5
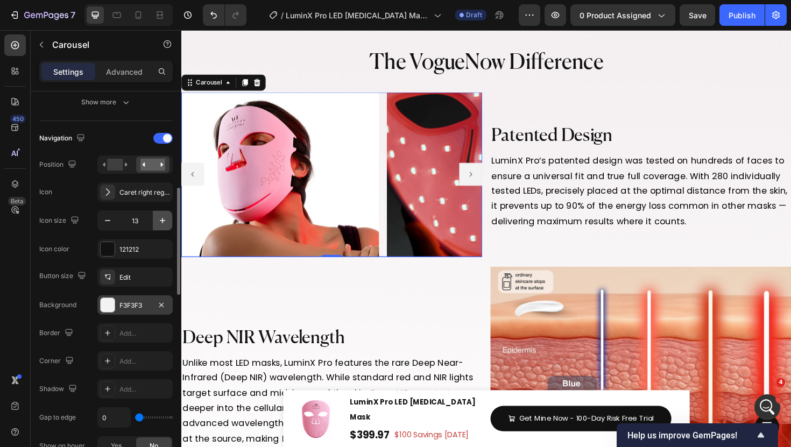
type input "14"
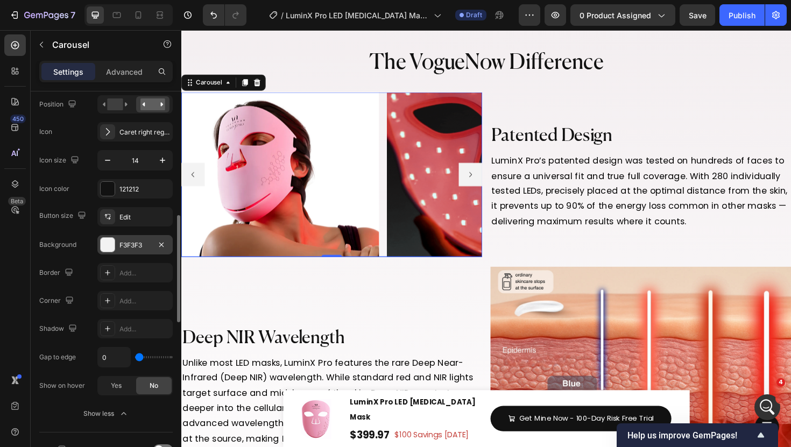
scroll to position [417, 0]
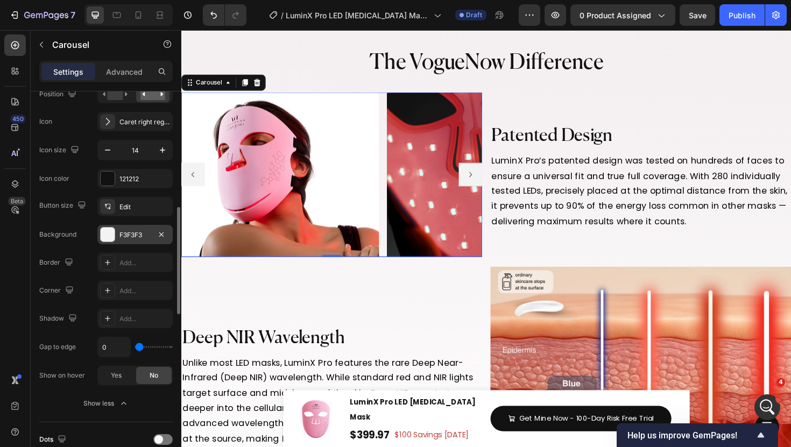
type input "1"
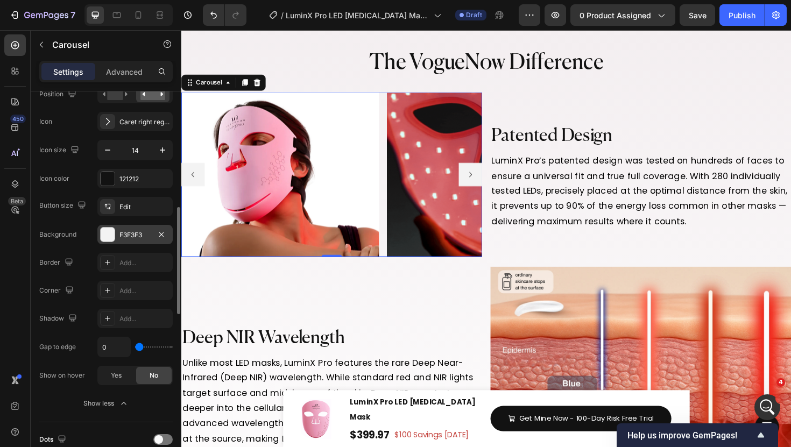
type input "1"
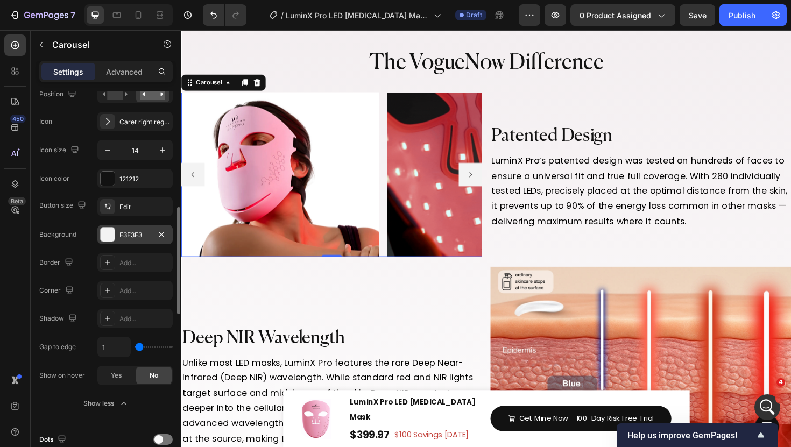
type input "2"
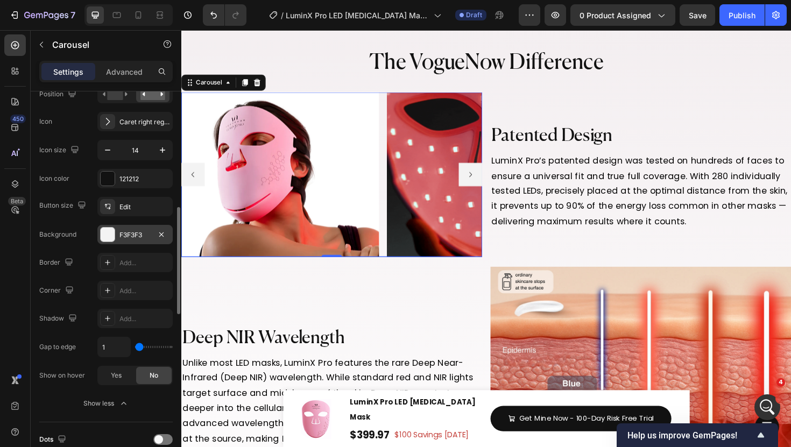
type input "2"
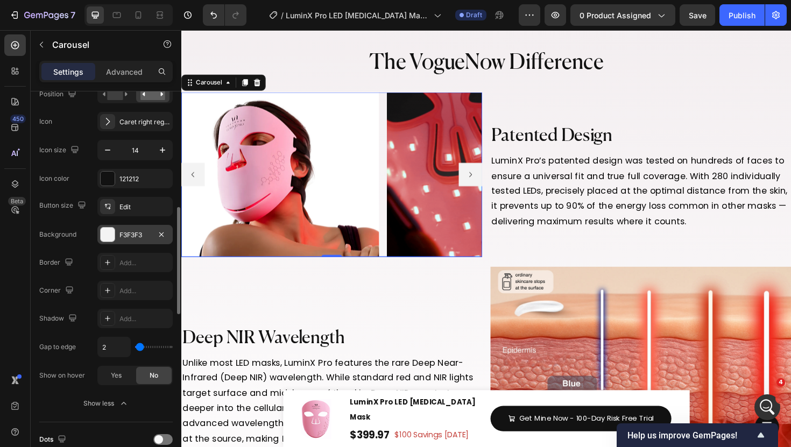
type input "3"
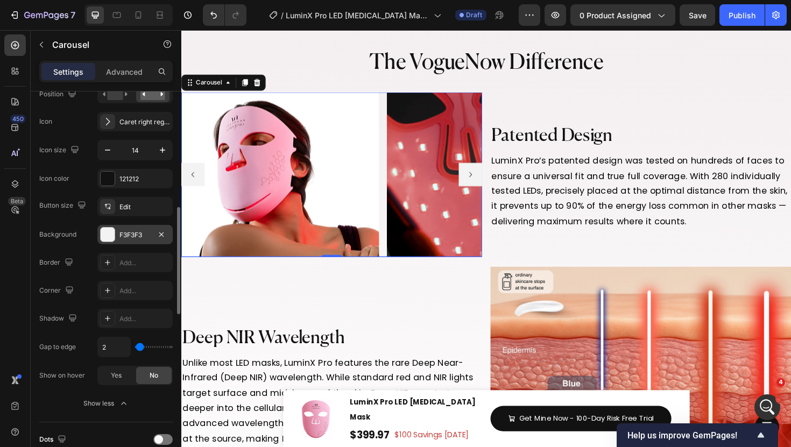
type input "3"
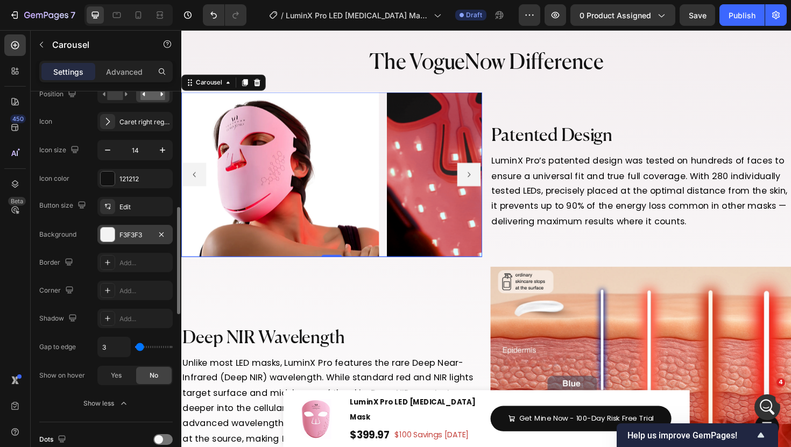
type input "4"
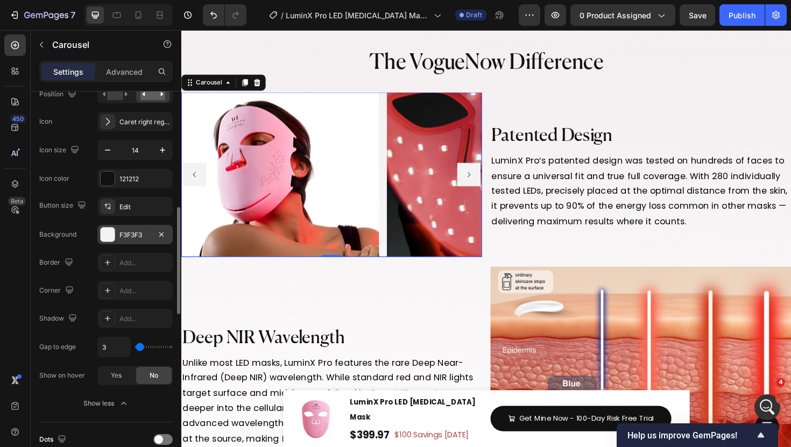
type input "4"
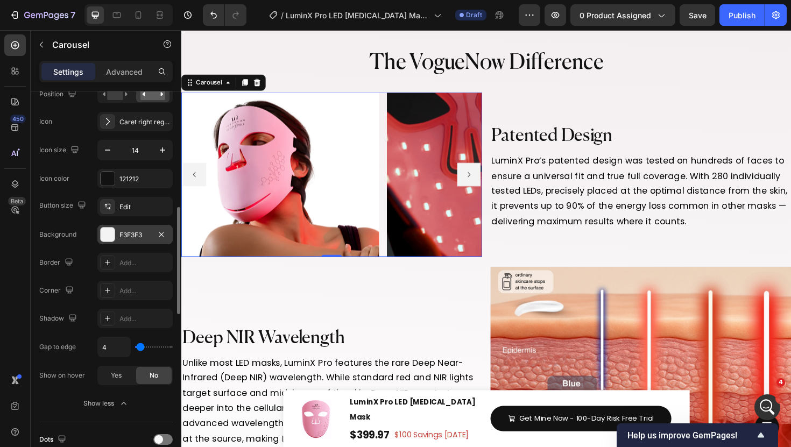
type input "5"
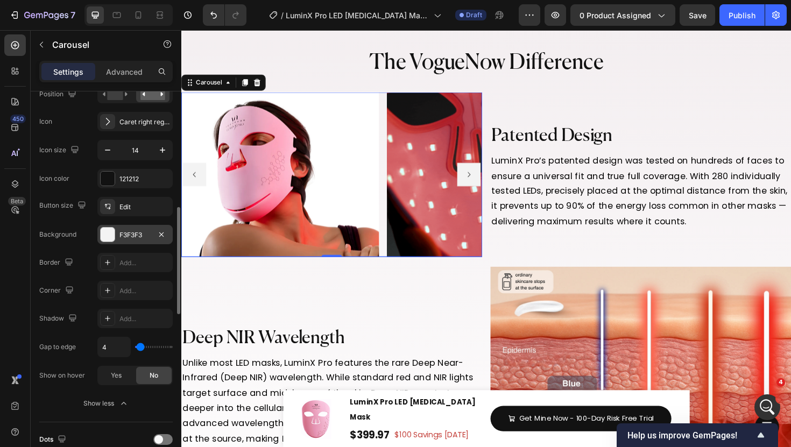
type input "5"
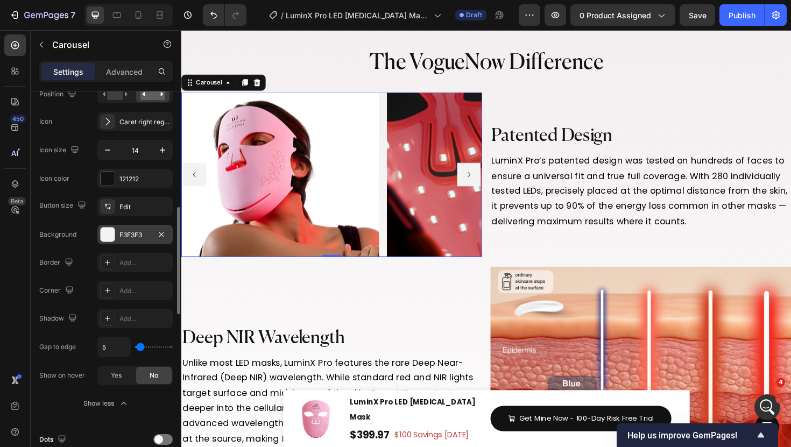
type input "6"
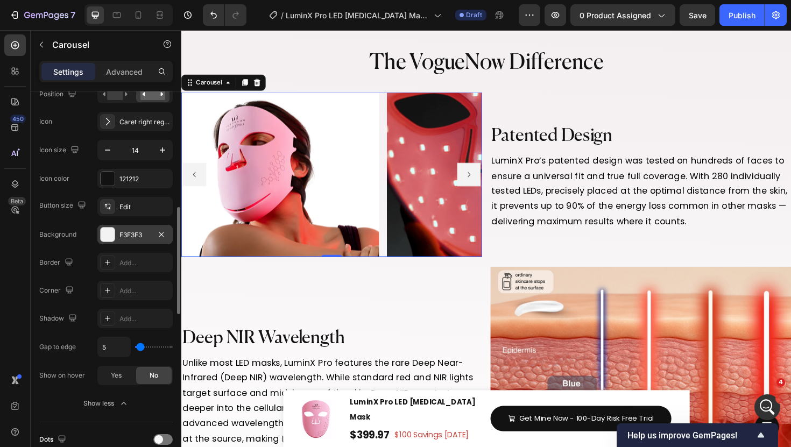
type input "6"
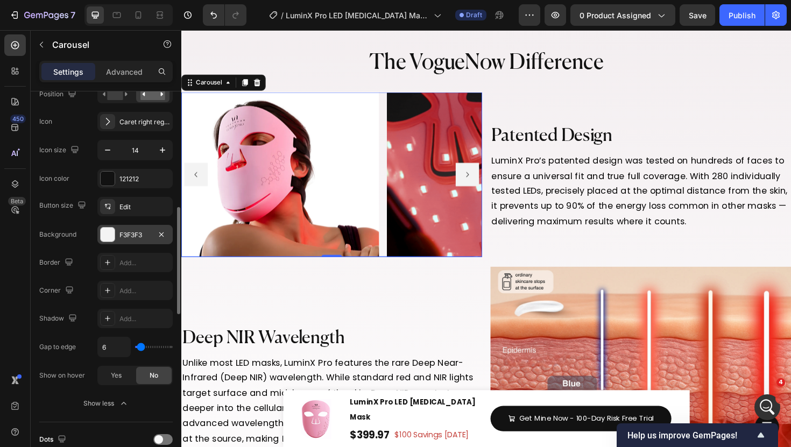
type input "7"
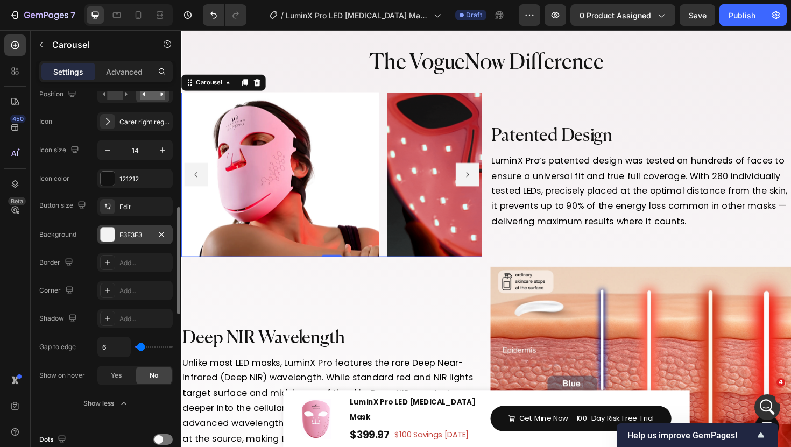
type input "7"
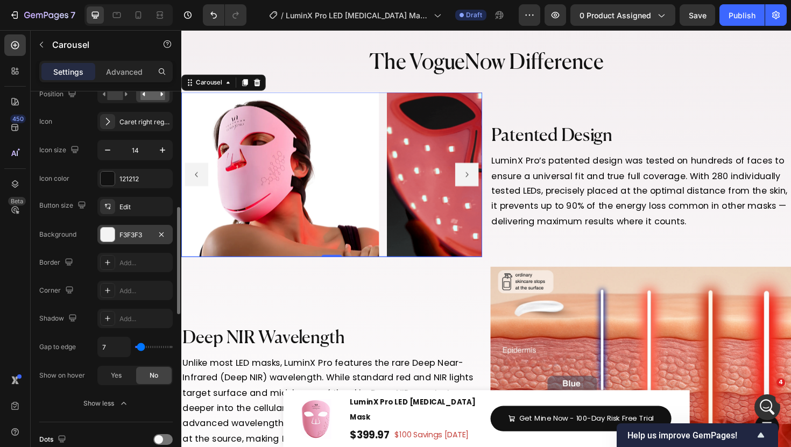
type input "6"
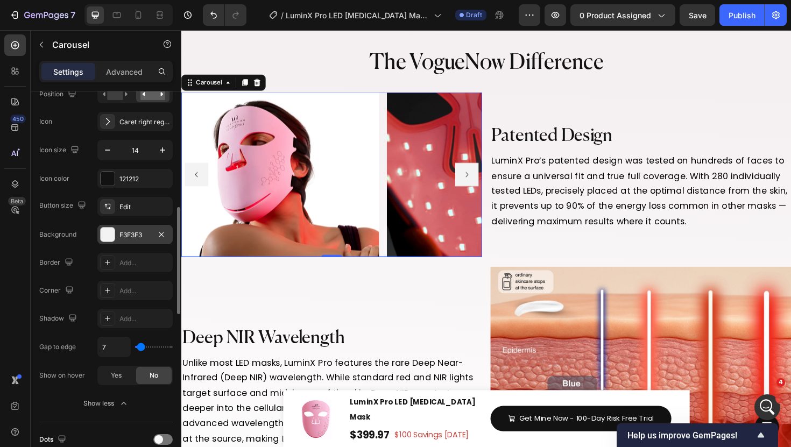
type input "6"
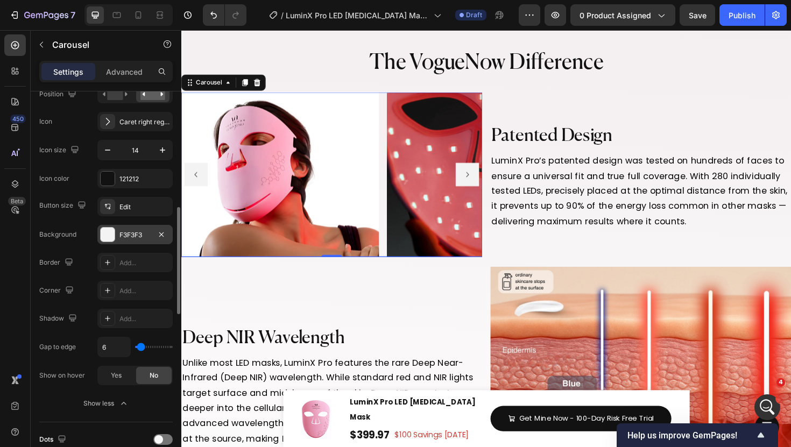
type input "4"
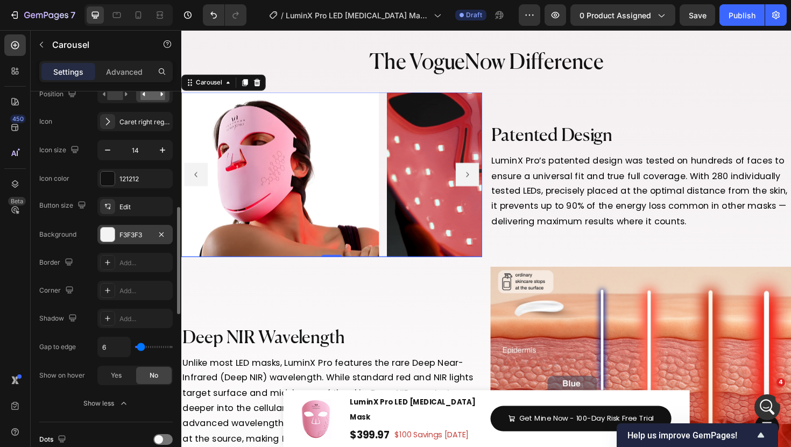
type input "4"
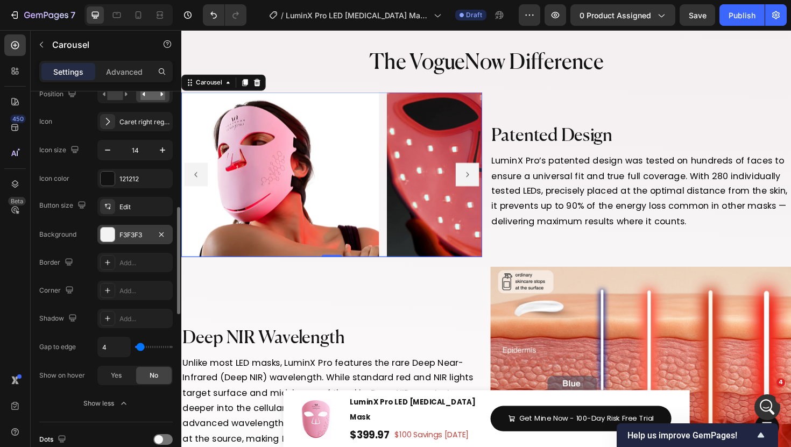
type input "3"
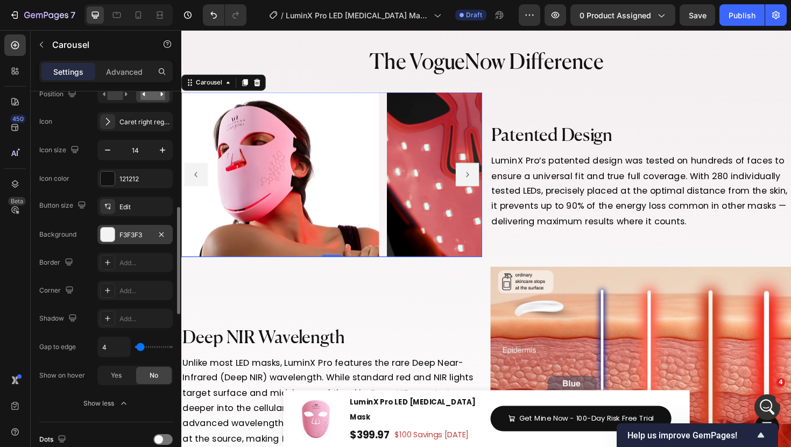
type input "3"
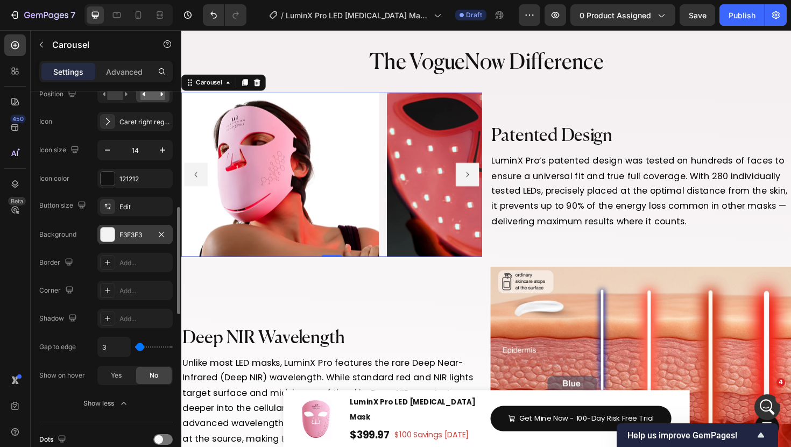
type input "2"
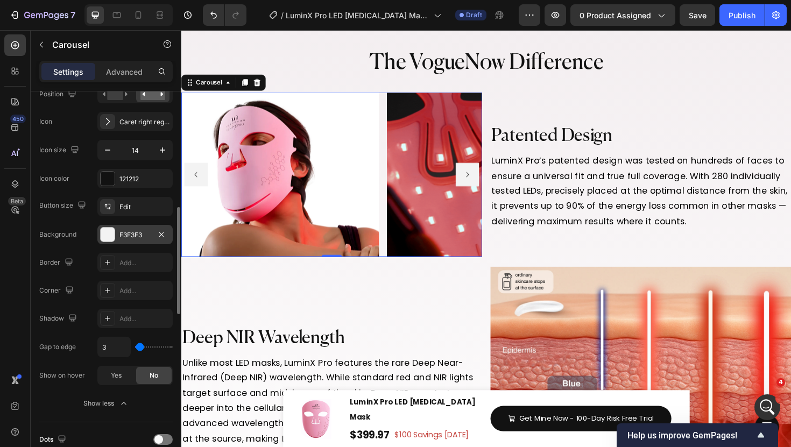
type input "2"
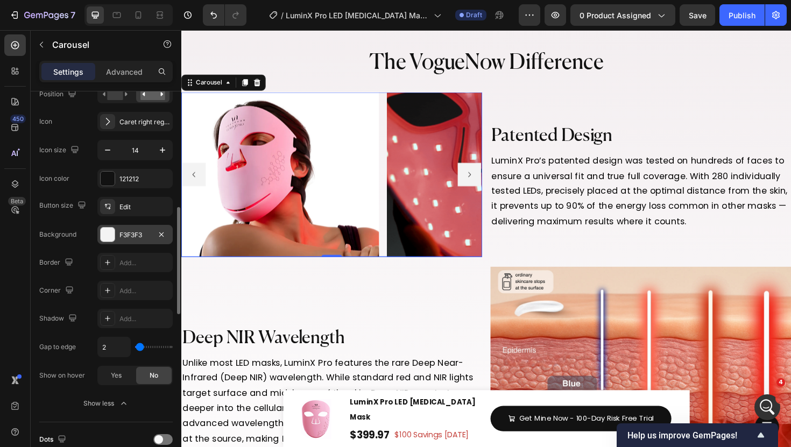
type input "1"
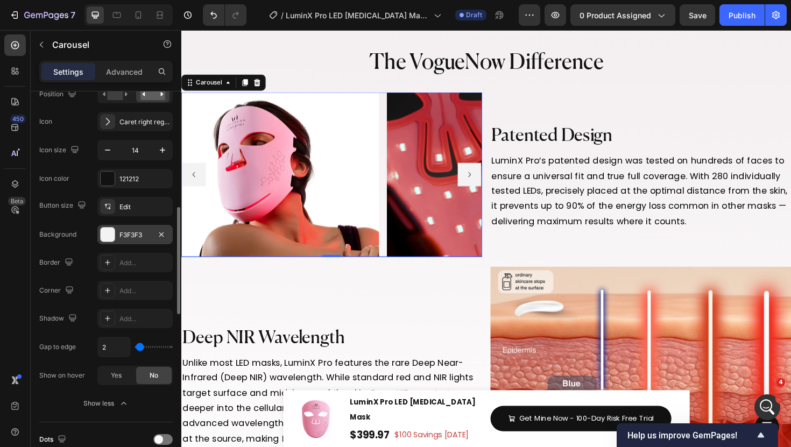
type input "1"
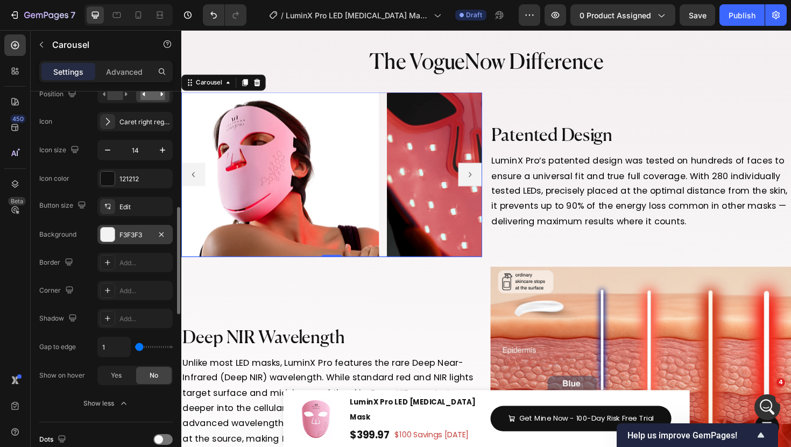
type input "2"
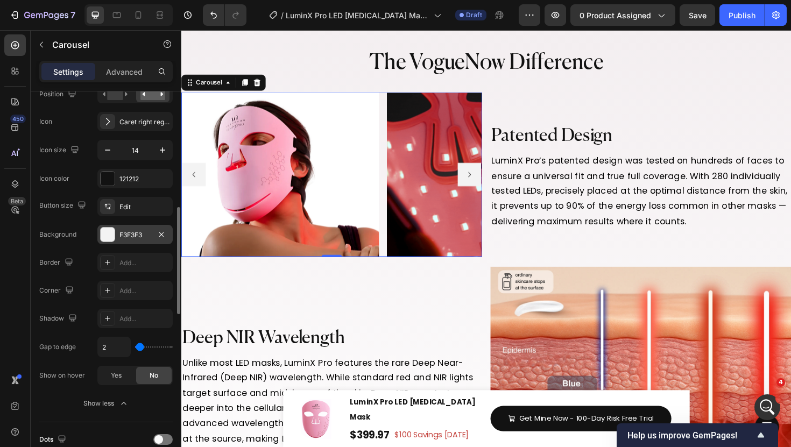
type input "2"
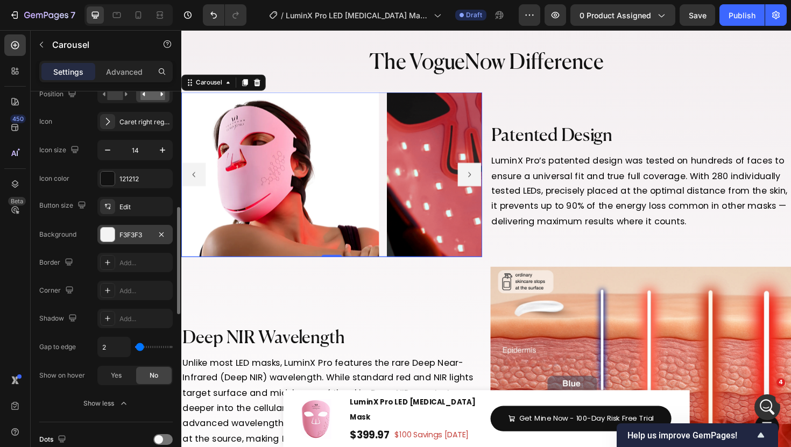
click at [139, 346] on input "range" at bounding box center [154, 347] width 38 height 2
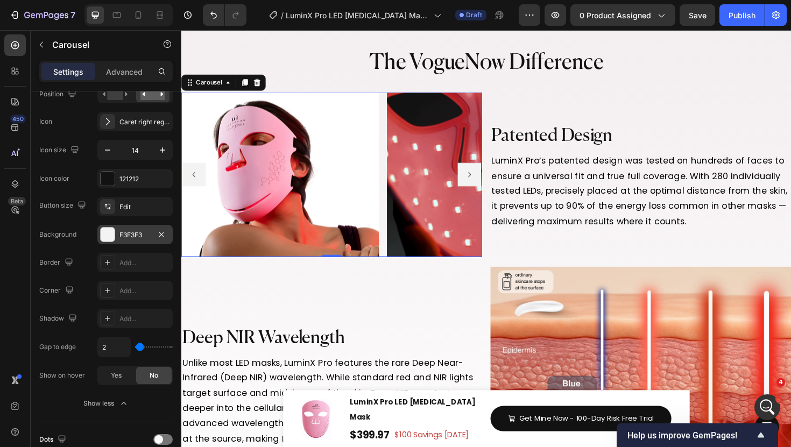
click at [484, 177] on button "Carousel Next Arrow" at bounding box center [486, 183] width 25 height 25
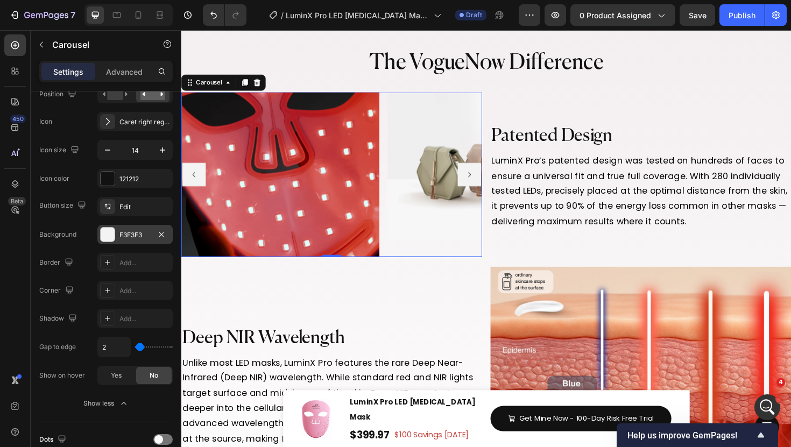
click at [484, 177] on button "Carousel Next Arrow" at bounding box center [486, 183] width 25 height 25
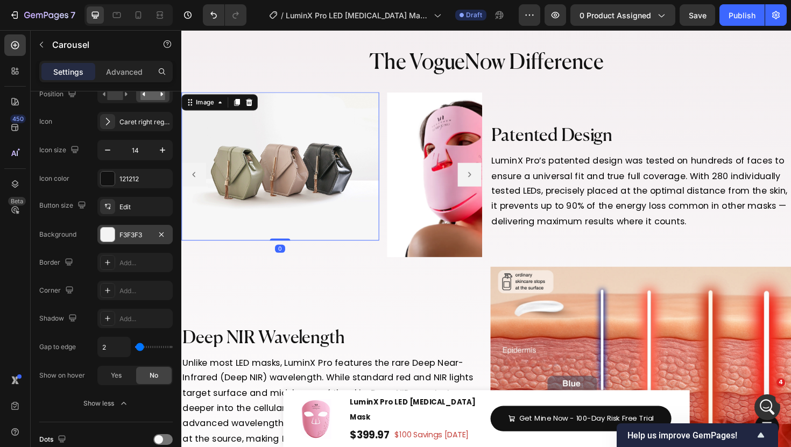
click at [386, 177] on img at bounding box center [285, 174] width 209 height 157
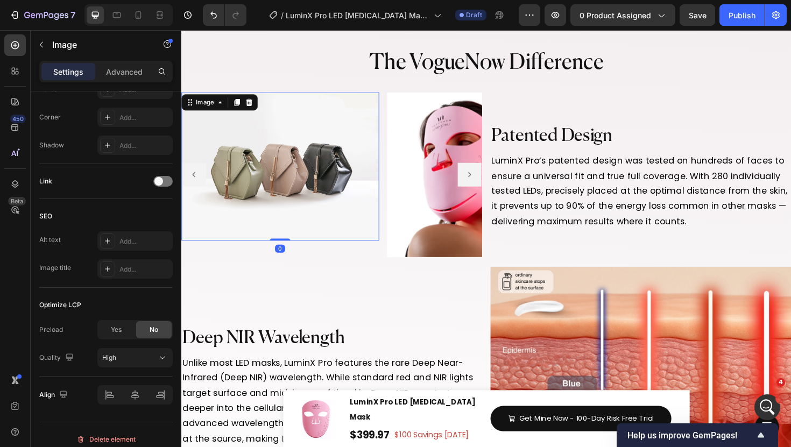
scroll to position [0, 0]
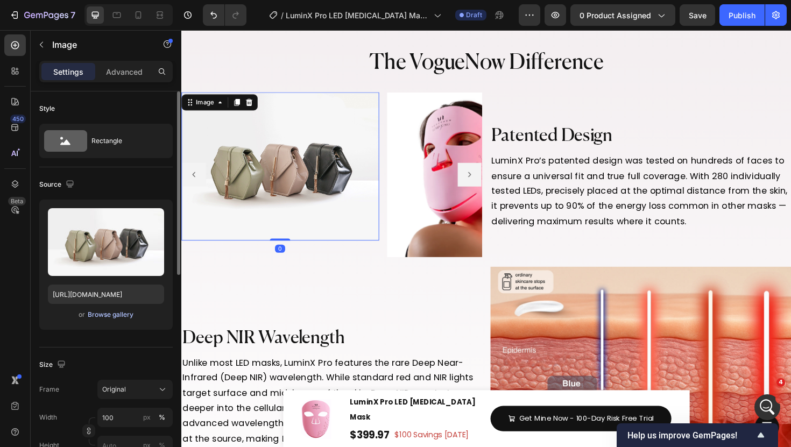
click at [109, 316] on div "Browse gallery" at bounding box center [111, 315] width 46 height 10
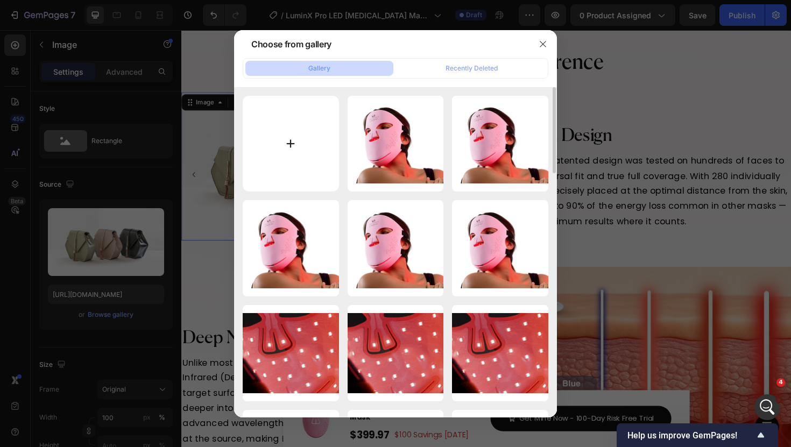
click at [299, 134] on input "file" at bounding box center [291, 144] width 96 height 96
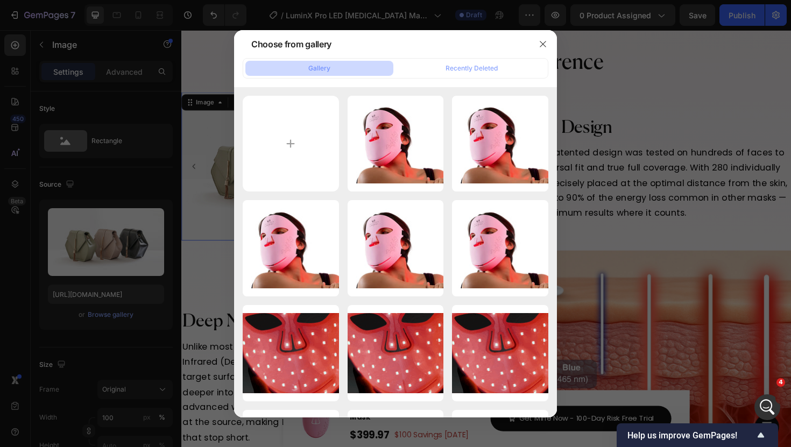
scroll to position [2, 0]
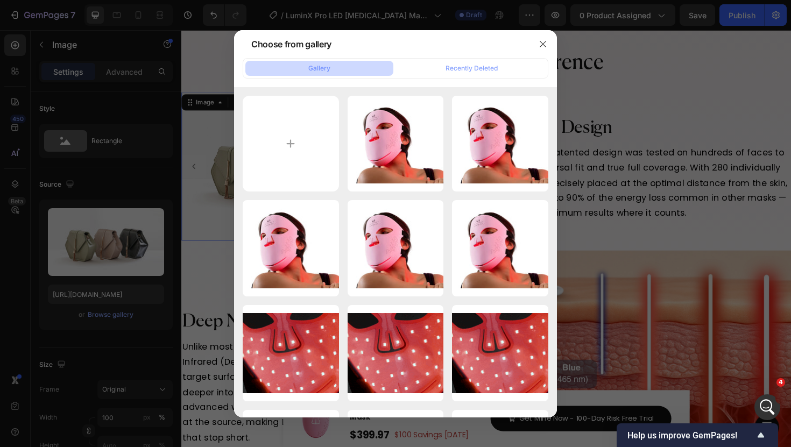
type input "C:\fakepath\6.jpg"
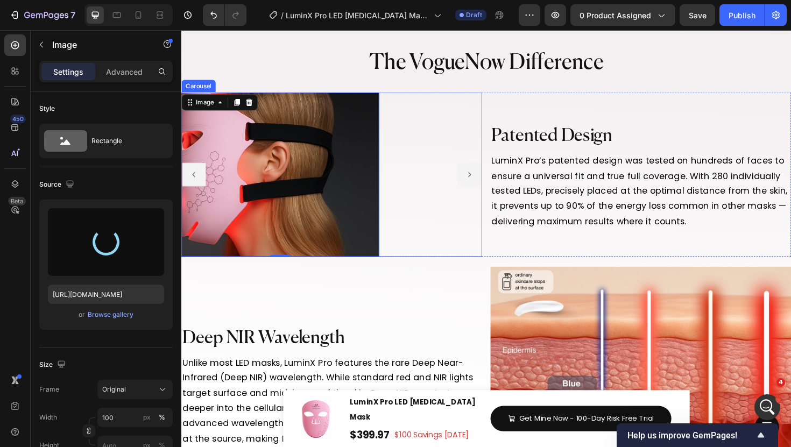
type input "[URL][DOMAIN_NAME]"
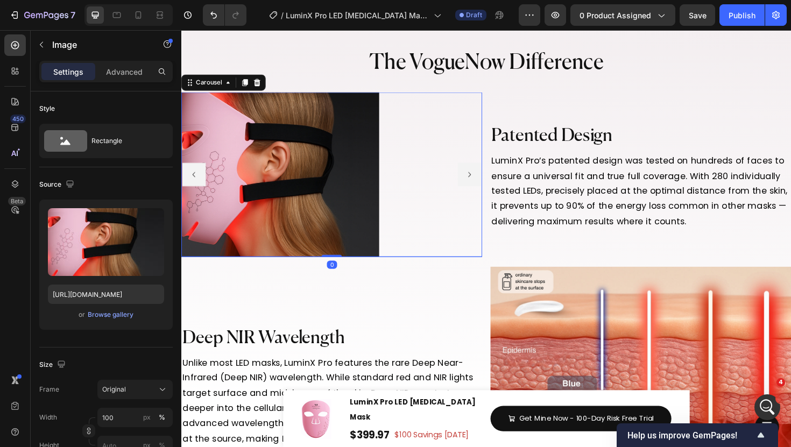
click at [398, 179] on div "Image Image Image" at bounding box center [340, 183] width 319 height 174
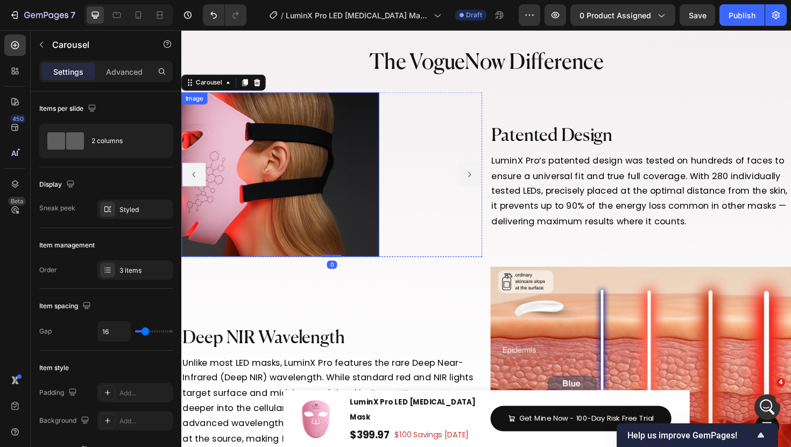
click at [370, 194] on img at bounding box center [285, 183] width 209 height 174
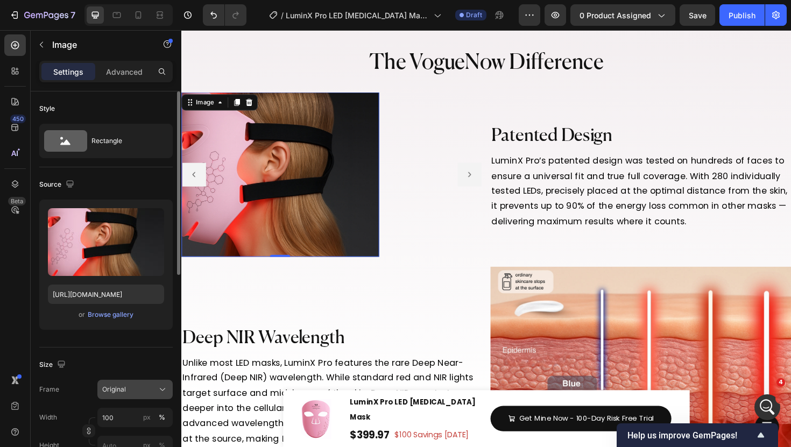
click at [140, 384] on div "Original" at bounding box center [135, 389] width 66 height 11
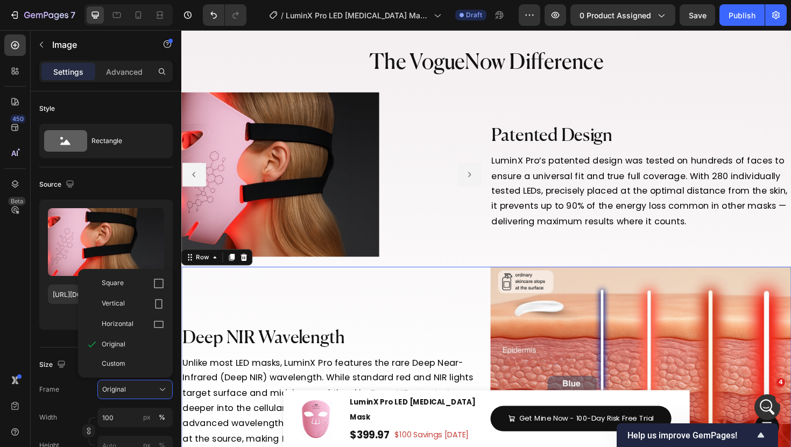
click at [285, 292] on div "Deep NIR Wavelength Heading Unlike most LED masks, LuminX Pro features the rare…" at bounding box center [340, 413] width 319 height 265
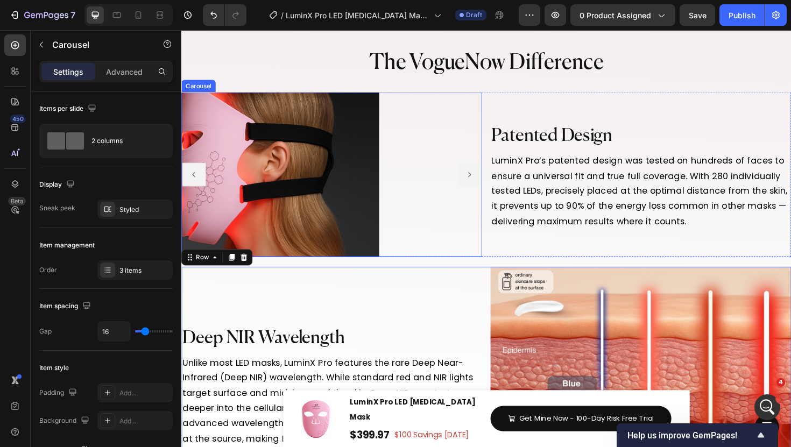
click at [495, 181] on button "Carousel Next Arrow" at bounding box center [486, 183] width 25 height 25
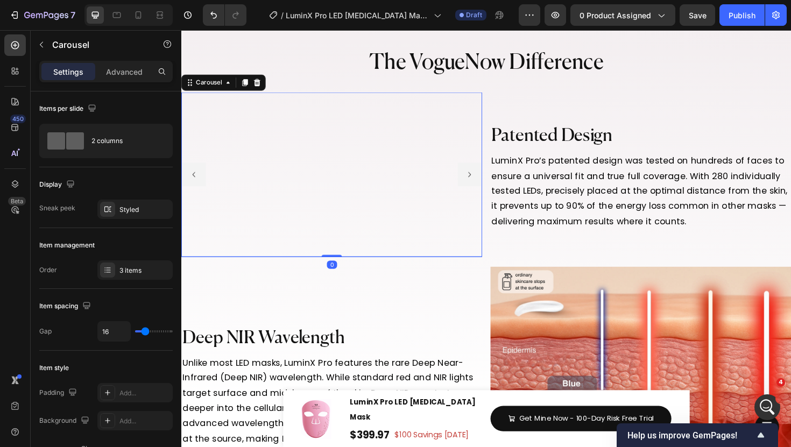
click at [495, 181] on button "Carousel Next Arrow" at bounding box center [486, 183] width 25 height 25
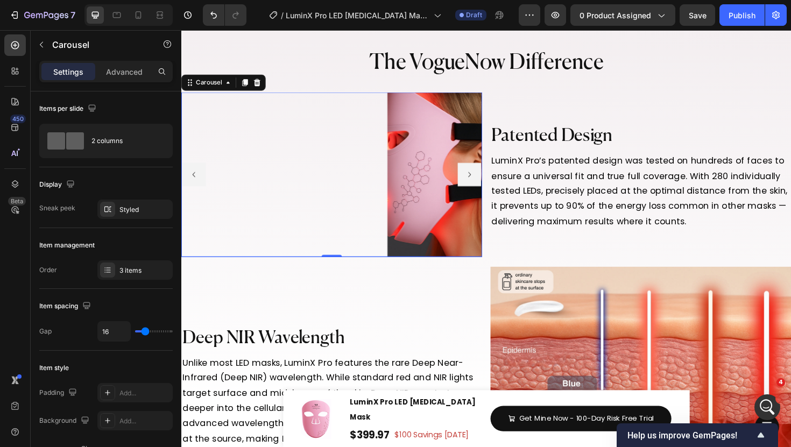
click at [397, 256] on div "Image Image Image" at bounding box center [340, 183] width 319 height 174
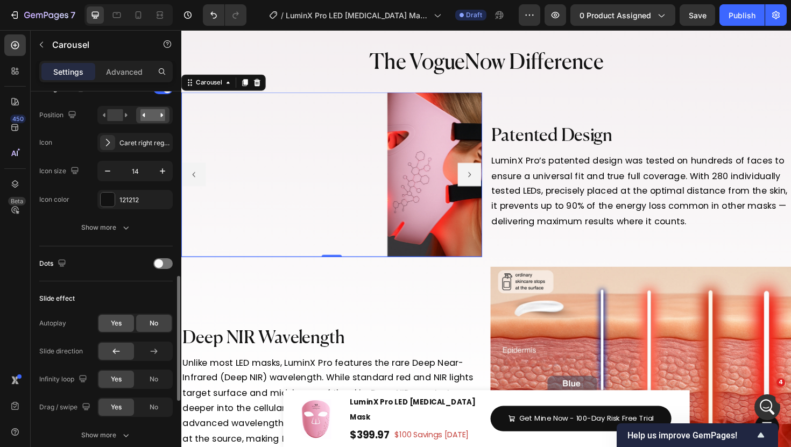
scroll to position [439, 0]
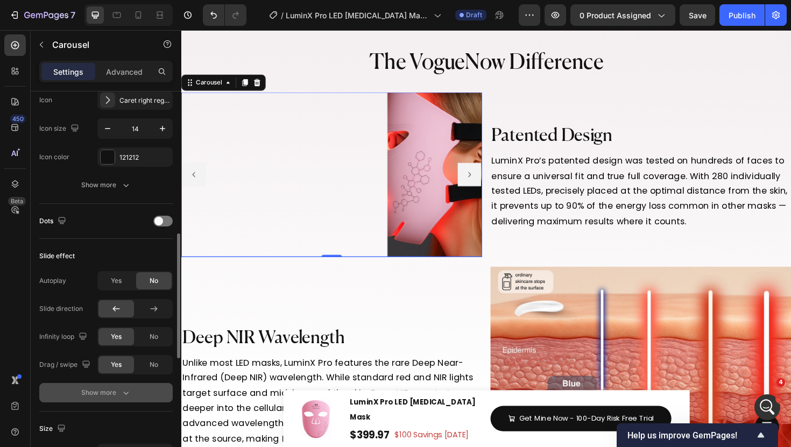
click at [107, 394] on div "Show more" at bounding box center [106, 392] width 50 height 11
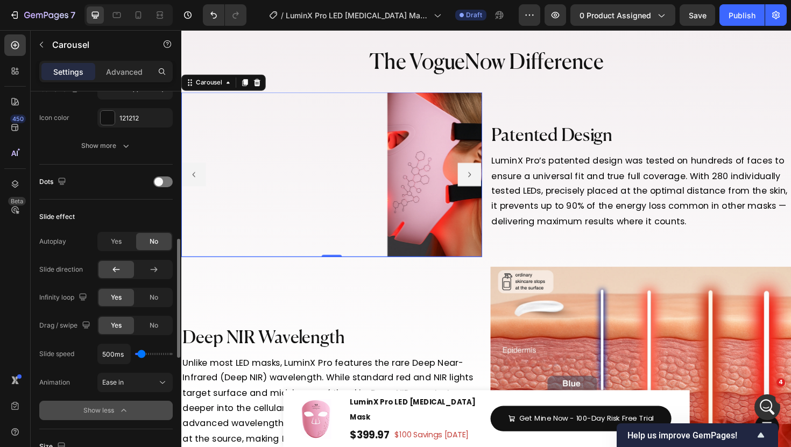
scroll to position [478, 0]
click at [112, 241] on span "Yes" at bounding box center [116, 241] width 11 height 10
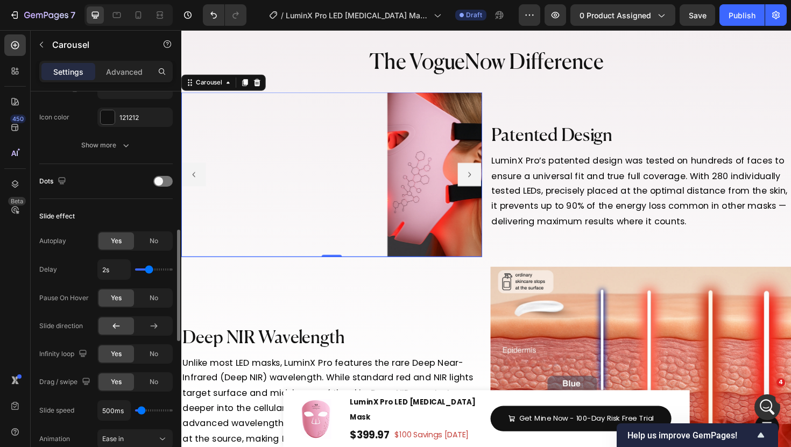
type input "1.5s"
type input "1.5"
type input "1.4s"
type input "1.4"
type input "1.3s"
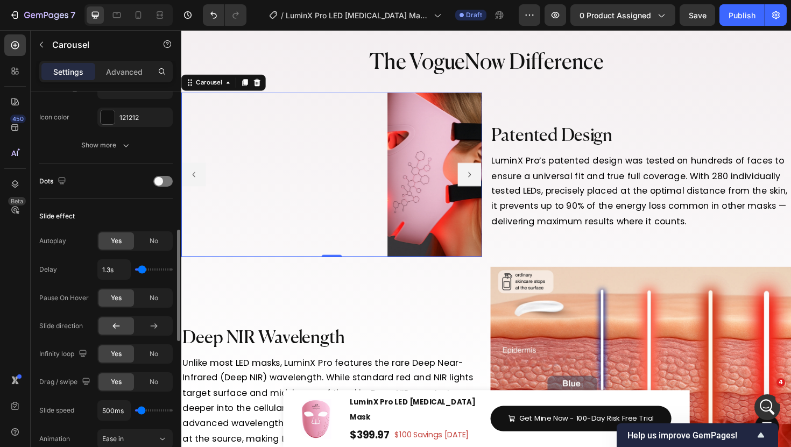
type input "1.3"
click at [142, 270] on input "range" at bounding box center [154, 270] width 38 height 2
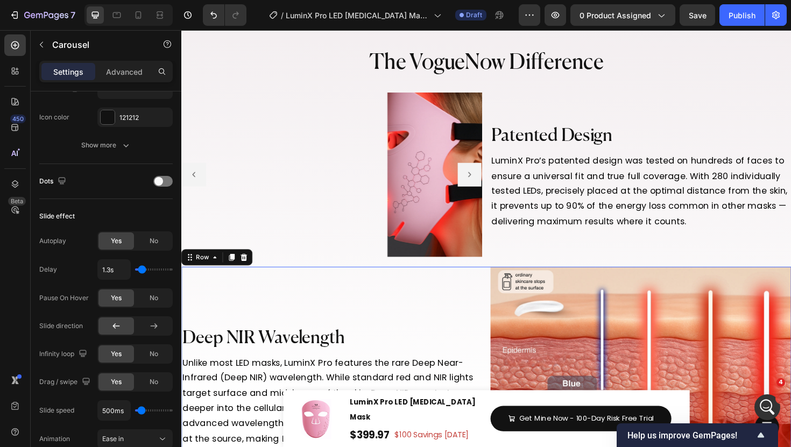
click at [365, 294] on div "Deep NIR Wavelength Heading Unlike most LED masks, LuminX Pro features the rare…" at bounding box center [340, 413] width 319 height 265
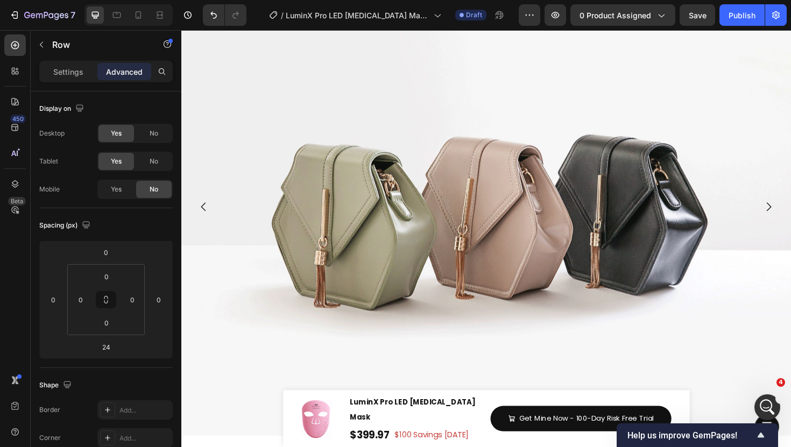
scroll to position [5121, 0]
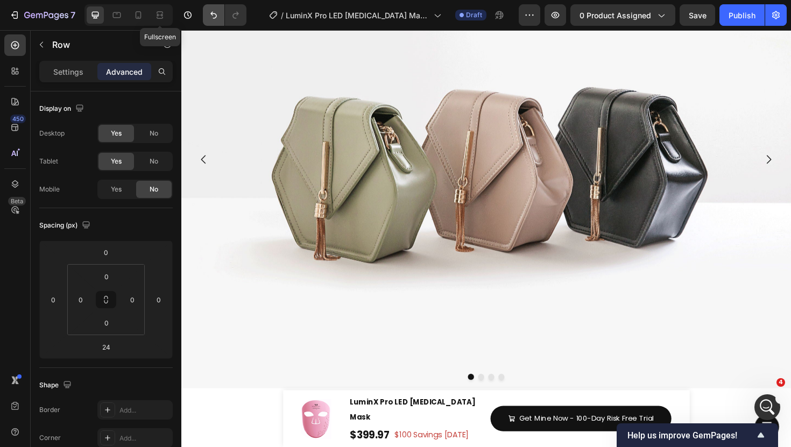
click at [165, 9] on div at bounding box center [159, 14] width 17 height 17
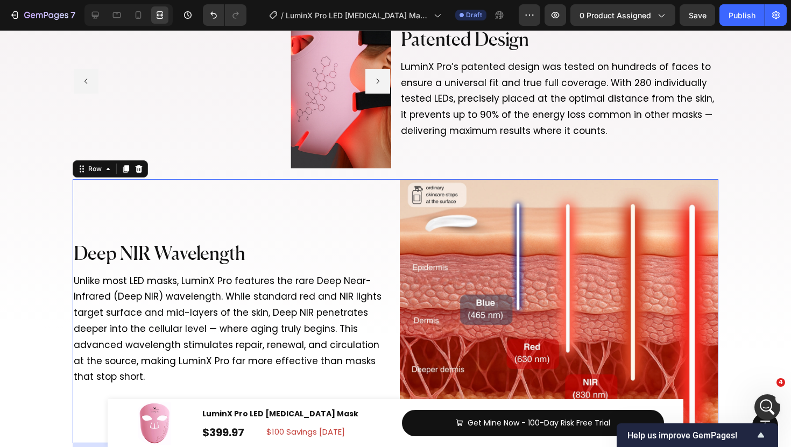
scroll to position [4355, 0]
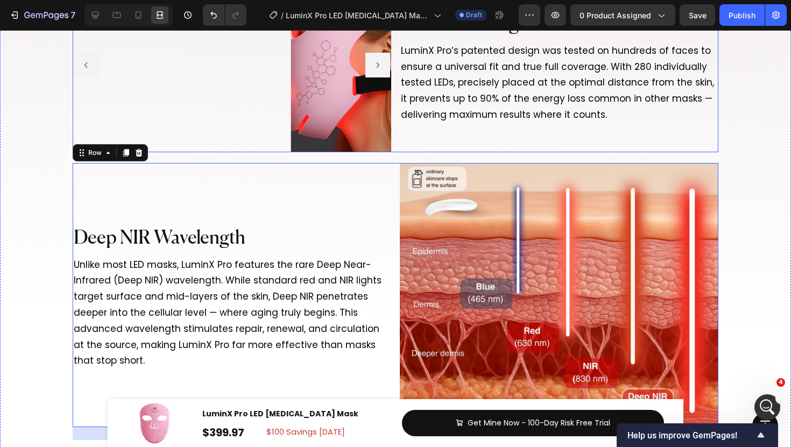
click at [393, 144] on div "Image Image Image Carousel Patented Design Heading LuminX Pro’s patented design…" at bounding box center [396, 65] width 646 height 174
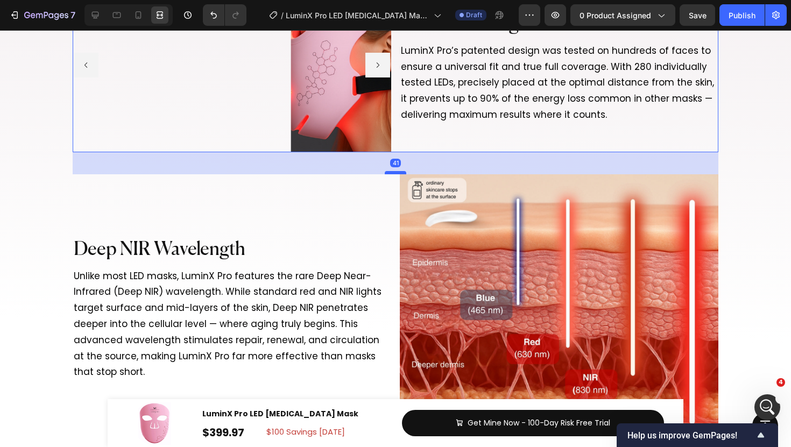
drag, startPoint x: 394, startPoint y: 161, endPoint x: 394, endPoint y: 173, distance: 11.8
click at [394, 173] on div at bounding box center [396, 172] width 22 height 3
type input "42"
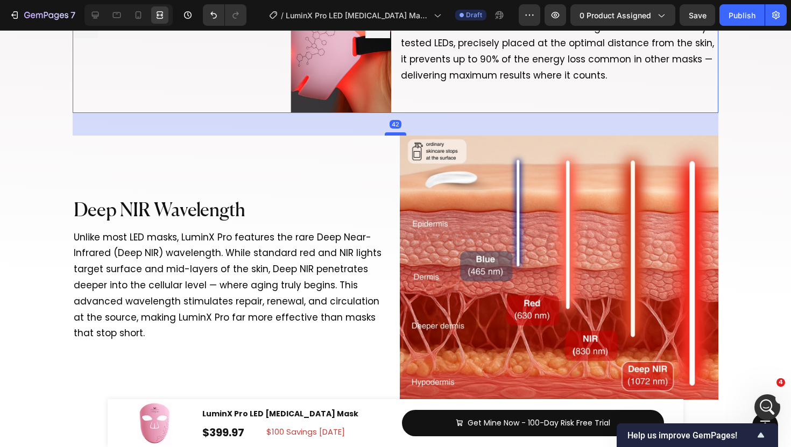
scroll to position [4540, 0]
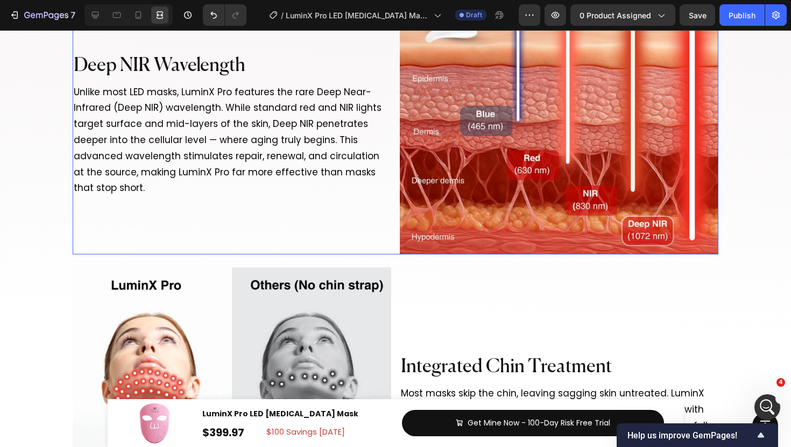
click at [383, 248] on div "Deep NIR Wavelength Heading Unlike most LED masks, LuminX Pro features the rare…" at bounding box center [232, 122] width 319 height 265
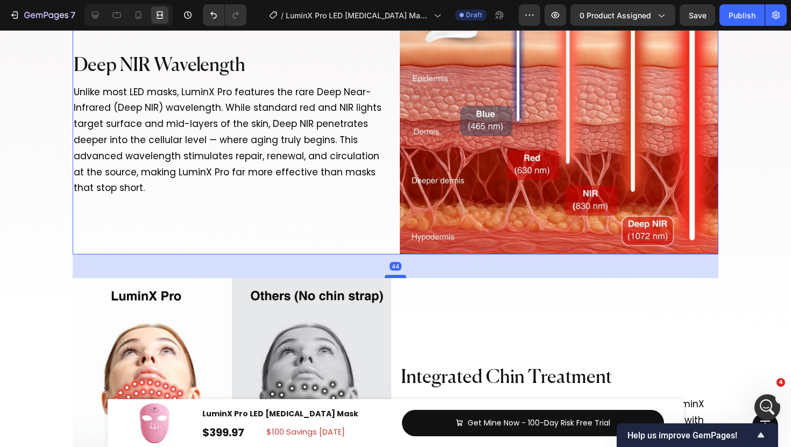
drag, startPoint x: 402, startPoint y: 266, endPoint x: 402, endPoint y: 277, distance: 11.3
click at [402, 277] on div at bounding box center [396, 276] width 22 height 3
type input "45"
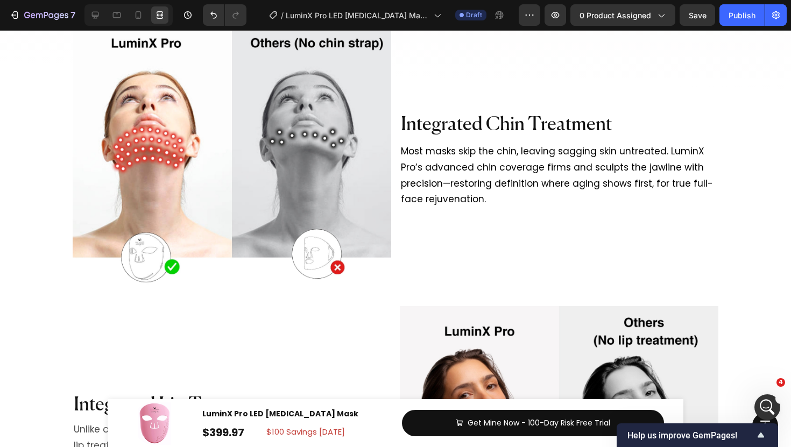
scroll to position [4811, 0]
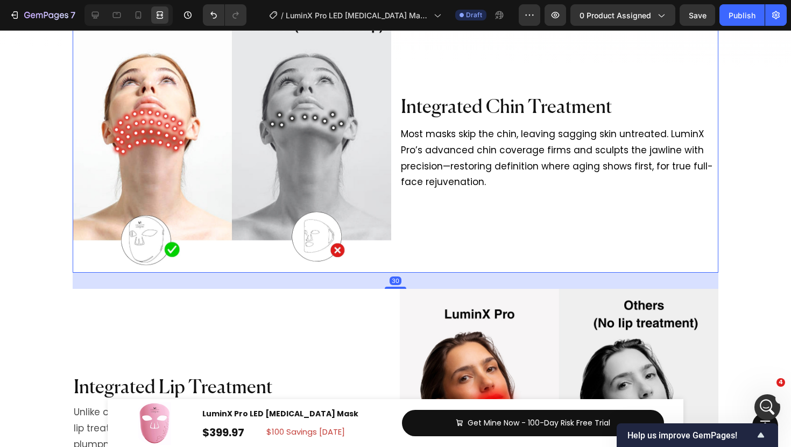
click at [397, 238] on div "Image Integrated Chin Treatment Heading Most masks skip the chin, leaving saggi…" at bounding box center [396, 140] width 646 height 265
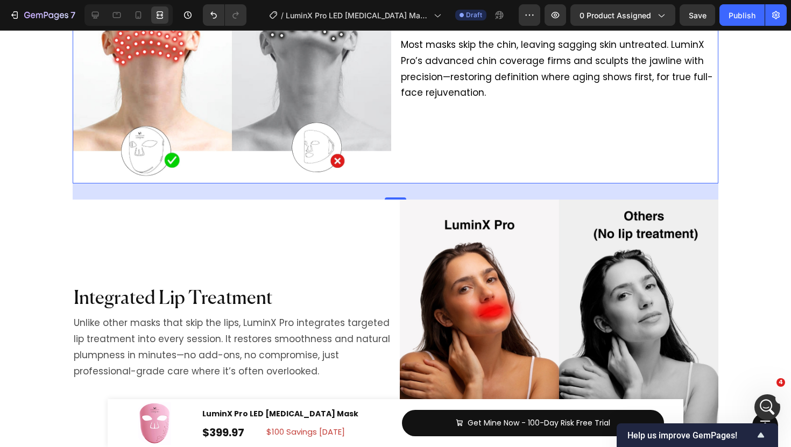
scroll to position [4911, 0]
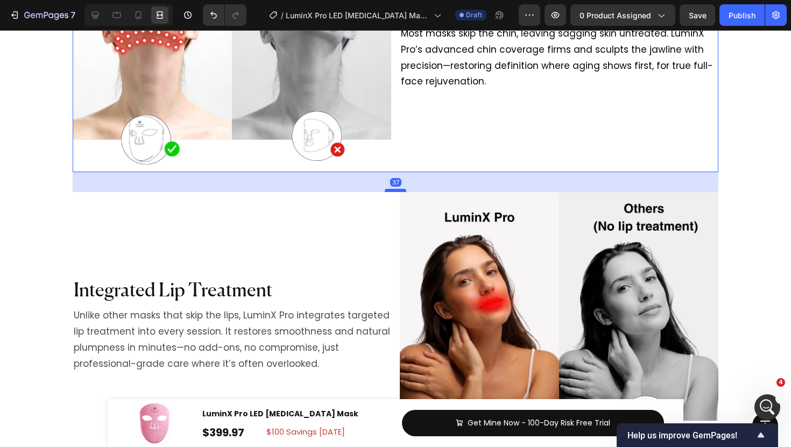
click at [400, 191] on div at bounding box center [396, 190] width 22 height 3
type input "37"
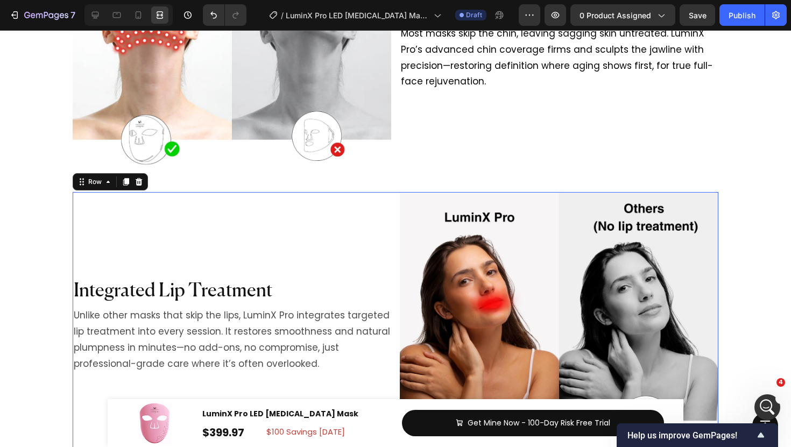
click at [372, 213] on div "Integrated Lip Treatment Heading Unlike other masks that skip the lips, LuminX …" at bounding box center [232, 324] width 319 height 265
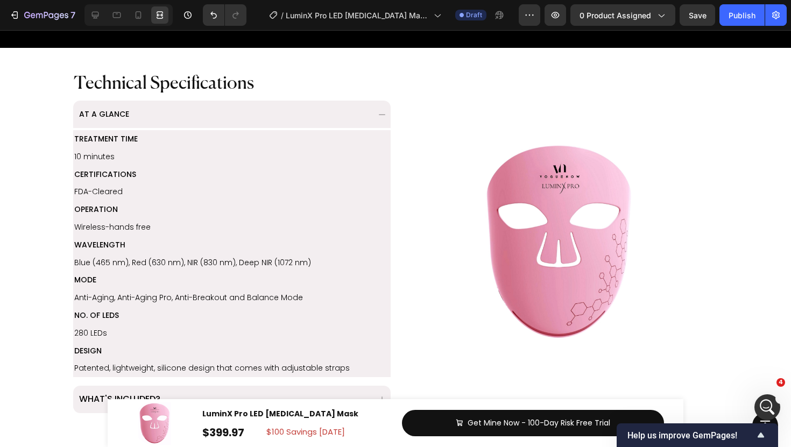
scroll to position [1568, 0]
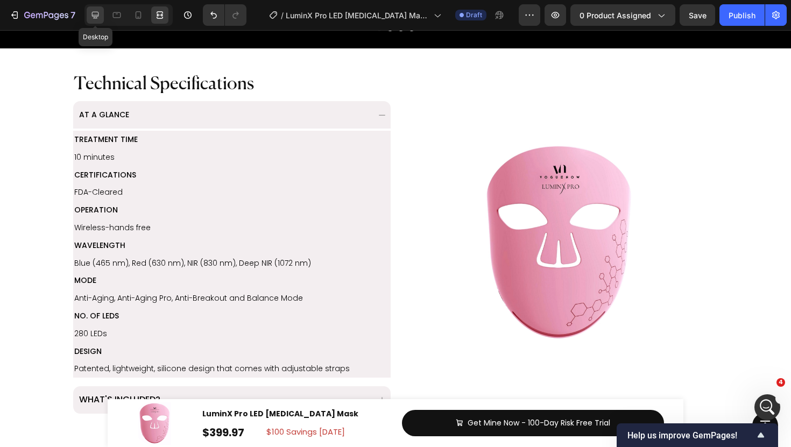
click at [97, 17] on icon at bounding box center [95, 15] width 11 height 11
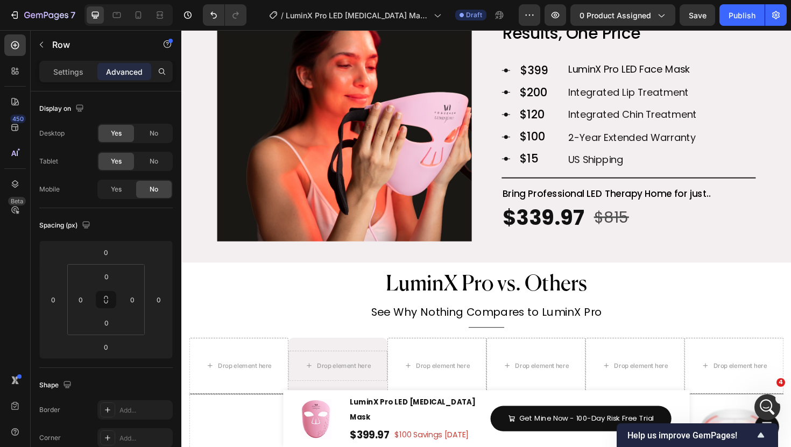
scroll to position [3232, 0]
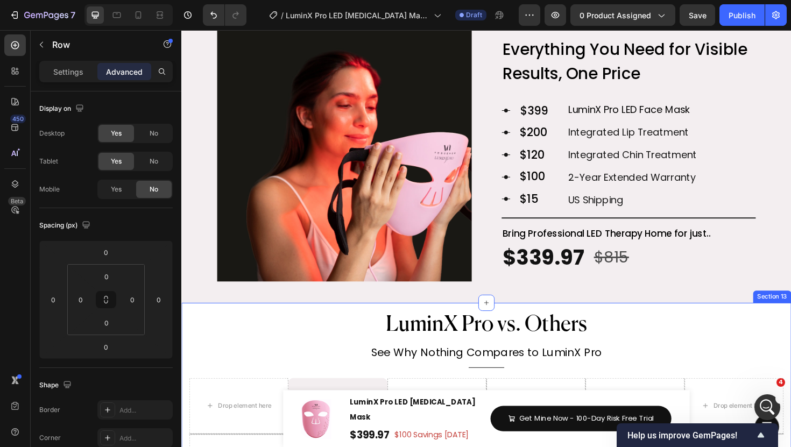
click at [543, 315] on div "Image Everything You Need for Visible Results, One Price Text Block Icon $399 T…" at bounding box center [504, 168] width 646 height 304
